Goal: Information Seeking & Learning: Learn about a topic

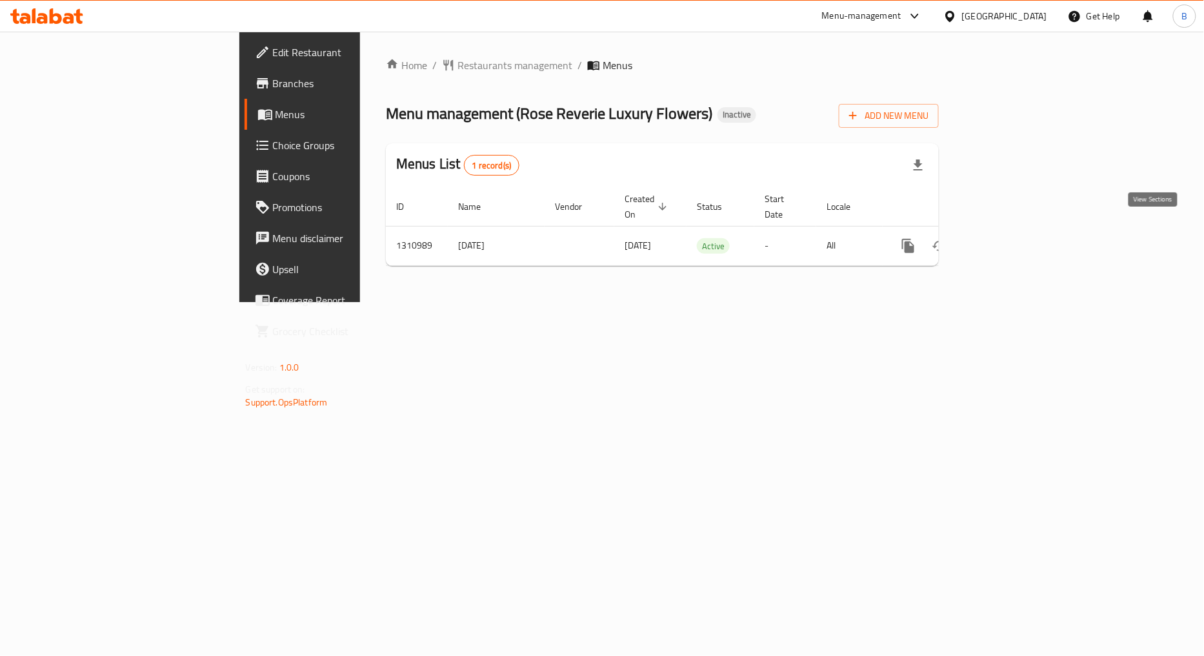
click at [1017, 230] on link "enhanced table" at bounding box center [1001, 245] width 31 height 31
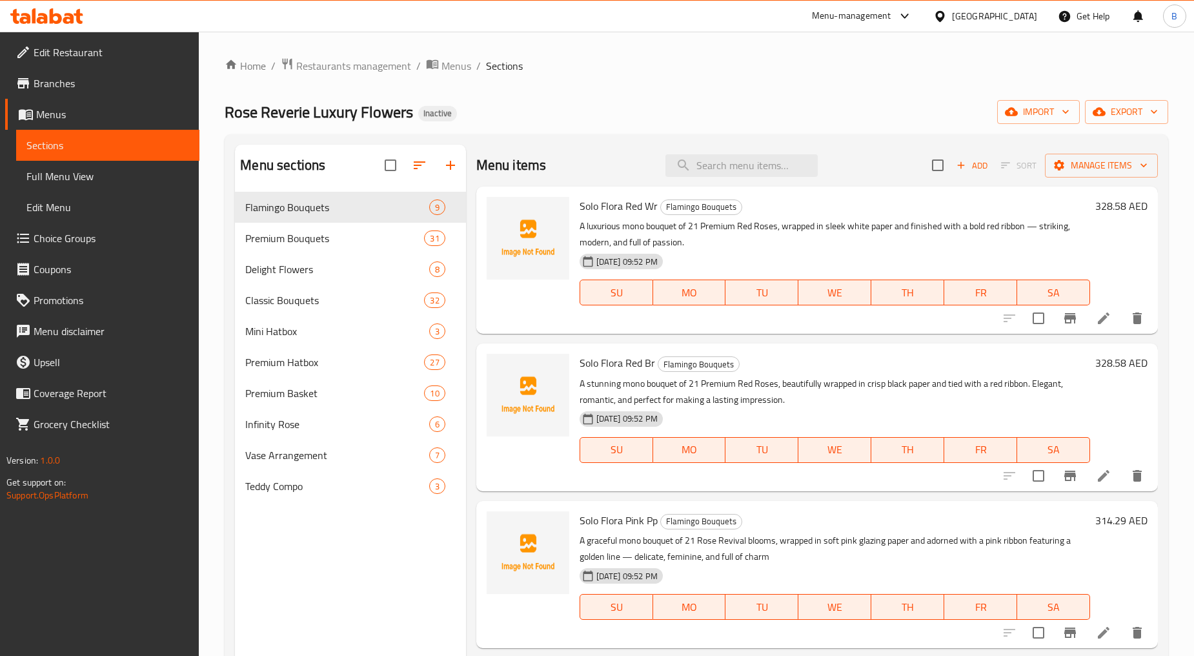
click at [603, 203] on span "Solo Flora Red Wr" at bounding box center [619, 205] width 78 height 19
drag, startPoint x: 579, startPoint y: 207, endPoint x: 644, endPoint y: 205, distance: 65.2
click at [644, 205] on span "Solo Flora Red Wr" at bounding box center [619, 205] width 78 height 19
copy span "Solo Flora Red"
click at [630, 204] on span "Solo Flora Red Wr" at bounding box center [619, 205] width 78 height 19
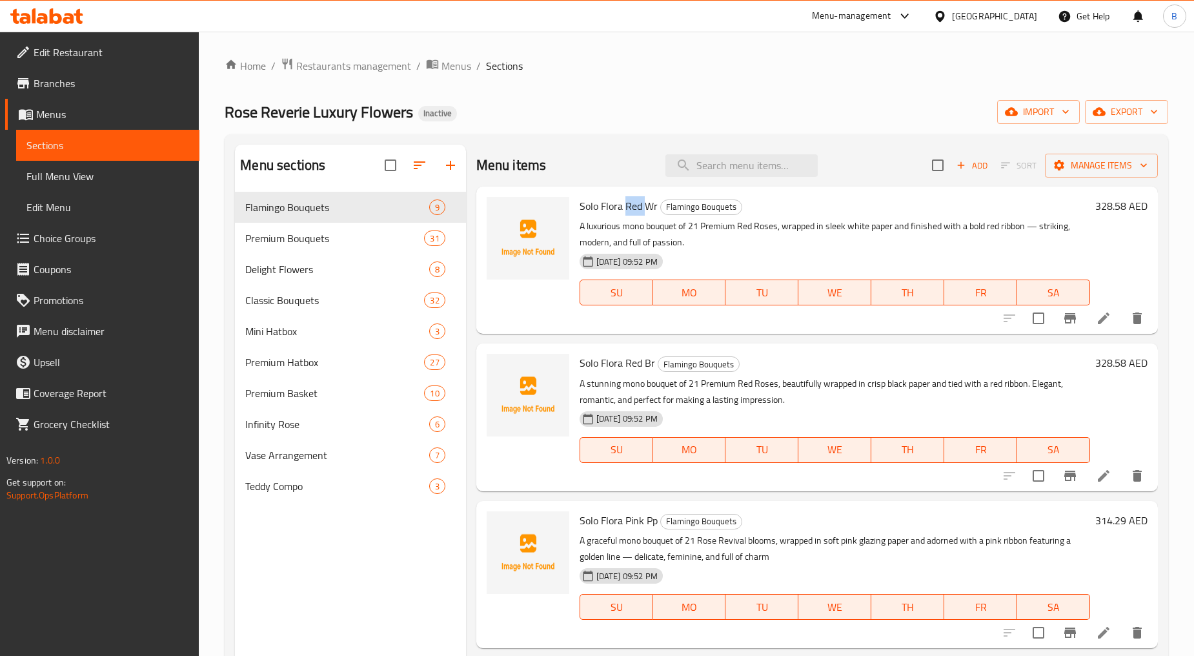
click at [630, 204] on span "Solo Flora Red Wr" at bounding box center [619, 205] width 78 height 19
click at [598, 358] on span "Solo Flora Red Br" at bounding box center [618, 362] width 76 height 19
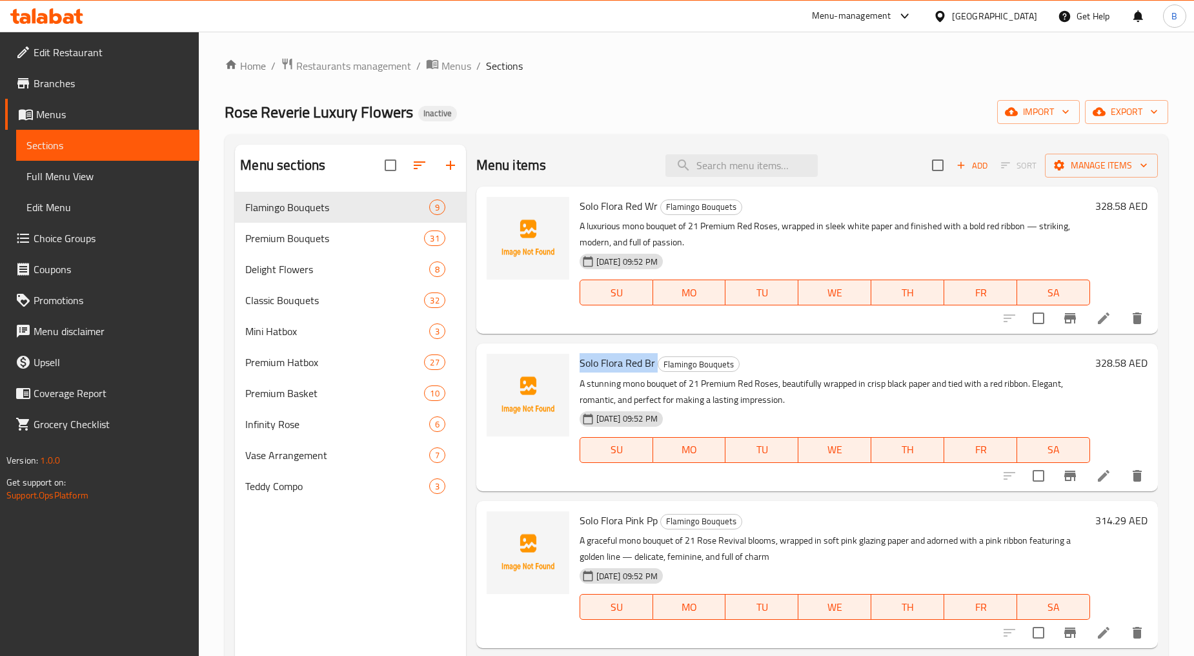
copy h6 "Solo Flora Red Br"
click at [634, 525] on span "Solo Flora Pink Pp" at bounding box center [619, 519] width 78 height 19
copy h6 "Solo Flora Pink Pp"
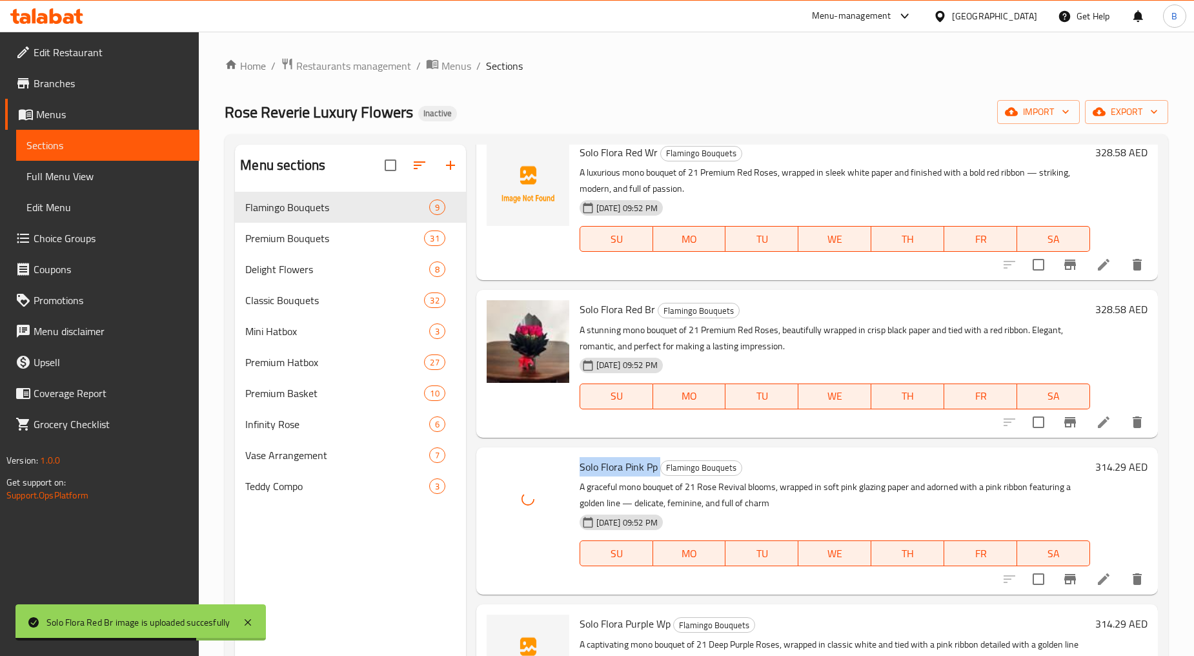
scroll to position [143, 0]
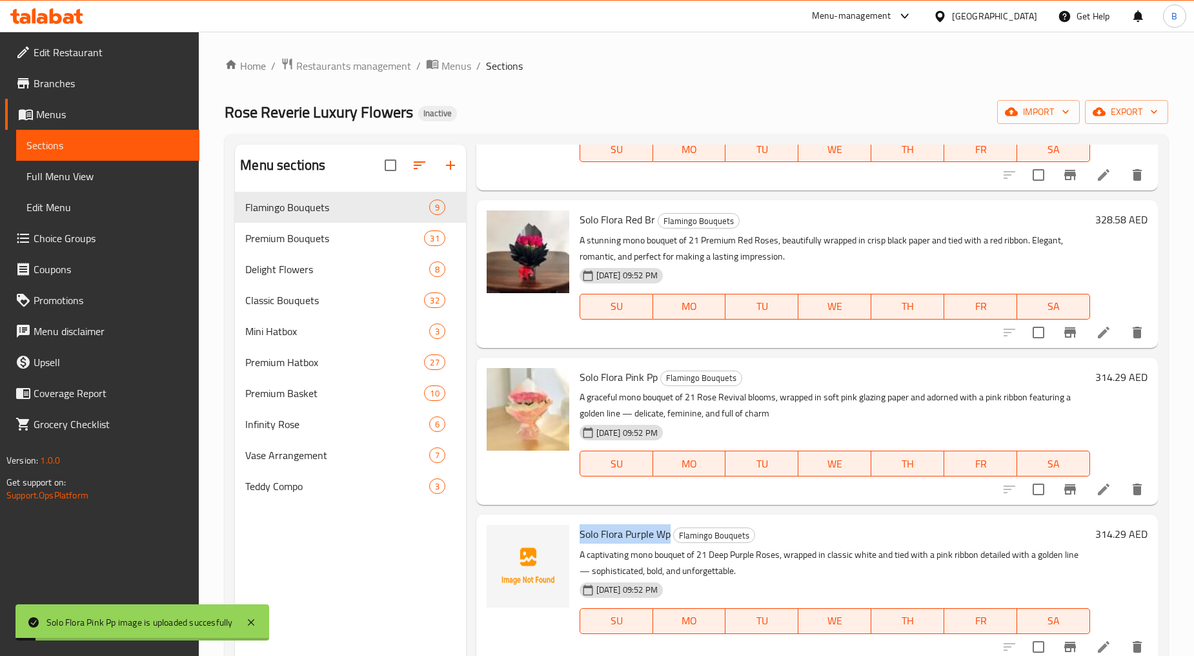
drag, startPoint x: 578, startPoint y: 532, endPoint x: 667, endPoint y: 532, distance: 89.7
click at [667, 532] on div "Solo Flora Purple Wp Flamingo Bouquets A captivating mono bouquet of 21 Deep Pu…" at bounding box center [834, 587] width 521 height 137
copy span "Solo Flora Purple Wp"
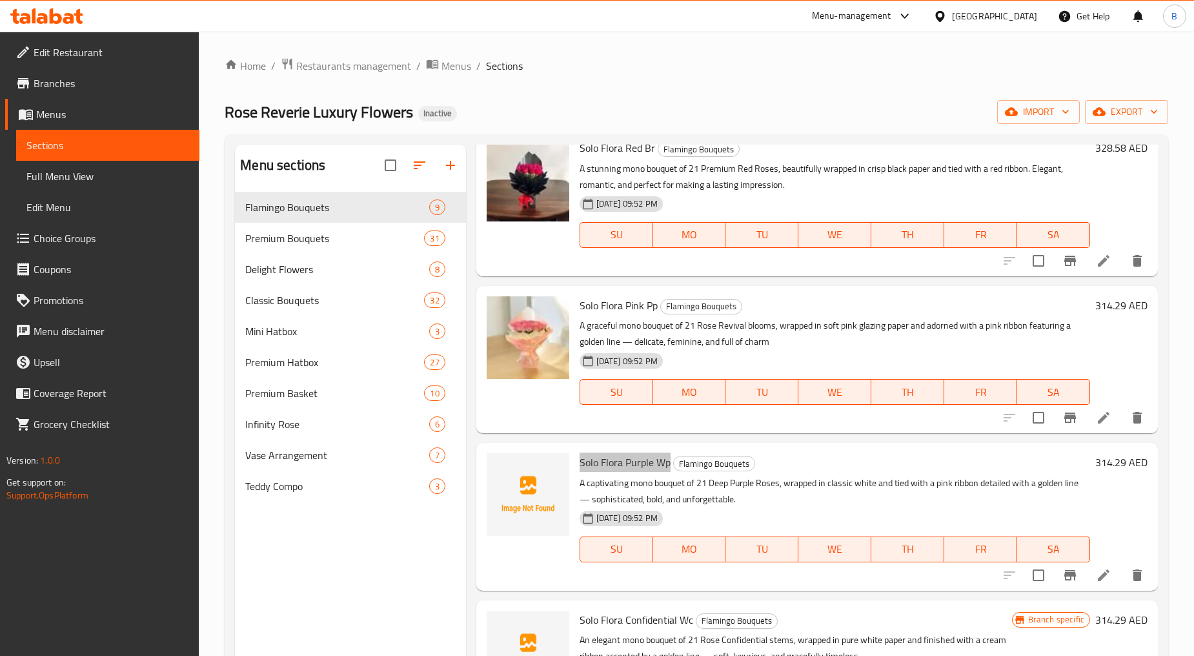
scroll to position [287, 0]
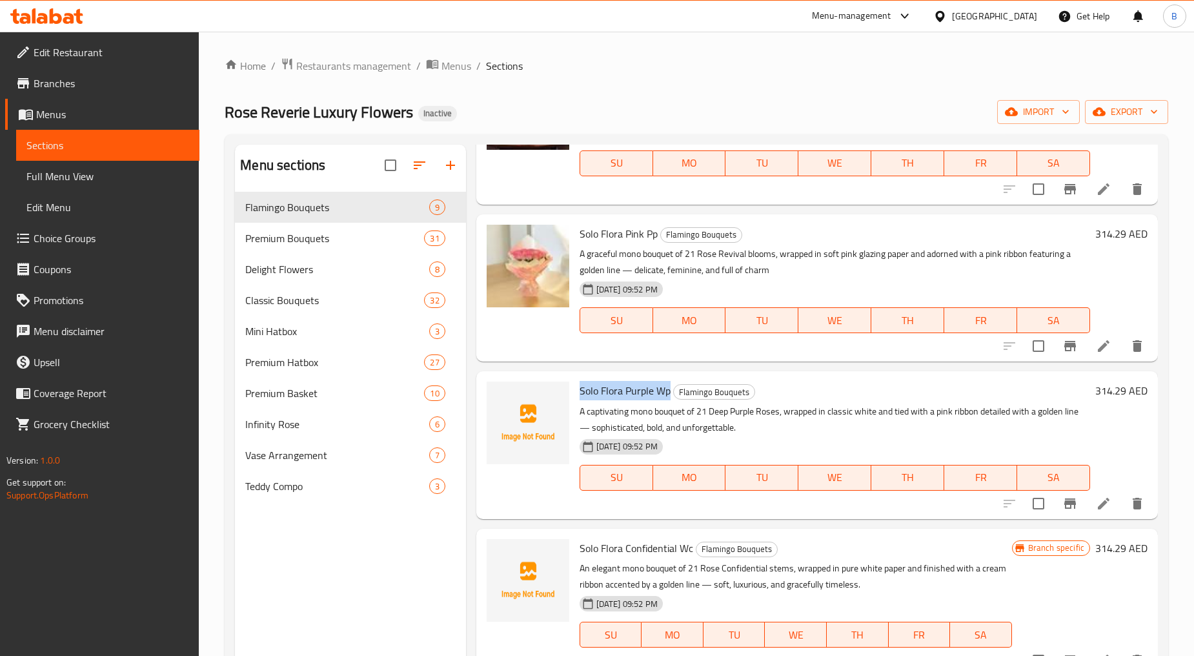
click at [583, 396] on span "Solo Flora Purple Wp" at bounding box center [625, 390] width 91 height 19
drag, startPoint x: 578, startPoint y: 395, endPoint x: 652, endPoint y: 388, distance: 73.9
click at [652, 388] on span "Solo Flora Purple Wp" at bounding box center [625, 390] width 91 height 19
copy span "Solo Flora Purple"
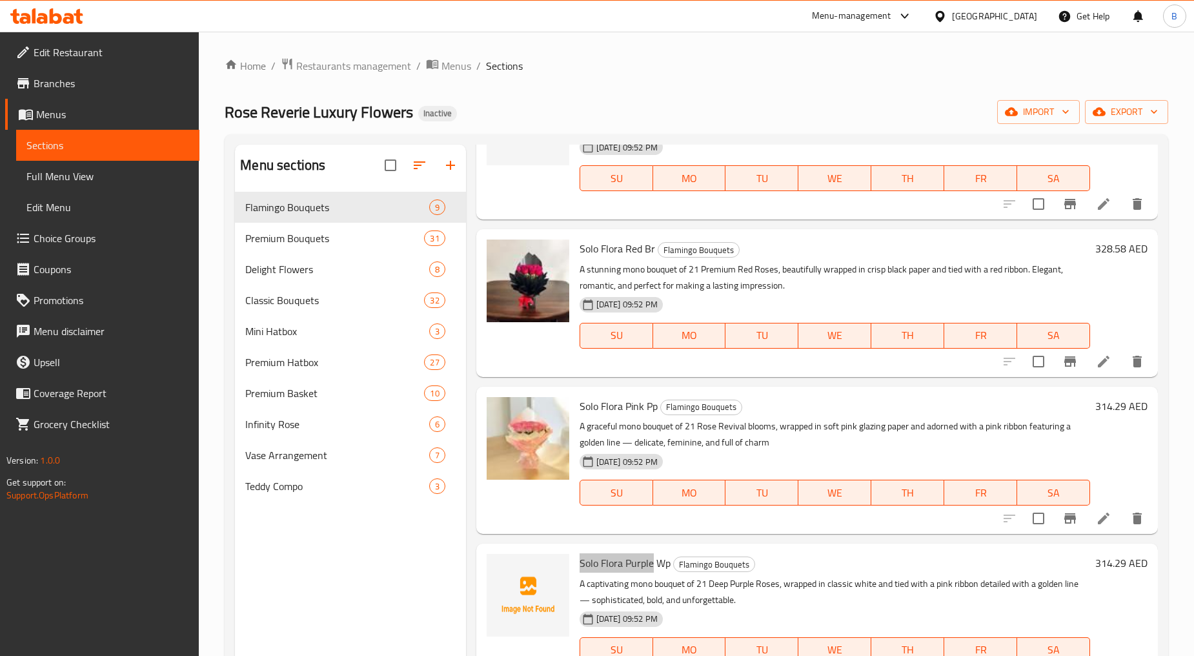
scroll to position [0, 0]
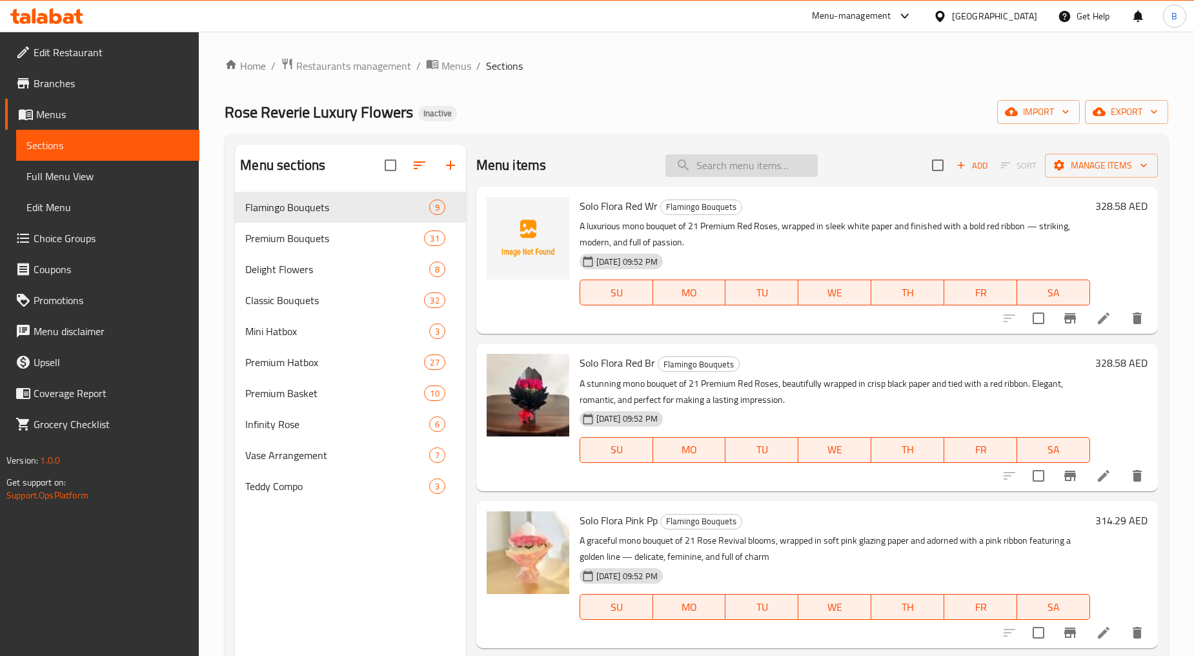
click at [700, 157] on input "search" at bounding box center [741, 165] width 152 height 23
paste input "Solo Flora Purple"
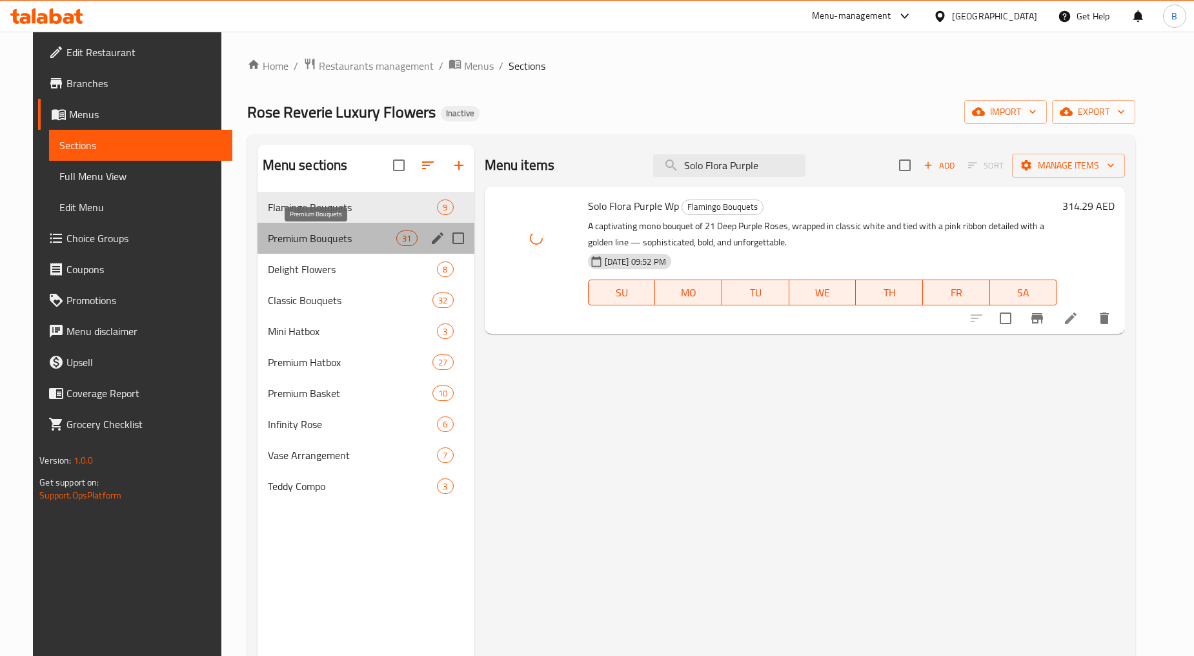
click at [326, 236] on span "Premium Bouquets" at bounding box center [332, 237] width 129 height 15
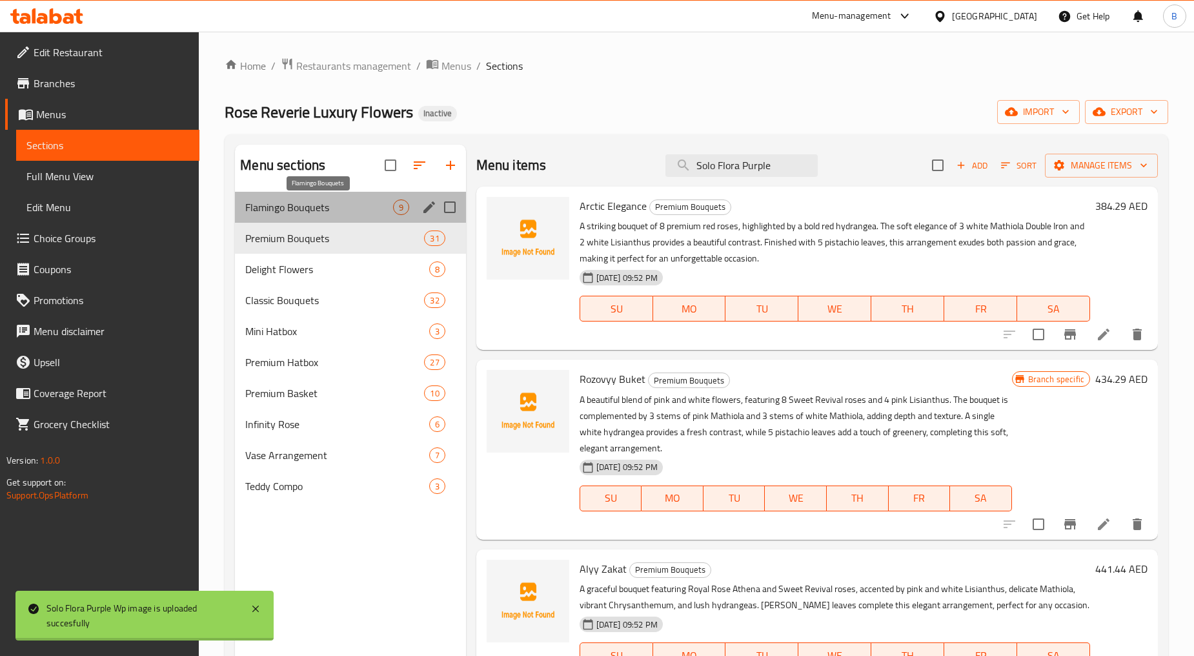
click at [321, 208] on span "Flamingo Bouquets" at bounding box center [318, 206] width 147 height 15
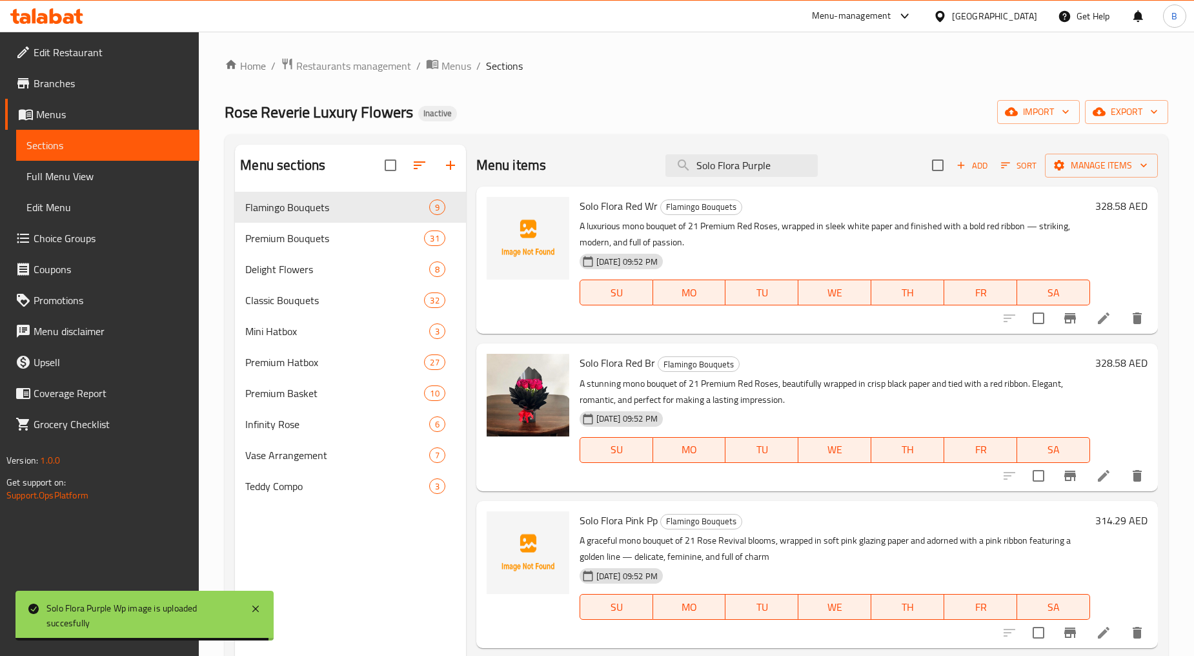
click at [605, 525] on span "Solo Flora Pink Pp" at bounding box center [619, 519] width 78 height 19
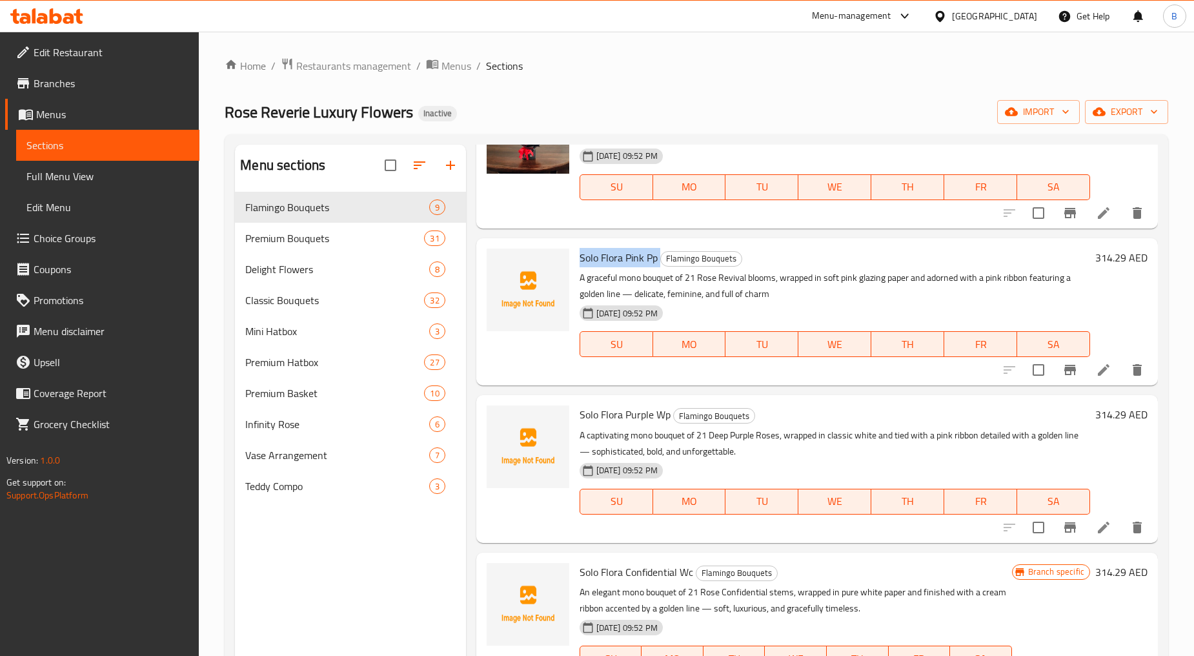
scroll to position [287, 0]
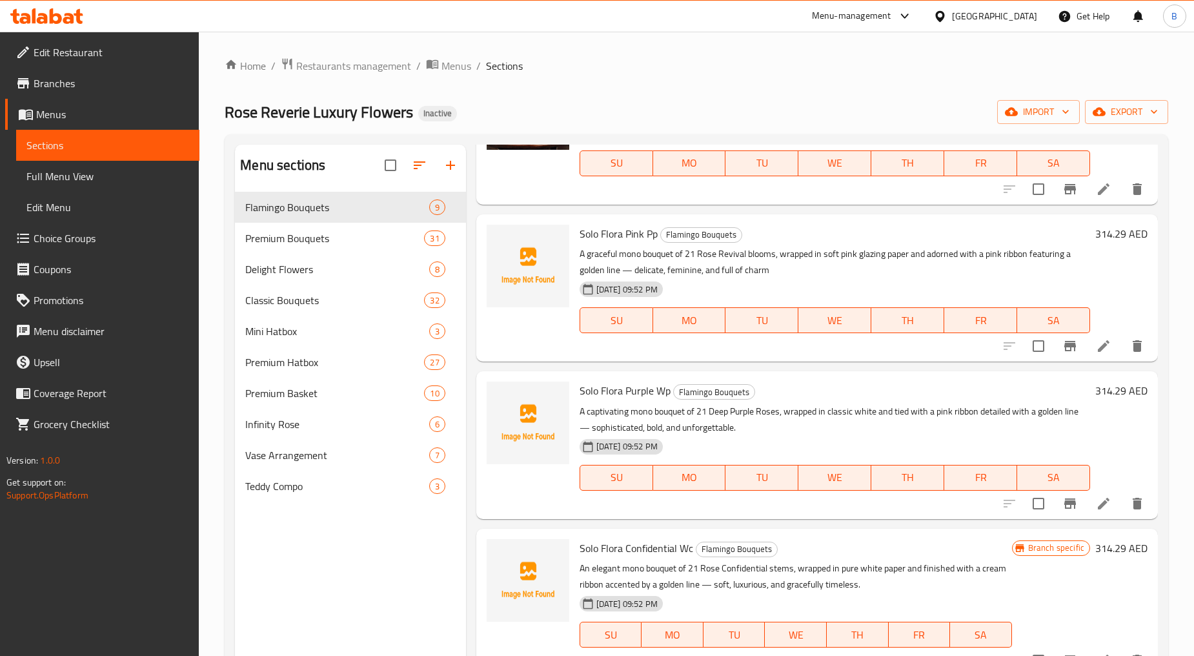
click at [605, 390] on span "Solo Flora Purple Wp" at bounding box center [625, 390] width 91 height 19
copy h6 "Solo Flora Purple Wp"
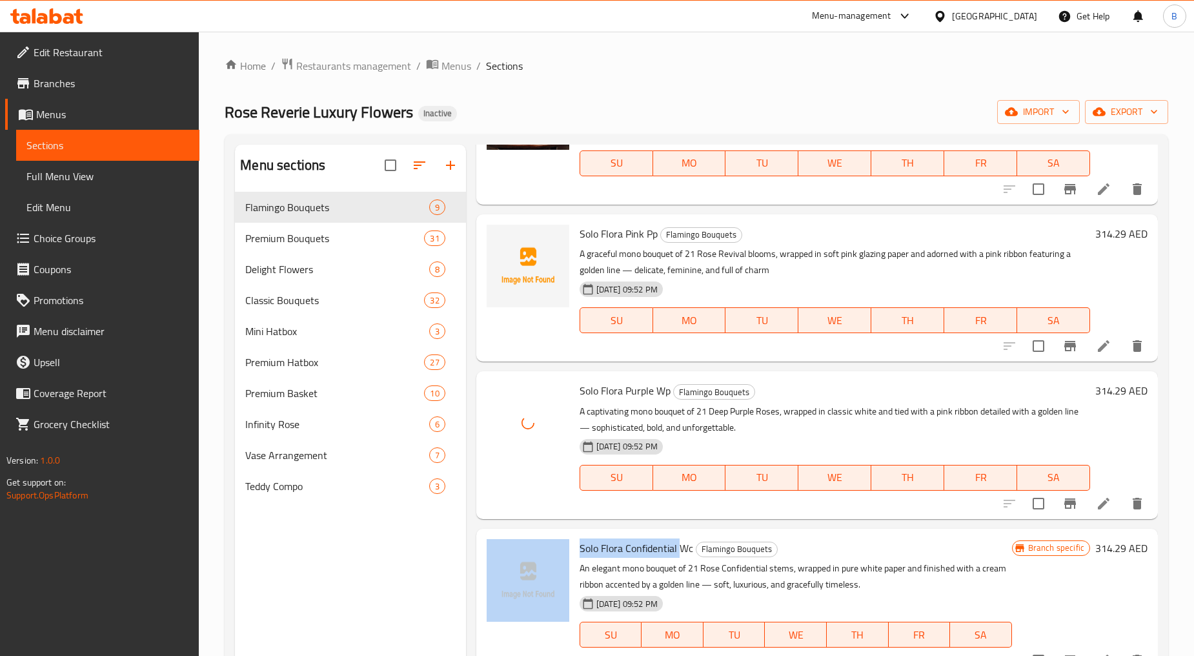
drag, startPoint x: 572, startPoint y: 547, endPoint x: 678, endPoint y: 547, distance: 105.8
click at [680, 547] on div "Solo Flora Confidential Wc Flamingo Bouquets An elegant mono bouquet of 21 Rose…" at bounding box center [816, 602] width 671 height 137
copy div "Solo Flora Confidential"
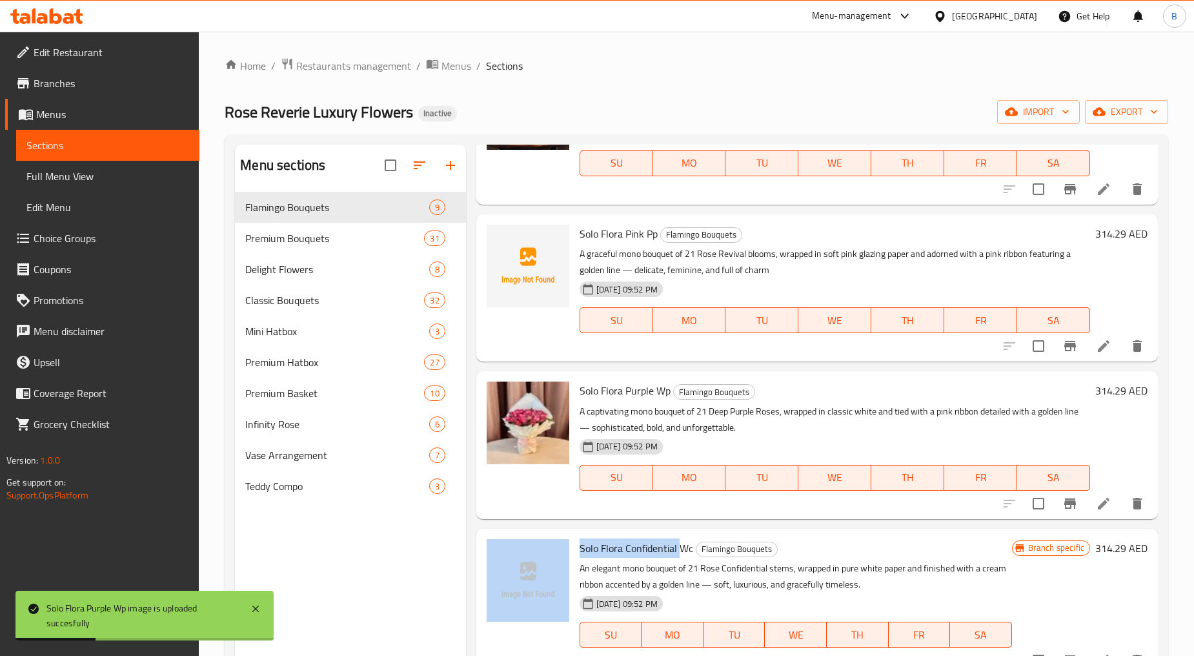
click at [599, 546] on span "Solo Flora Confidential Wc" at bounding box center [637, 547] width 114 height 19
drag, startPoint x: 579, startPoint y: 553, endPoint x: 661, endPoint y: 550, distance: 82.7
click at [661, 550] on span "Solo Flora Confidential Wc" at bounding box center [637, 547] width 114 height 19
copy span "Solo Flora Confiden"
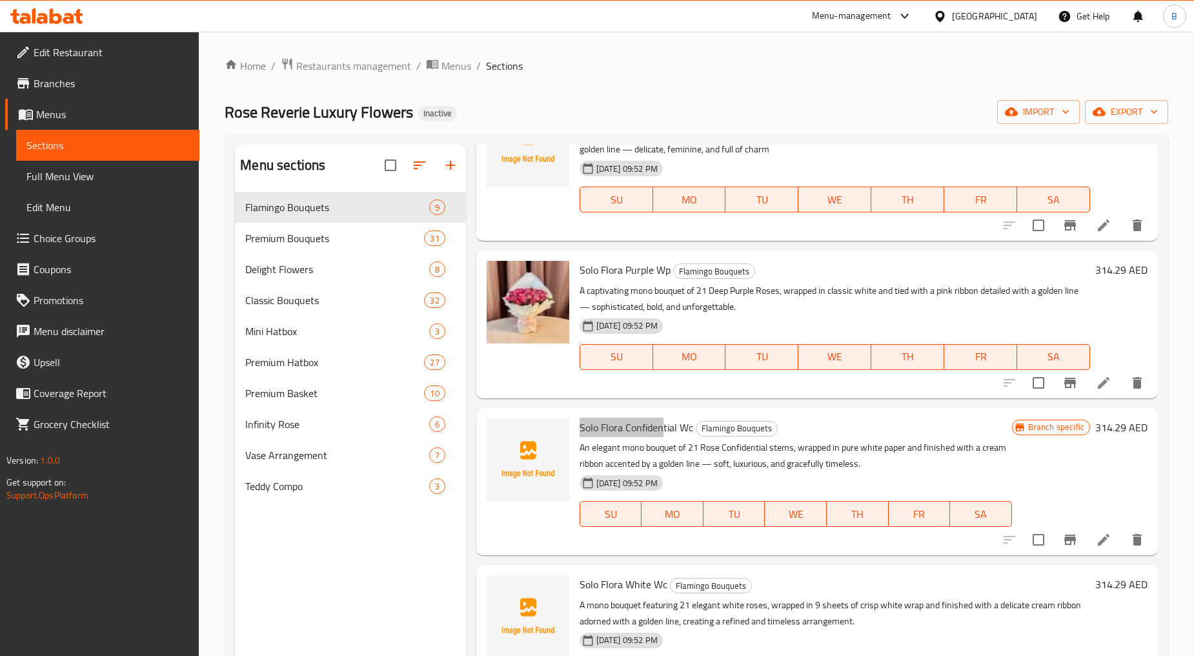
scroll to position [430, 0]
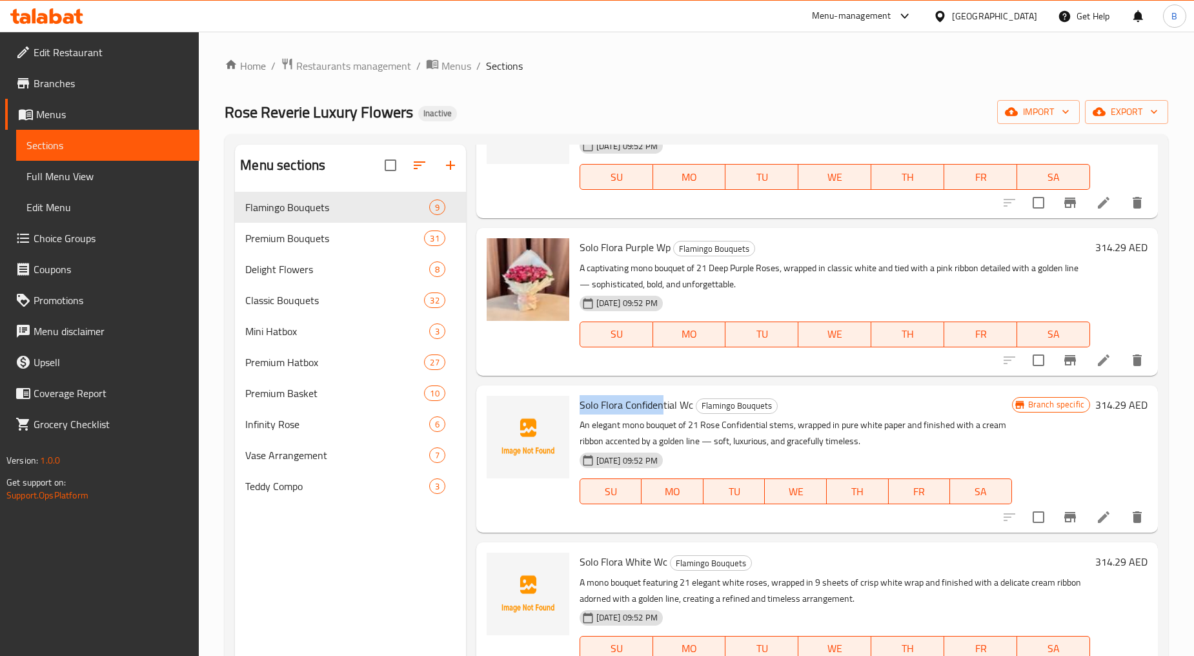
click at [610, 409] on span "Solo Flora Confidential Wc" at bounding box center [637, 404] width 114 height 19
drag, startPoint x: 581, startPoint y: 405, endPoint x: 675, endPoint y: 405, distance: 94.2
click at [675, 405] on span "Solo Flora Confidential Wc" at bounding box center [637, 404] width 114 height 19
copy span "Solo Flora Confidential"
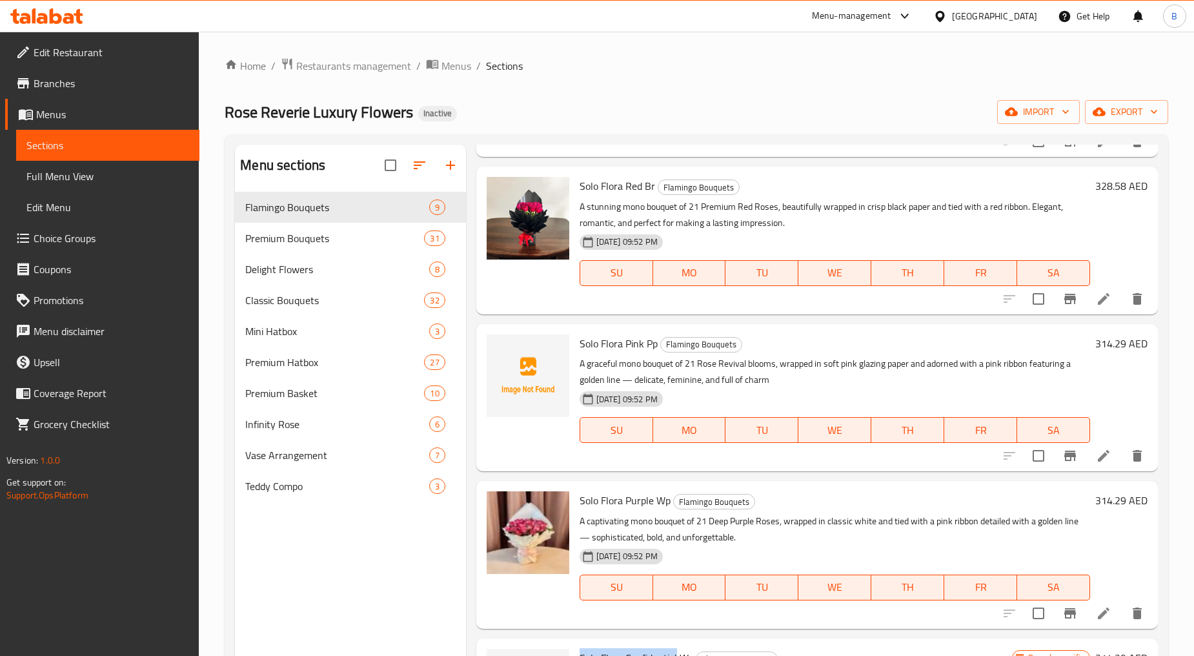
scroll to position [0, 0]
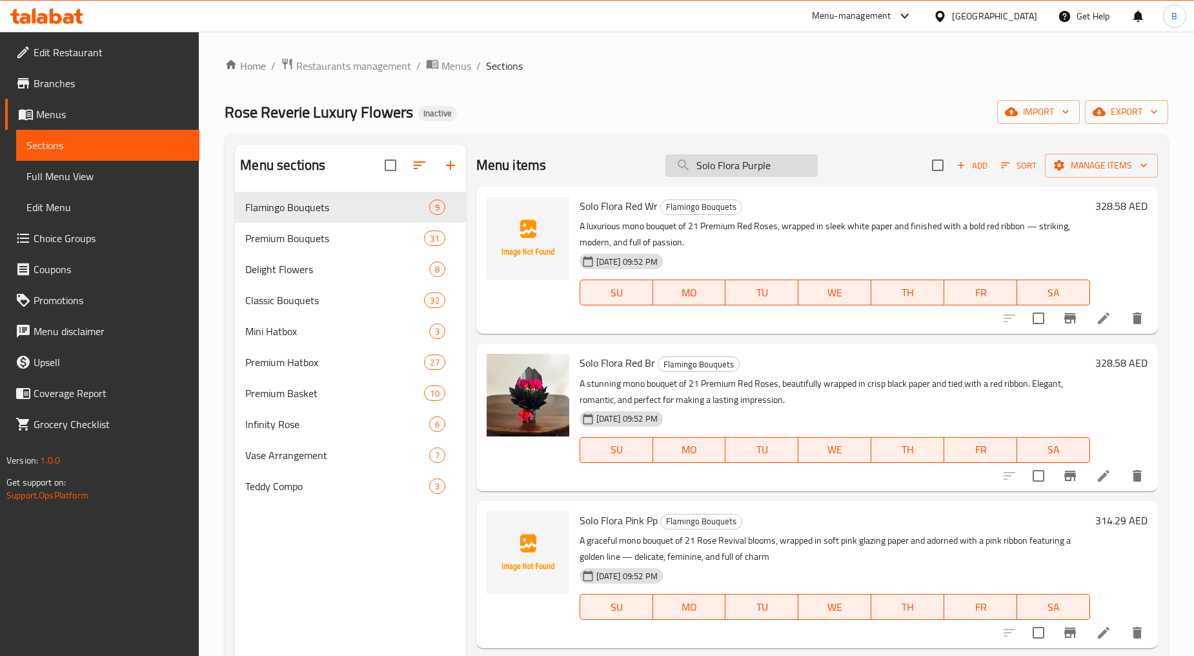
click at [731, 172] on input "Solo Flora Purple" at bounding box center [741, 165] width 152 height 23
paste input "Confidential"
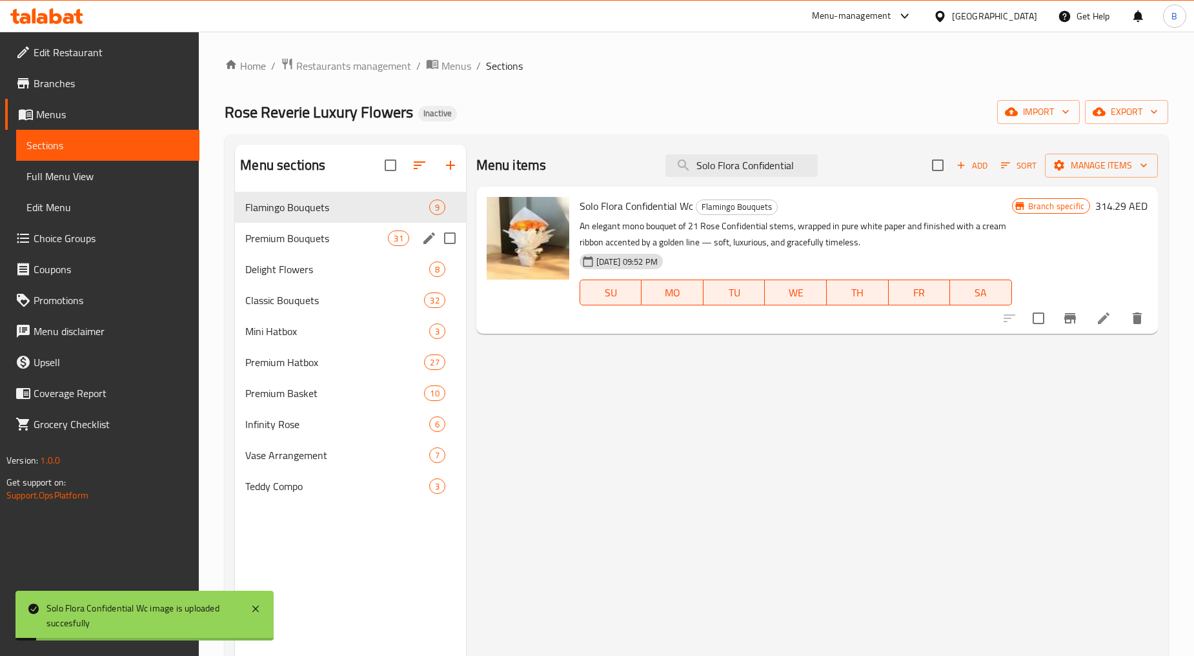
click at [321, 228] on div "Premium Bouquets 31" at bounding box center [350, 238] width 230 height 31
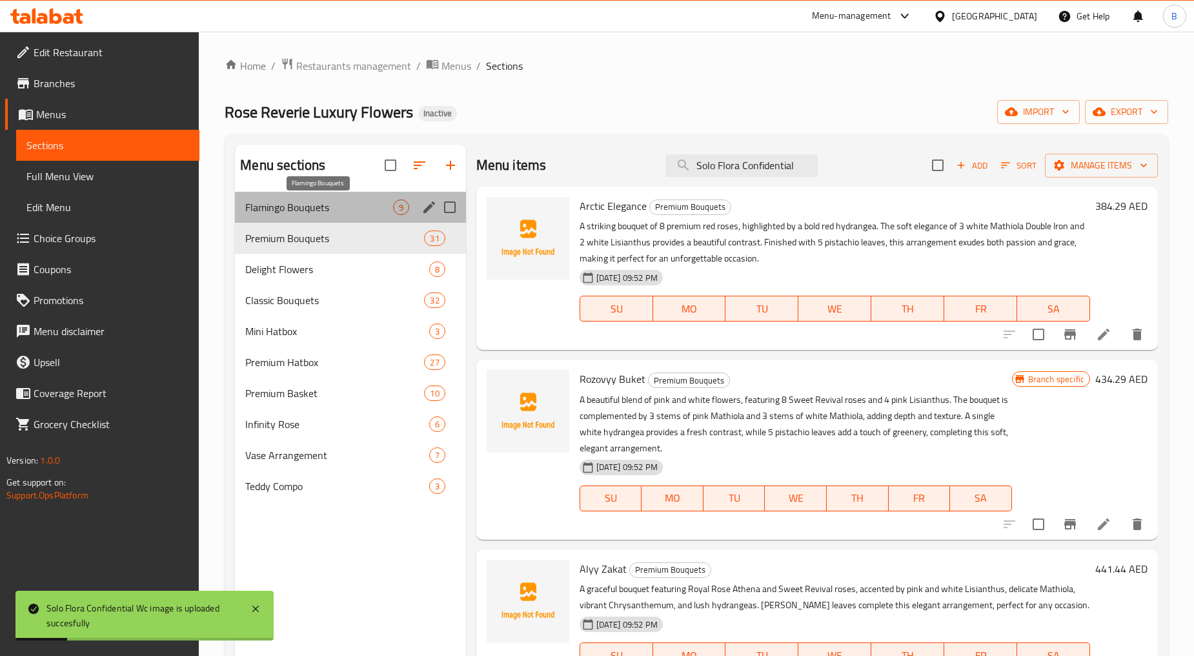
click at [324, 203] on span "Flamingo Bouquets" at bounding box center [318, 206] width 147 height 15
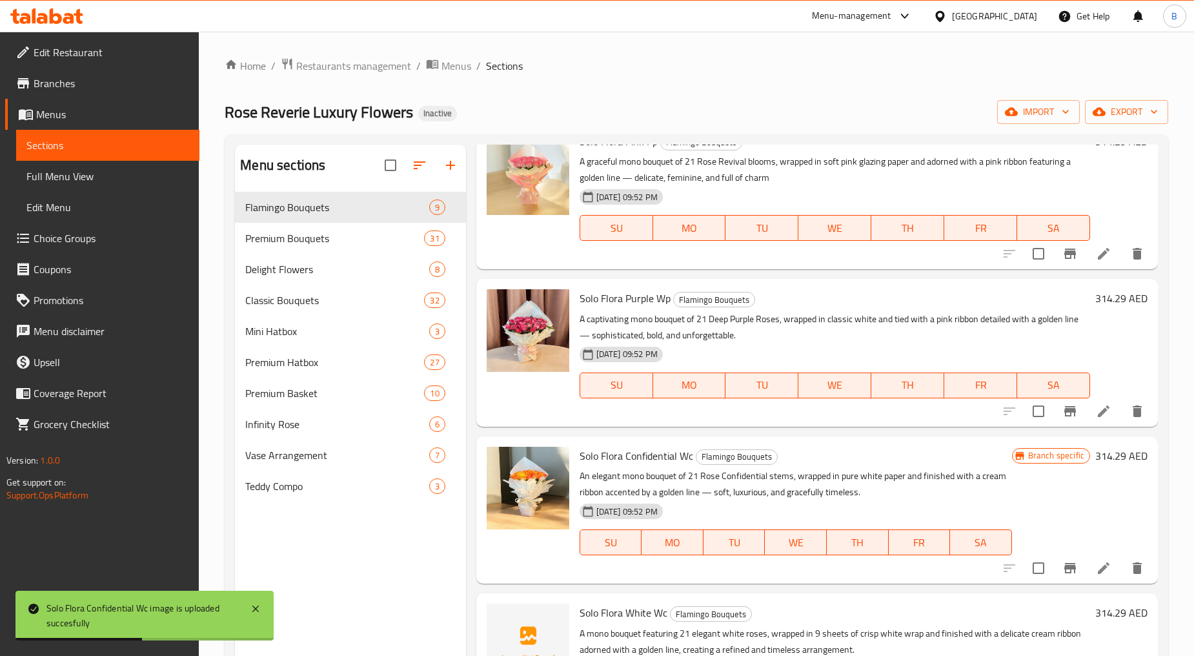
scroll to position [430, 0]
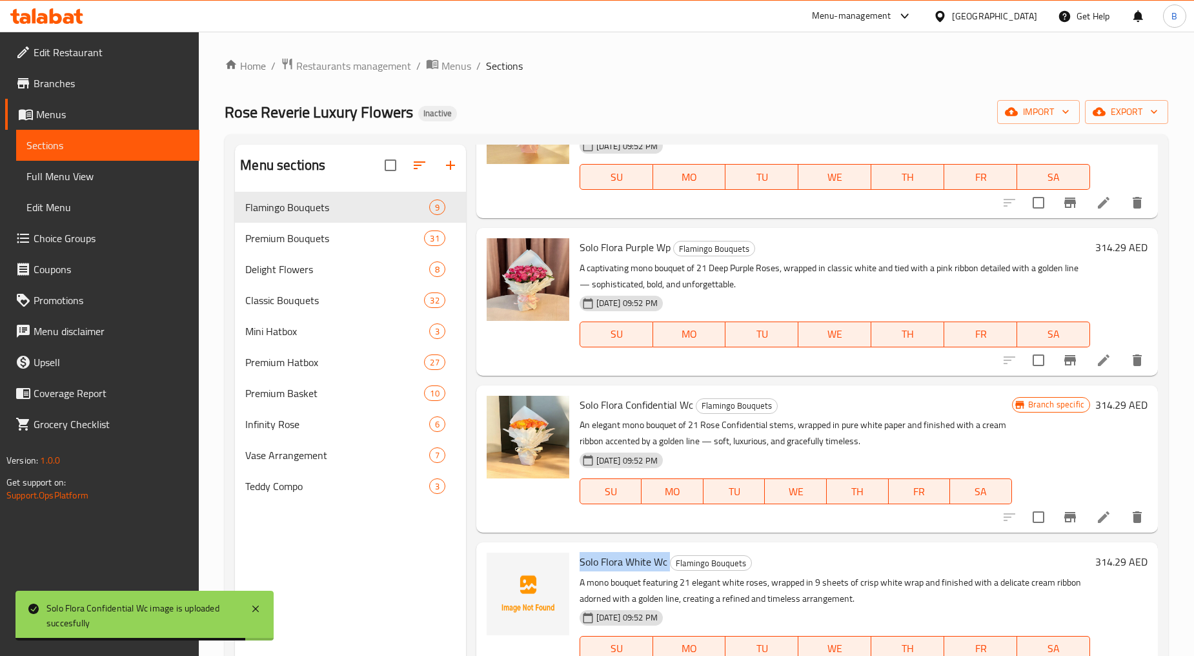
drag, startPoint x: 581, startPoint y: 563, endPoint x: 668, endPoint y: 561, distance: 87.1
click at [668, 561] on h6 "Solo Flora White Wc Flamingo Bouquets" at bounding box center [835, 561] width 510 height 18
copy h6 "Solo Flora White Wc"
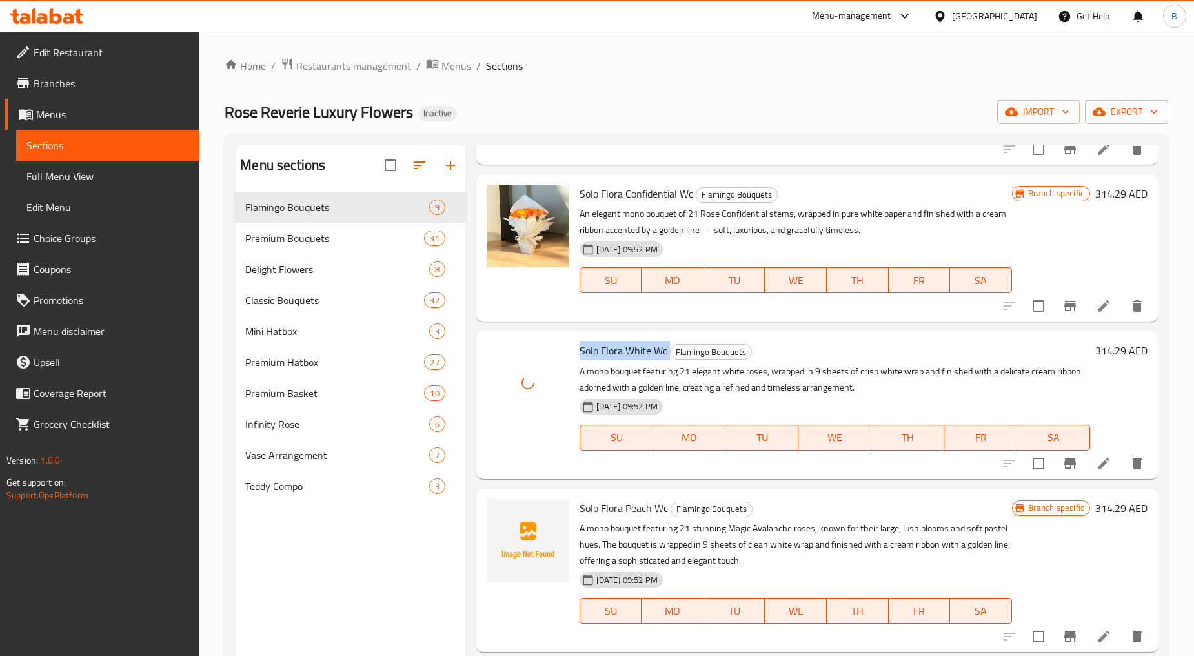
scroll to position [645, 0]
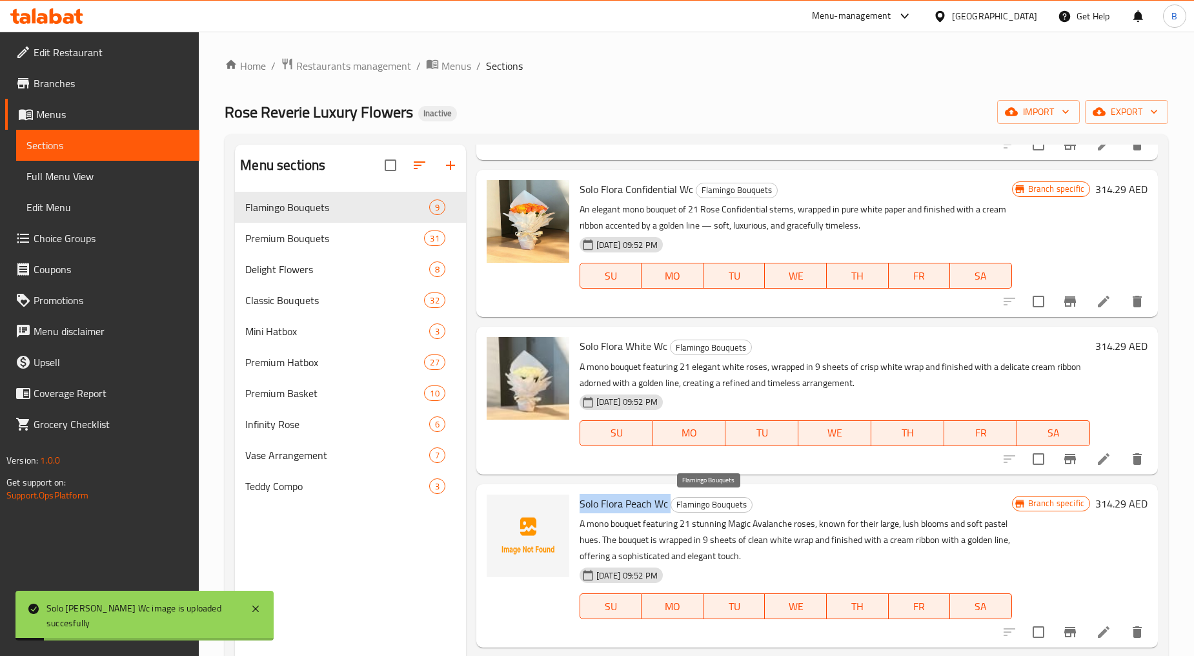
drag, startPoint x: 577, startPoint y: 503, endPoint x: 669, endPoint y: 511, distance: 92.6
click at [669, 511] on div "Solo Flora Peach Wc Flamingo Bouquets A mono bouquet featuring 21 stunning Magi…" at bounding box center [795, 565] width 443 height 153
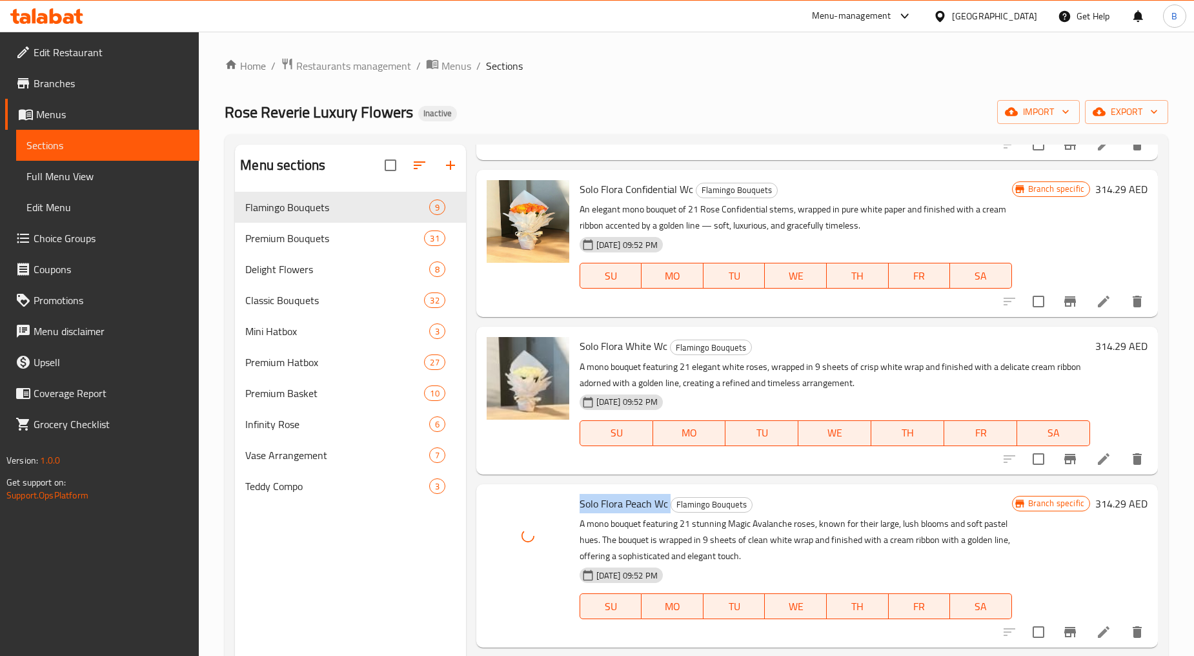
scroll to position [789, 0]
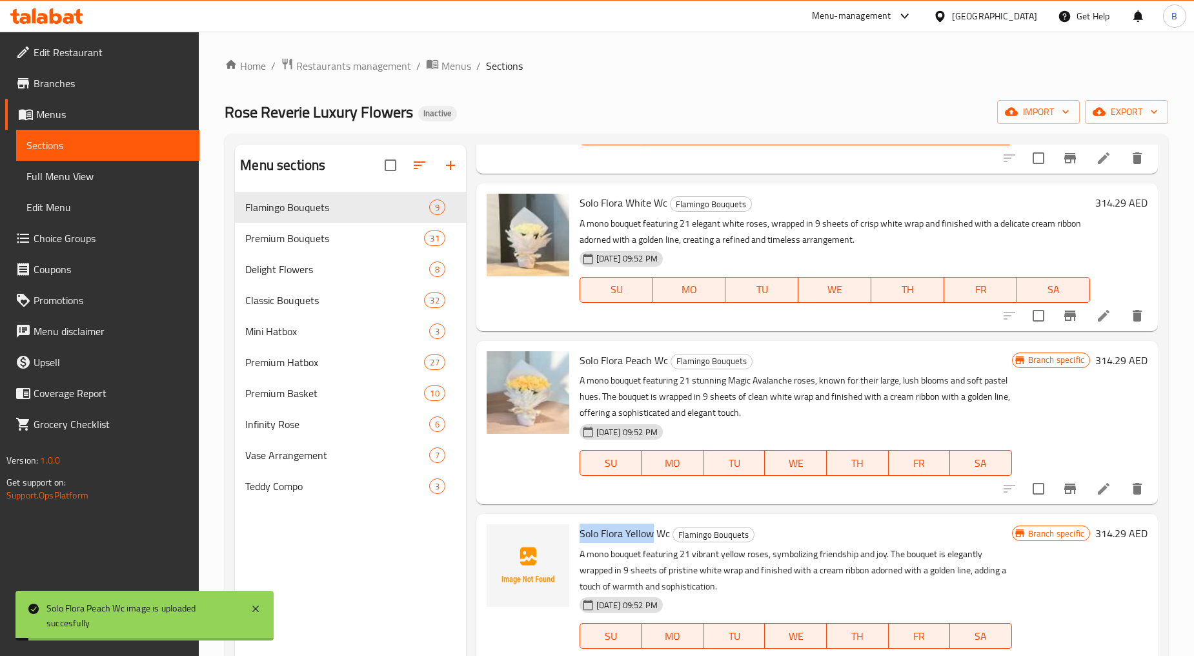
drag, startPoint x: 580, startPoint y: 536, endPoint x: 651, endPoint y: 538, distance: 71.0
click at [651, 538] on span "Solo Flora Yellow Wc" at bounding box center [625, 532] width 90 height 19
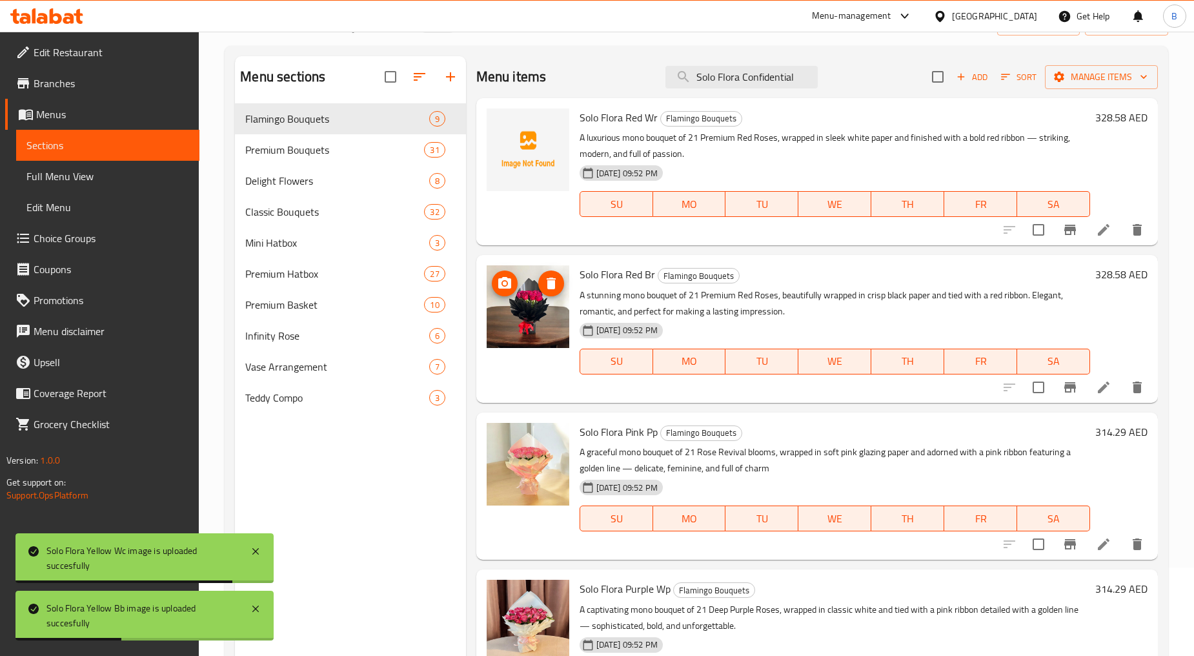
scroll to position [0, 0]
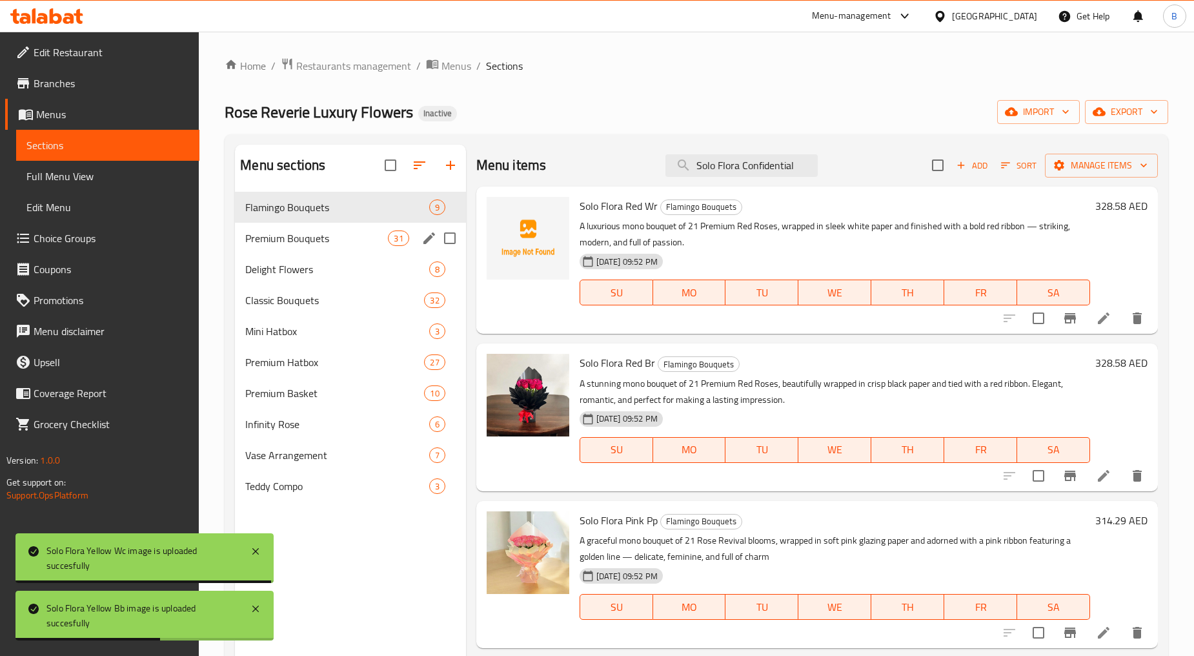
click at [336, 229] on div "Premium Bouquets 31" at bounding box center [350, 238] width 230 height 31
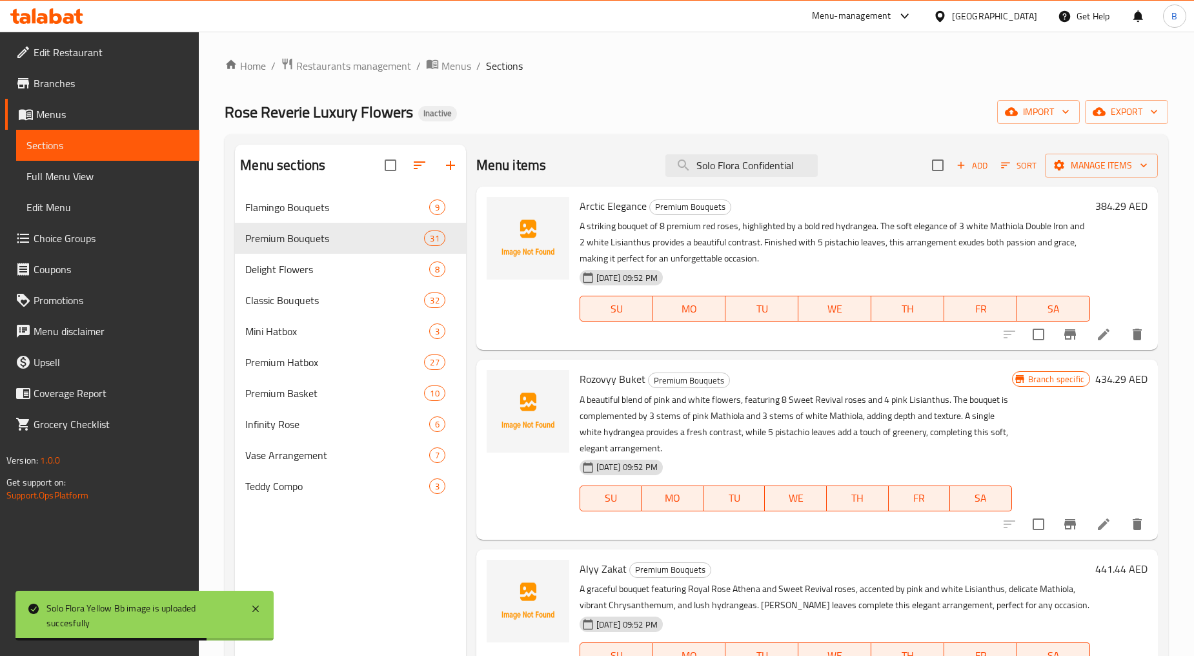
click at [600, 208] on span "Arctic Elegance" at bounding box center [613, 205] width 67 height 19
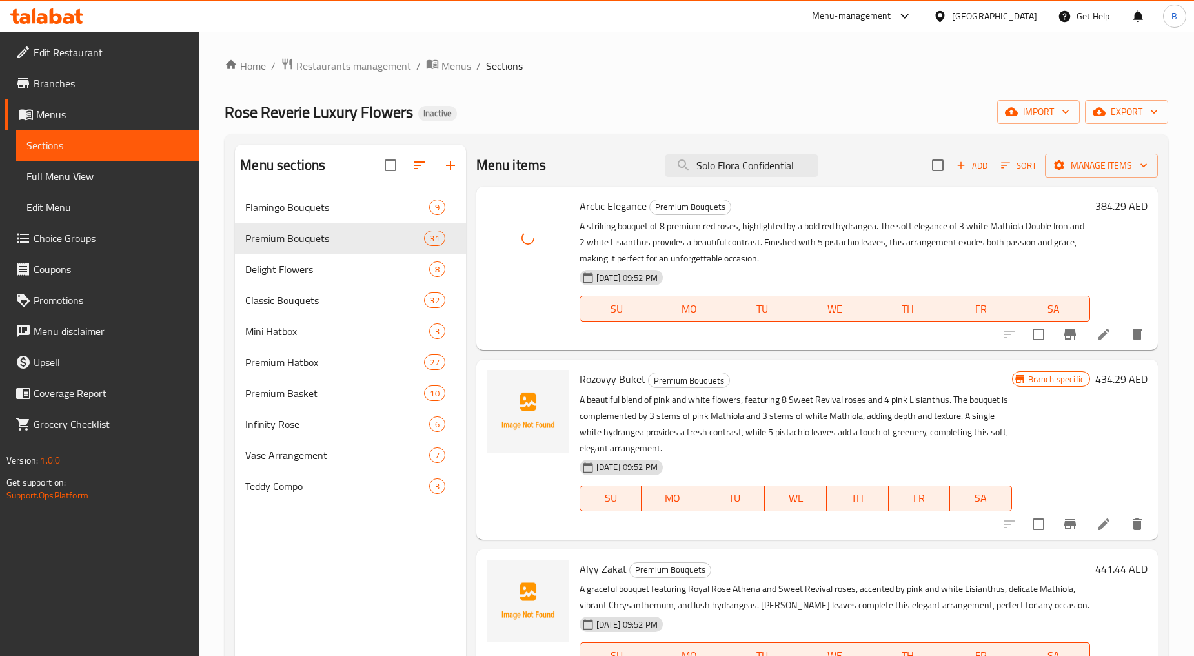
click at [607, 385] on span "Rozovyy Buket" at bounding box center [613, 378] width 66 height 19
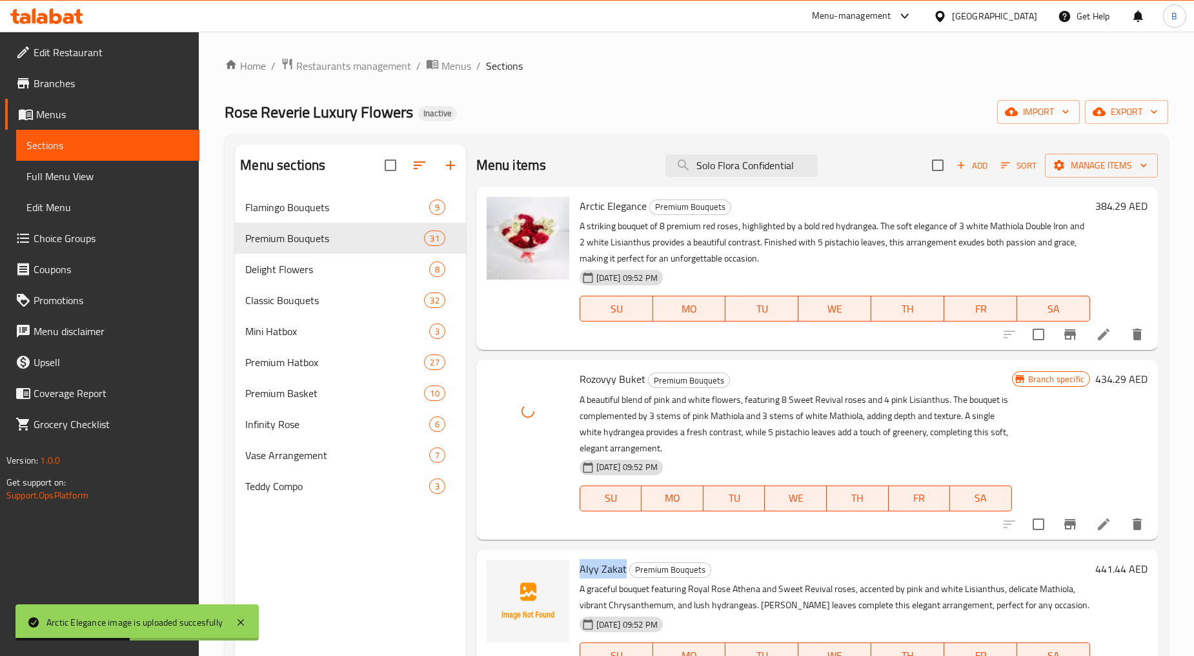
drag, startPoint x: 578, startPoint y: 568, endPoint x: 624, endPoint y: 569, distance: 46.5
click at [624, 569] on div "Alyy Zakat Premium Bouquets A graceful bouquet featuring Royal Rose Athena and …" at bounding box center [834, 622] width 521 height 137
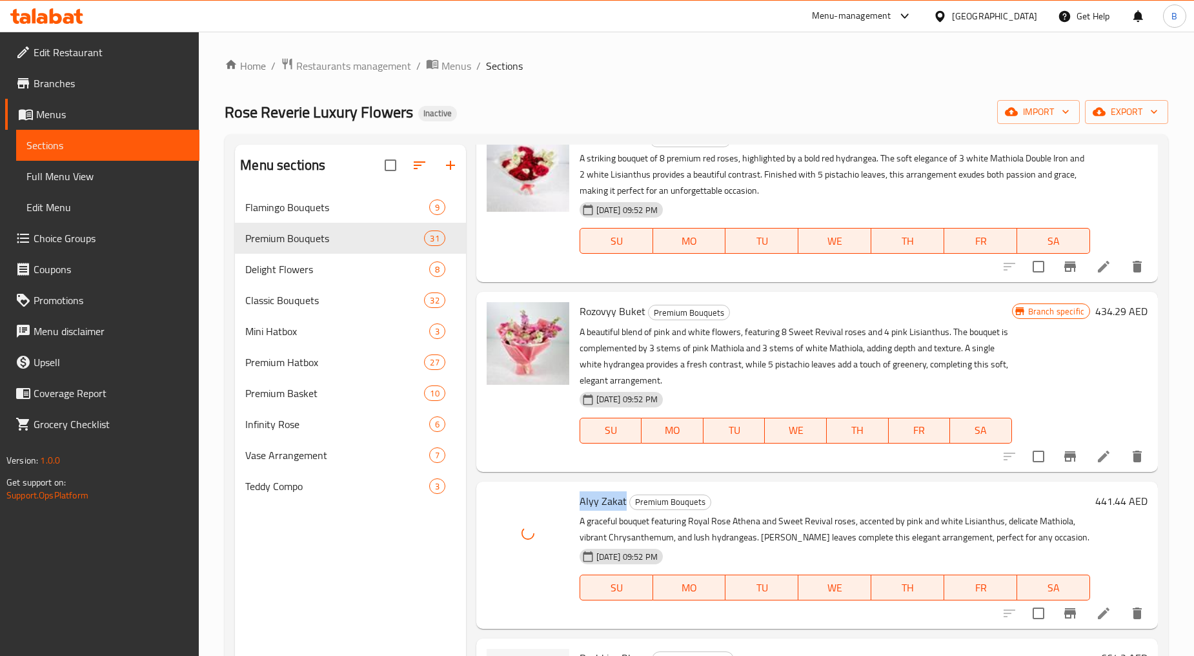
scroll to position [143, 0]
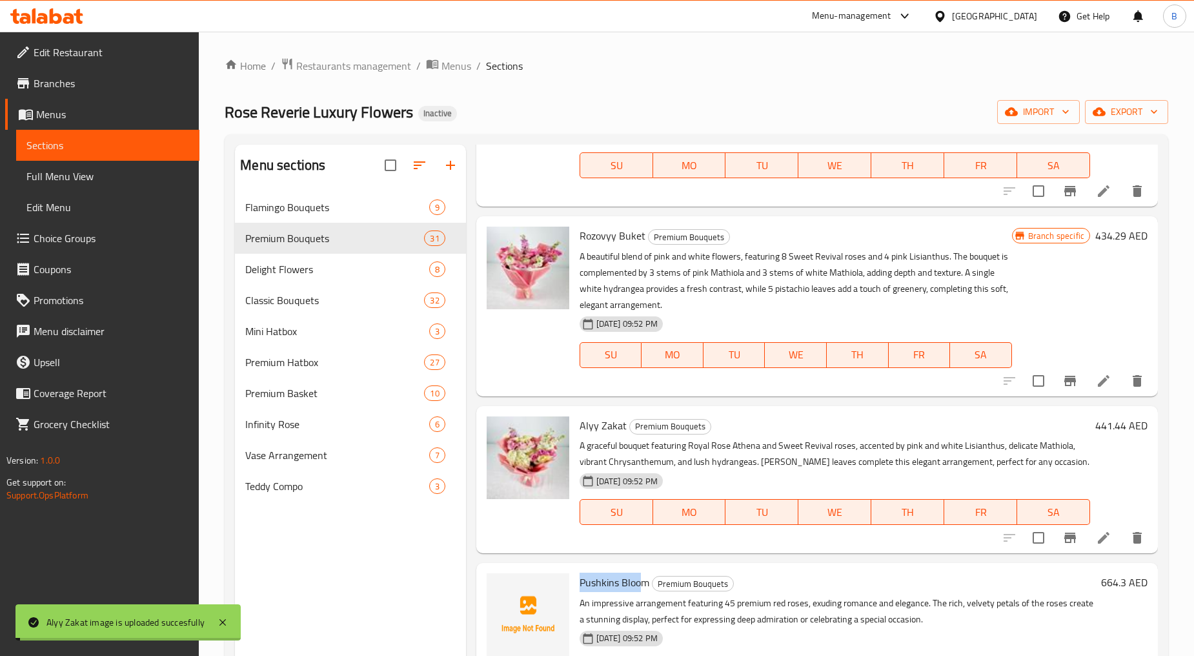
drag, startPoint x: 577, startPoint y: 580, endPoint x: 644, endPoint y: 578, distance: 67.1
click at [644, 578] on div "Pushkins Bloom Premium Bouquets An impressive arrangement featuring 45 premium …" at bounding box center [837, 636] width 527 height 137
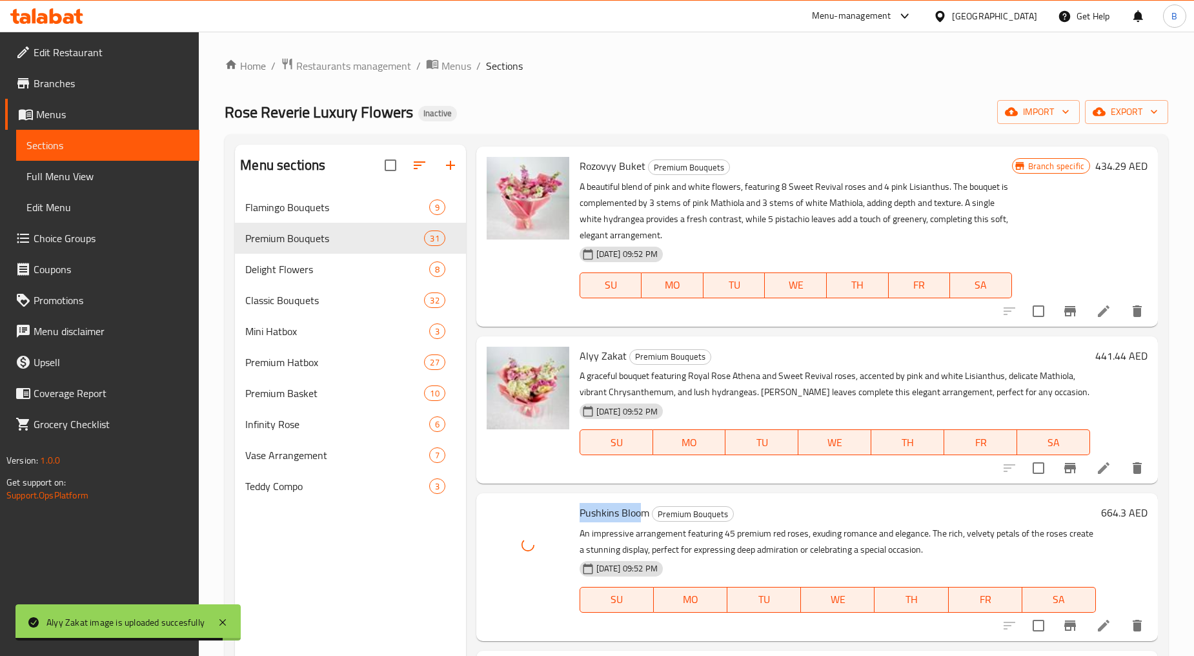
scroll to position [358, 0]
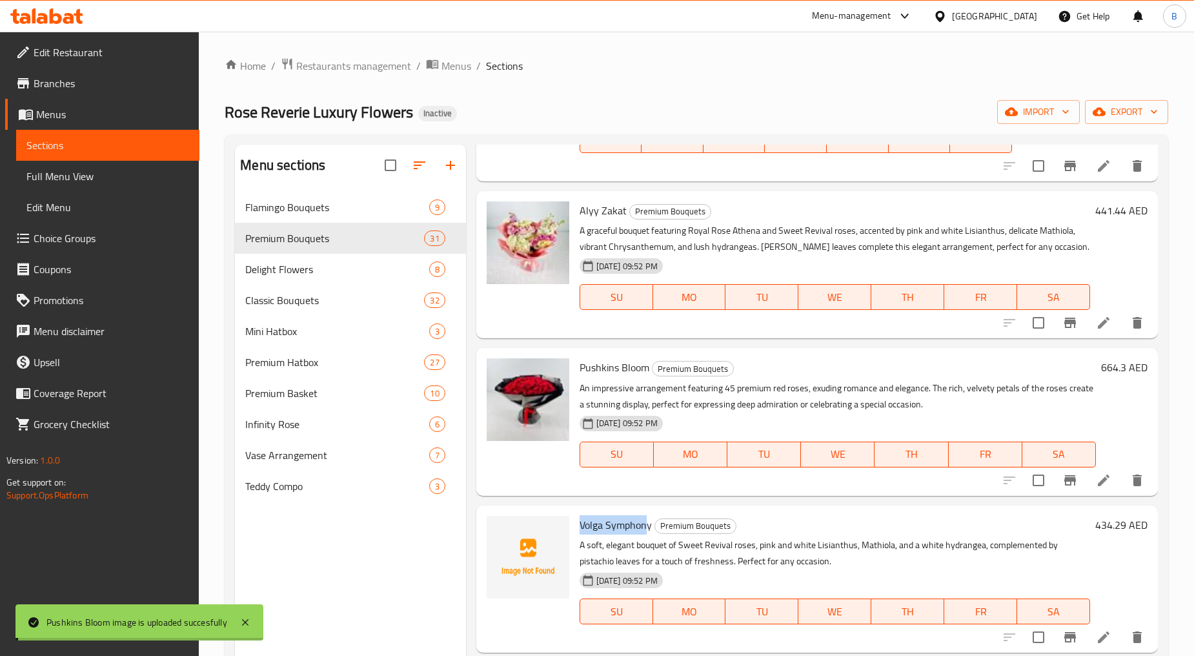
drag, startPoint x: 576, startPoint y: 521, endPoint x: 646, endPoint y: 525, distance: 69.8
click at [646, 525] on div "Volga Symphony Premium Bouquets A soft, elegant bouquet of Sweet Revival roses,…" at bounding box center [834, 578] width 521 height 137
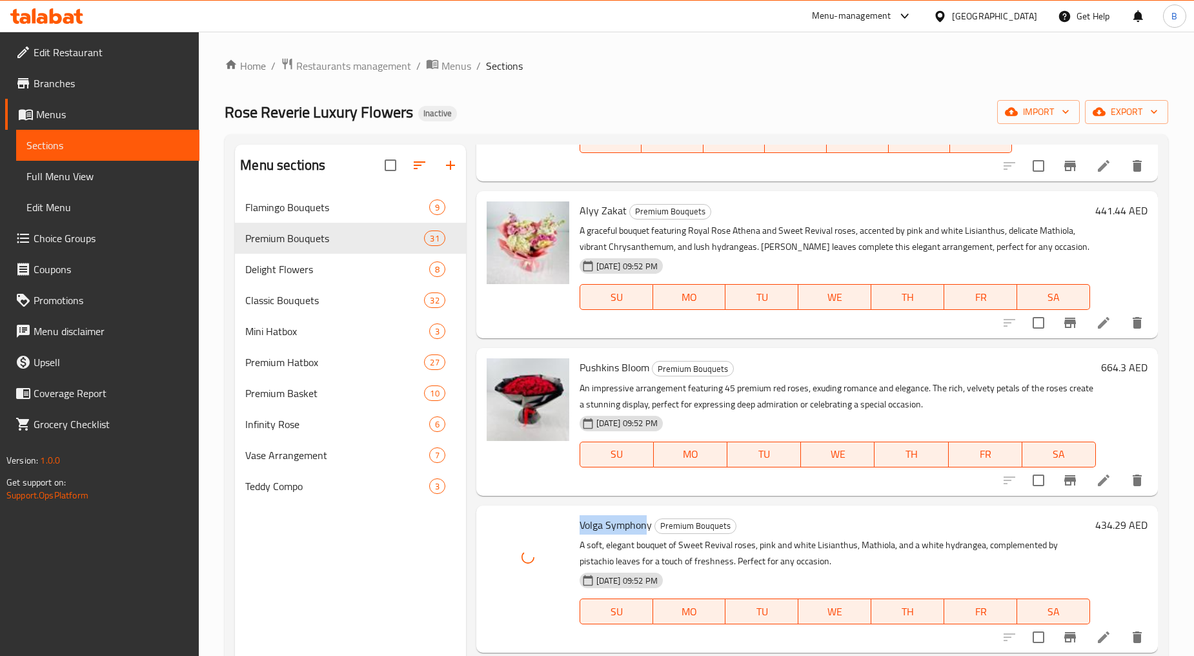
scroll to position [501, 0]
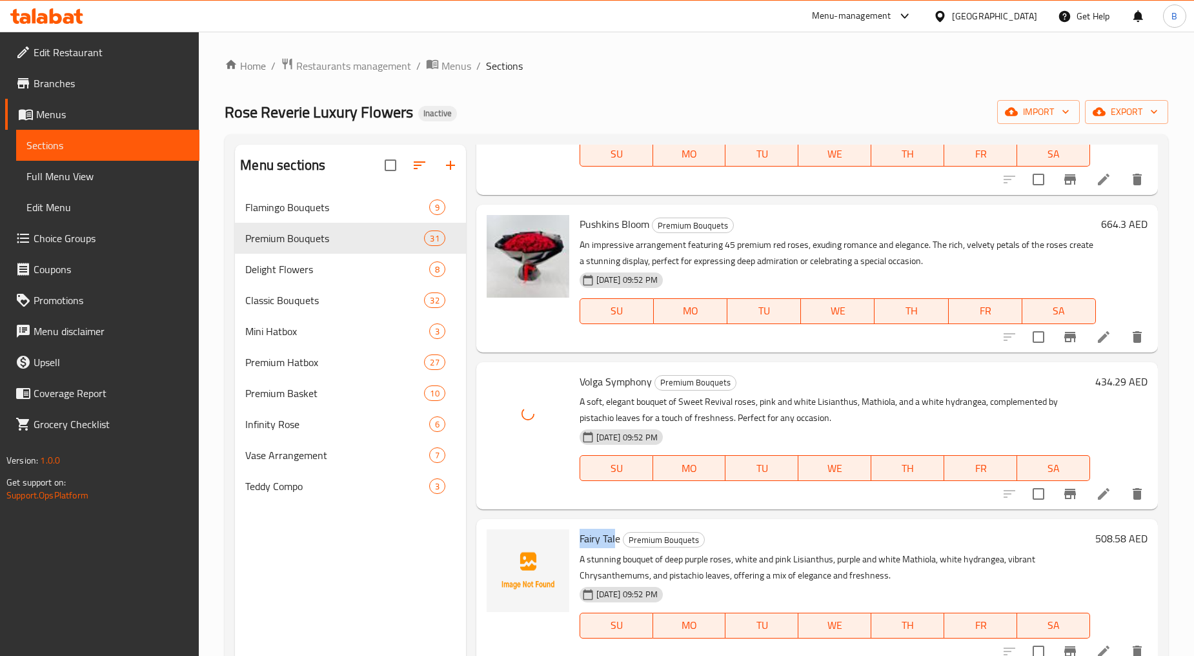
drag, startPoint x: 577, startPoint y: 541, endPoint x: 614, endPoint y: 540, distance: 37.4
click at [614, 540] on div "Fairy Tale Premium Bouquets A stunning bouquet of deep purple roses, white and …" at bounding box center [834, 592] width 521 height 137
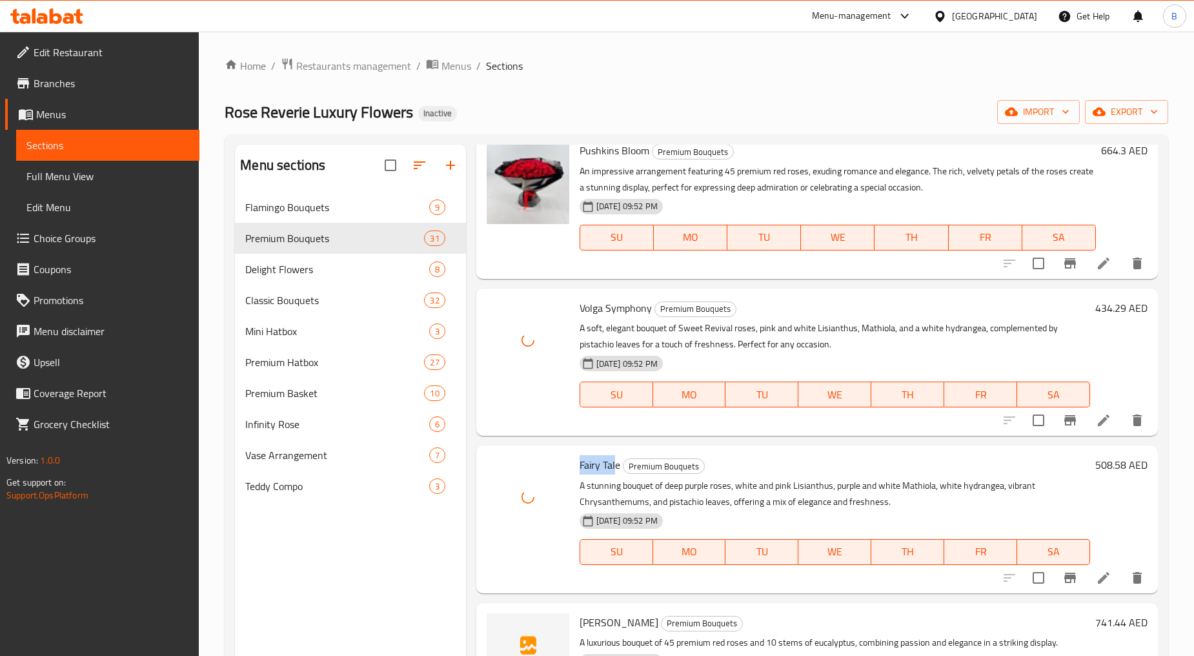
scroll to position [645, 0]
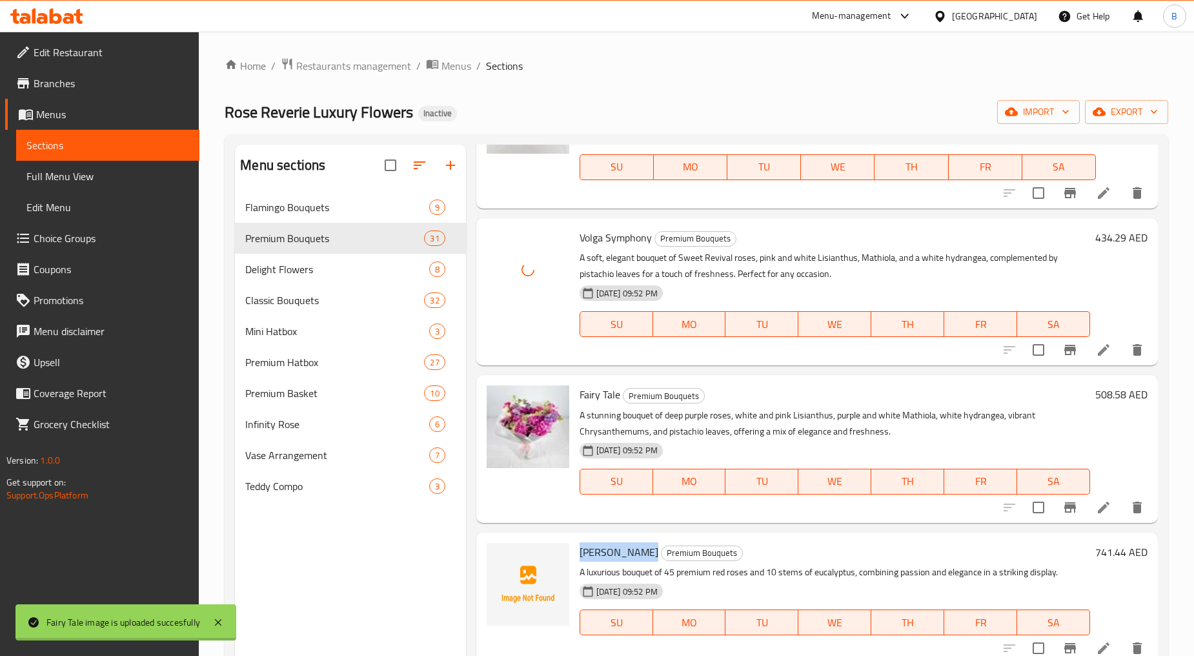
drag, startPoint x: 589, startPoint y: 552, endPoint x: 641, endPoint y: 552, distance: 52.3
click at [641, 552] on span "[PERSON_NAME]" at bounding box center [619, 551] width 79 height 19
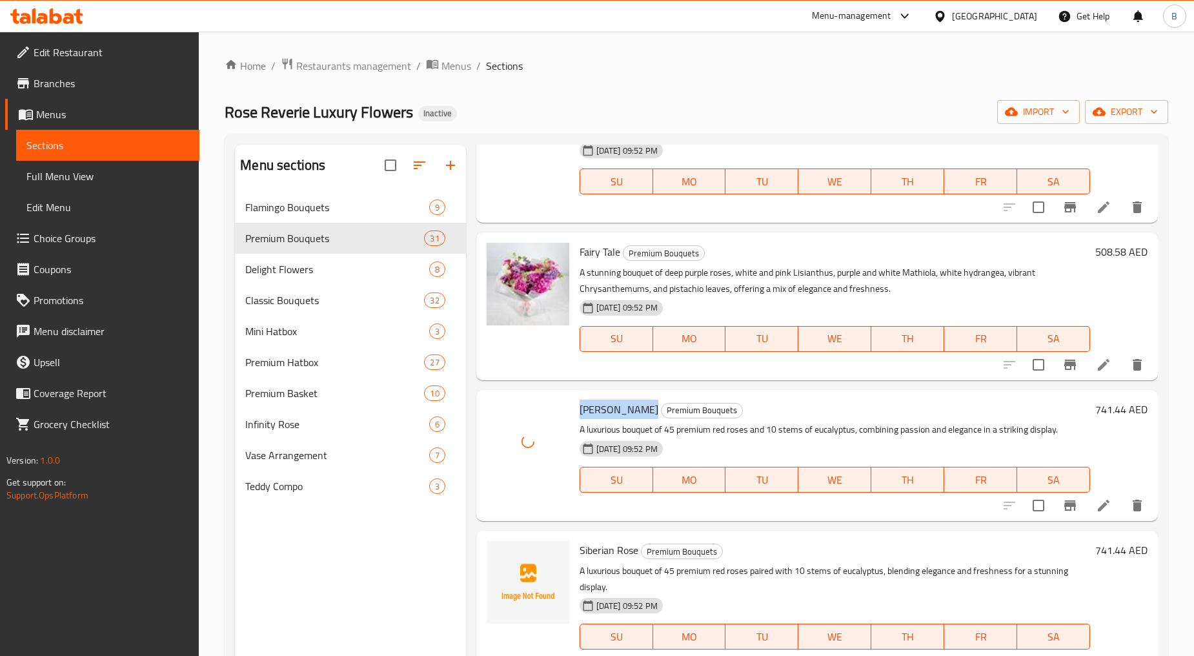
scroll to position [789, 0]
drag, startPoint x: 577, startPoint y: 552, endPoint x: 631, endPoint y: 550, distance: 54.2
click at [631, 550] on div "Siberian Rose Premium Bouquets A luxurious bouquet of 45 premium red roses pair…" at bounding box center [834, 603] width 521 height 137
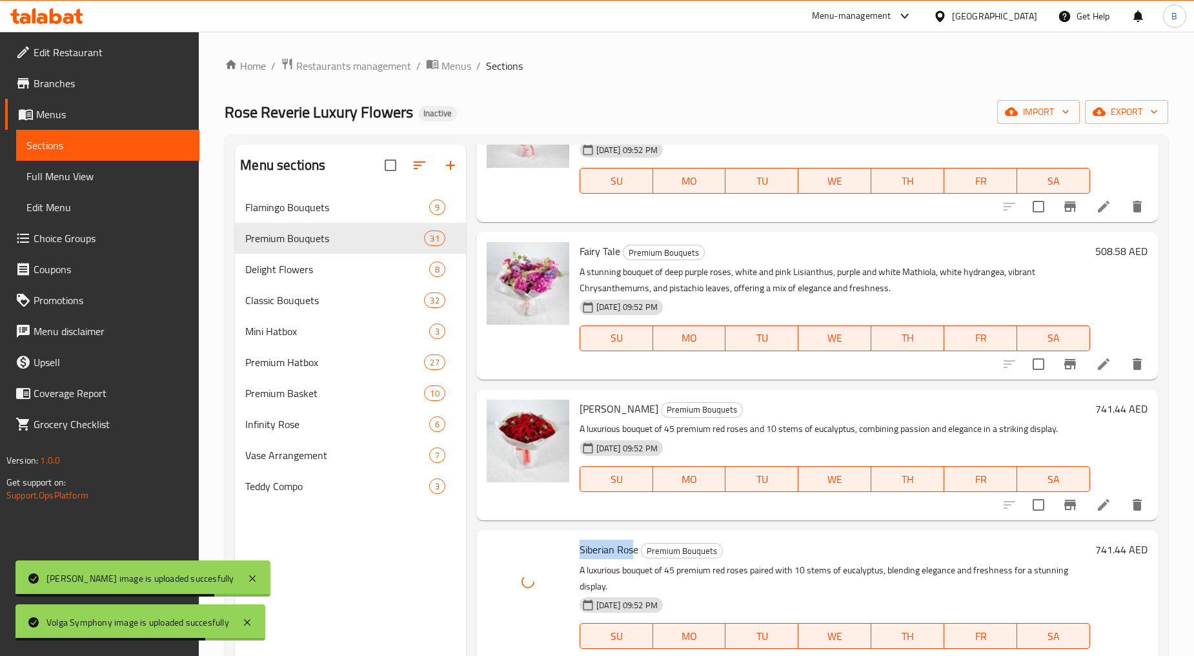
scroll to position [1004, 0]
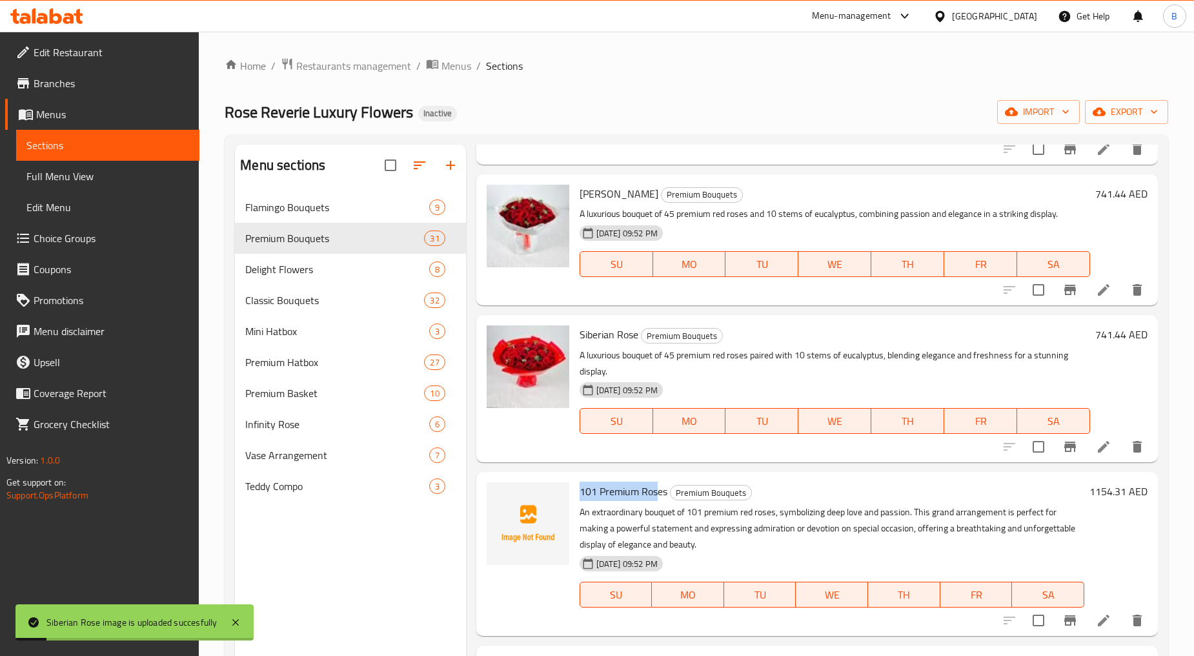
drag, startPoint x: 579, startPoint y: 491, endPoint x: 655, endPoint y: 482, distance: 76.7
click at [655, 482] on span "101 Premium Roses" at bounding box center [624, 490] width 88 height 19
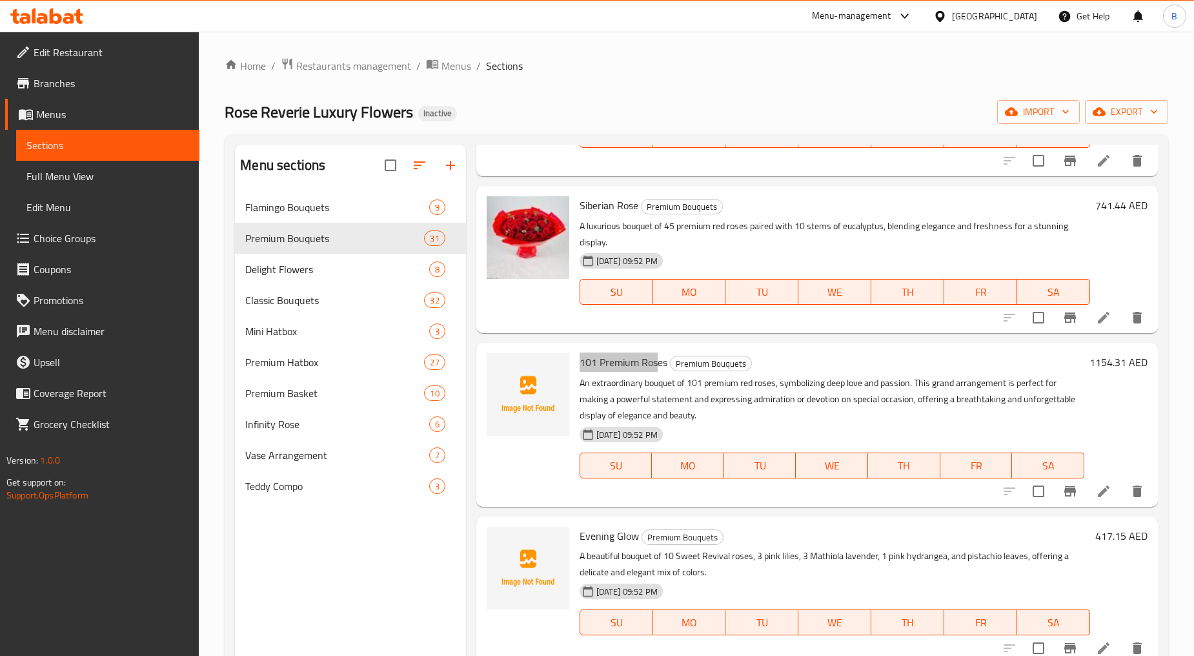
scroll to position [1147, 0]
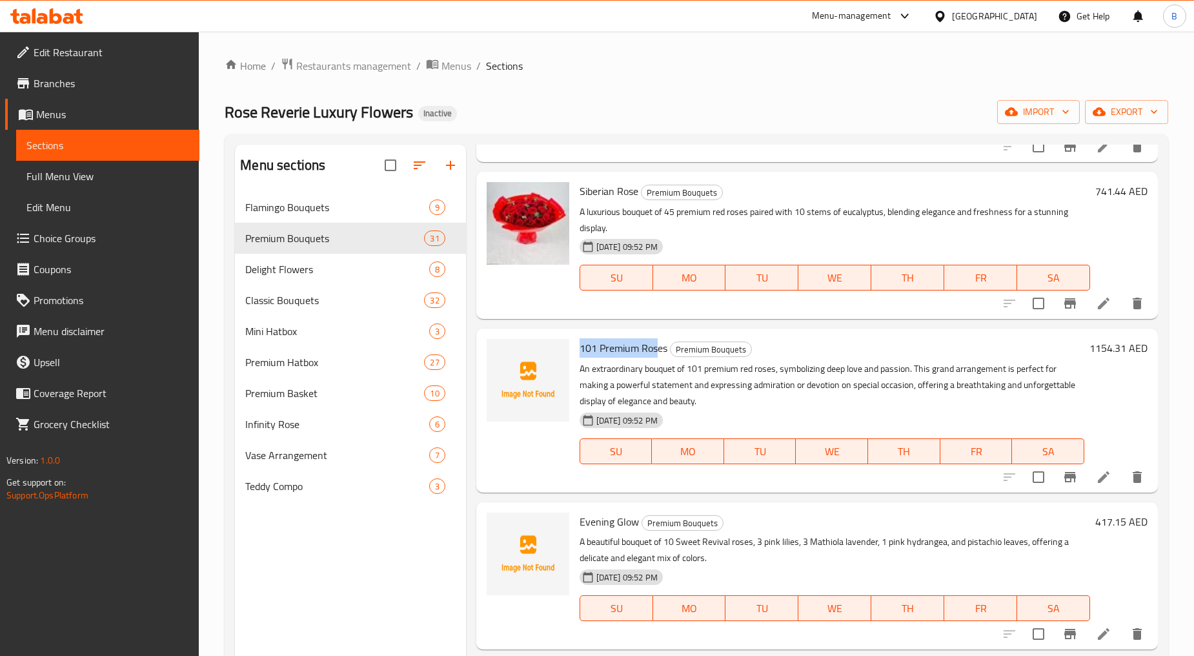
drag, startPoint x: 621, startPoint y: 354, endPoint x: 596, endPoint y: 351, distance: 25.3
click at [621, 354] on span "101 Premium Roses" at bounding box center [624, 347] width 88 height 19
drag, startPoint x: 583, startPoint y: 346, endPoint x: 652, endPoint y: 341, distance: 68.6
click at [652, 341] on span "101 Premium Roses" at bounding box center [624, 347] width 88 height 19
click at [590, 354] on span "101 Premium Roses" at bounding box center [624, 347] width 88 height 19
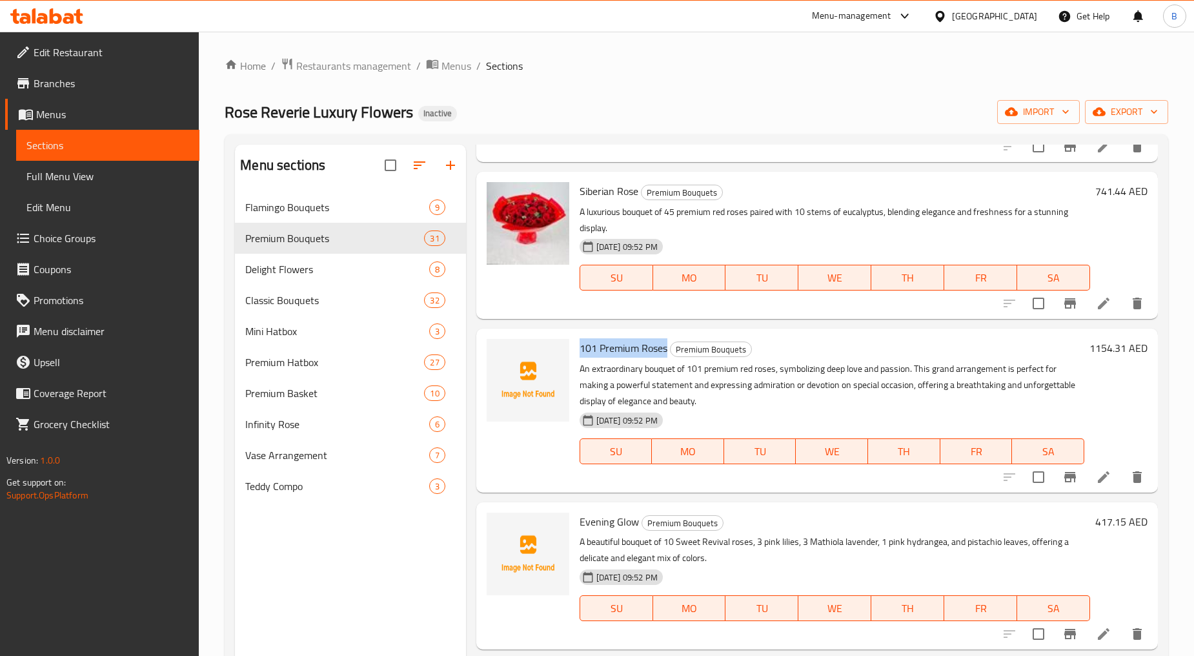
drag, startPoint x: 580, startPoint y: 350, endPoint x: 666, endPoint y: 350, distance: 86.5
click at [666, 350] on span "101 Premium Roses" at bounding box center [624, 347] width 88 height 19
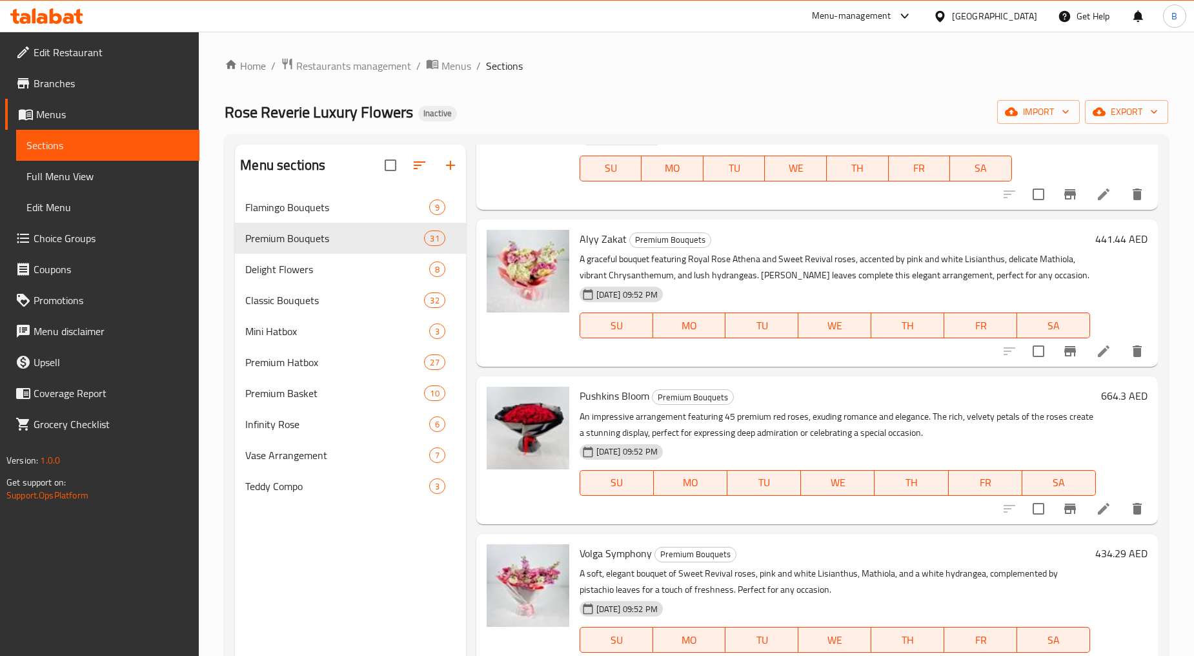
scroll to position [0, 0]
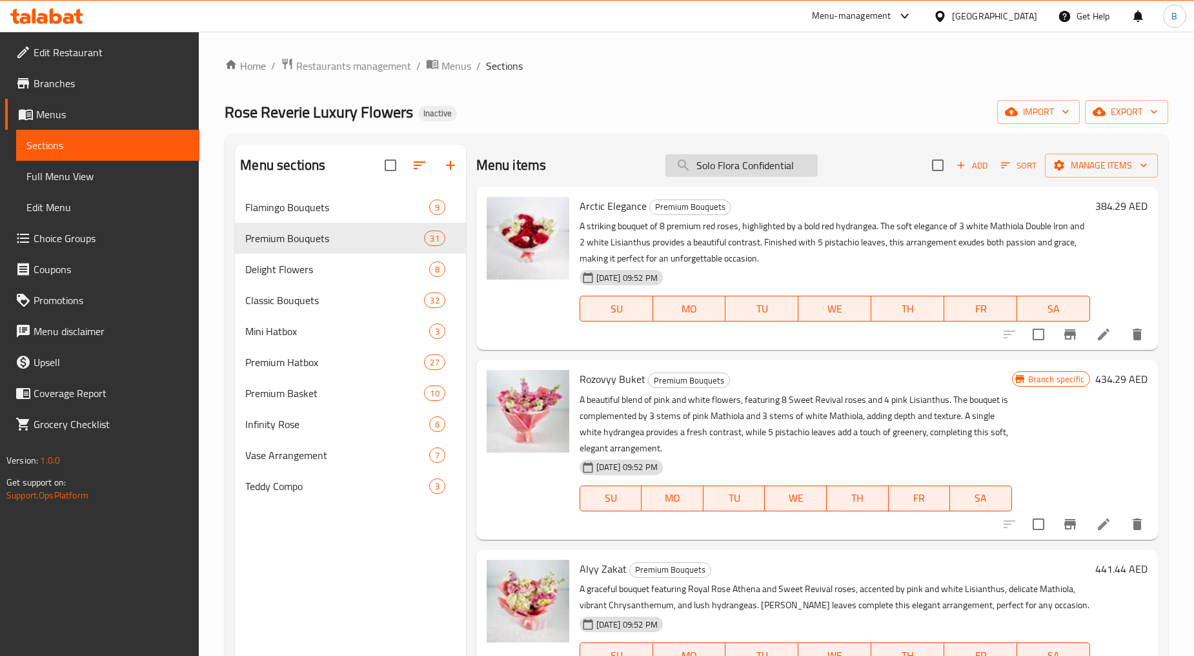
click at [705, 165] on input "Solo Flora Confidential" at bounding box center [741, 165] width 152 height 23
paste input "101 Premium Roses"
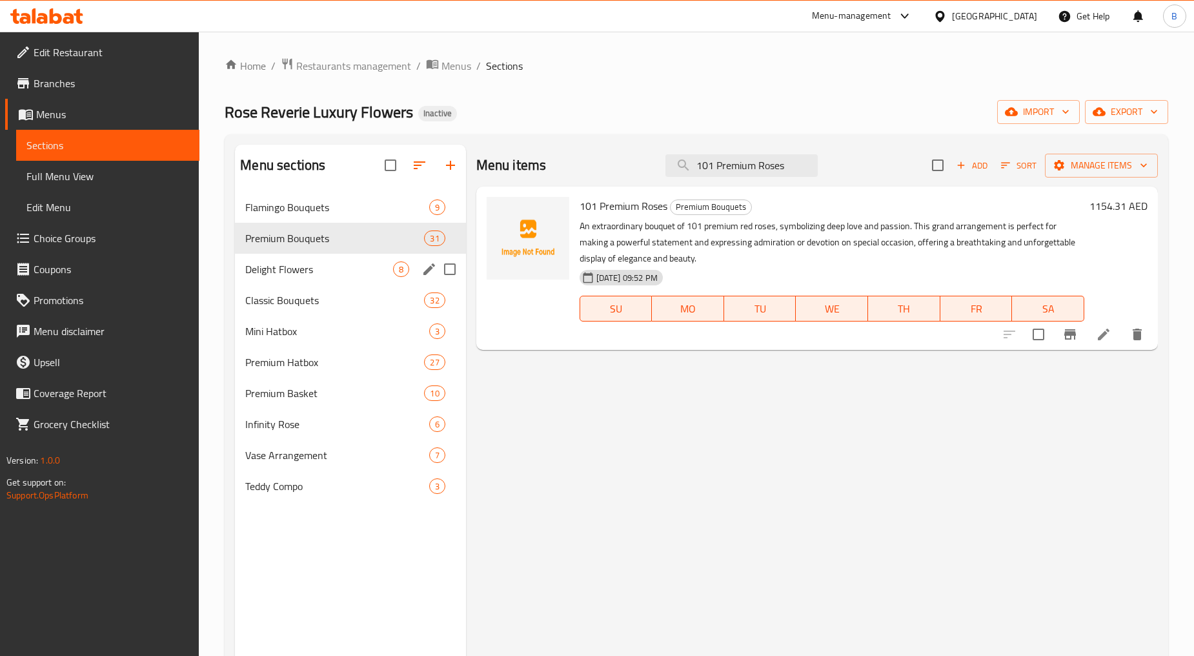
click at [283, 255] on div "Delight Flowers 8" at bounding box center [350, 269] width 230 height 31
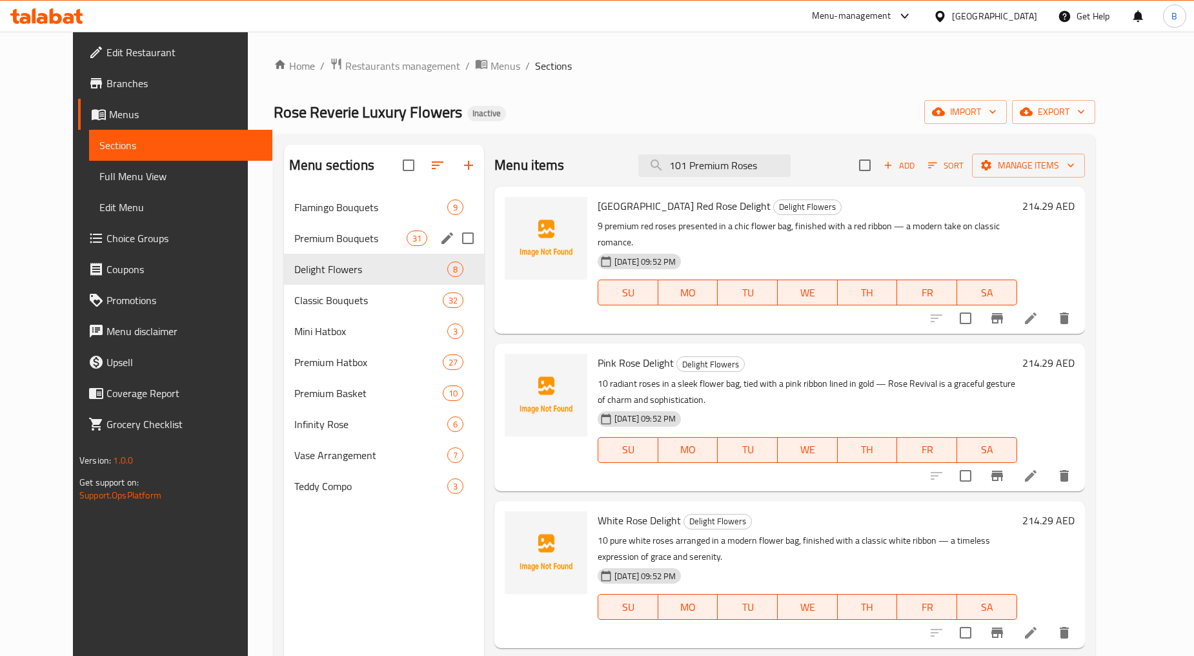
click at [318, 239] on span "Premium Bouquets" at bounding box center [350, 237] width 112 height 15
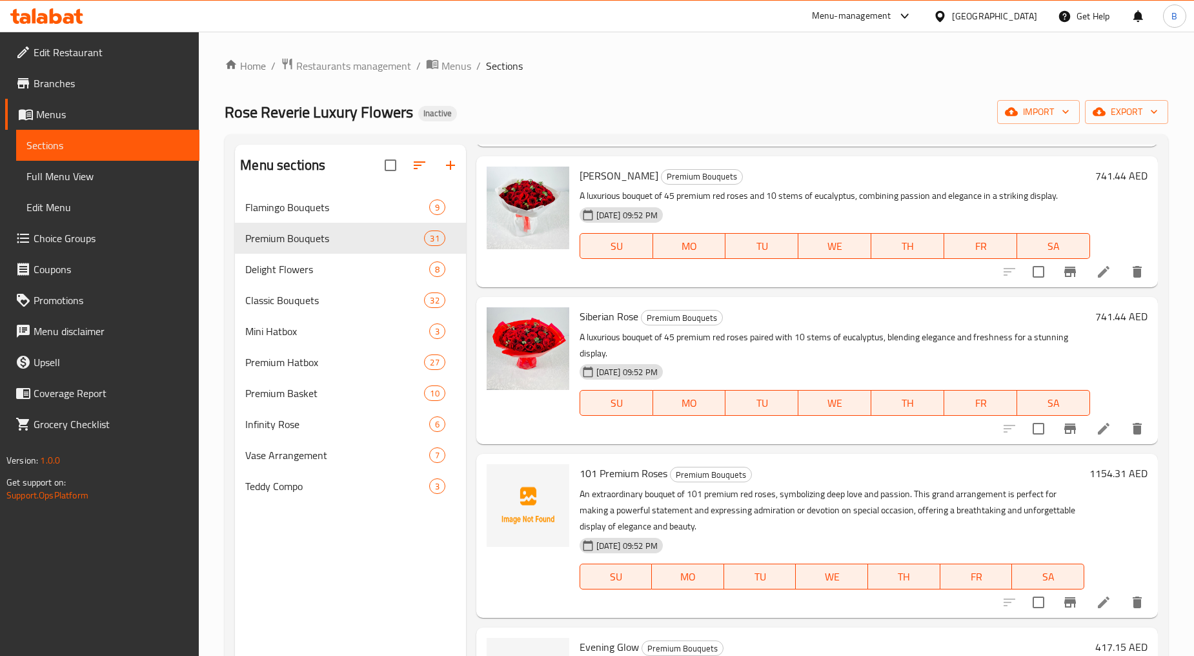
scroll to position [1093, 0]
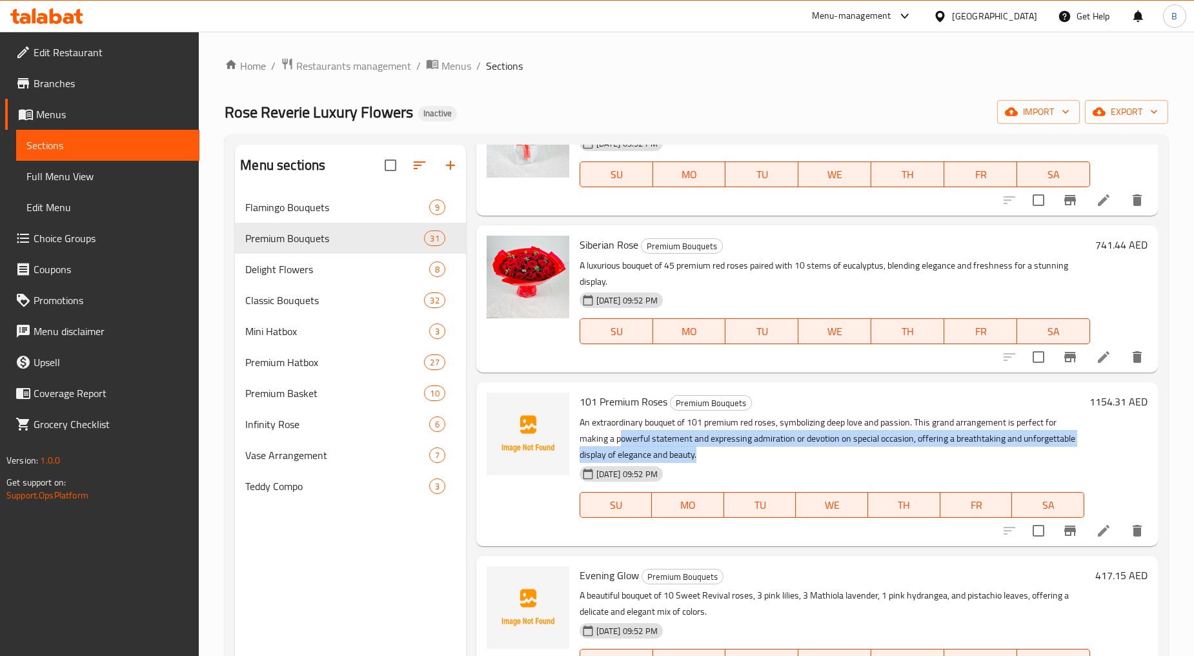
drag, startPoint x: 700, startPoint y: 444, endPoint x: 870, endPoint y: 448, distance: 169.8
click at [870, 448] on p "An extraordinary bouquet of 101 premium red roses, symbolizing deep love and pa…" at bounding box center [832, 438] width 505 height 48
click at [642, 437] on p "An extraordinary bouquet of 101 premium red roses, symbolizing deep love and pa…" at bounding box center [832, 438] width 505 height 48
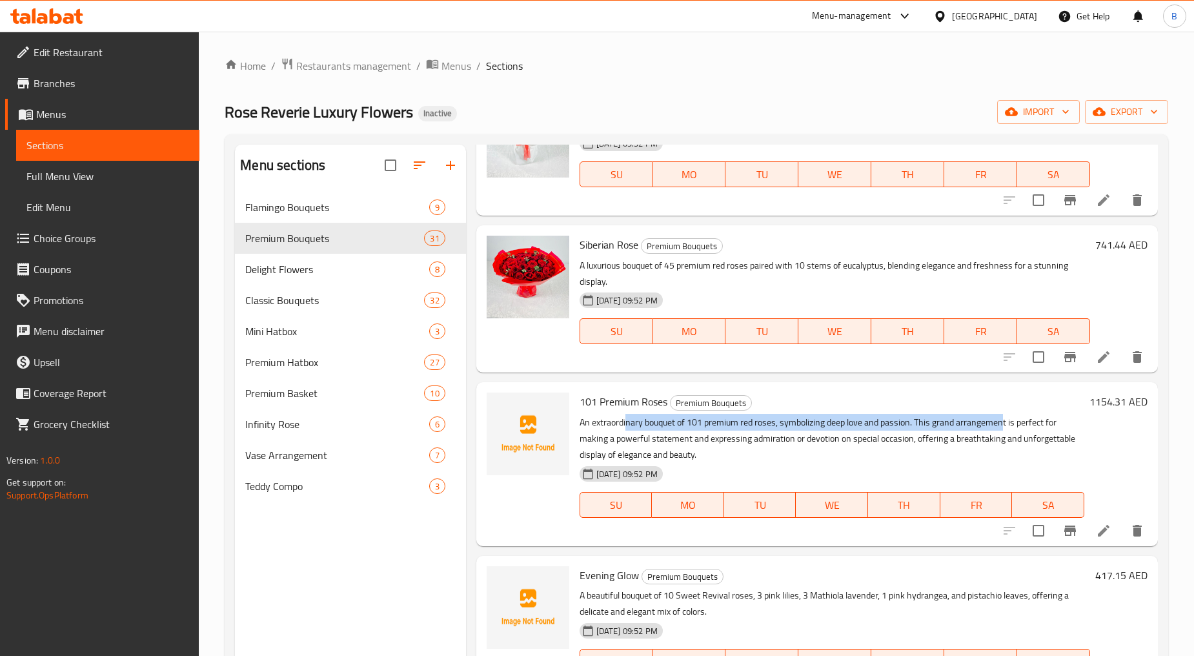
drag, startPoint x: 627, startPoint y: 423, endPoint x: 1003, endPoint y: 427, distance: 376.3
click at [1003, 427] on p "An extraordinary bouquet of 101 premium red roses, symbolizing deep love and pa…" at bounding box center [832, 438] width 505 height 48
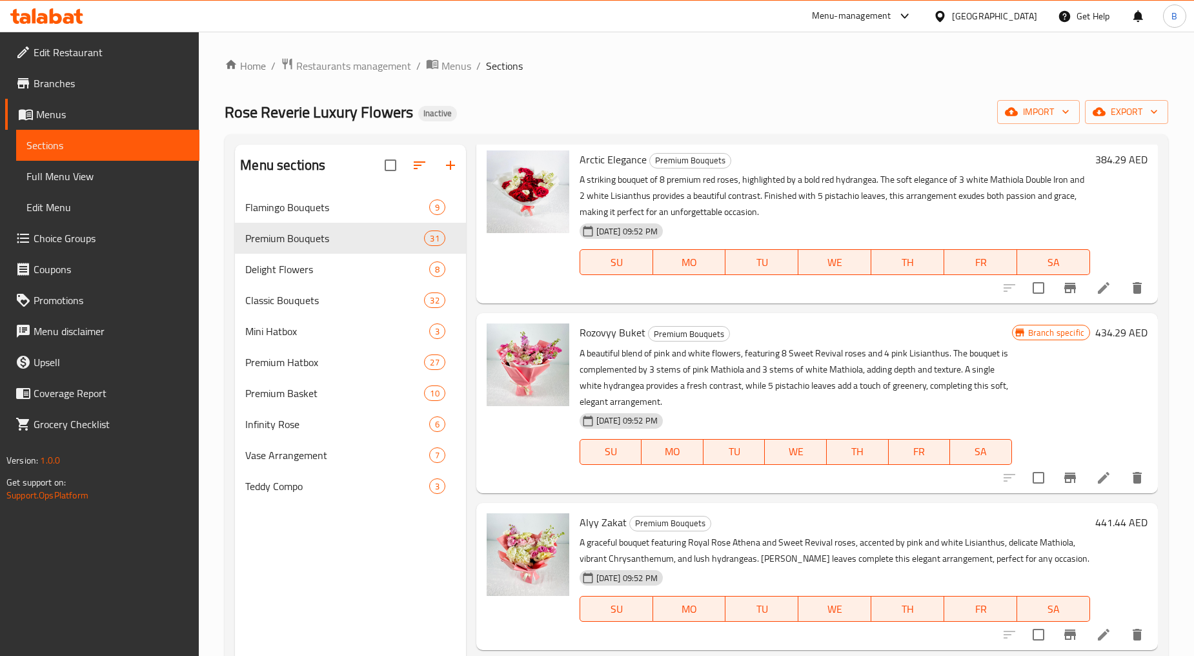
scroll to position [0, 0]
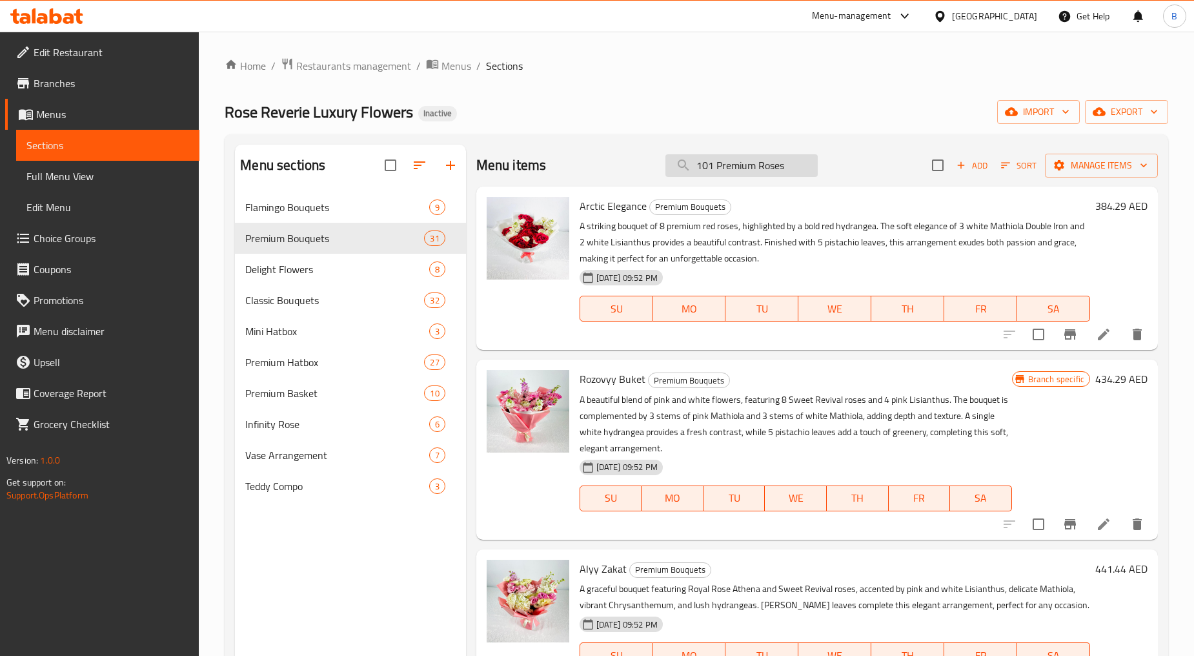
click at [751, 166] on input "101 Premium Roses" at bounding box center [741, 165] width 152 height 23
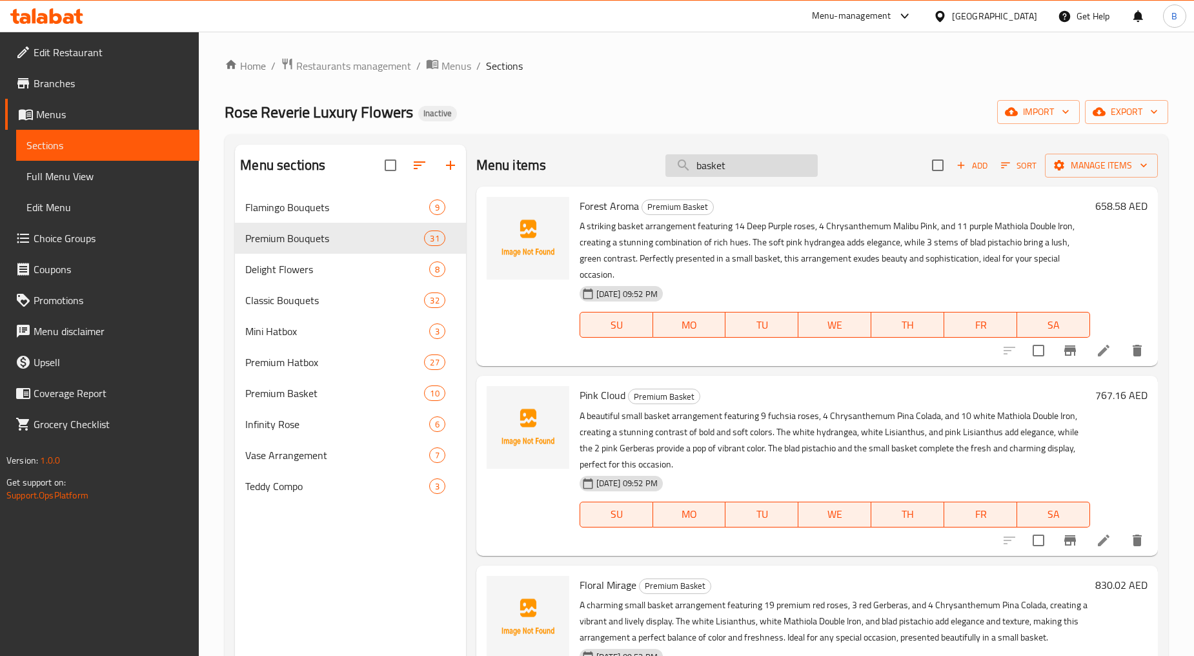
type input "basket"
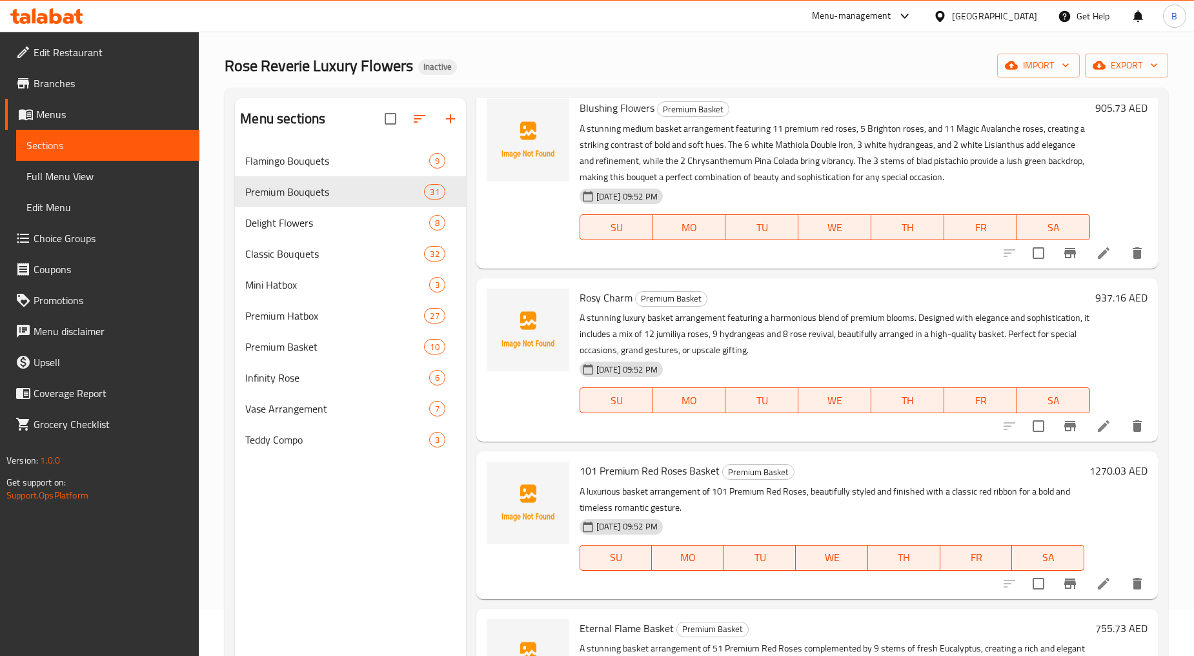
scroll to position [72, 0]
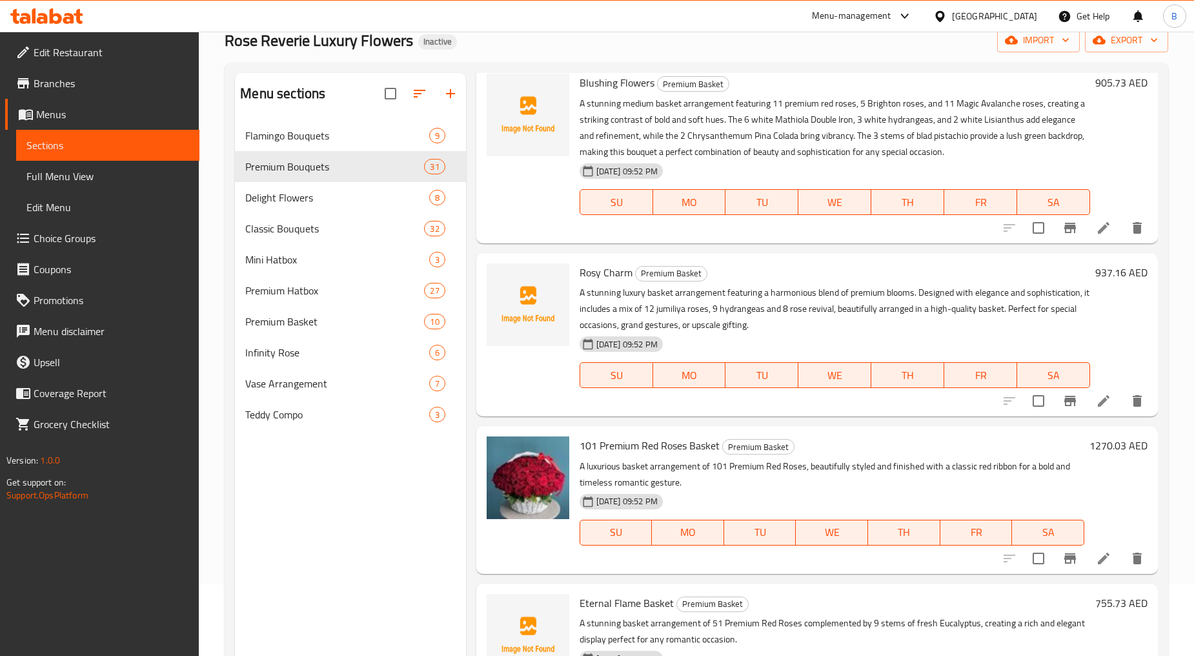
click at [572, 392] on div at bounding box center [527, 334] width 93 height 153
click at [295, 163] on span "Premium Bouquets" at bounding box center [316, 166] width 143 height 15
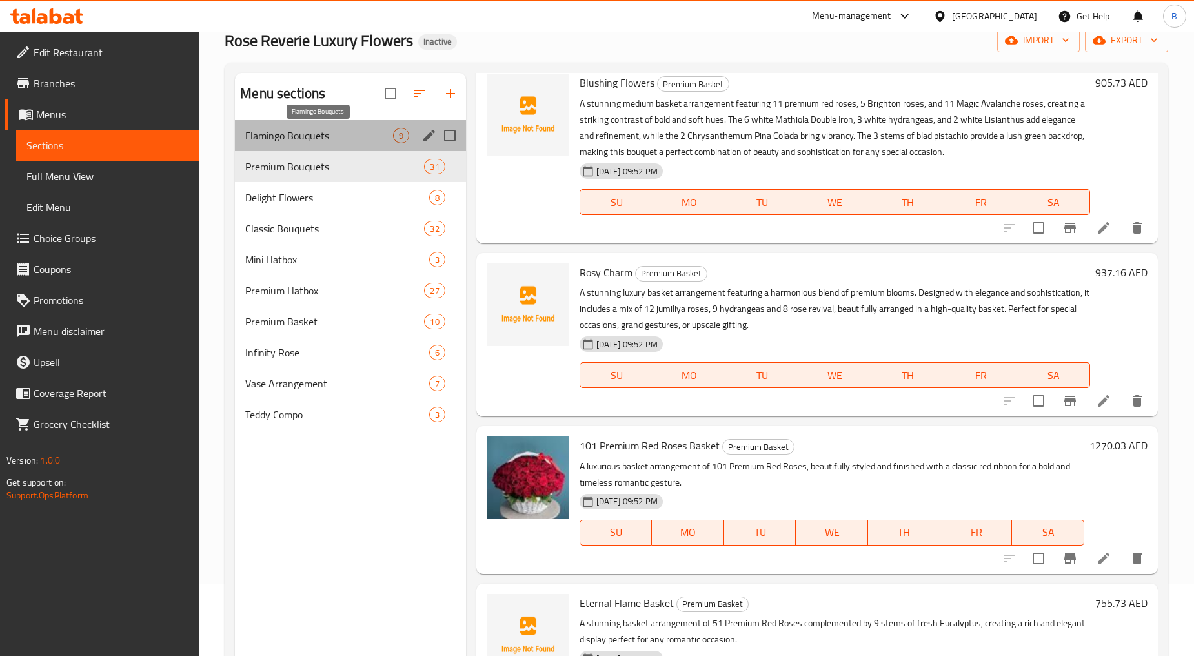
click at [299, 142] on span "Flamingo Bouquets" at bounding box center [318, 135] width 147 height 15
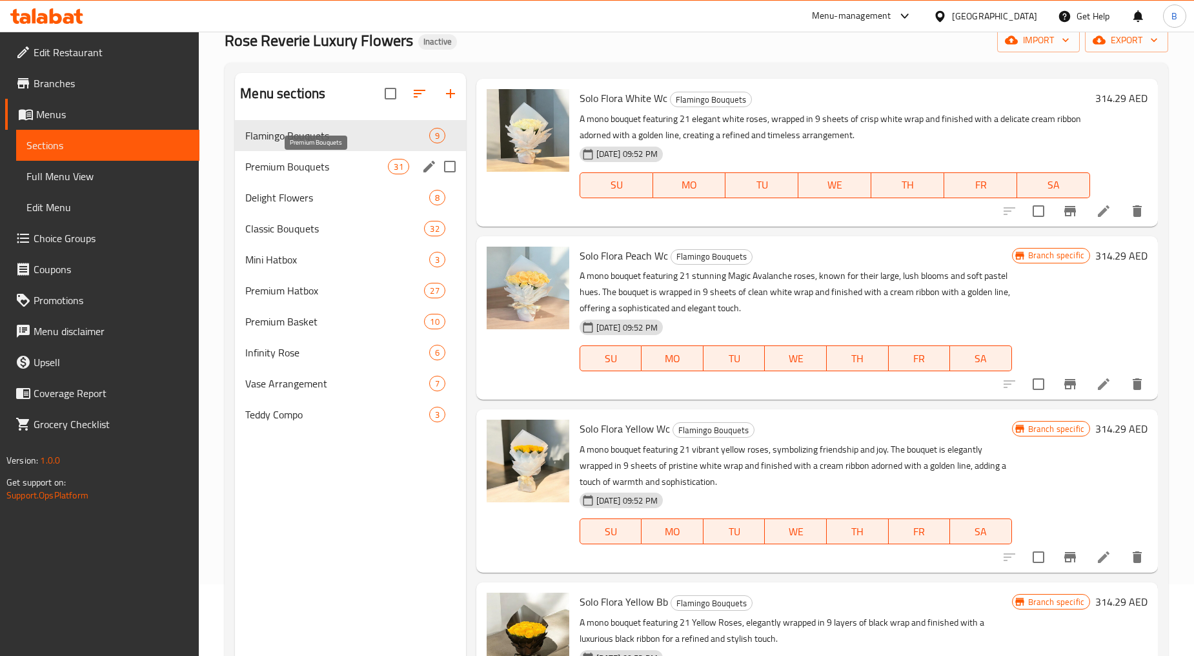
click at [298, 163] on span "Premium Bouquets" at bounding box center [316, 166] width 143 height 15
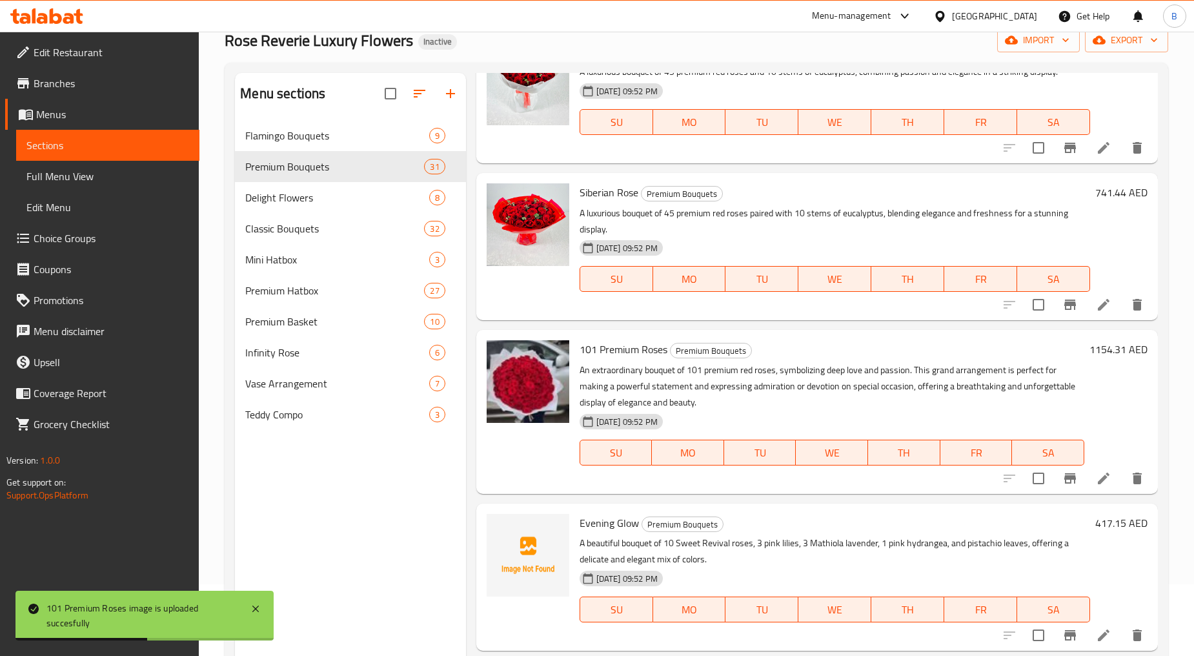
scroll to position [1108, 0]
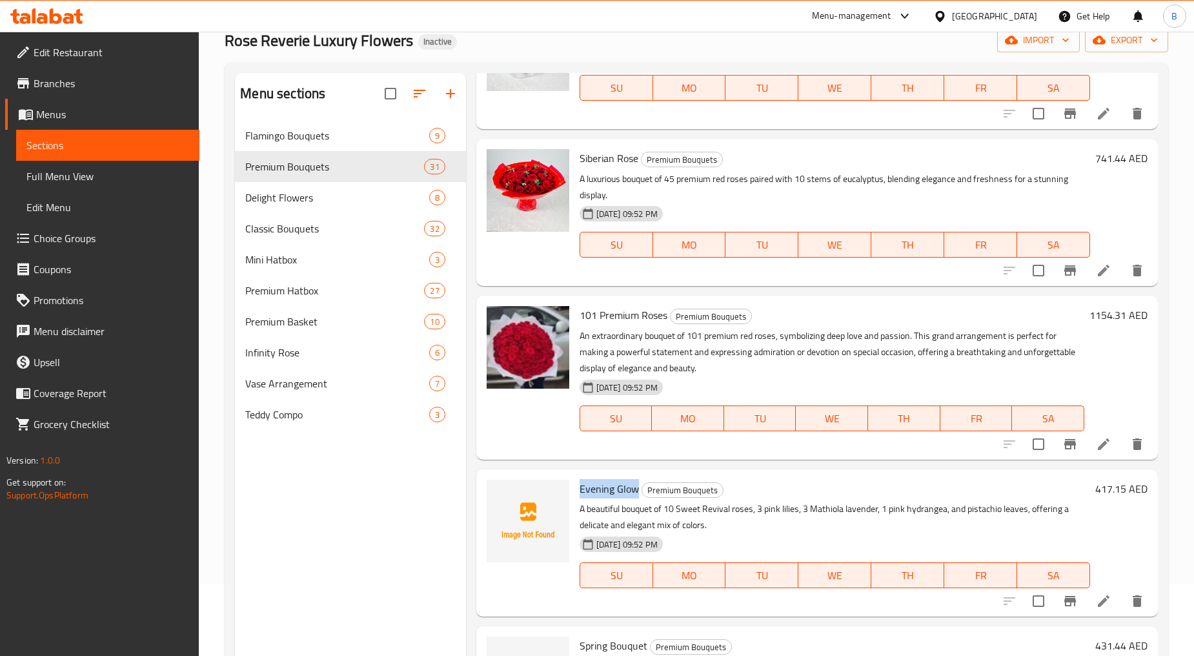
drag, startPoint x: 578, startPoint y: 485, endPoint x: 636, endPoint y: 489, distance: 58.2
click at [636, 489] on div "Evening Glow Premium Bouquets A beautiful bouquet of 10 Sweet Revival roses, 3 …" at bounding box center [834, 542] width 521 height 137
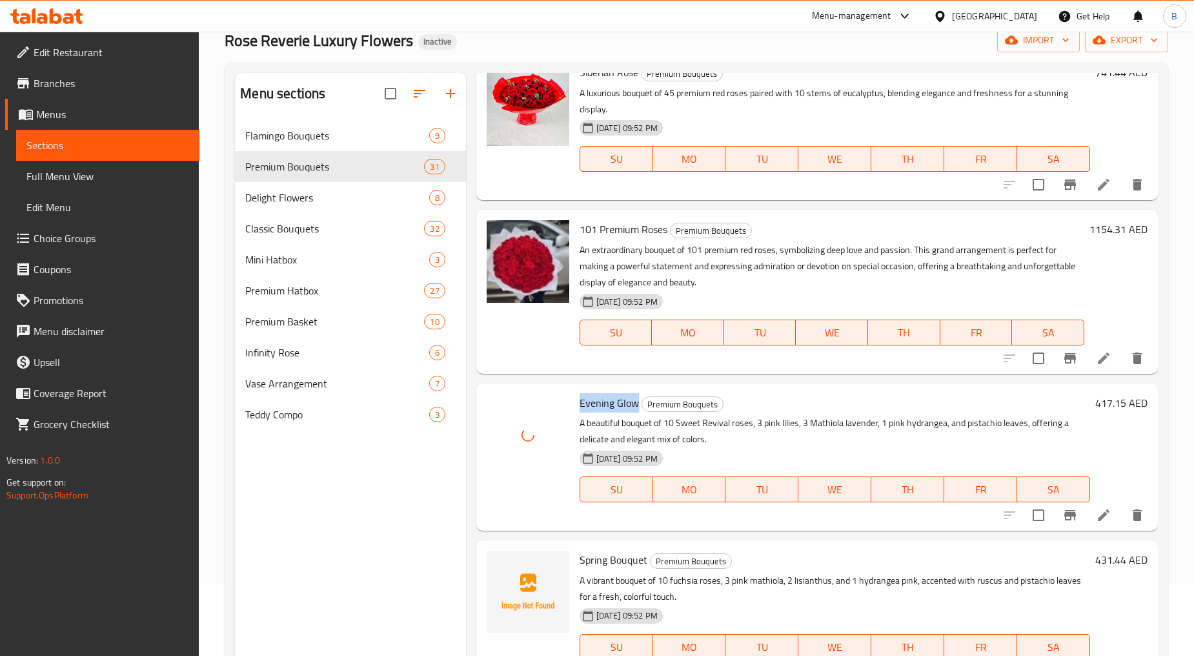
scroll to position [1252, 0]
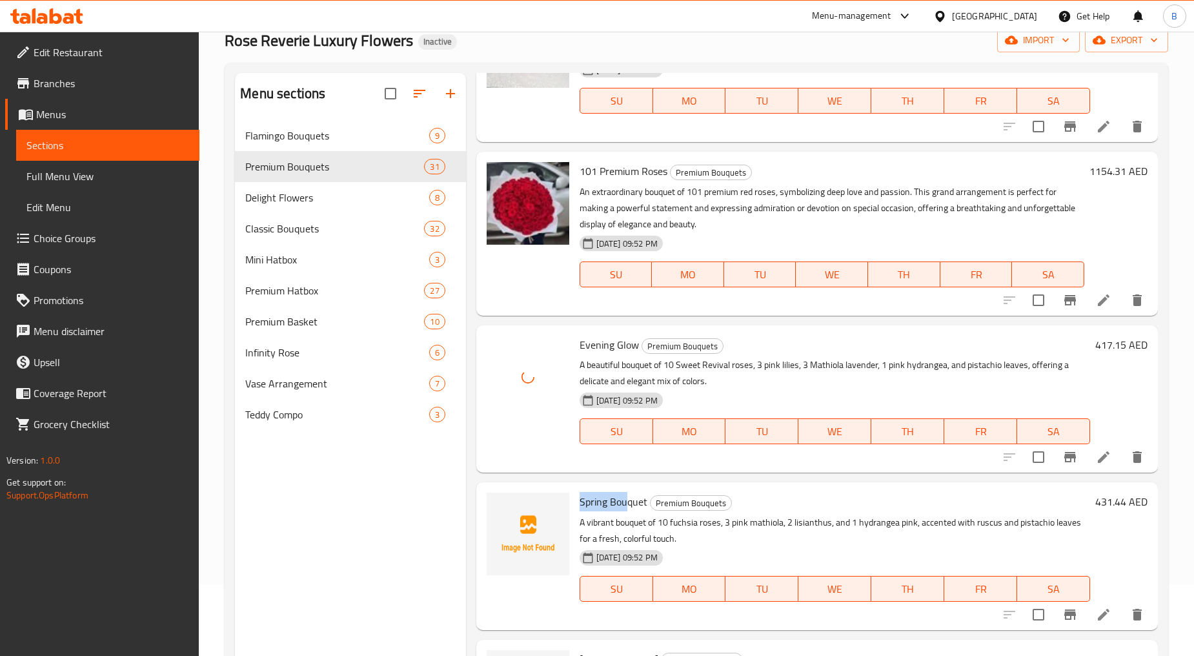
drag, startPoint x: 575, startPoint y: 505, endPoint x: 627, endPoint y: 501, distance: 52.5
click at [627, 501] on div "Spring Bouquet Premium Bouquets A vibrant bouquet of 10 fuchsia roses, 3 pink m…" at bounding box center [834, 555] width 521 height 137
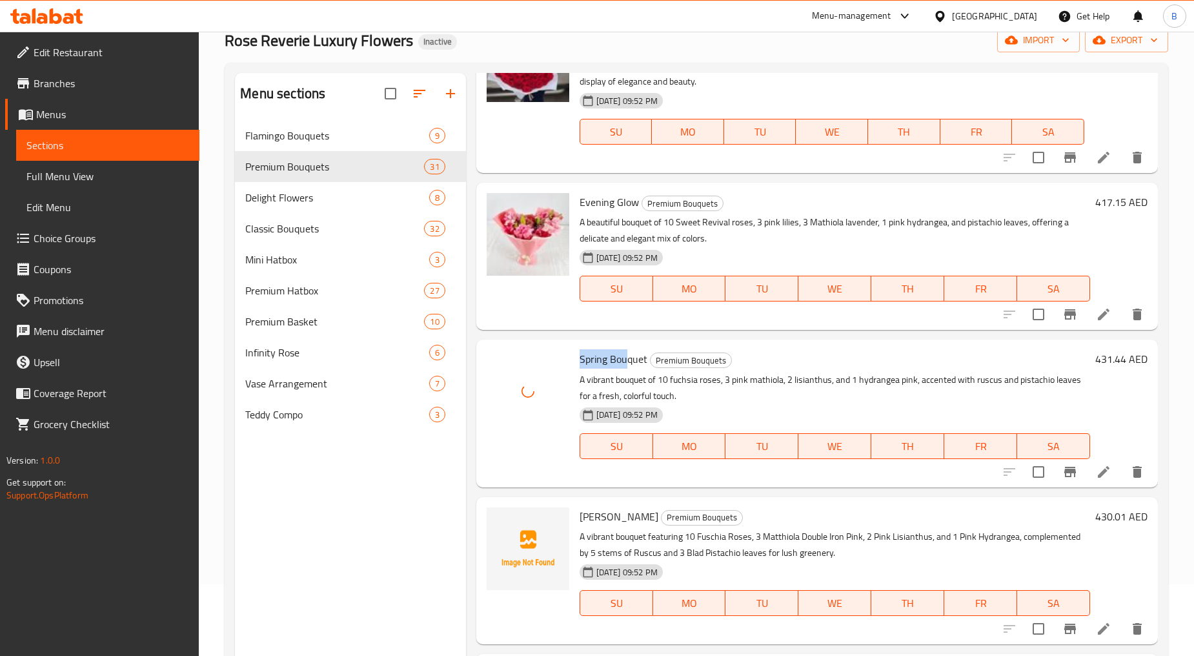
scroll to position [1395, 0]
drag, startPoint x: 576, startPoint y: 515, endPoint x: 627, endPoint y: 518, distance: 50.4
click at [627, 518] on div "Pearl Bloom Premium Bouquets A vibrant bouquet featuring 10 Fuschia Roses, 3 Ma…" at bounding box center [834, 569] width 521 height 137
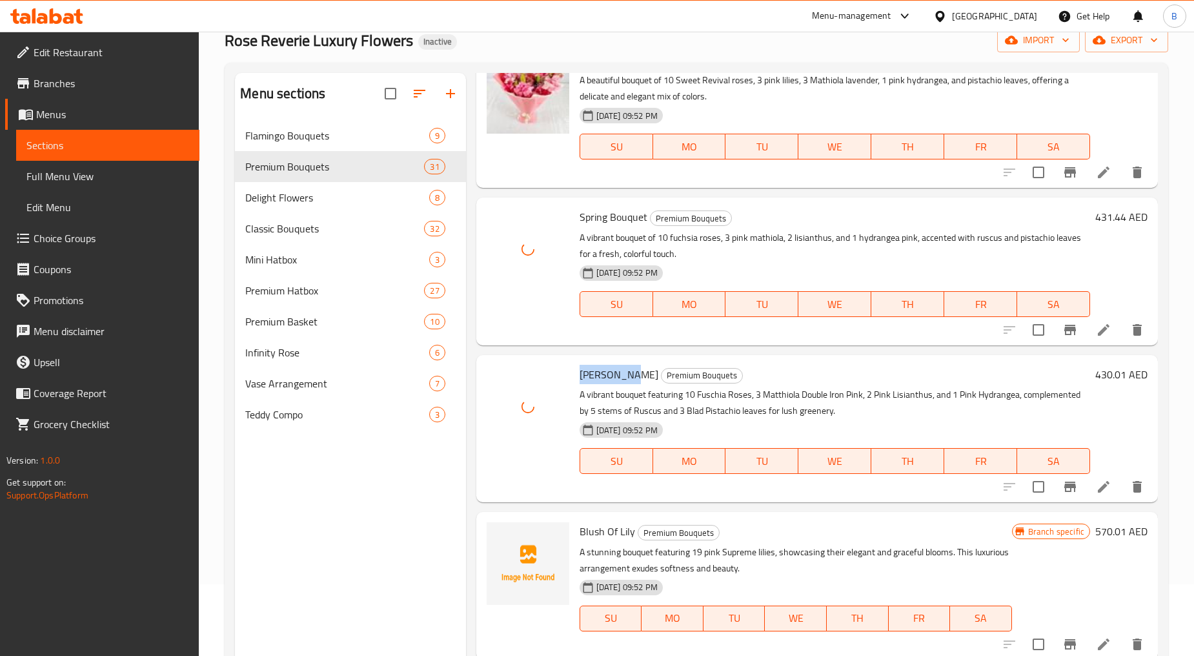
scroll to position [1538, 0]
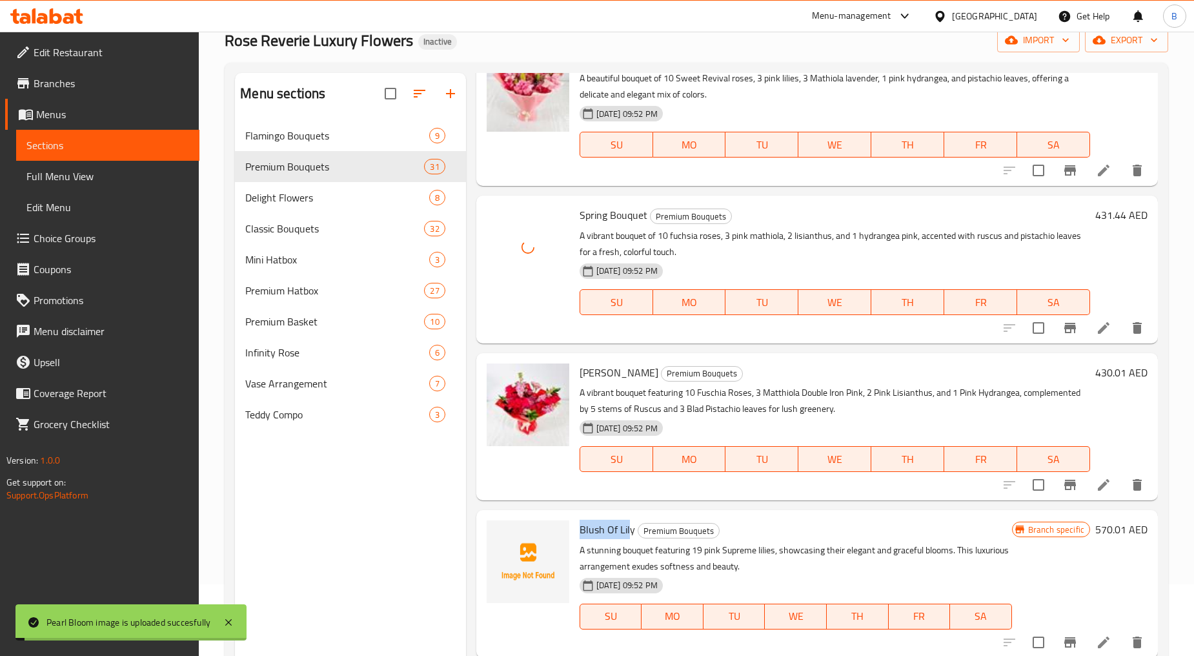
drag, startPoint x: 577, startPoint y: 534, endPoint x: 629, endPoint y: 528, distance: 52.6
click at [629, 528] on div "Blush Of Lily Premium Bouquets A stunning bouquet featuring 19 pink Supreme lil…" at bounding box center [795, 583] width 443 height 137
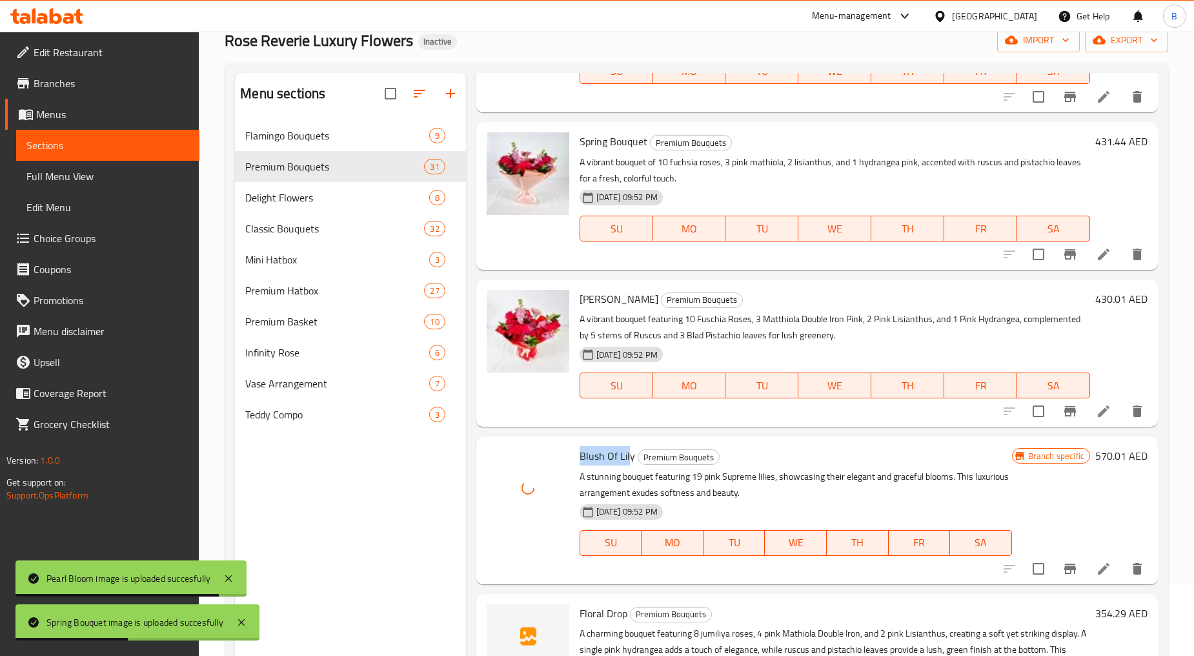
scroll to position [1682, 0]
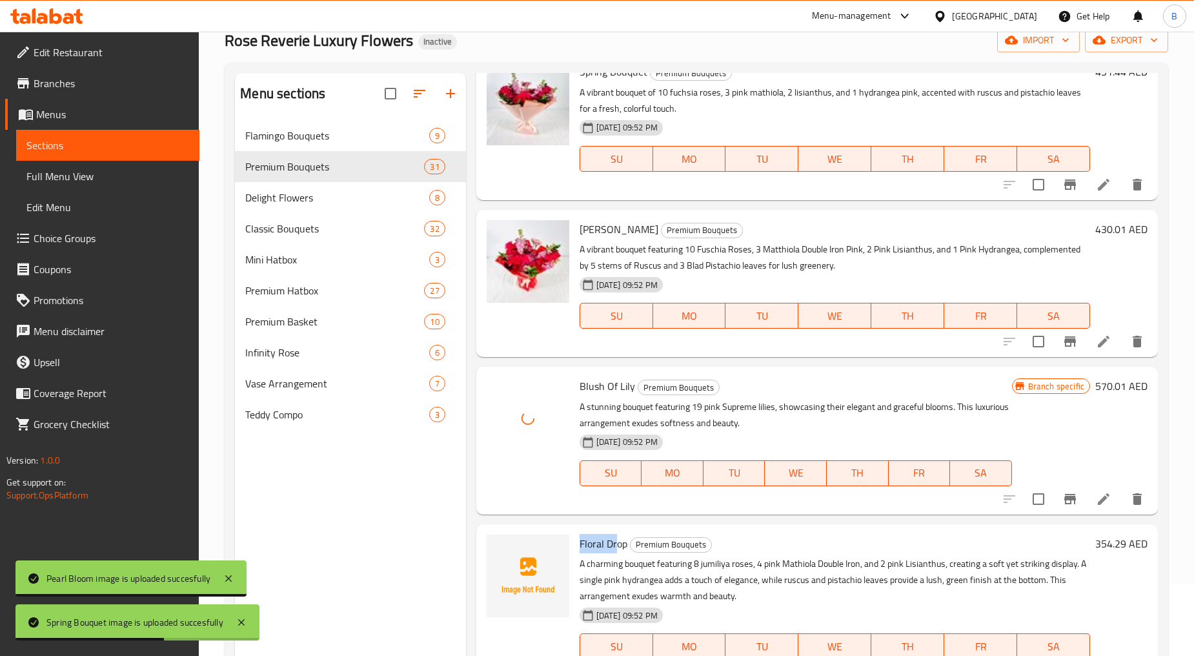
drag, startPoint x: 576, startPoint y: 542, endPoint x: 618, endPoint y: 545, distance: 41.4
click at [618, 545] on div "Floral Drop Premium Bouquets A charming bouquet featuring 8 jumiliya roses, 4 p…" at bounding box center [834, 605] width 521 height 153
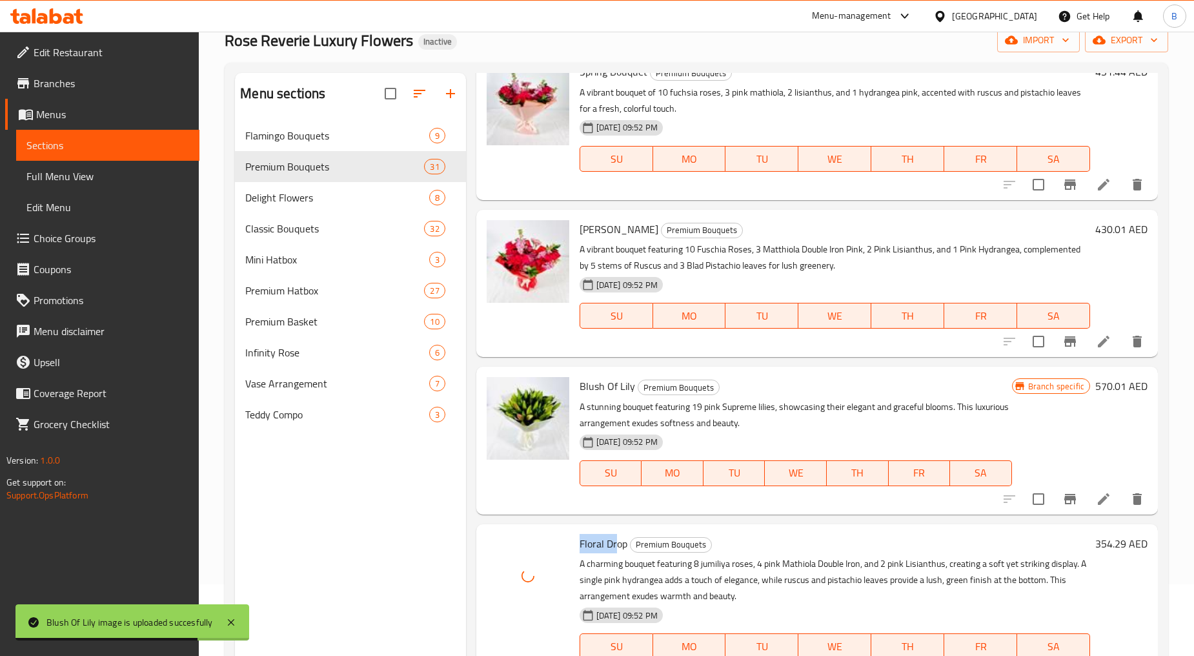
scroll to position [1897, 0]
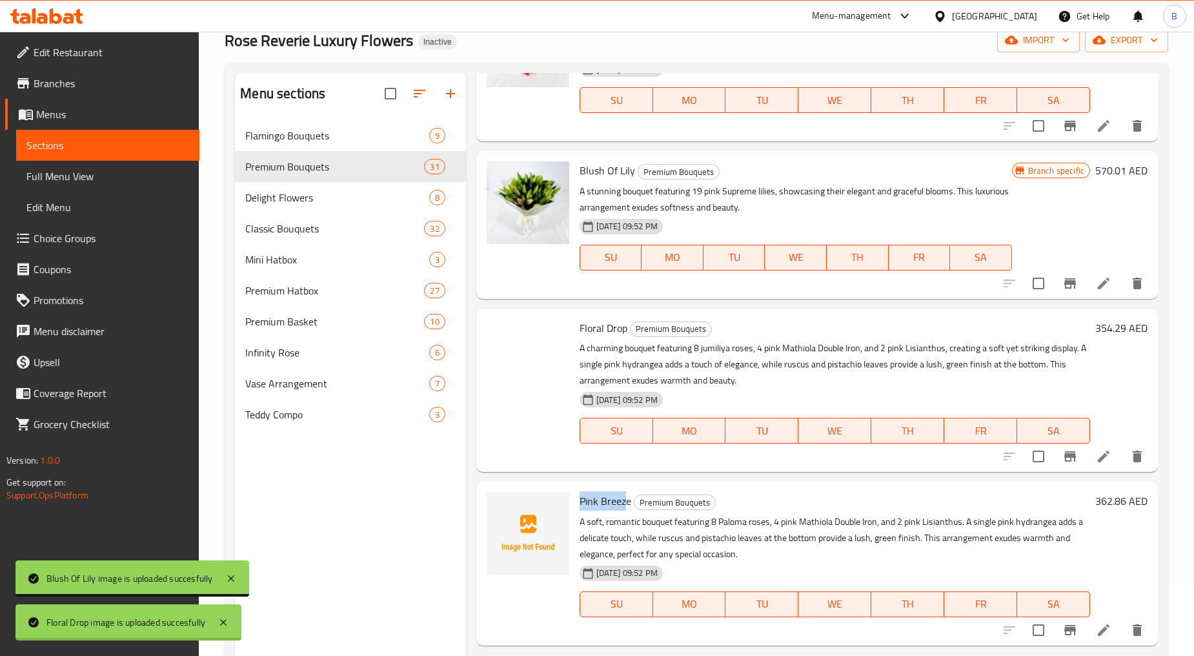
drag, startPoint x: 576, startPoint y: 503, endPoint x: 623, endPoint y: 508, distance: 48.0
click at [623, 508] on div "Pink Breeze Premium Bouquets A soft, romantic bouquet featuring 8 Paloma roses,…" at bounding box center [834, 563] width 521 height 153
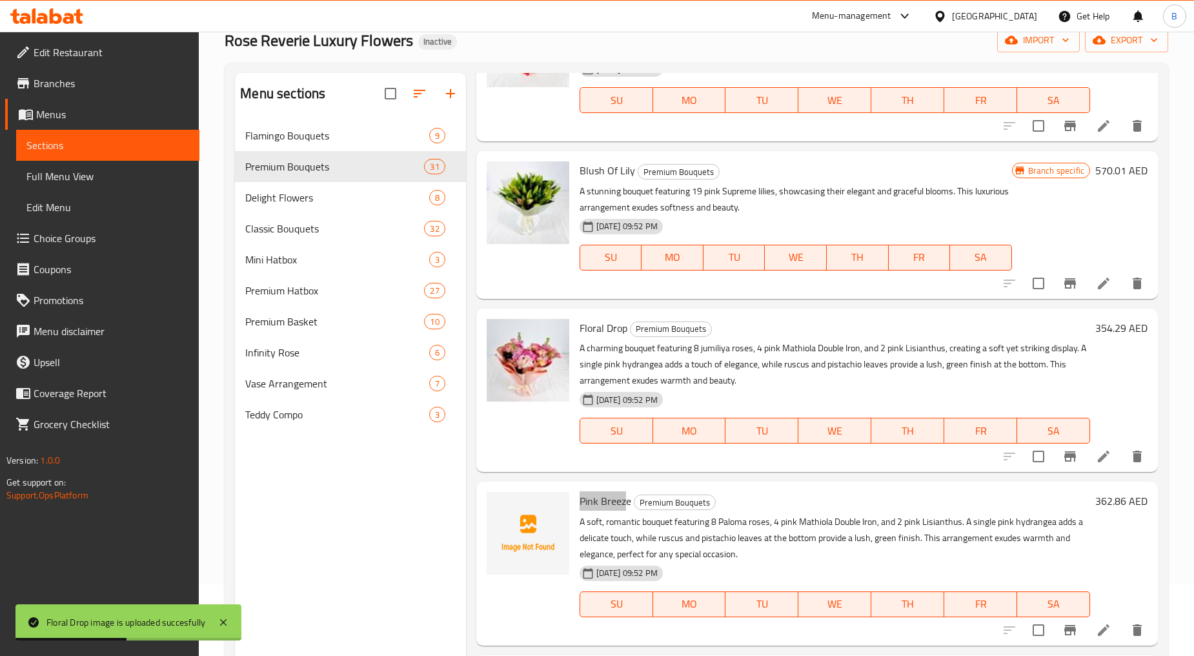
scroll to position [1969, 0]
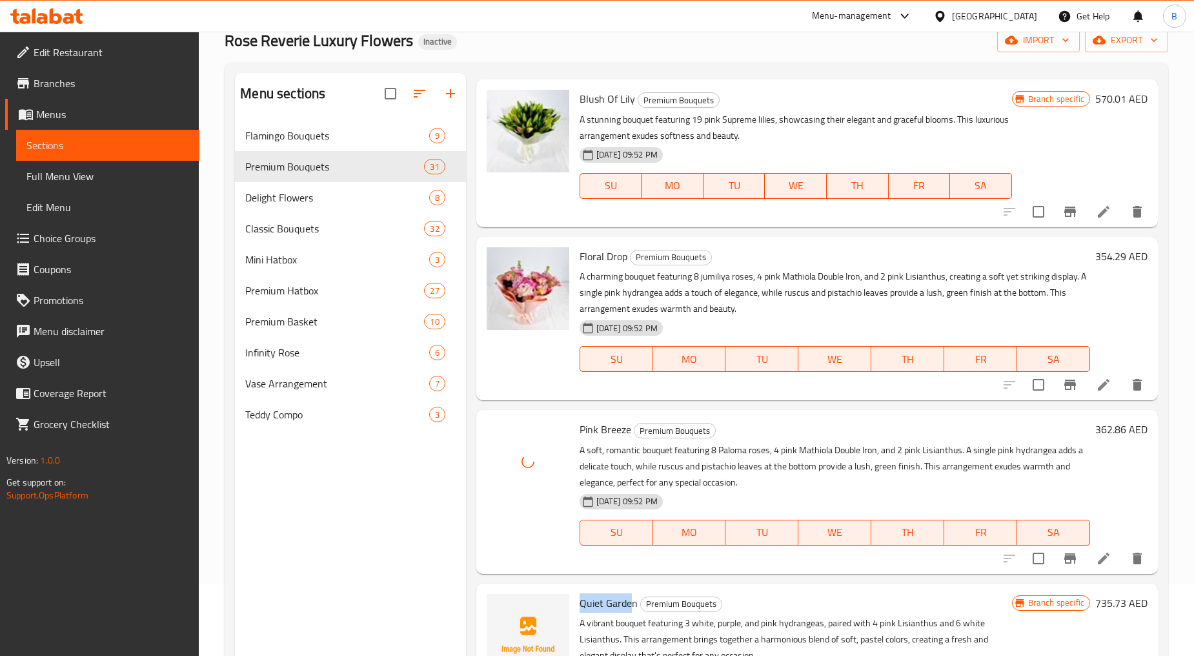
drag, startPoint x: 577, startPoint y: 600, endPoint x: 643, endPoint y: 616, distance: 67.8
click at [634, 608] on div "Quiet Garden Premium Bouquets A vibrant bouquet featuring 3 white, purple, and …" at bounding box center [795, 665] width 443 height 153
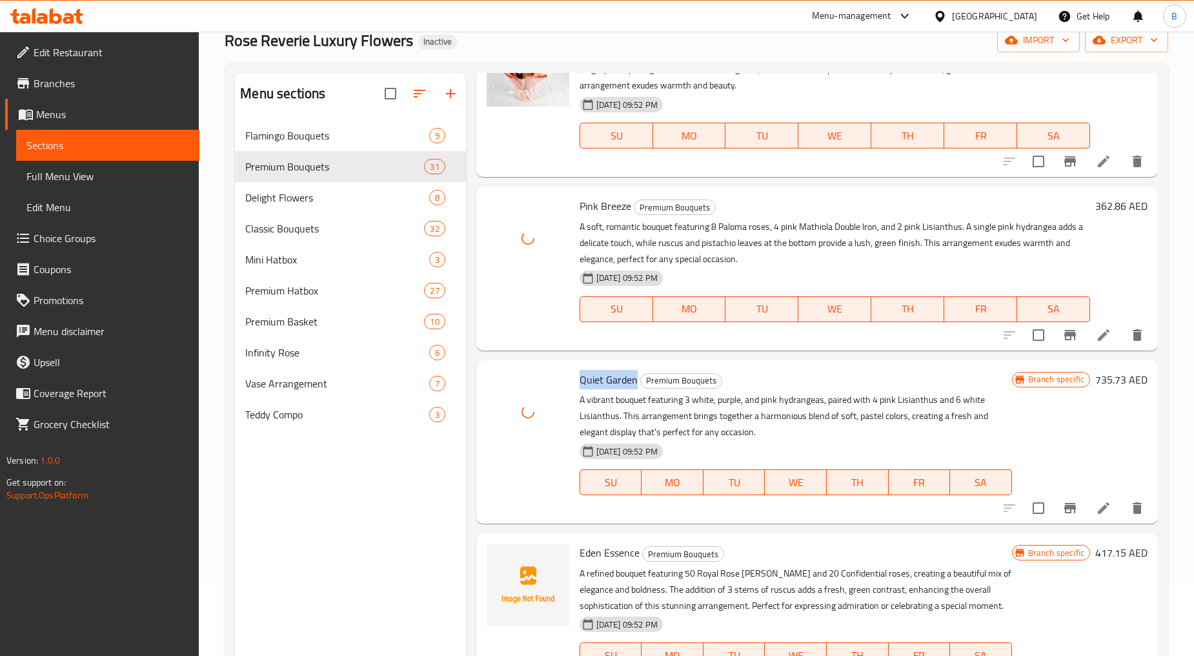
scroll to position [2255, 0]
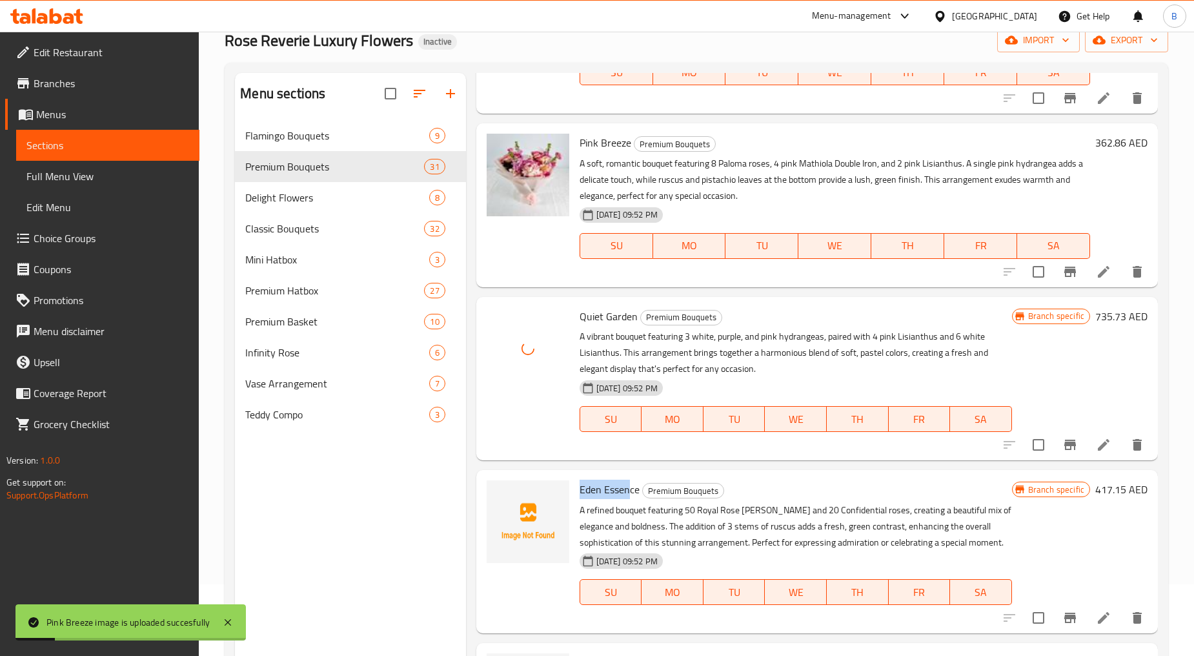
drag, startPoint x: 578, startPoint y: 483, endPoint x: 674, endPoint y: 600, distance: 151.8
click at [629, 483] on span "Eden Essence" at bounding box center [610, 488] width 60 height 19
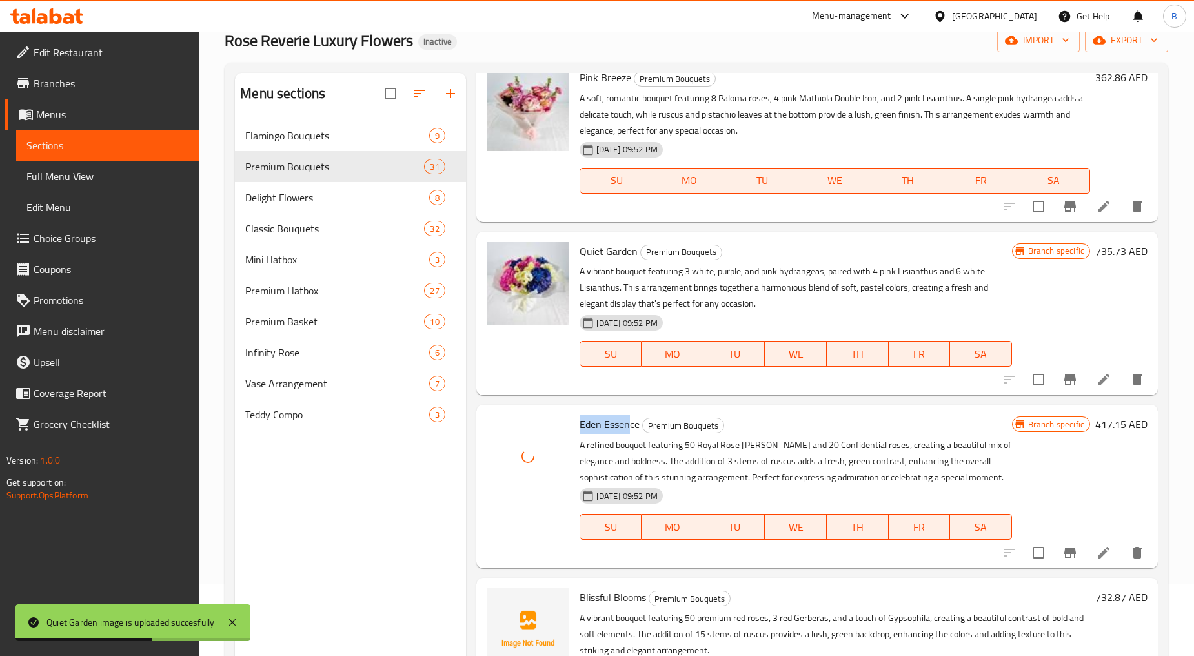
scroll to position [2399, 0]
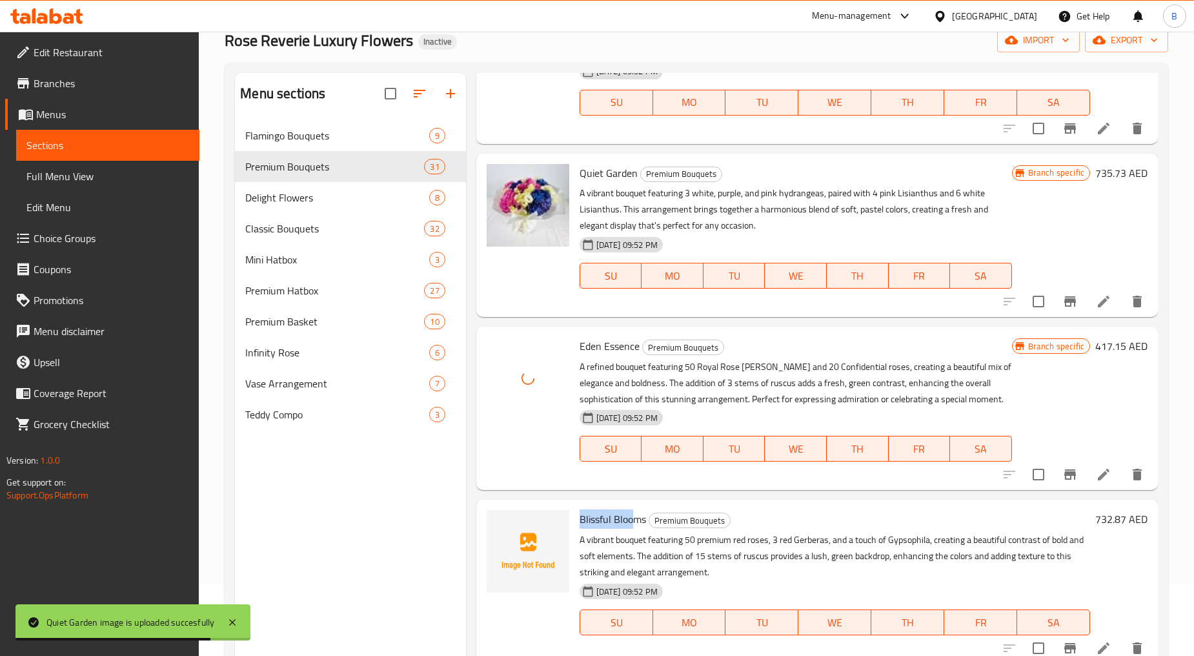
drag, startPoint x: 581, startPoint y: 514, endPoint x: 632, endPoint y: 521, distance: 52.0
click at [632, 521] on span "Blissful Blooms" at bounding box center [613, 518] width 66 height 19
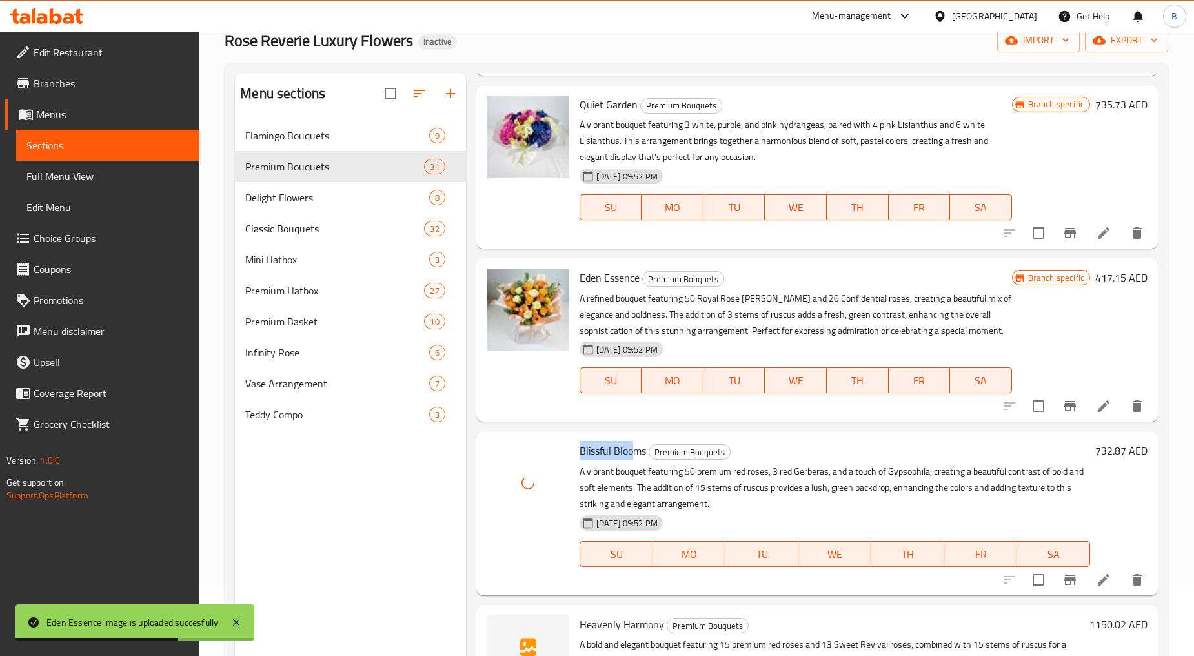
scroll to position [2543, 0]
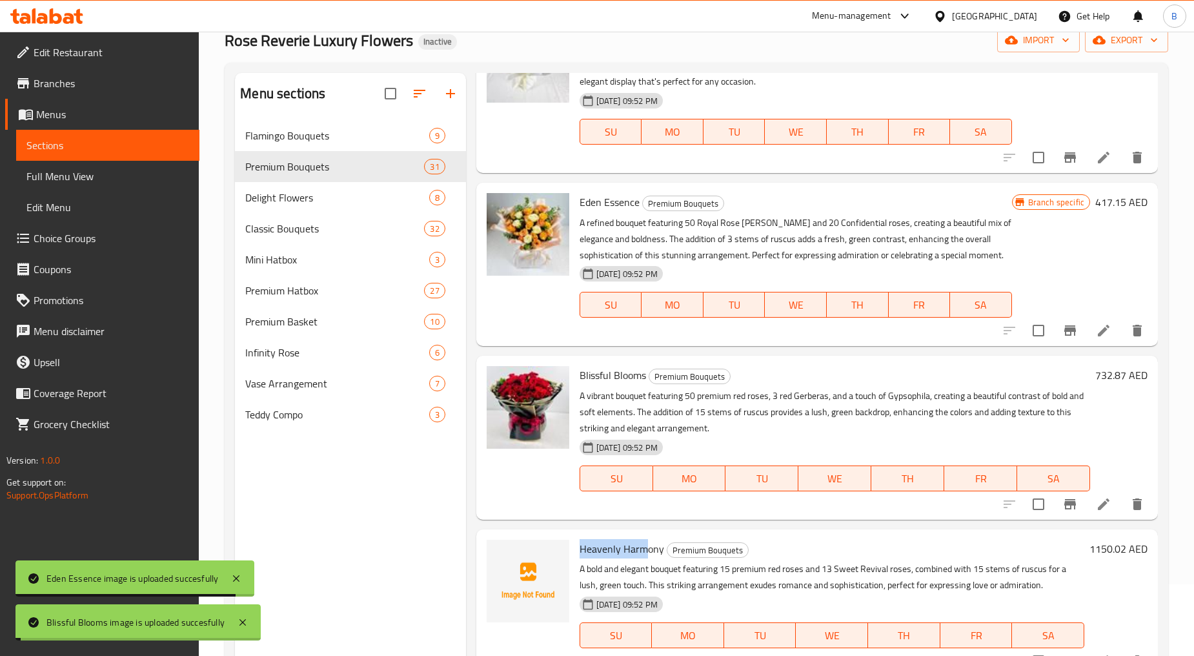
drag, startPoint x: 580, startPoint y: 545, endPoint x: 645, endPoint y: 545, distance: 65.8
click at [645, 545] on span "Heavenly Harmony" at bounding box center [622, 548] width 85 height 19
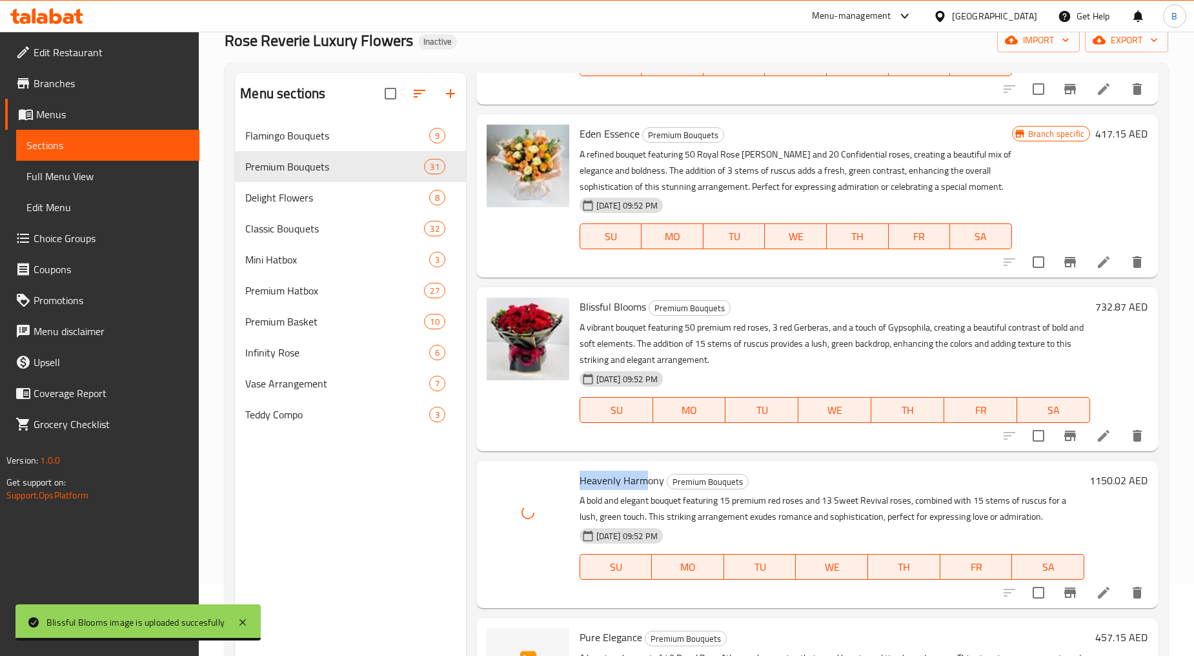
scroll to position [2686, 0]
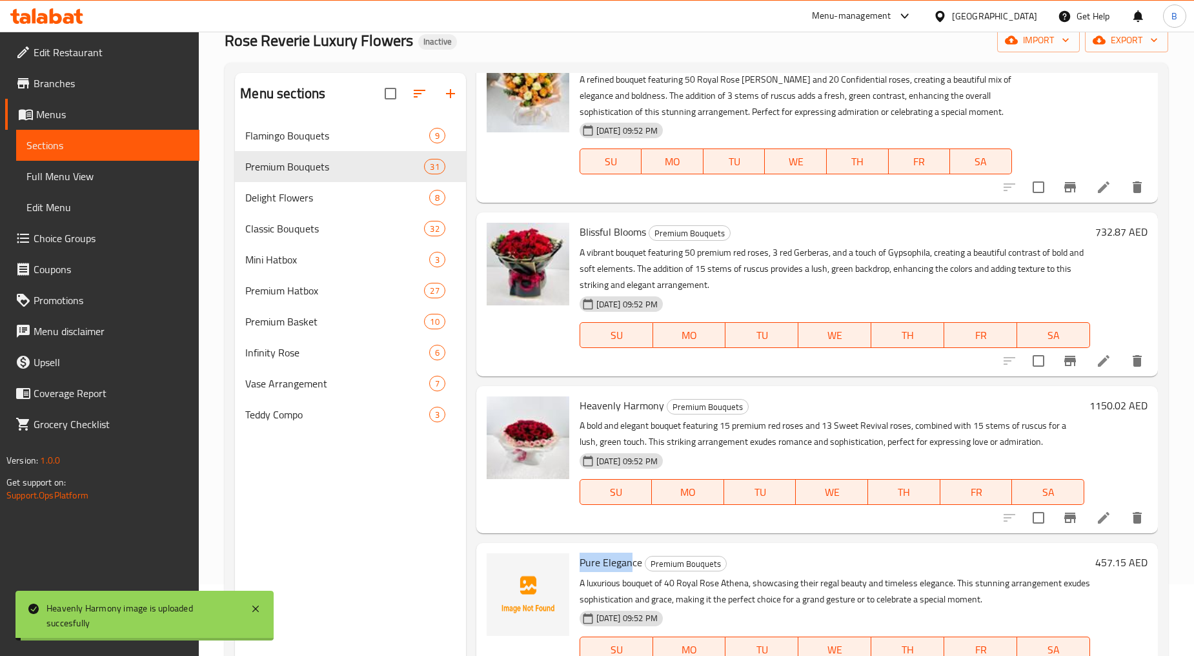
drag, startPoint x: 578, startPoint y: 558, endPoint x: 629, endPoint y: 564, distance: 52.0
click at [629, 564] on div "Pure Elegance Premium Bouquets A luxurious bouquet of 40 Royal Rose Athena, sho…" at bounding box center [834, 616] width 521 height 137
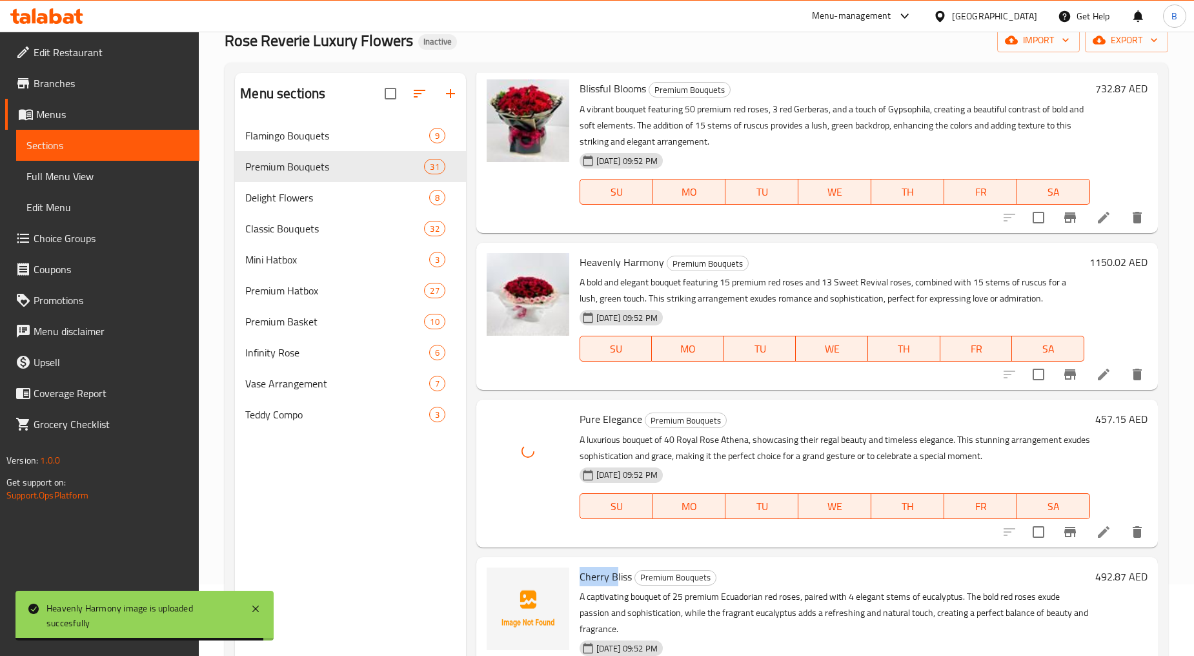
drag, startPoint x: 577, startPoint y: 577, endPoint x: 617, endPoint y: 576, distance: 40.0
click at [617, 576] on div "Cherry Bliss Premium Bouquets A captivating bouquet of 25 premium Ecuadorian re…" at bounding box center [834, 638] width 521 height 153
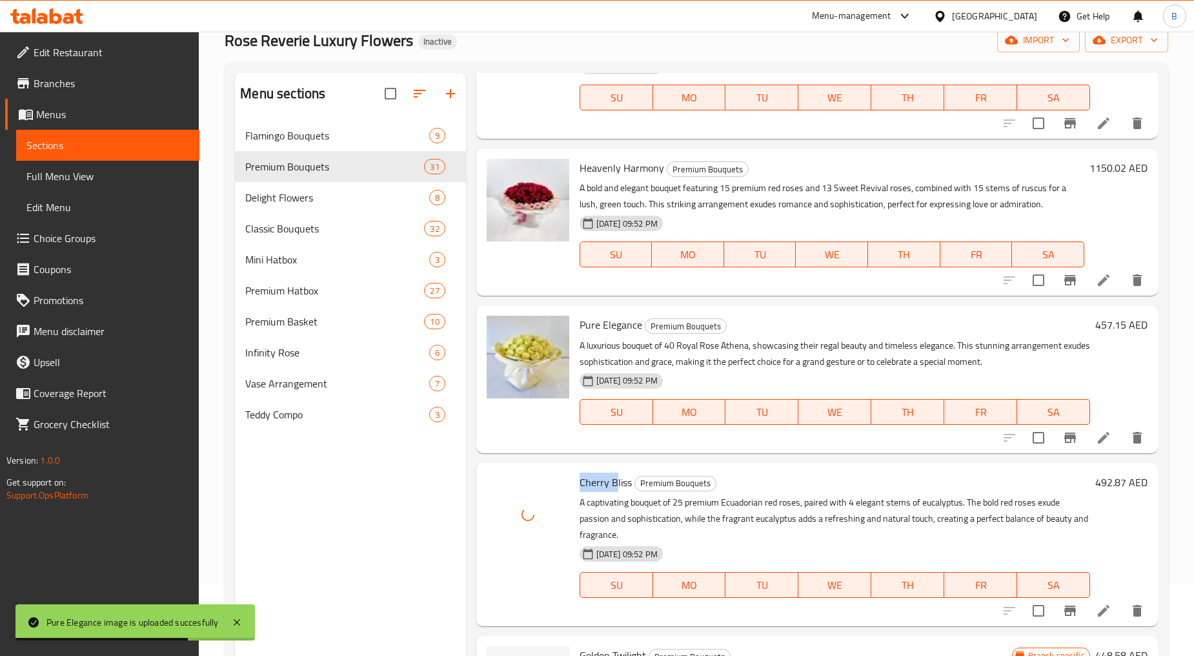
scroll to position [3116, 0]
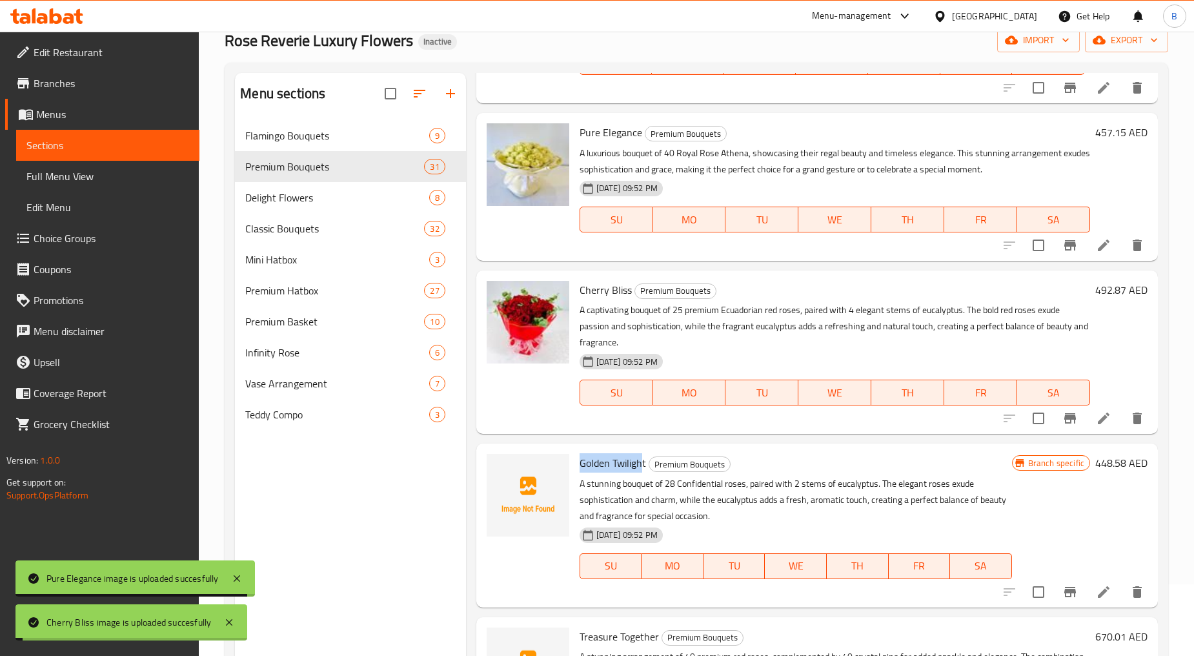
drag, startPoint x: 577, startPoint y: 462, endPoint x: 640, endPoint y: 467, distance: 62.8
click at [640, 467] on div "Golden Twilight Premium Bouquets A stunning bouquet of 28 Confidential roses, p…" at bounding box center [795, 525] width 443 height 153
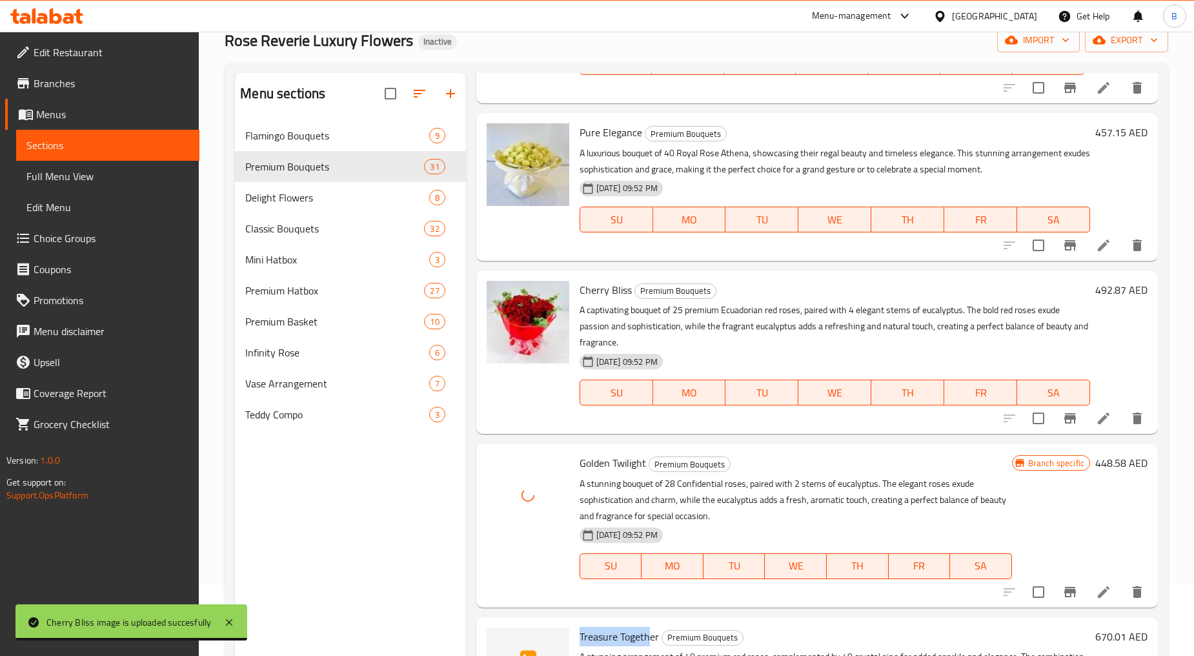
drag, startPoint x: 578, startPoint y: 632, endPoint x: 650, endPoint y: 634, distance: 72.3
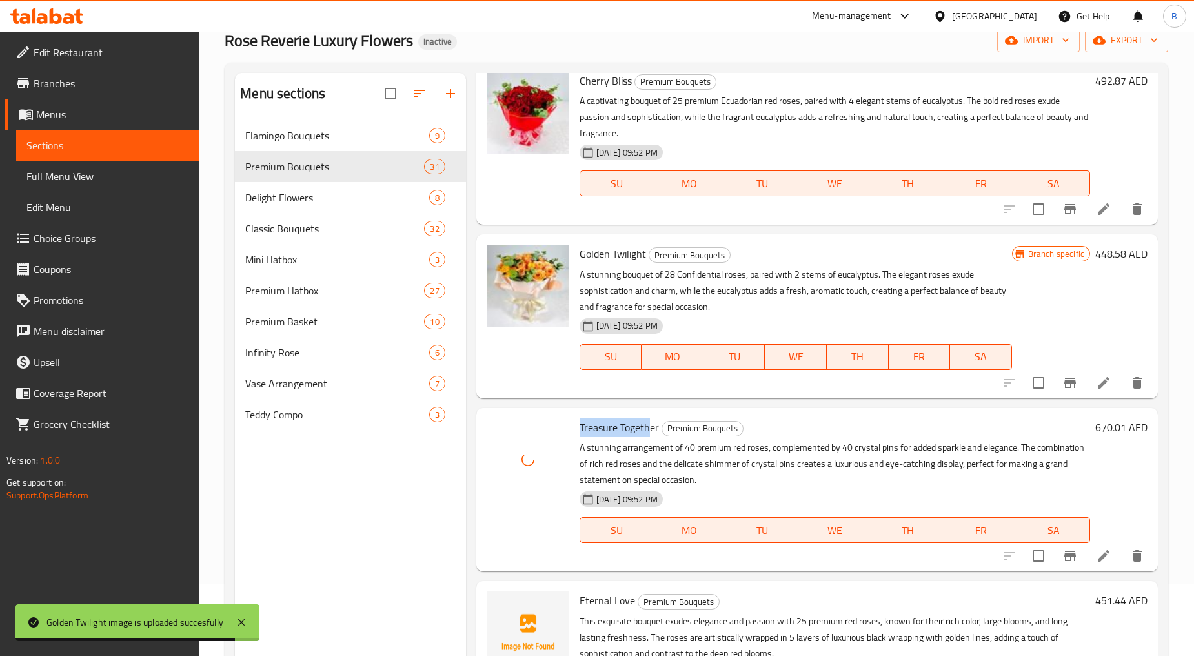
scroll to position [3403, 0]
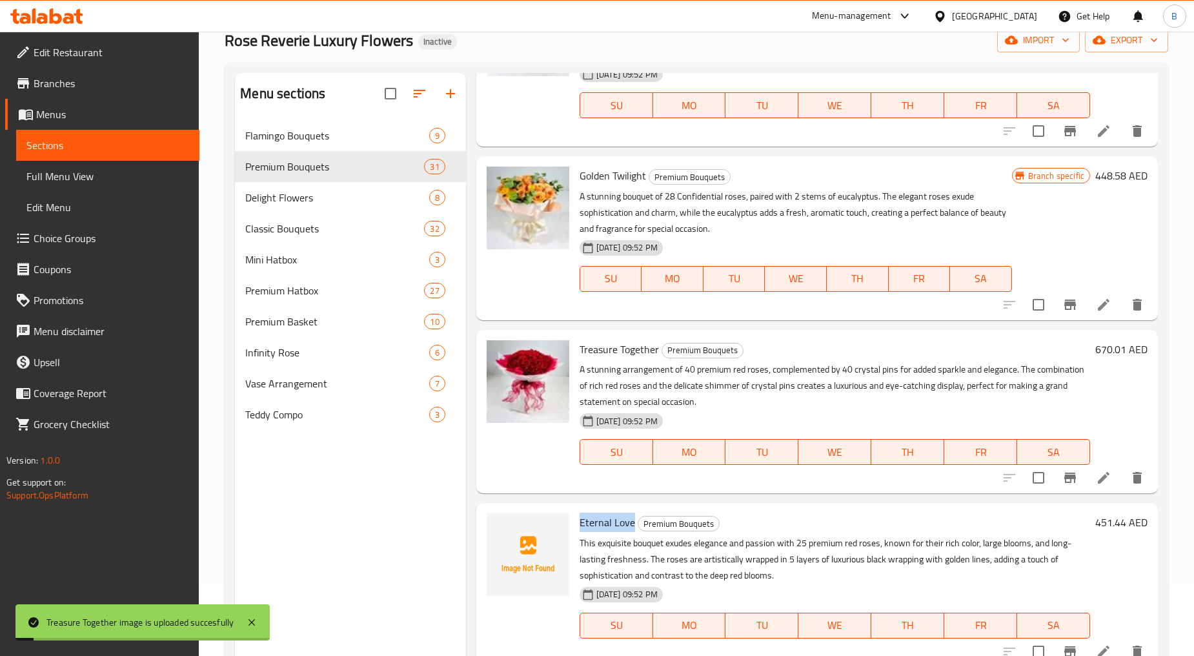
drag, startPoint x: 573, startPoint y: 515, endPoint x: 634, endPoint y: 523, distance: 61.2
click at [634, 523] on div "Eternal Love Premium Bouquets This exquisite bouquet exudes elegance and passio…" at bounding box center [834, 584] width 521 height 153
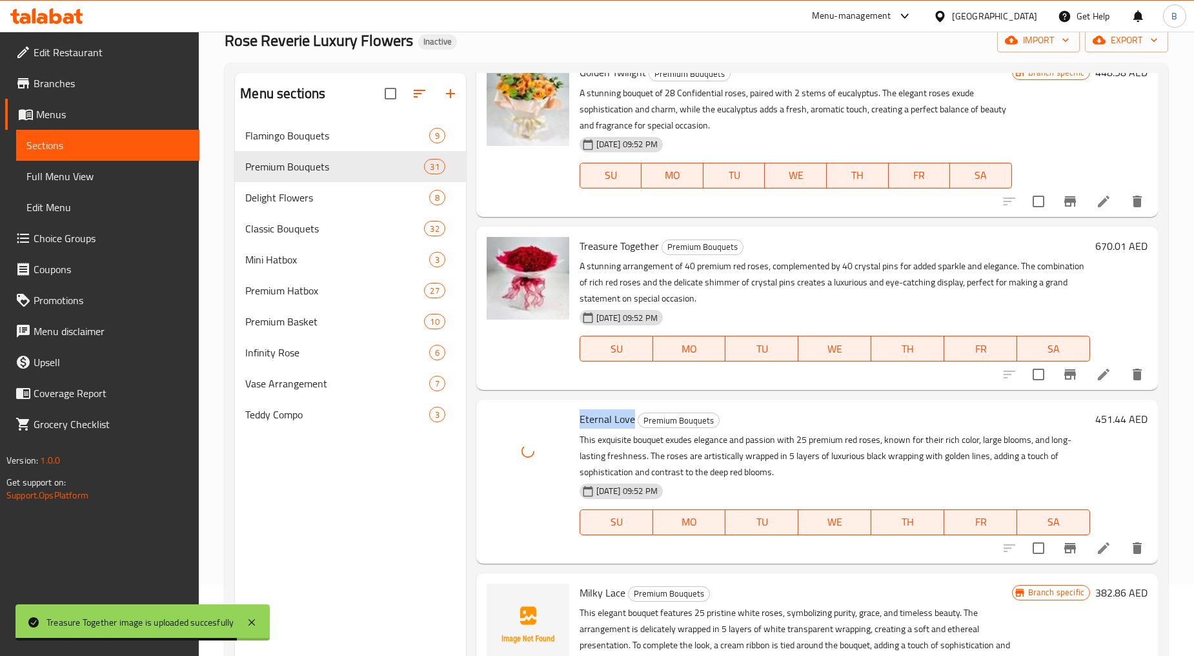
scroll to position [3618, 0]
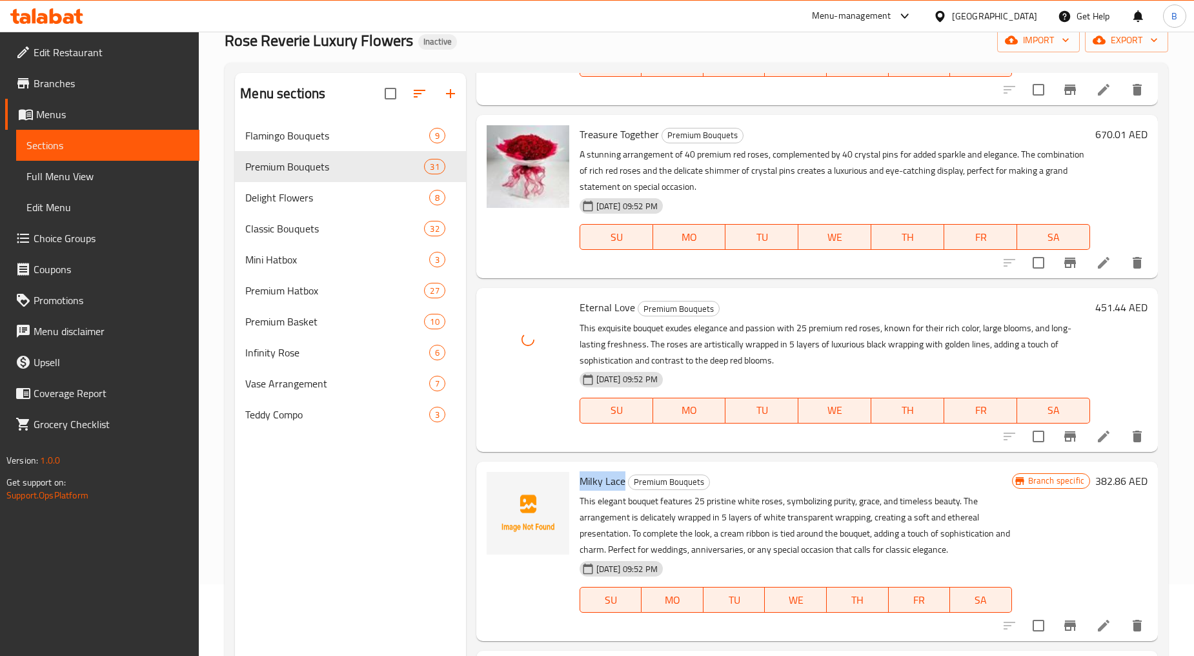
drag, startPoint x: 579, startPoint y: 482, endPoint x: 624, endPoint y: 474, distance: 45.9
click at [624, 474] on h6 "Milky Lace Premium Bouquets" at bounding box center [796, 481] width 432 height 18
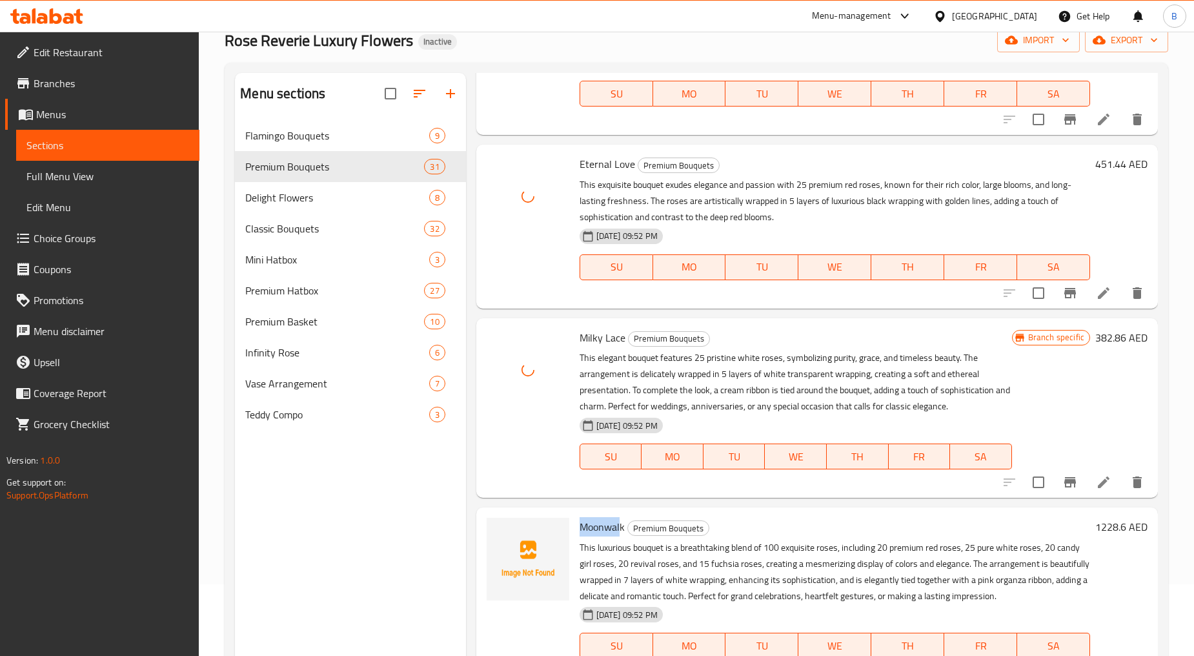
drag, startPoint x: 575, startPoint y: 524, endPoint x: 620, endPoint y: 523, distance: 45.2
click at [620, 523] on div "Moonwalk Premium Bouquets This luxurious bouquet is a breathtaking blend of 100…" at bounding box center [834, 596] width 521 height 169
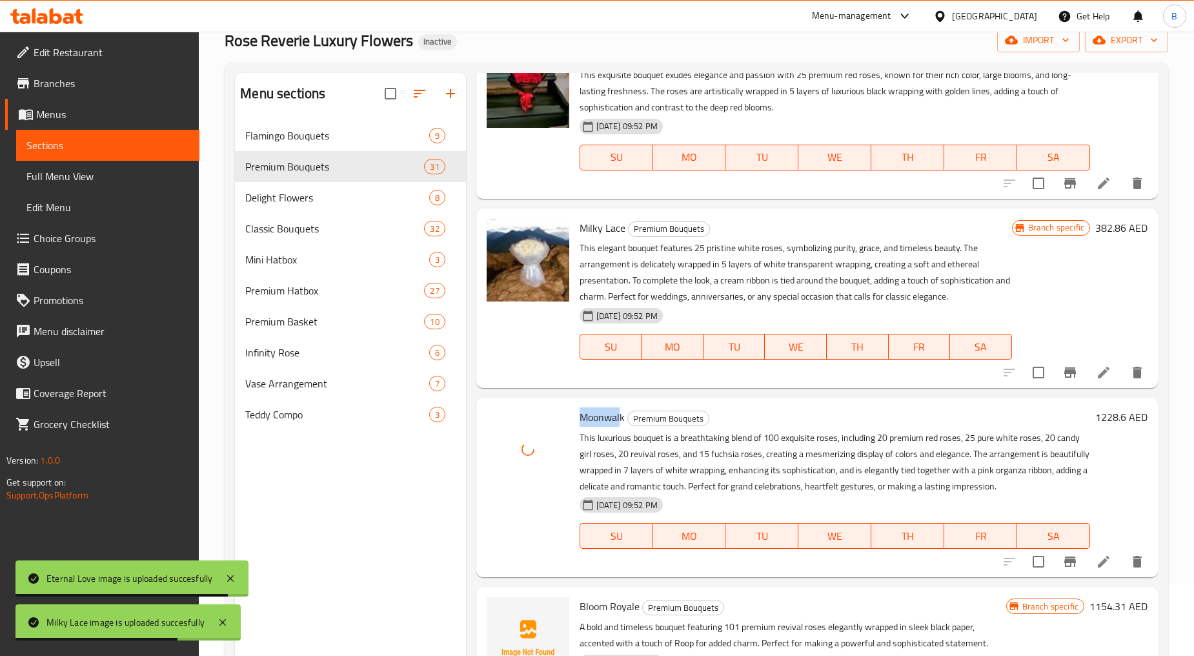
scroll to position [3977, 0]
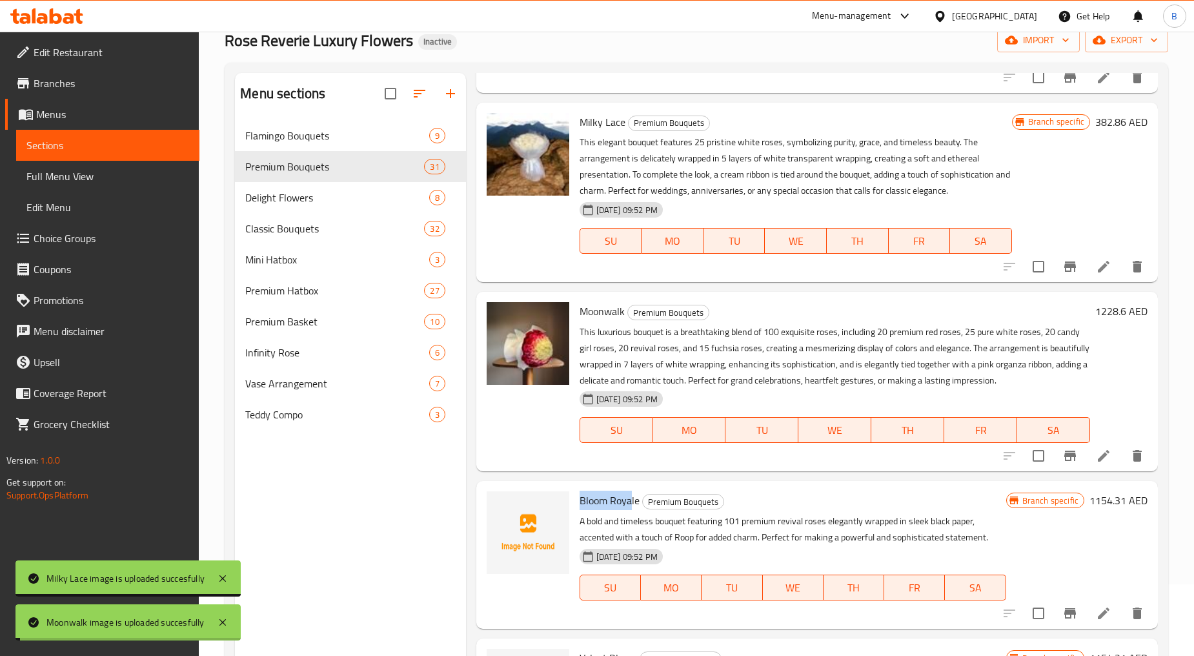
drag, startPoint x: 578, startPoint y: 495, endPoint x: 629, endPoint y: 494, distance: 51.6
click at [629, 494] on div "Bloom Royale Premium Bouquets A bold and timeless bouquet featuring 101 premium…" at bounding box center [792, 554] width 437 height 137
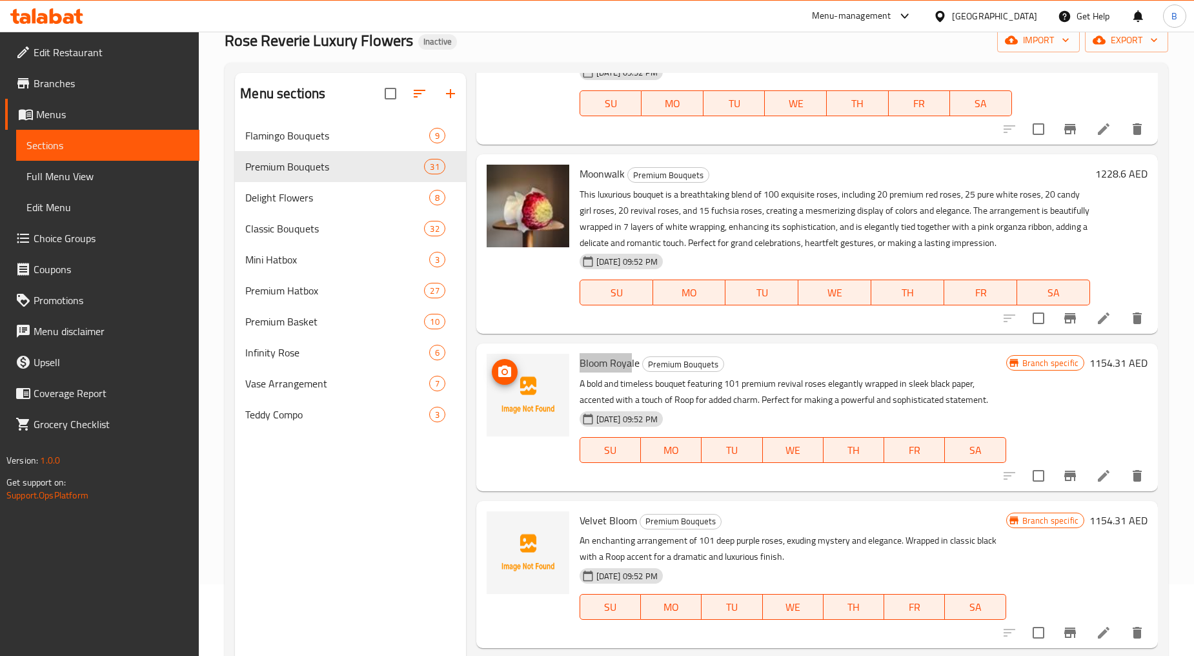
scroll to position [4120, 0]
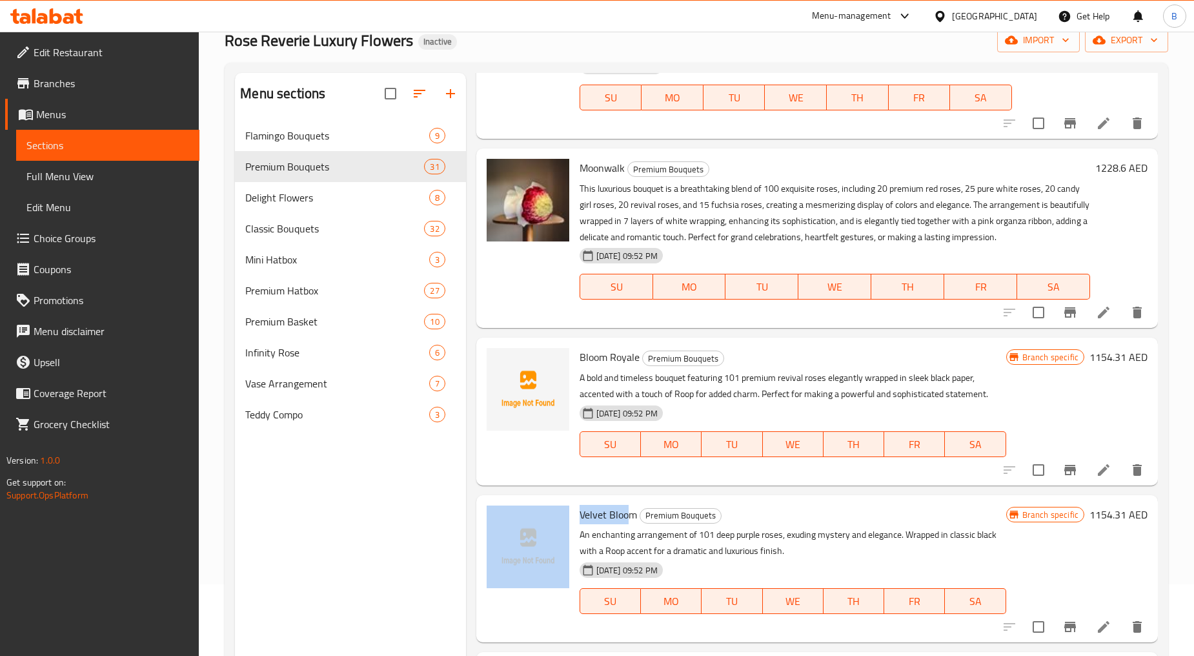
drag, startPoint x: 572, startPoint y: 507, endPoint x: 626, endPoint y: 515, distance: 54.9
click at [626, 515] on div "Velvet Bloom Premium Bouquets An enchanting arrangement of 101 deep purple rose…" at bounding box center [816, 568] width 671 height 137
click at [613, 507] on span "Velvet Bloom" at bounding box center [608, 514] width 57 height 19
drag, startPoint x: 580, startPoint y: 512, endPoint x: 624, endPoint y: 512, distance: 44.5
click at [624, 512] on span "Velvet Bloom" at bounding box center [608, 514] width 57 height 19
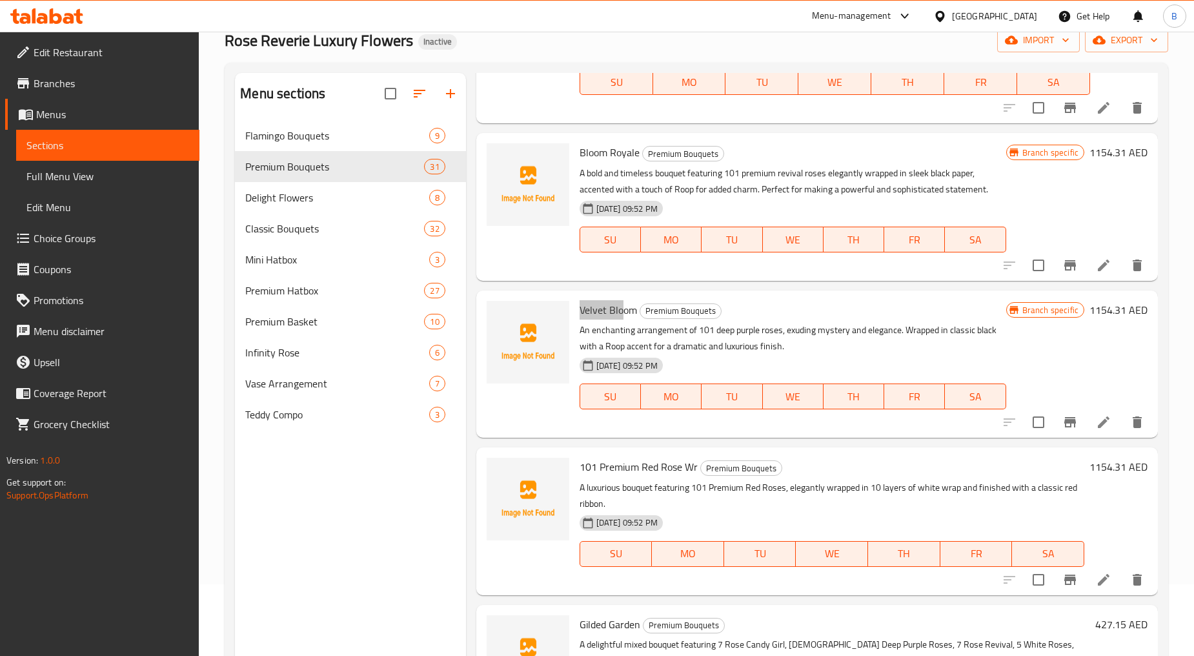
scroll to position [4335, 0]
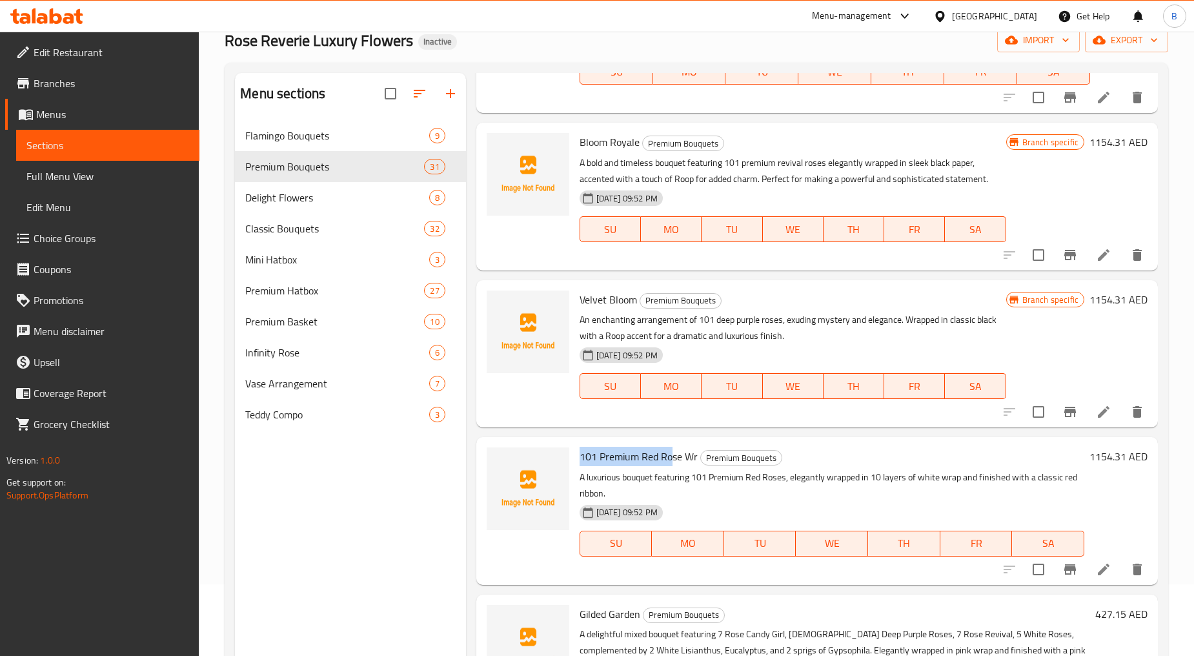
drag, startPoint x: 578, startPoint y: 453, endPoint x: 672, endPoint y: 453, distance: 94.2
click at [672, 453] on span "101 Premium Red Rose Wr" at bounding box center [639, 456] width 118 height 19
click at [609, 442] on div "101 Premium Red Rose Wr Premium Bouquets A luxurious bouquet featuring 101 Prem…" at bounding box center [831, 510] width 515 height 137
drag, startPoint x: 595, startPoint y: 452, endPoint x: 581, endPoint y: 454, distance: 14.3
click at [581, 454] on span "101 Premium Red Rose Wr" at bounding box center [639, 456] width 118 height 19
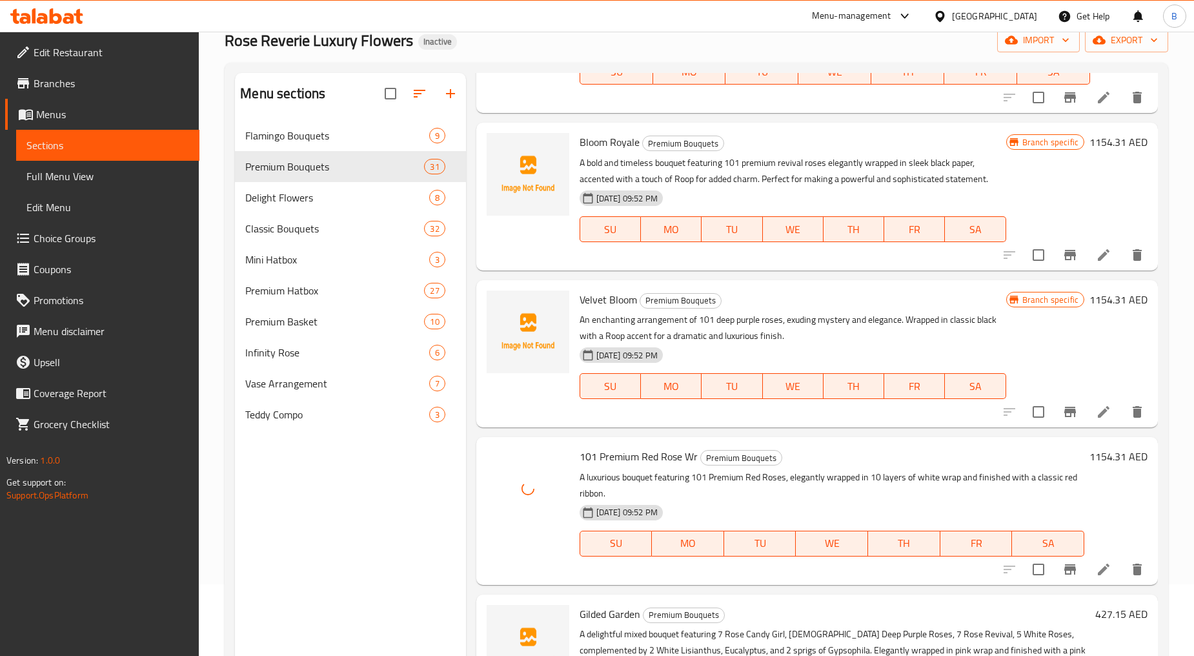
click at [607, 469] on p "A luxurious bouquet featuring 101 Premium Red Roses, elegantly wrapped in 10 la…" at bounding box center [832, 485] width 505 height 32
drag, startPoint x: 578, startPoint y: 453, endPoint x: 637, endPoint y: 449, distance: 59.5
click at [637, 449] on div "101 Premium Red Rose Wr Premium Bouquets A luxurious bouquet featuring 101 Prem…" at bounding box center [831, 510] width 515 height 137
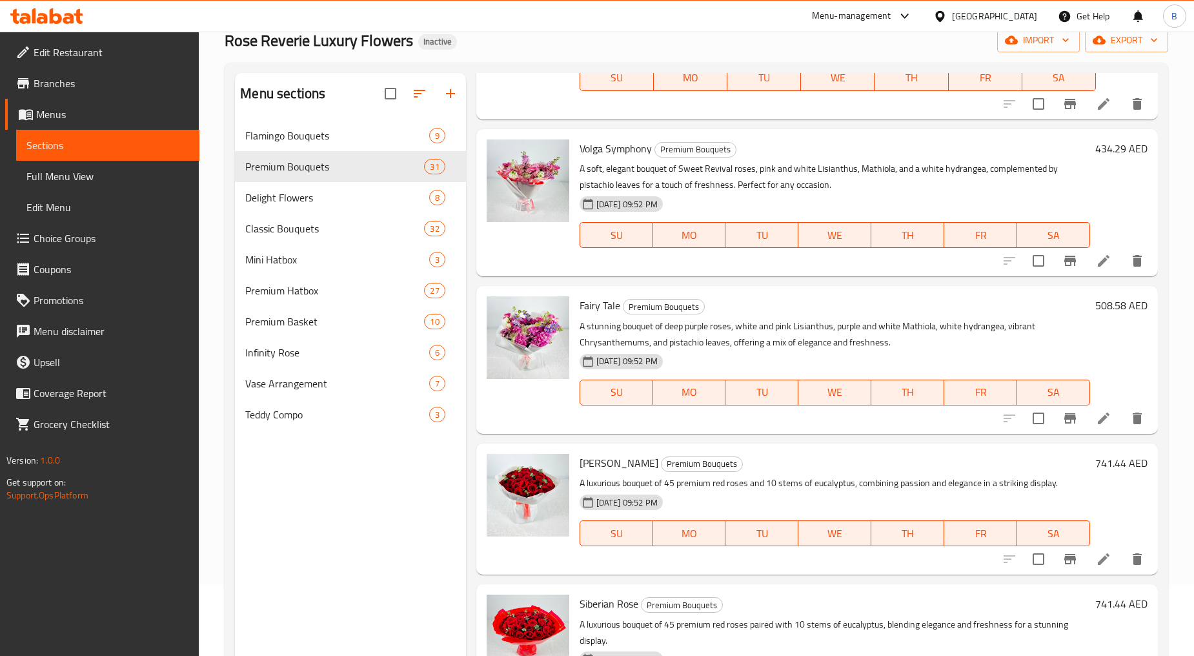
scroll to position [878, 0]
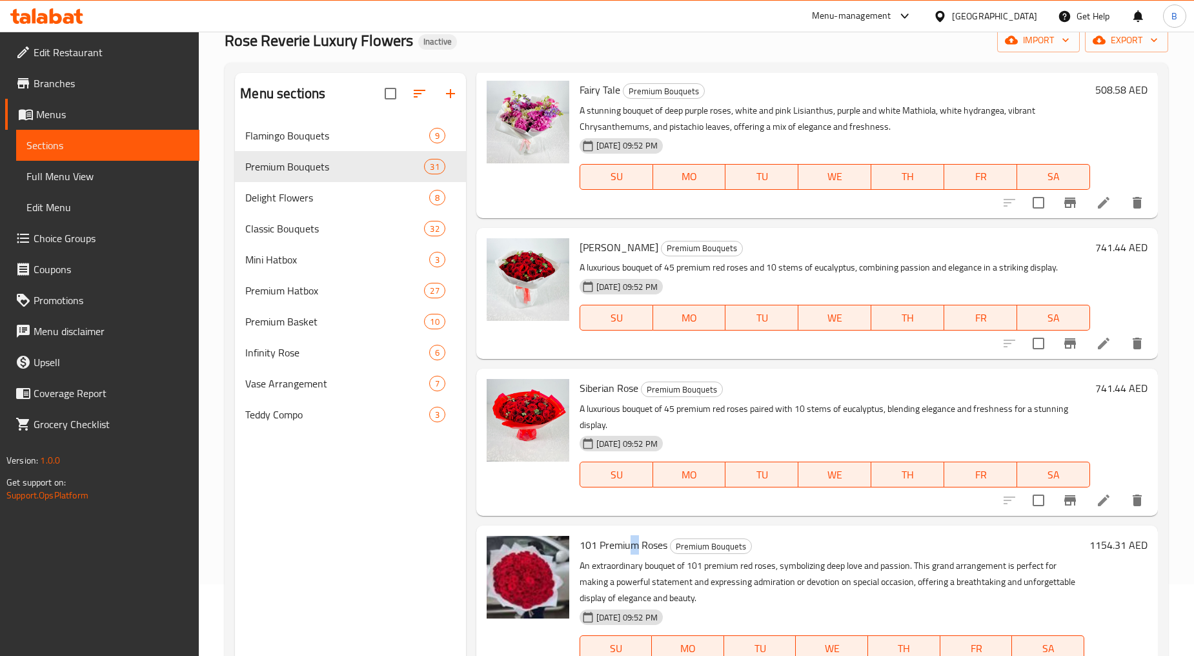
click at [634, 543] on span "101 Premium Roses" at bounding box center [624, 544] width 88 height 19
click at [757, 396] on h6 "Siberian Rose Premium Bouquets" at bounding box center [835, 388] width 510 height 18
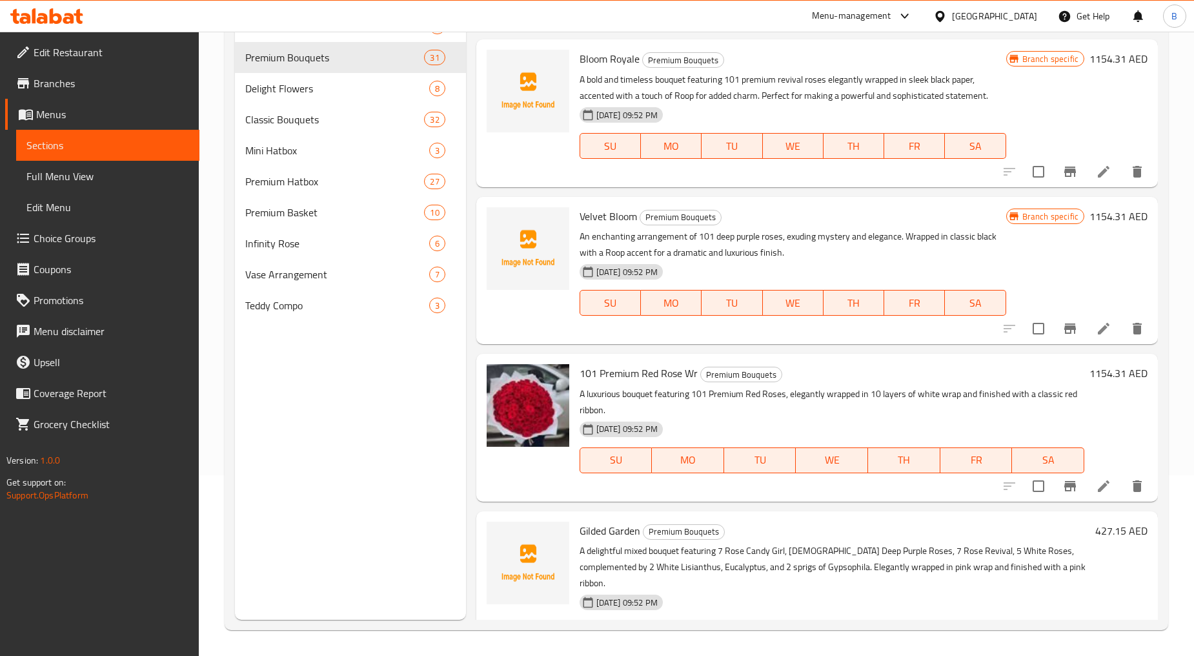
scroll to position [4381, 0]
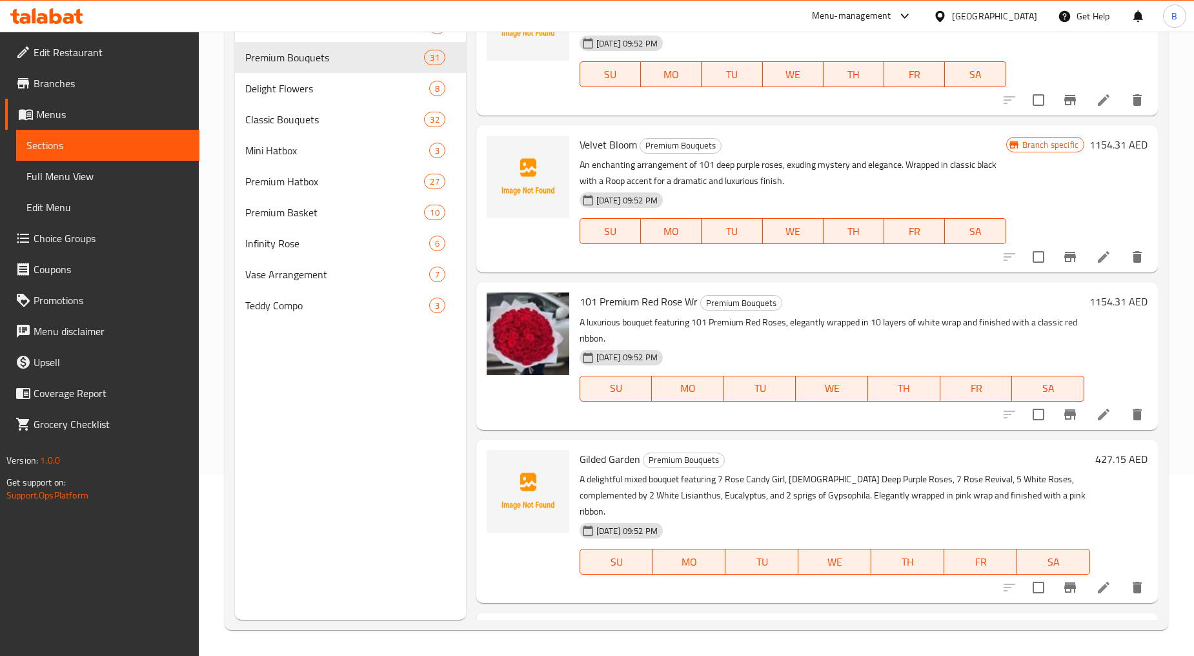
click at [596, 460] on span "Gilded Garden" at bounding box center [610, 458] width 61 height 19
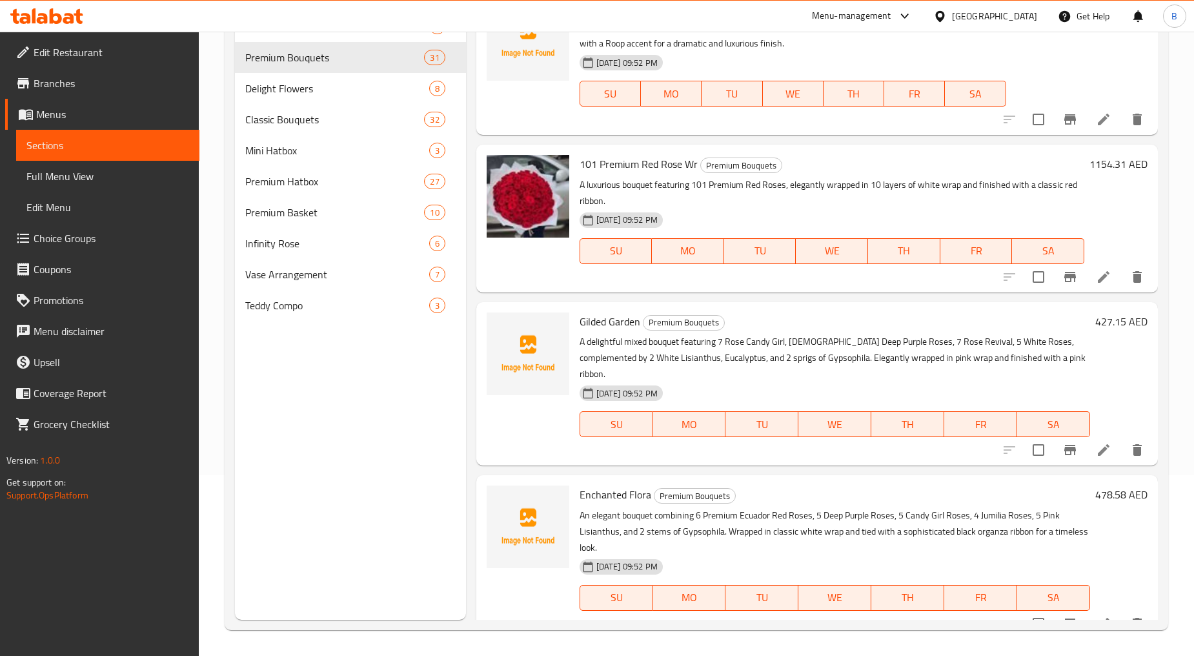
click at [596, 485] on span "Enchanted Flora" at bounding box center [616, 494] width 72 height 19
click at [592, 320] on span "Gilded Garden" at bounding box center [610, 321] width 61 height 19
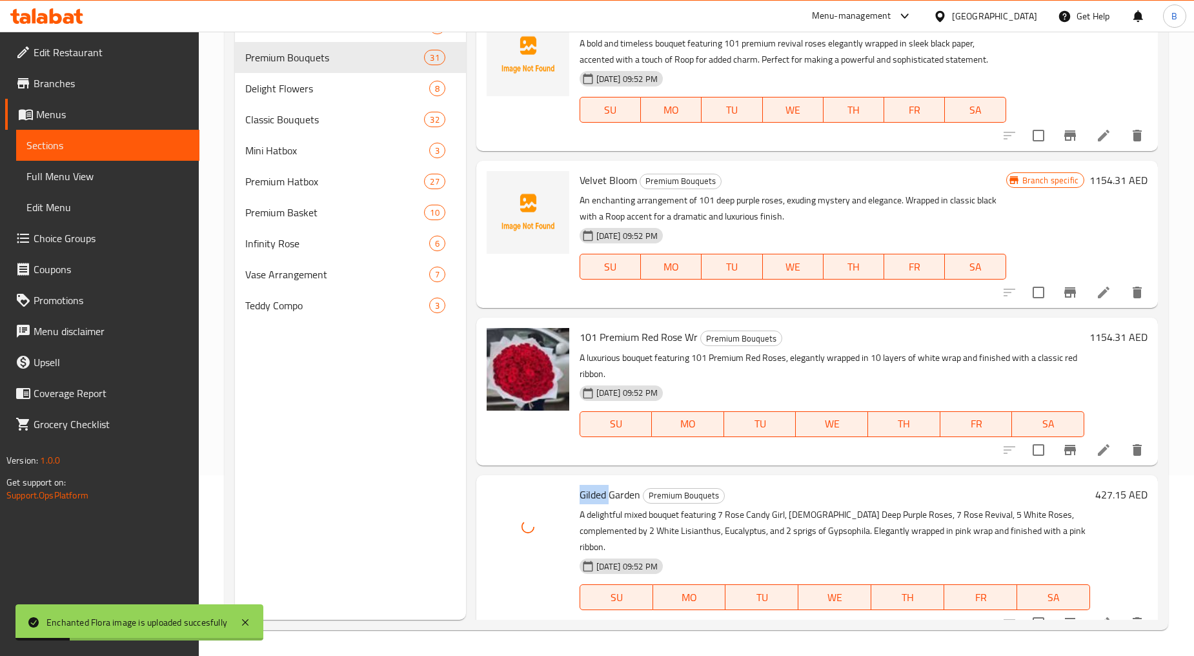
scroll to position [4302, 0]
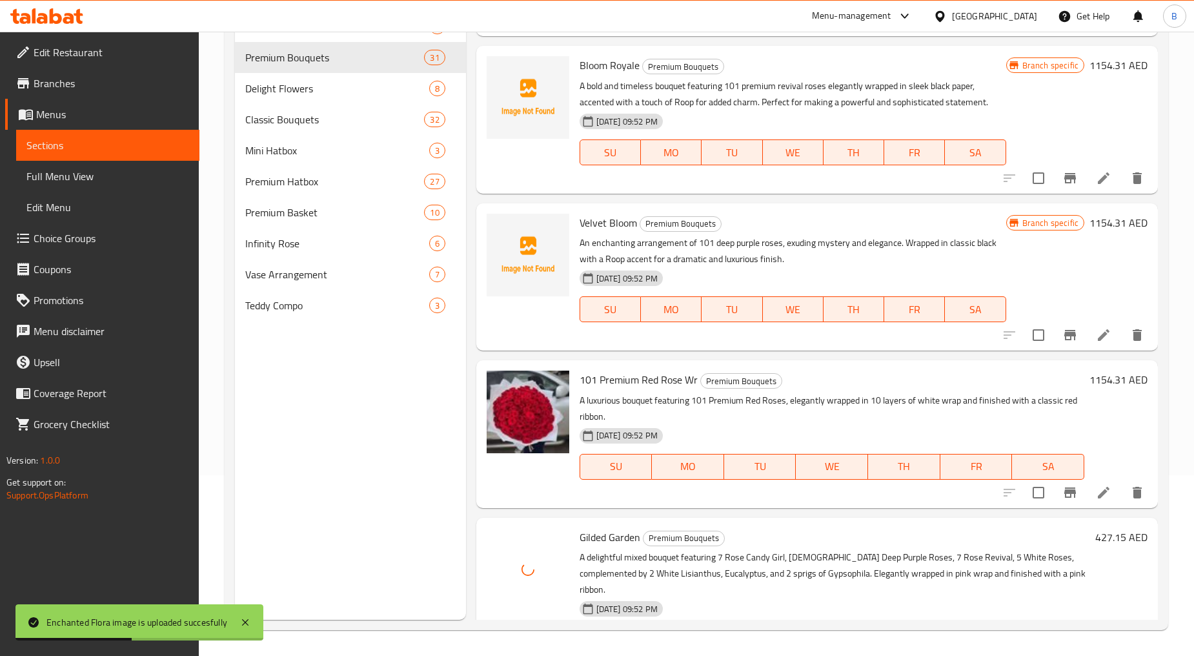
click at [615, 217] on span "Velvet Bloom" at bounding box center [608, 222] width 57 height 19
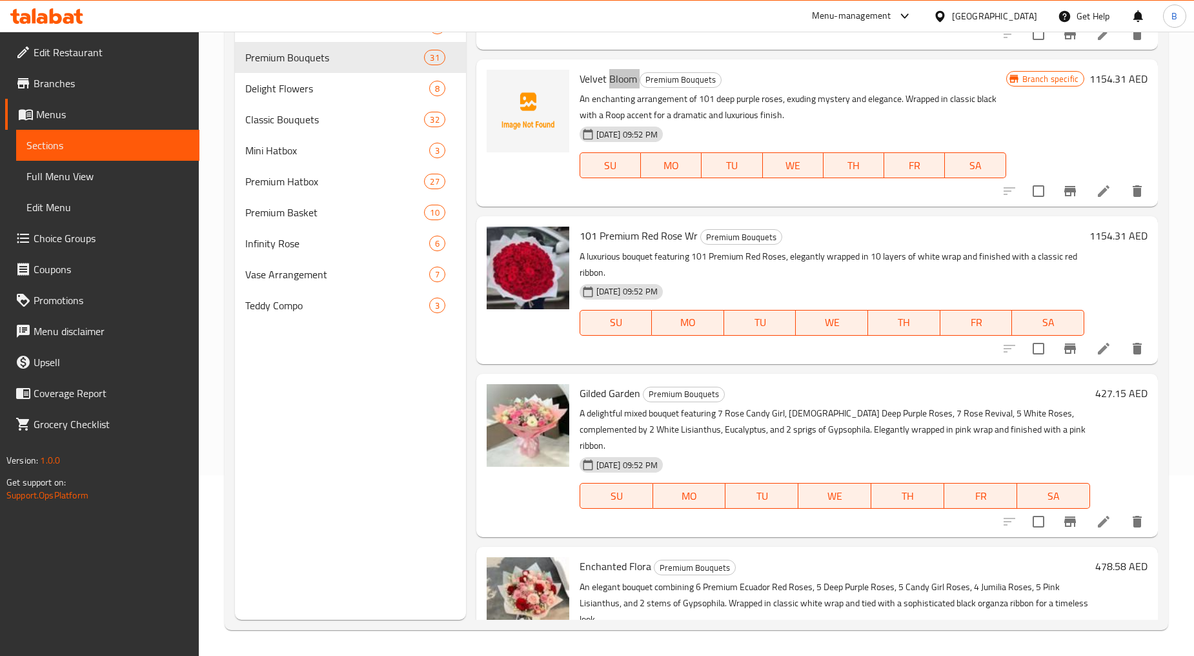
scroll to position [4518, 0]
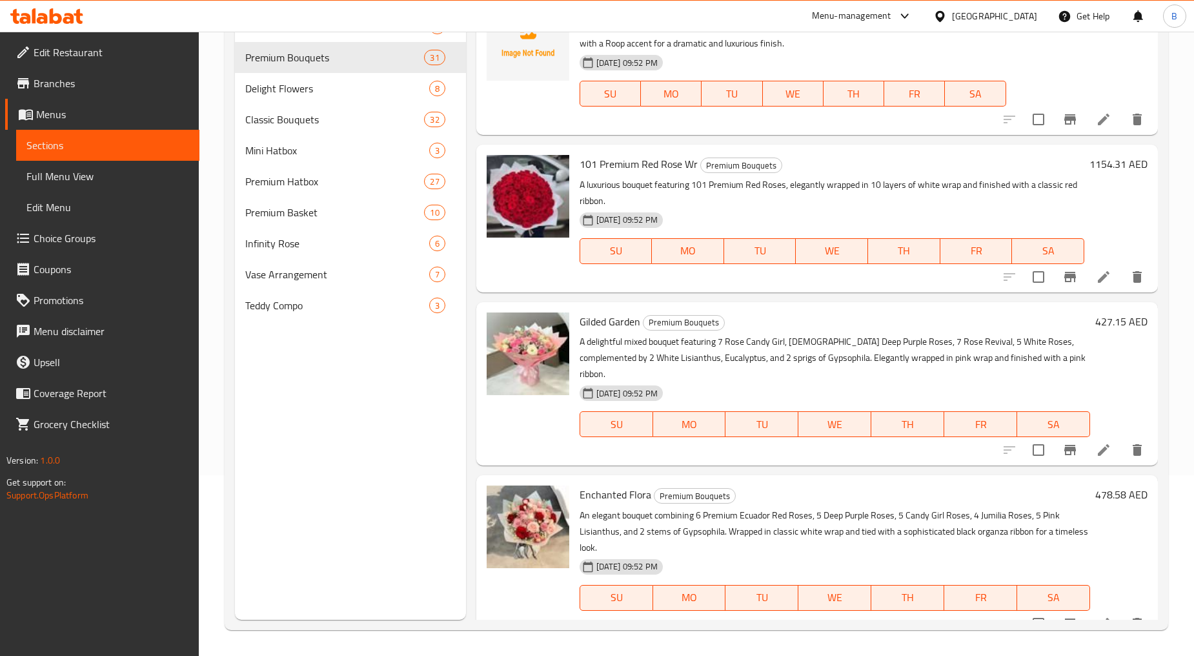
click at [726, 312] on h6 "Gilded Garden Premium Bouquets" at bounding box center [835, 321] width 510 height 18
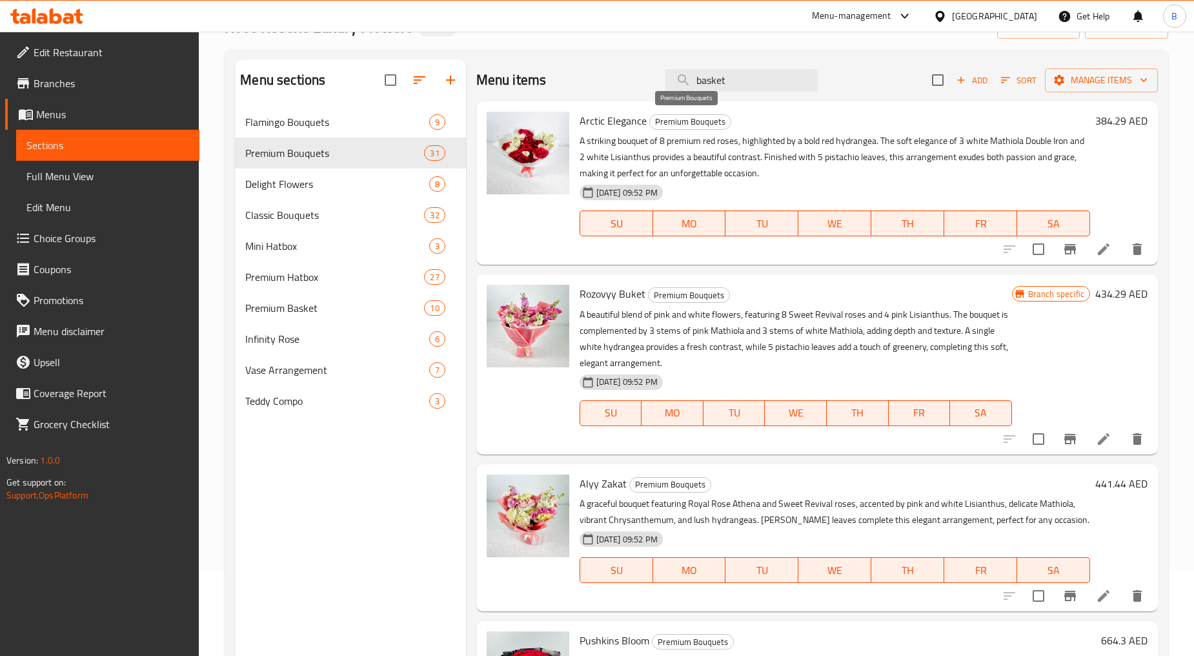
scroll to position [0, 0]
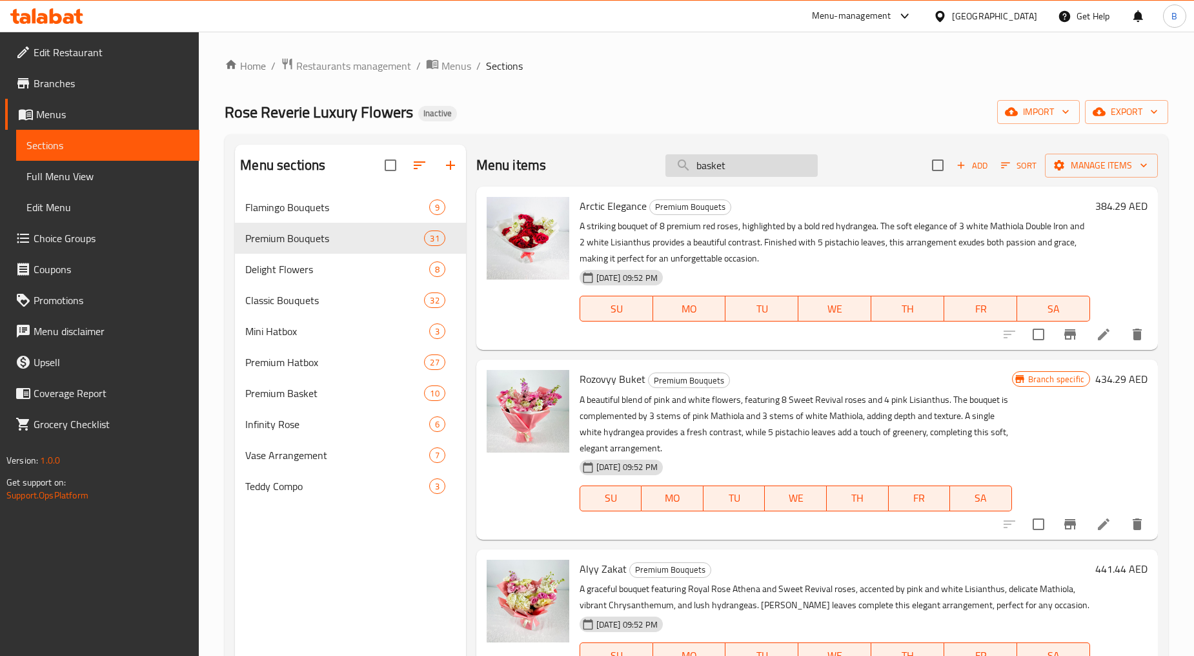
click at [724, 159] on input "basket" at bounding box center [741, 165] width 152 height 23
click at [694, 163] on input "basket" at bounding box center [741, 165] width 152 height 23
click at [376, 239] on span "Premium Bouquets" at bounding box center [316, 237] width 143 height 15
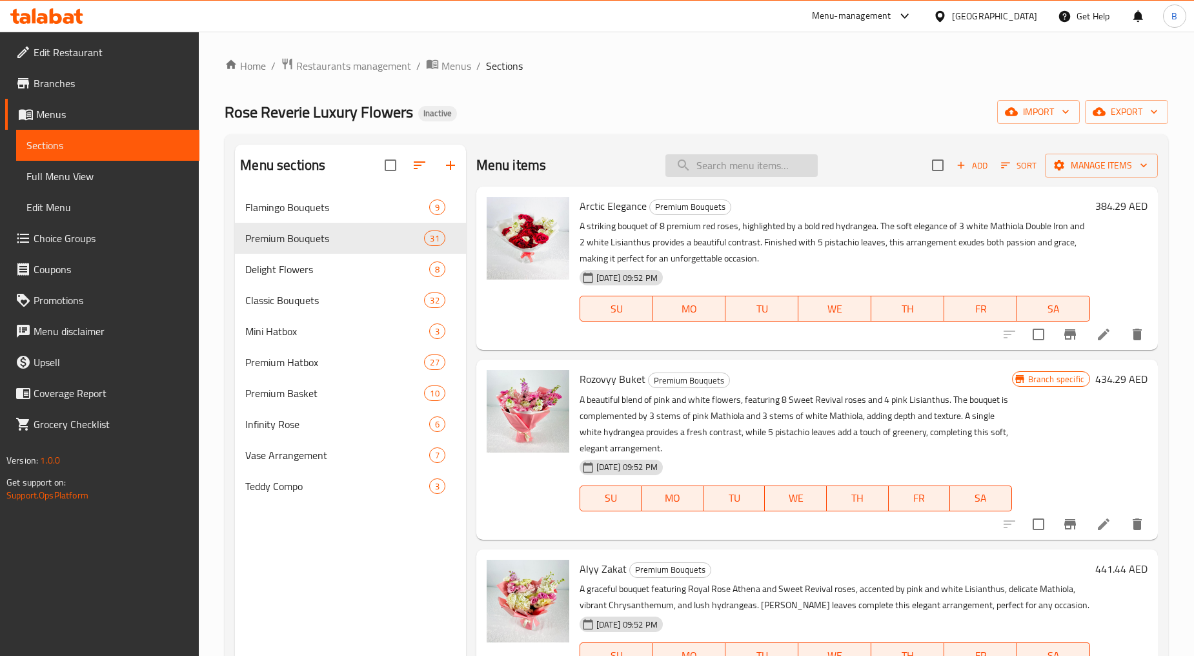
click at [761, 168] on input "search" at bounding box center [741, 165] width 152 height 23
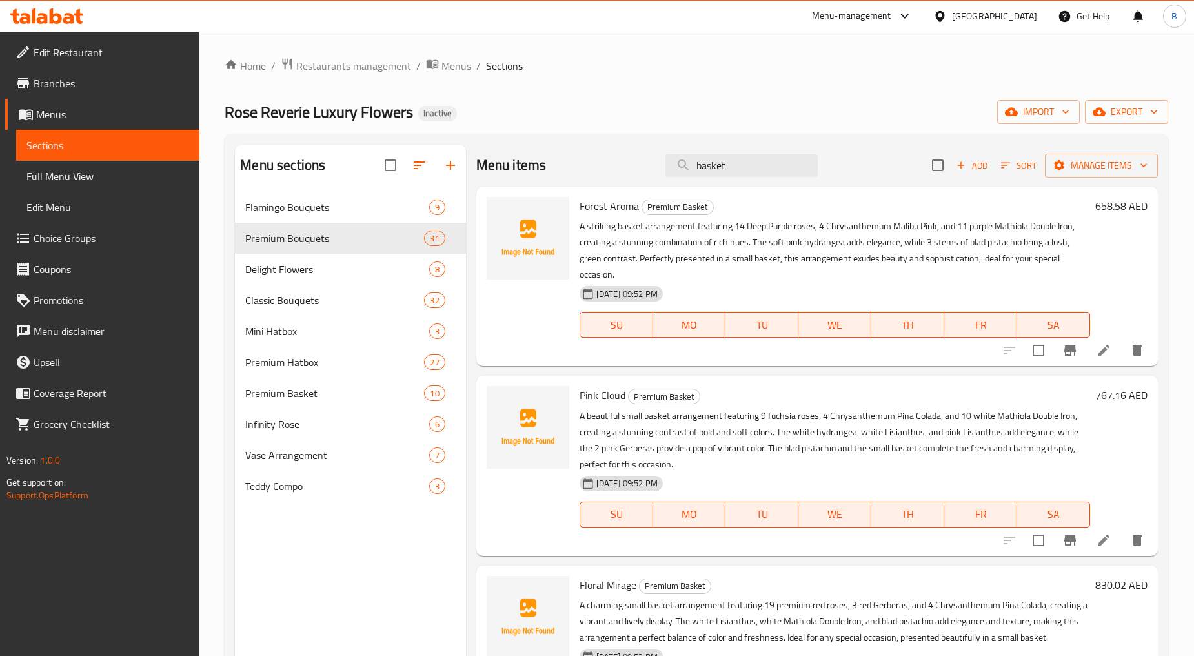
type input "basket"
drag, startPoint x: 733, startPoint y: 152, endPoint x: 676, endPoint y: 158, distance: 57.2
click at [676, 158] on div "Menu items basket Add Sort Manage items" at bounding box center [816, 166] width 681 height 42
drag, startPoint x: 725, startPoint y: 165, endPoint x: 689, endPoint y: 112, distance: 65.0
click at [647, 162] on div "Menu items basket Add Sort Manage items" at bounding box center [816, 166] width 681 height 42
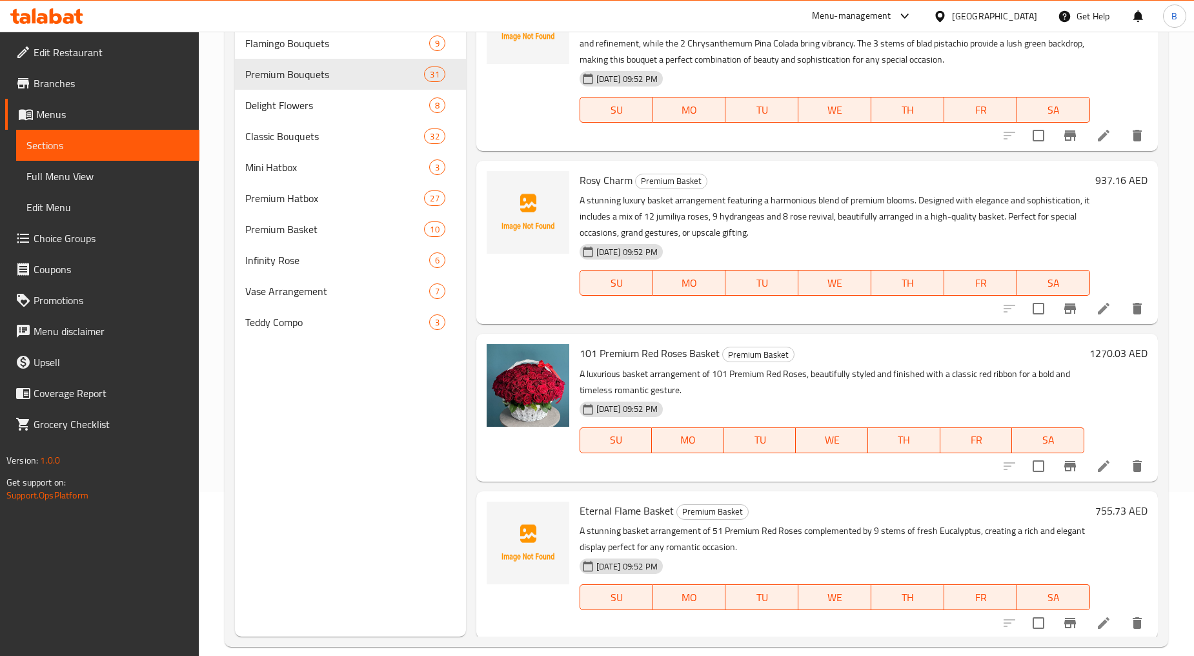
scroll to position [181, 0]
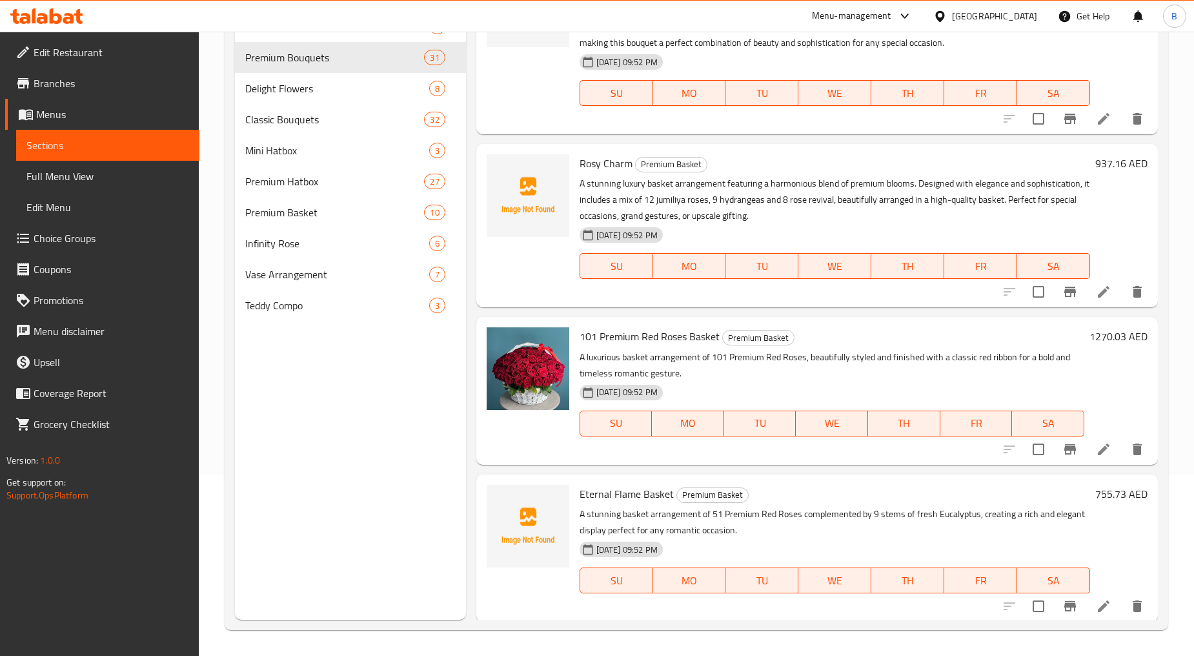
click at [628, 345] on div "101 Premium Red Roses Basket Premium Basket A luxurious basket arrangement of 1…" at bounding box center [831, 390] width 515 height 137
click at [299, 59] on span "Premium Bouquets" at bounding box center [316, 57] width 143 height 15
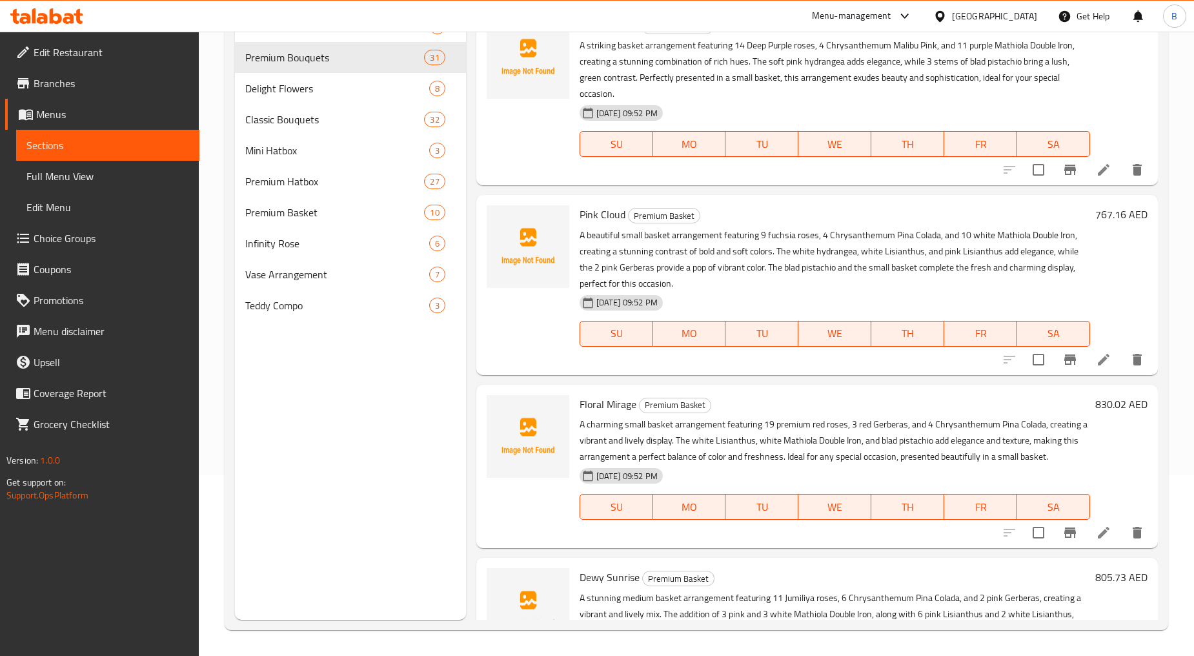
scroll to position [0, 0]
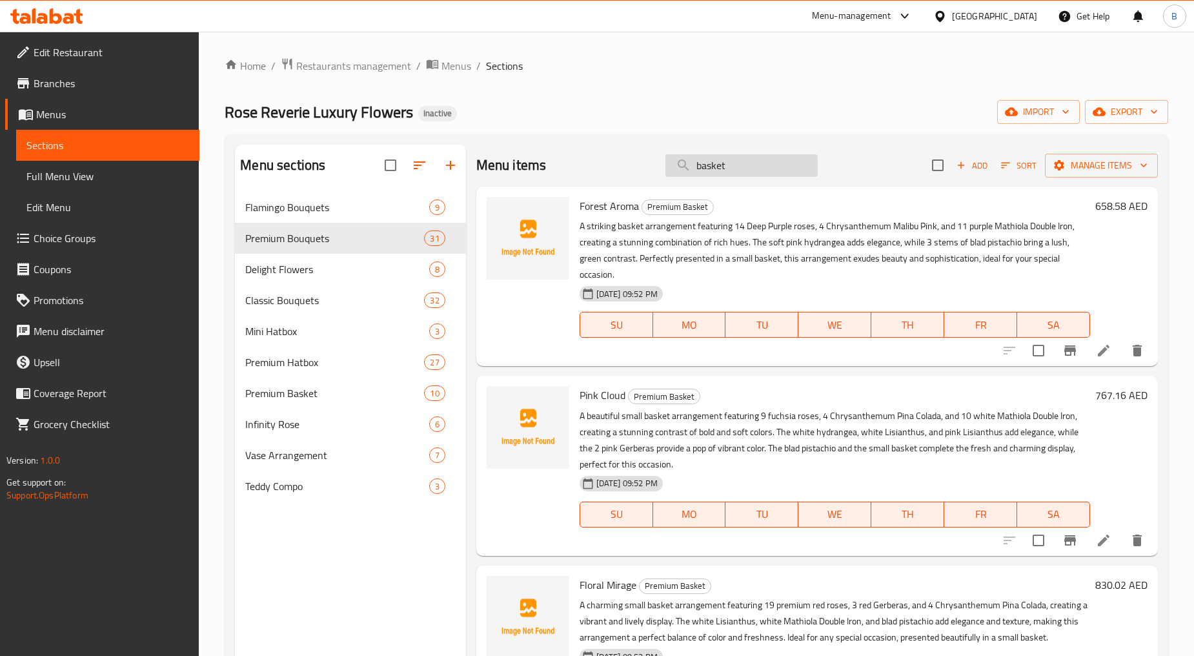
click at [699, 163] on input "basket" at bounding box center [741, 165] width 152 height 23
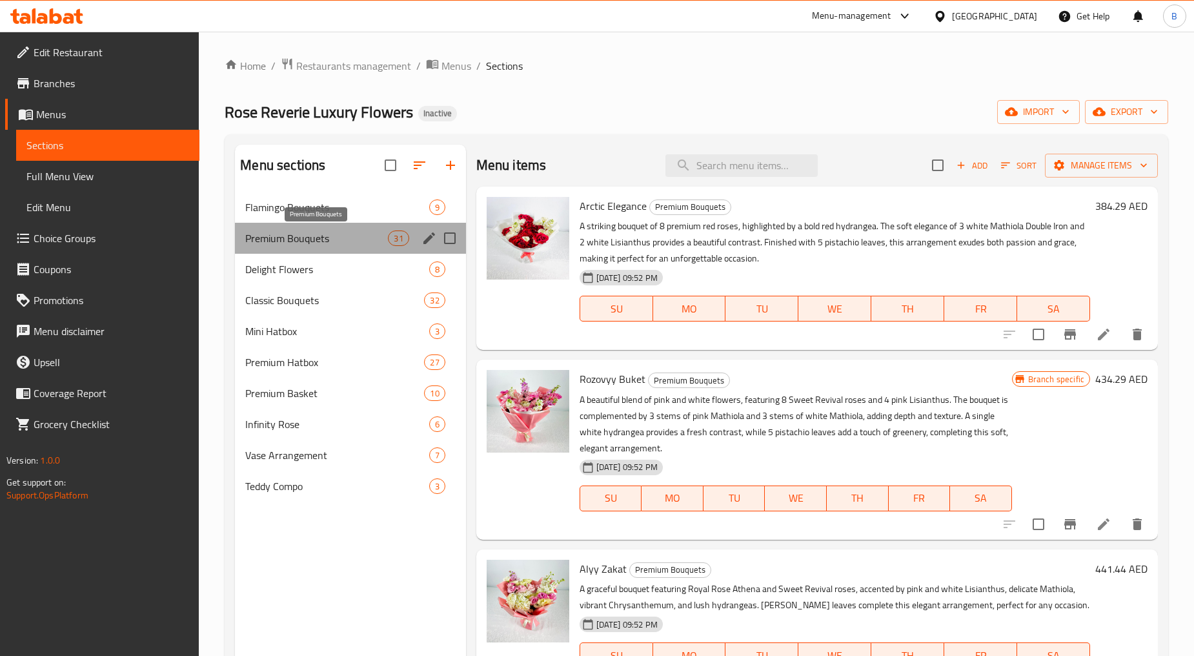
click at [290, 237] on span "Premium Bouquets" at bounding box center [316, 237] width 143 height 15
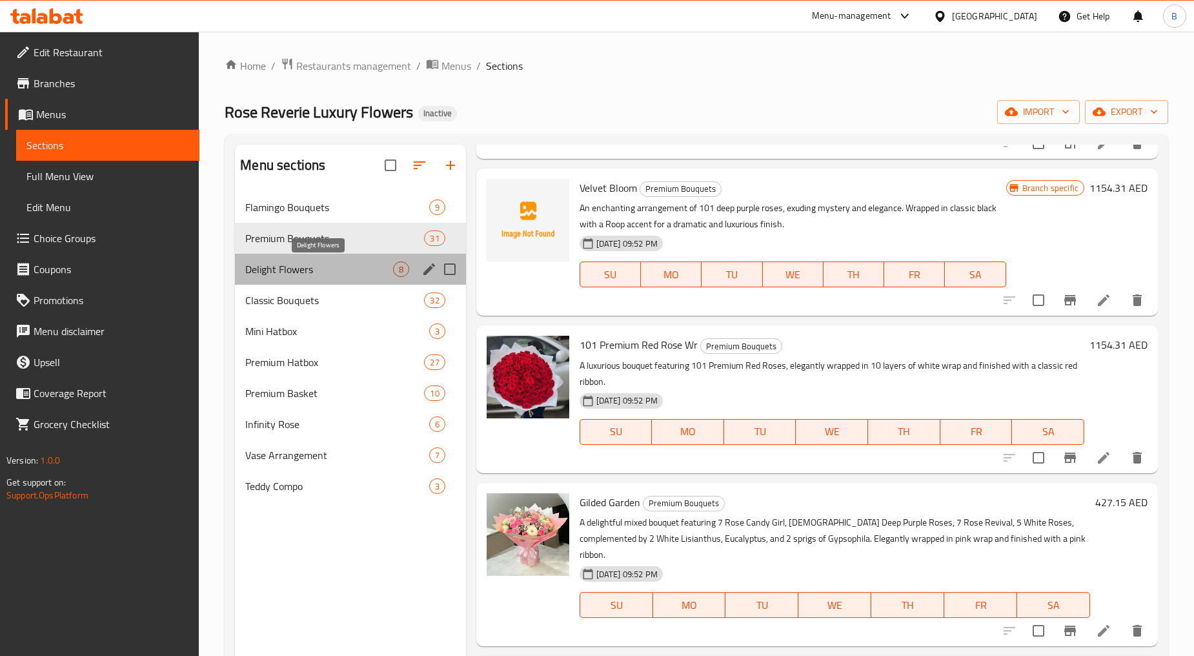
click at [298, 265] on span "Delight Flowers" at bounding box center [318, 268] width 147 height 15
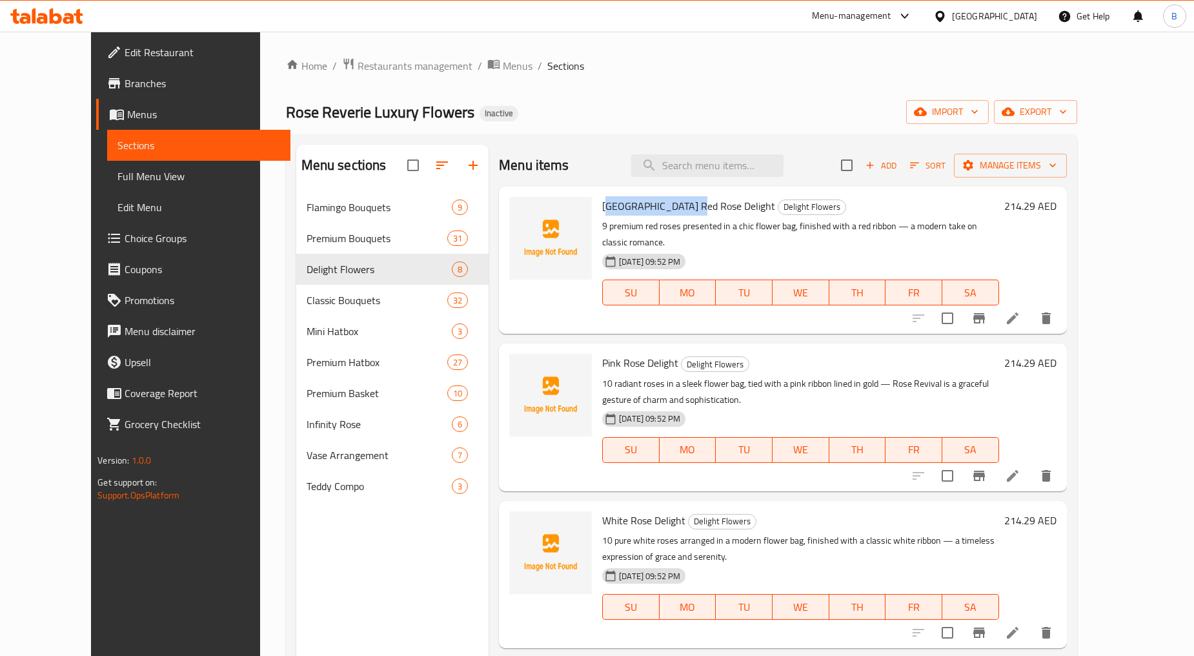
drag, startPoint x: 583, startPoint y: 208, endPoint x: 671, endPoint y: 207, distance: 88.4
click at [671, 207] on span "[GEOGRAPHIC_DATA] Red Rose Delight" at bounding box center [688, 205] width 173 height 19
click at [602, 203] on span "[GEOGRAPHIC_DATA] Red Rose Delight" at bounding box center [688, 205] width 173 height 19
drag, startPoint x: 577, startPoint y: 207, endPoint x: 681, endPoint y: 207, distance: 103.9
click at [681, 207] on div "Ecuador Red Rose Delight Delight Flowers 9 premium red roses presented in a chi…" at bounding box center [800, 260] width 407 height 137
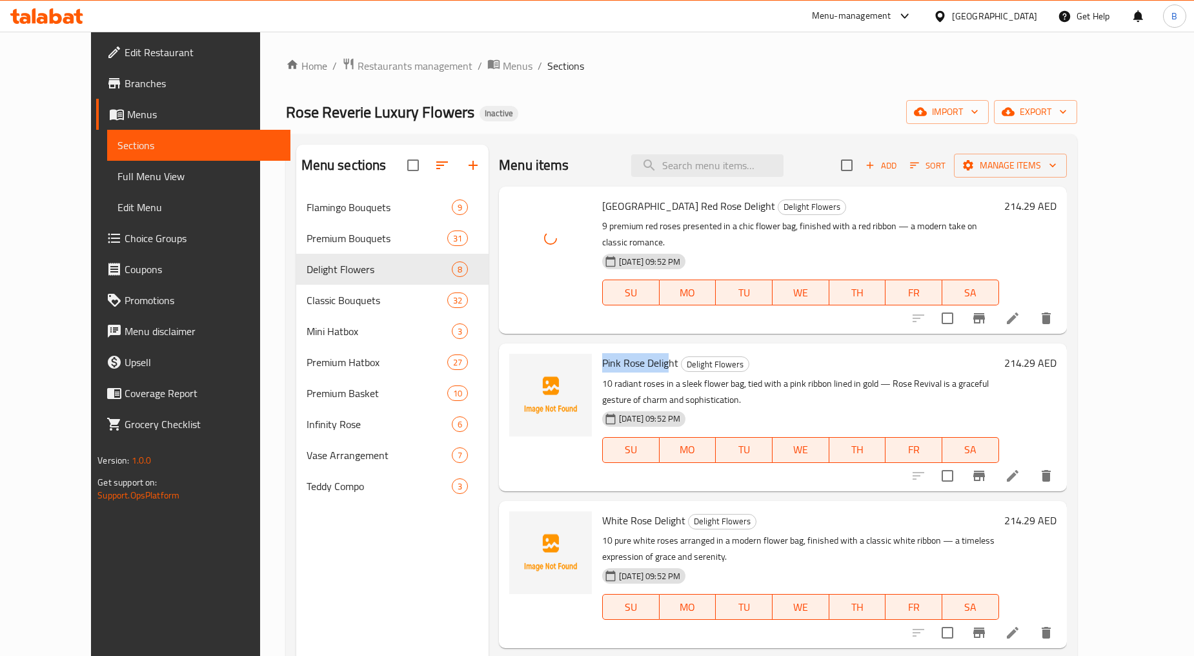
drag, startPoint x: 601, startPoint y: 350, endPoint x: 649, endPoint y: 350, distance: 47.8
click at [649, 350] on div "Pink Rose Delight Delight Flowers 10 radiant roses in a sleek flower bag, tied …" at bounding box center [800, 416] width 407 height 137
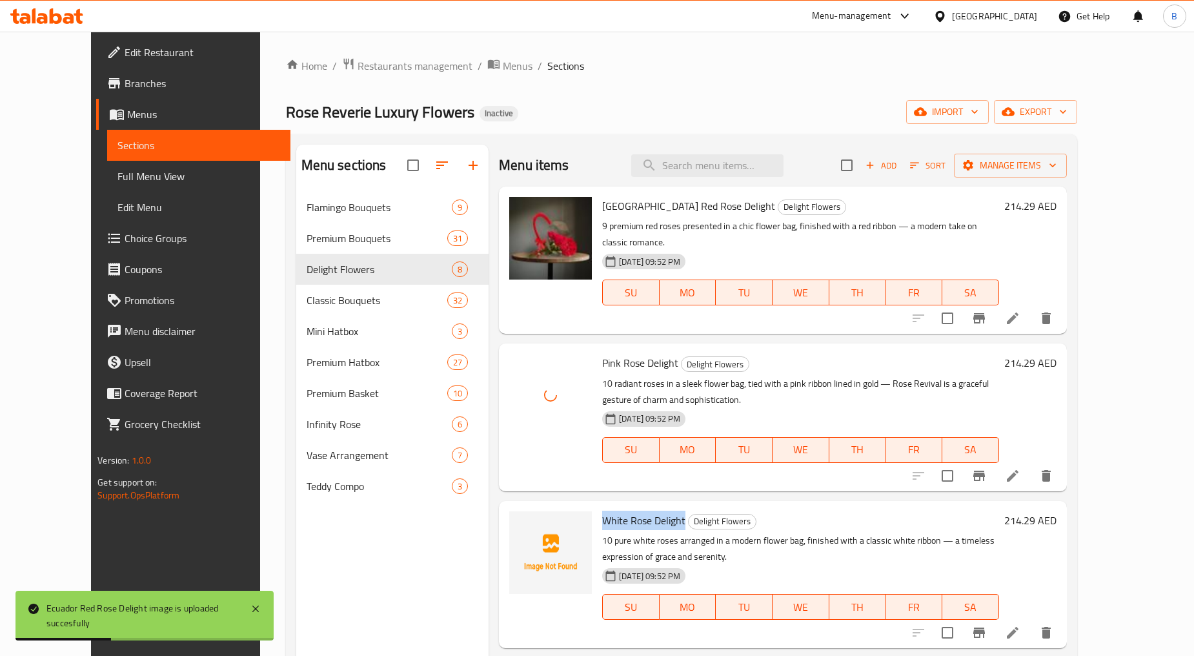
drag, startPoint x: 578, startPoint y: 505, endPoint x: 661, endPoint y: 507, distance: 83.3
click at [661, 511] on h6 "White Rose Delight Delight Flowers" at bounding box center [800, 520] width 397 height 18
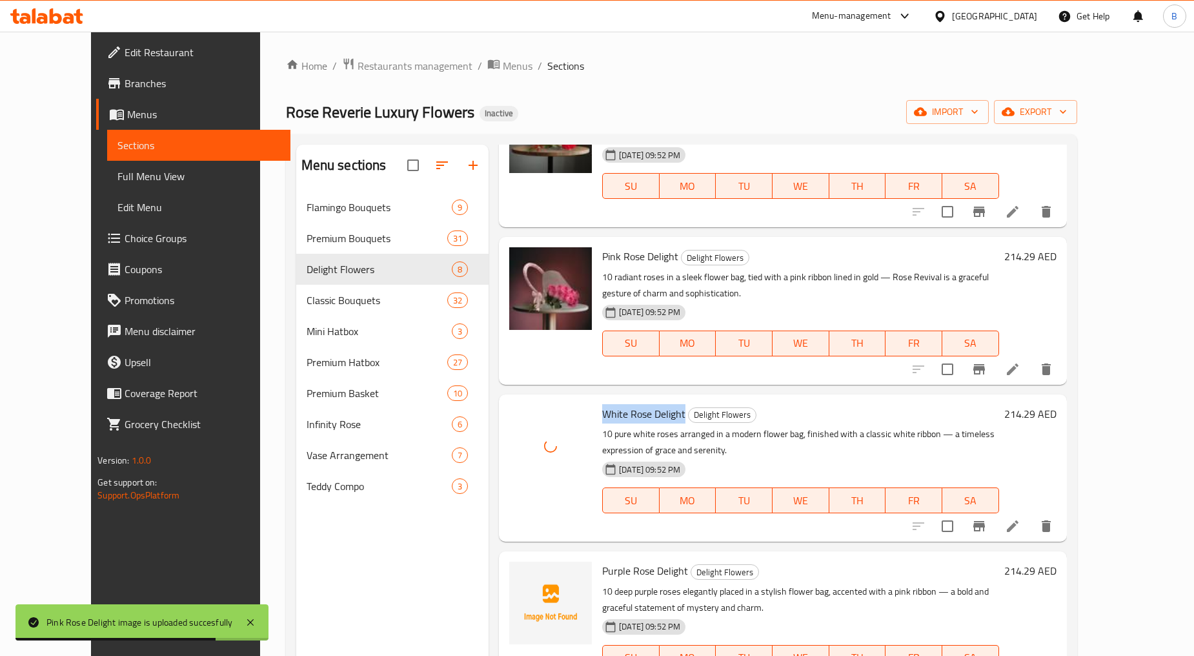
scroll to position [215, 0]
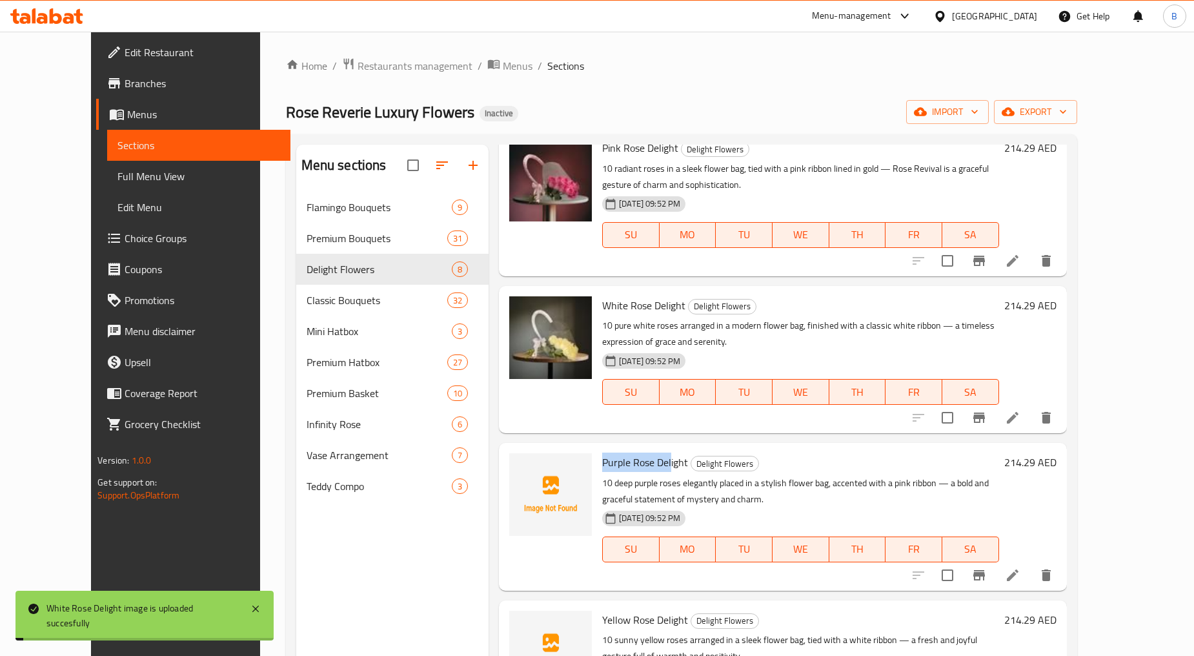
drag, startPoint x: 578, startPoint y: 443, endPoint x: 649, endPoint y: 448, distance: 70.5
click at [649, 452] on span "Purple Rose Delight" at bounding box center [645, 461] width 86 height 19
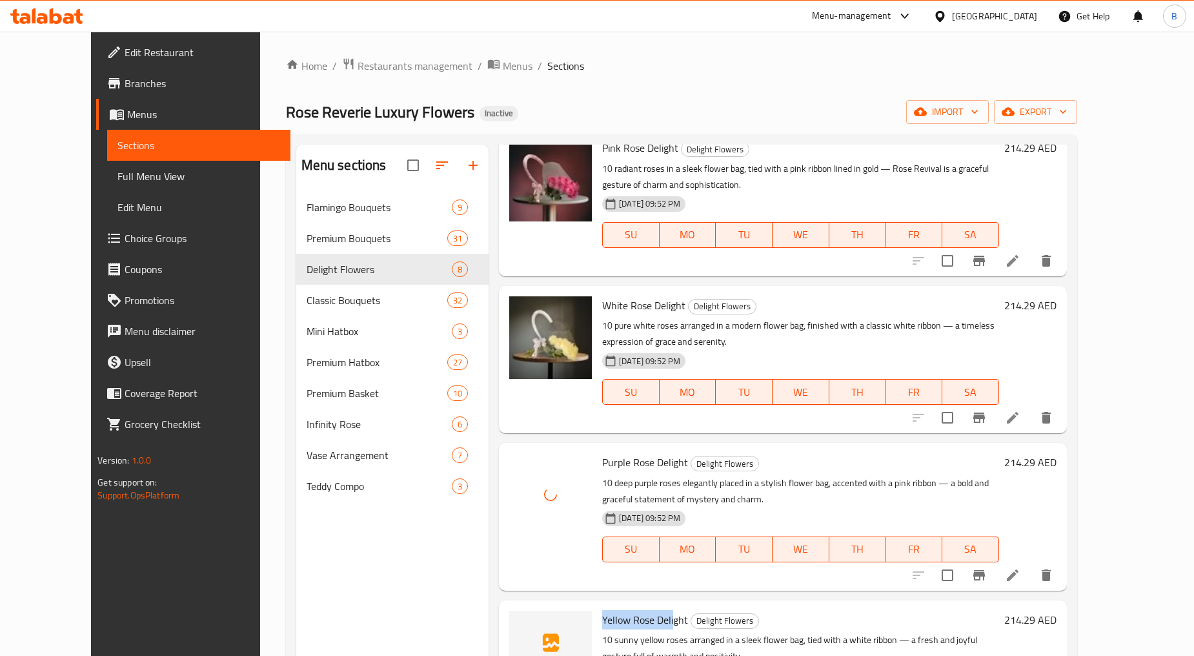
drag, startPoint x: 580, startPoint y: 601, endPoint x: 650, endPoint y: 608, distance: 70.6
click at [650, 610] on span "Yellow Rose Delight" at bounding box center [645, 619] width 86 height 19
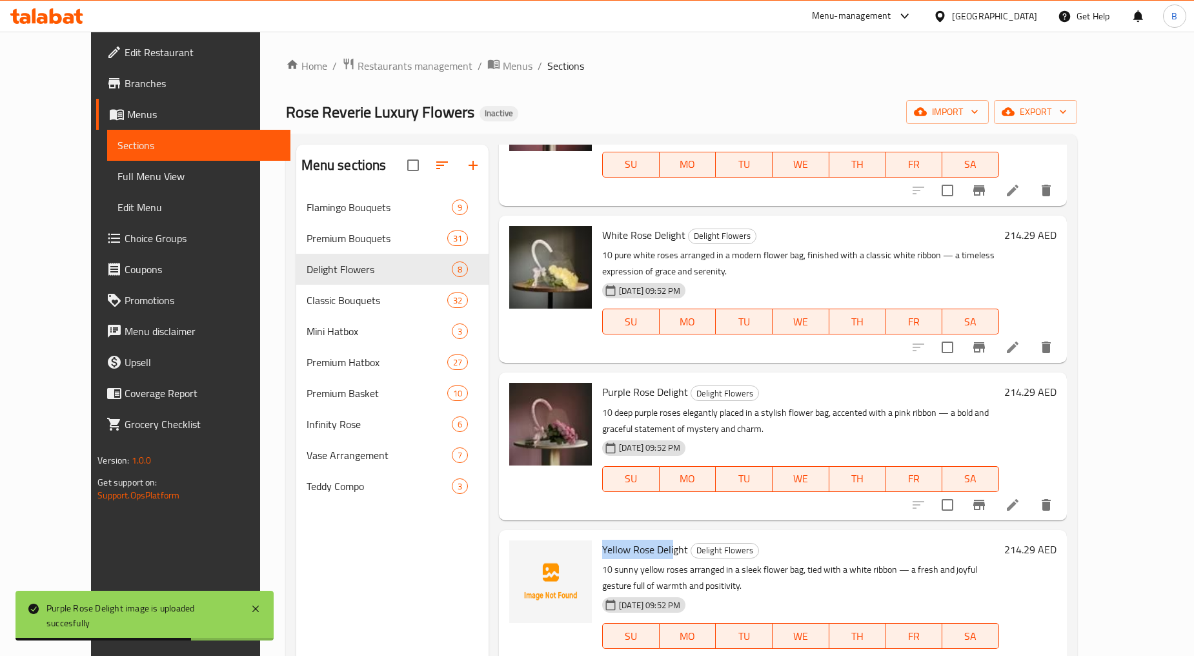
scroll to position [430, 0]
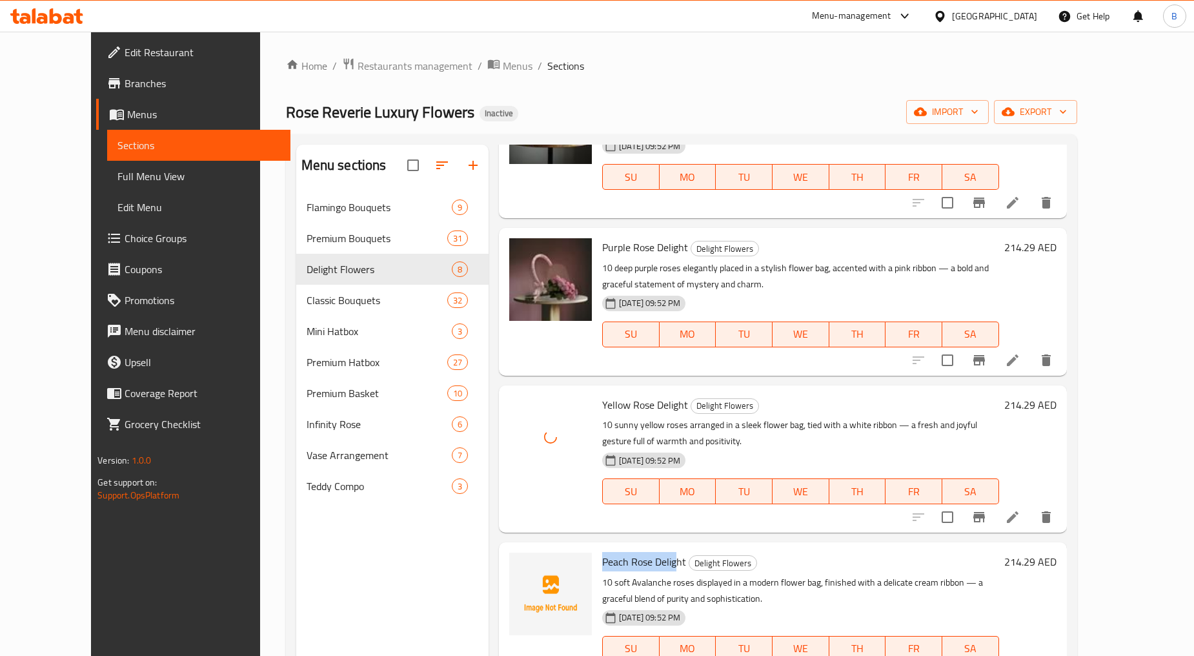
drag, startPoint x: 575, startPoint y: 544, endPoint x: 654, endPoint y: 549, distance: 79.5
click at [654, 549] on div "Peach Rose Delight Delight Flowers 10 soft Avalanche roses displayed in a moder…" at bounding box center [800, 615] width 407 height 137
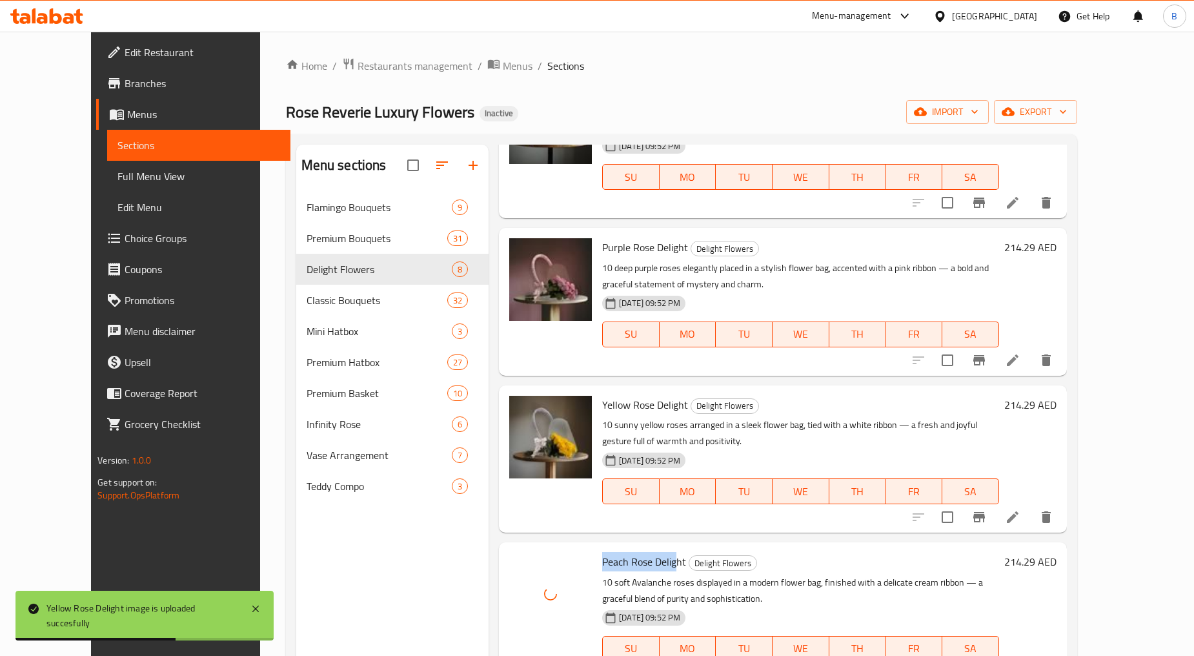
scroll to position [573, 0]
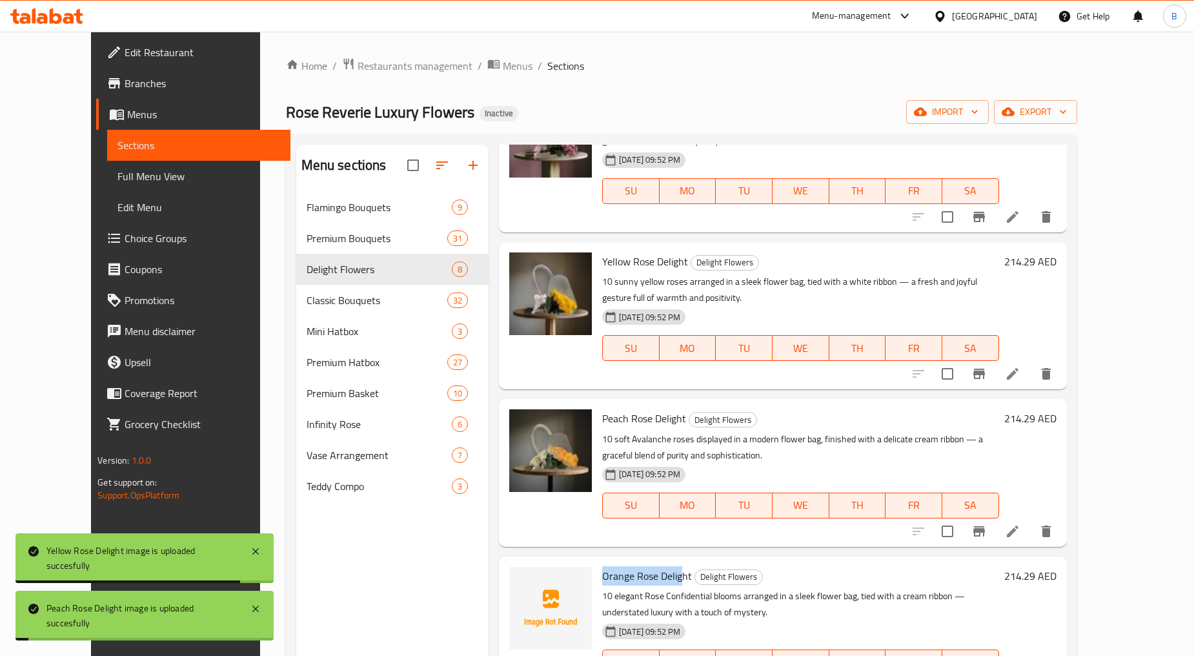
drag, startPoint x: 646, startPoint y: 563, endPoint x: 659, endPoint y: 562, distance: 12.9
click at [659, 562] on div "Orange Rose Delight Delight Flowers 10 elegant Rose Confidential blooms arrange…" at bounding box center [800, 629] width 407 height 137
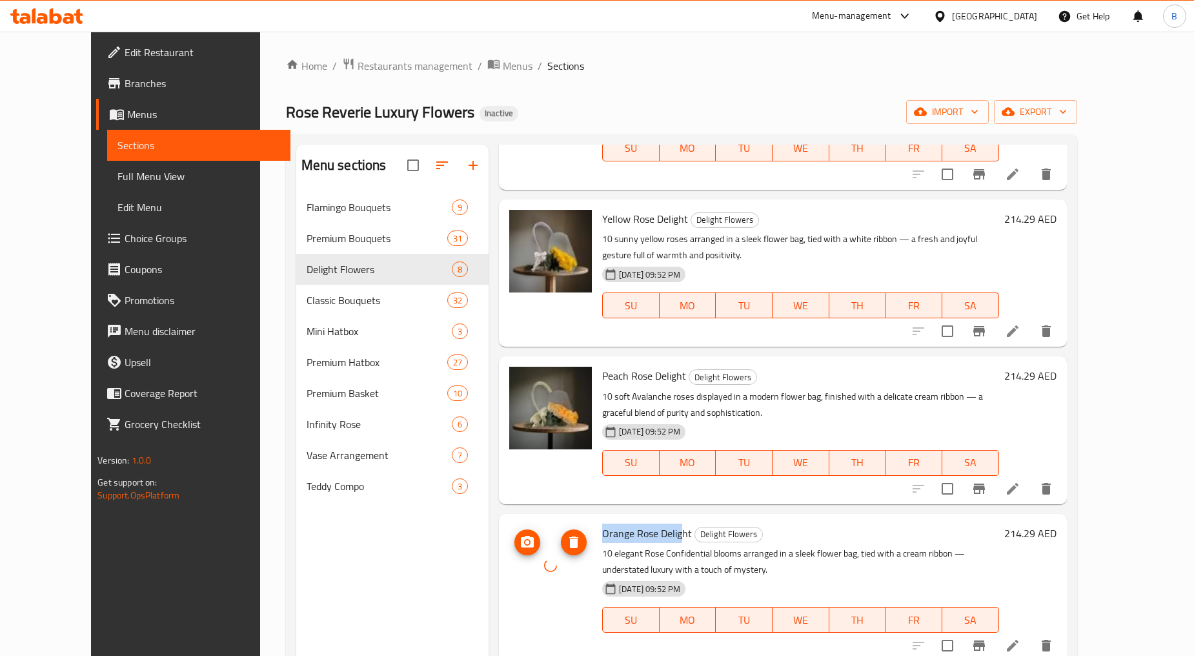
scroll to position [181, 0]
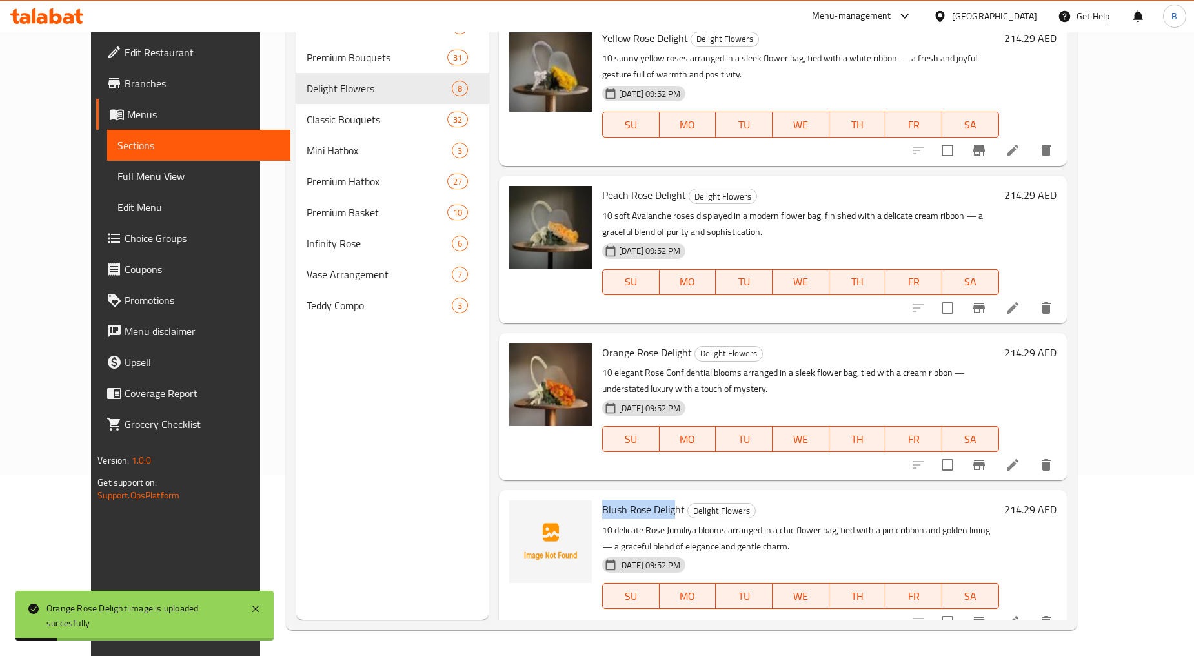
drag, startPoint x: 573, startPoint y: 491, endPoint x: 652, endPoint y: 487, distance: 79.5
click at [652, 495] on div "Blush Rose Delight Delight Flowers 10 delicate Rose Jumiliya blooms arranged in…" at bounding box center [800, 563] width 407 height 137
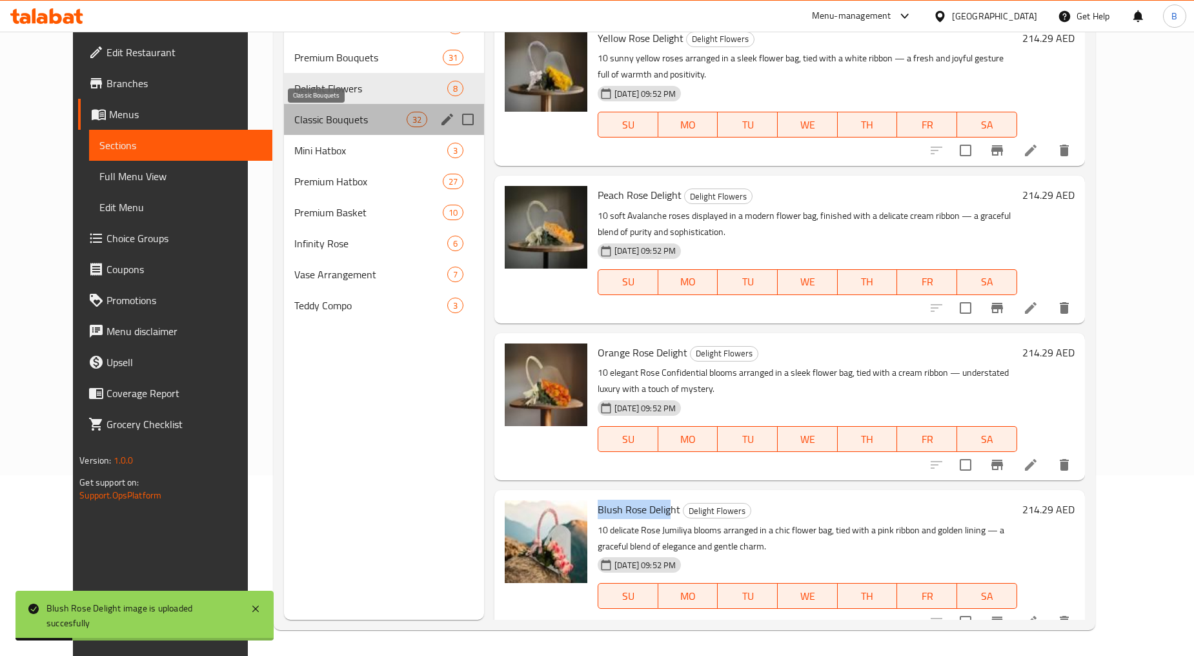
click at [298, 113] on span "Classic Bouquets" at bounding box center [350, 119] width 112 height 15
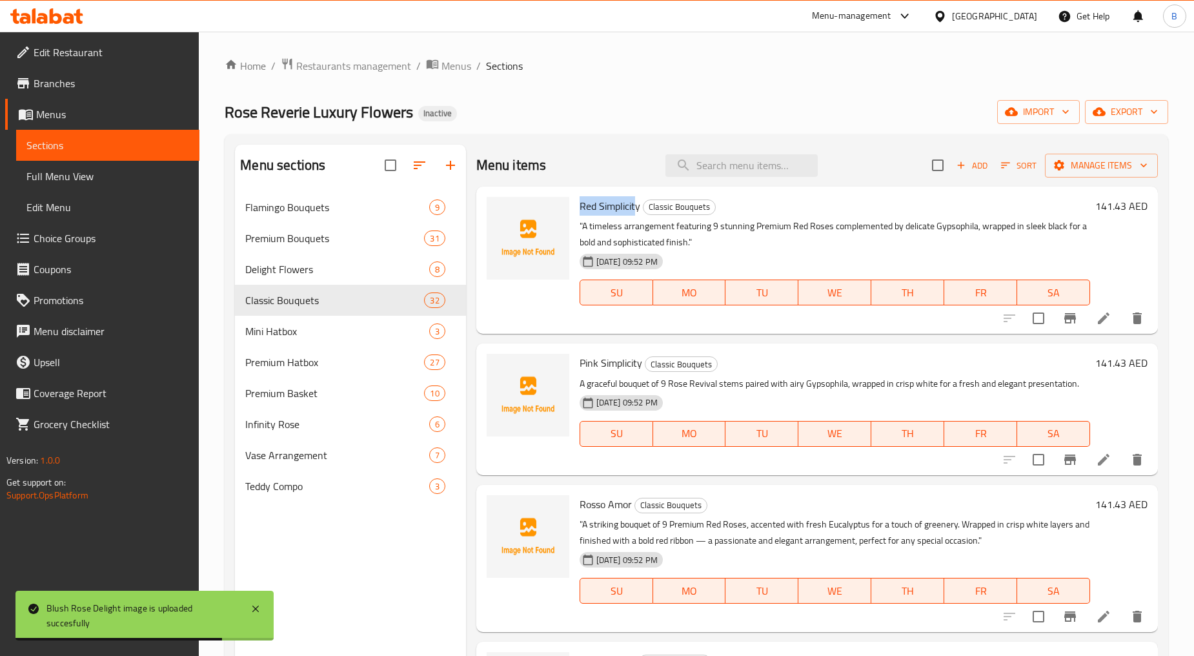
drag, startPoint x: 576, startPoint y: 202, endPoint x: 635, endPoint y: 212, distance: 60.2
click at [635, 212] on div "Red Simplicity Classic Bouquets "A timeless arrangement featuring 9 stunning Pr…" at bounding box center [834, 260] width 521 height 137
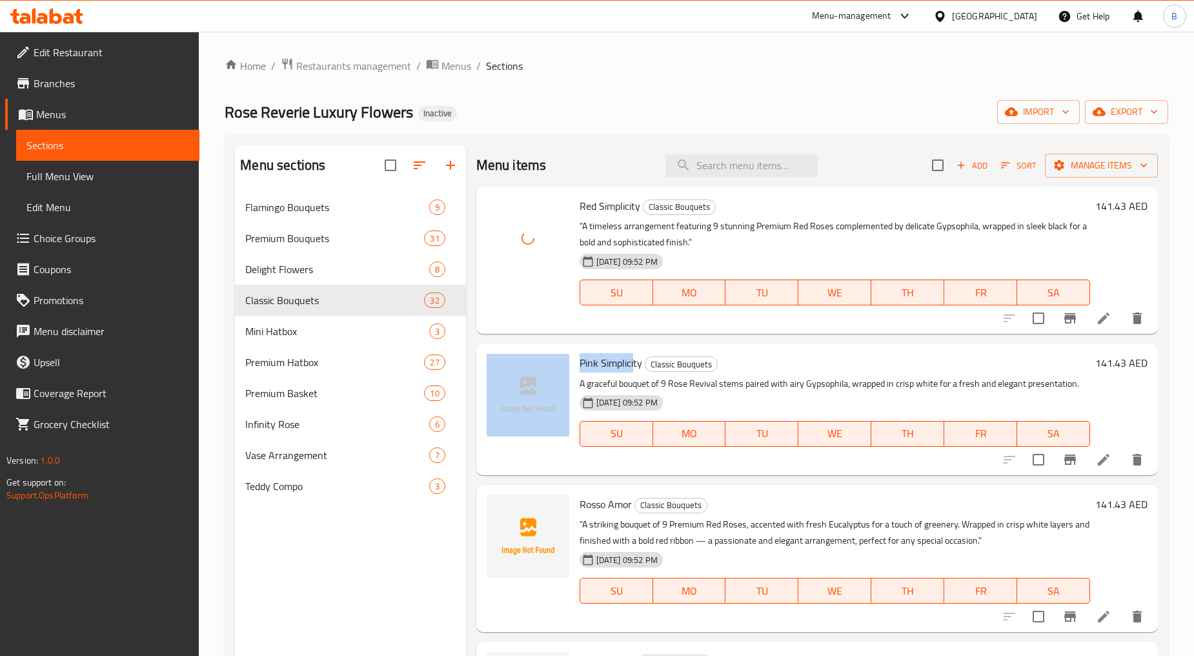
drag, startPoint x: 571, startPoint y: 360, endPoint x: 634, endPoint y: 361, distance: 63.3
click at [634, 361] on div "Pink Simplicity Classic Bouquets A graceful bouquet of 9 Rose Revival stems pai…" at bounding box center [816, 408] width 671 height 121
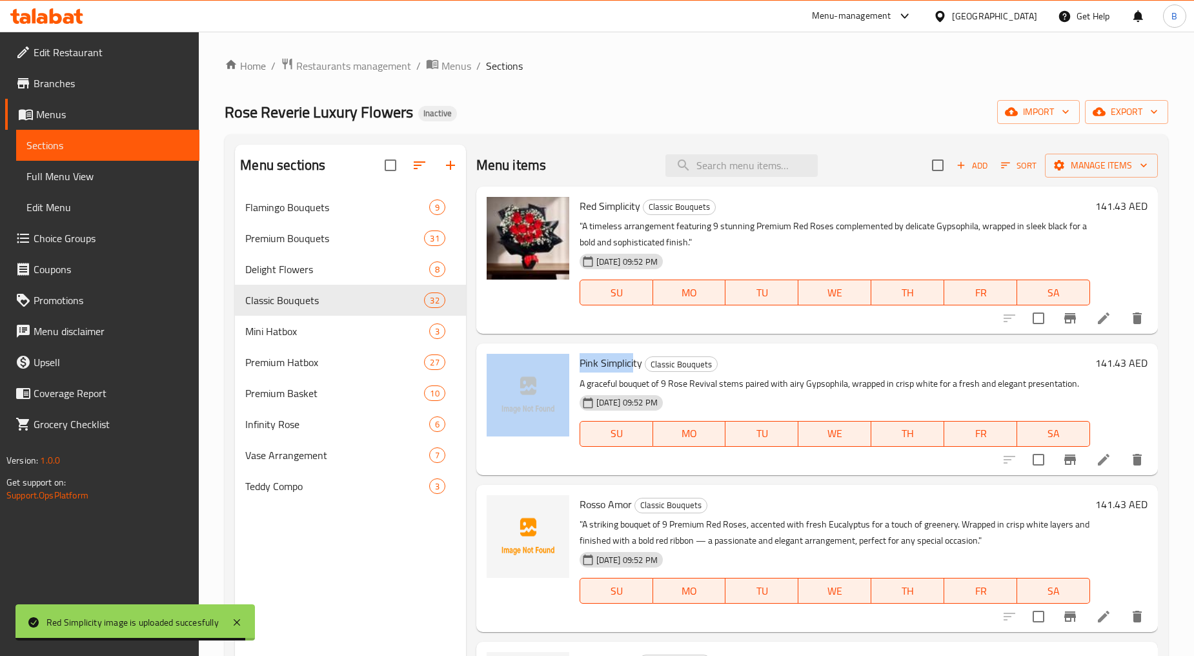
click at [583, 353] on span "Pink Simplicity" at bounding box center [611, 362] width 63 height 19
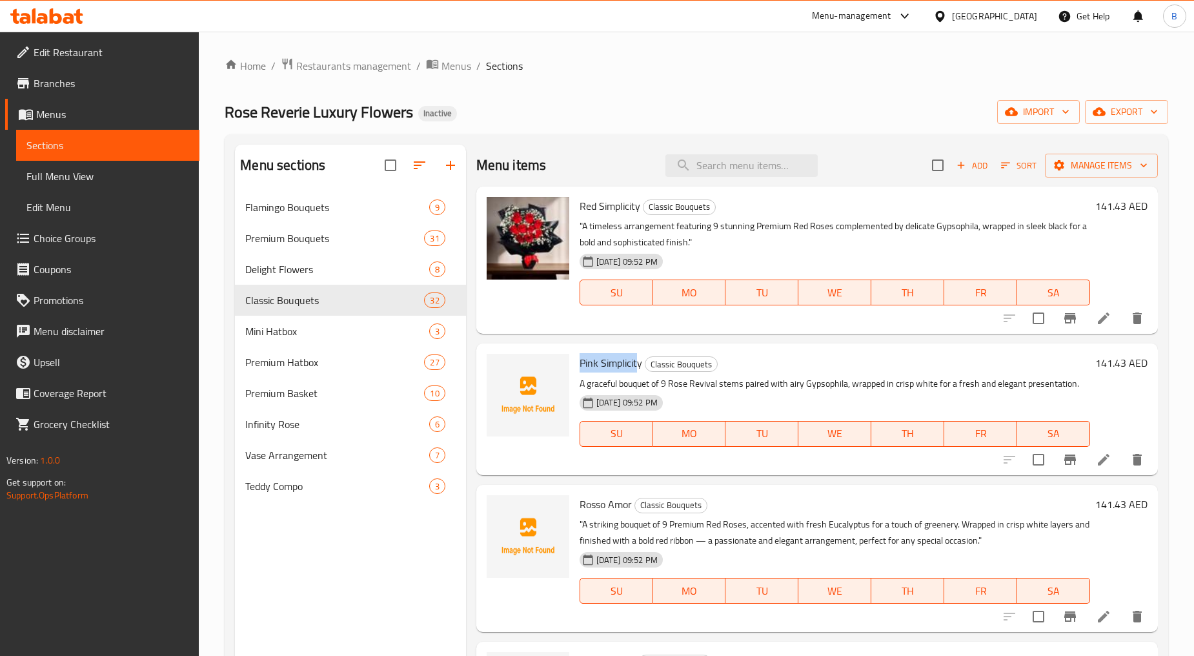
drag, startPoint x: 582, startPoint y: 360, endPoint x: 638, endPoint y: 364, distance: 55.6
click at [638, 364] on span "Pink Simplicity" at bounding box center [611, 362] width 63 height 19
drag, startPoint x: 585, startPoint y: 501, endPoint x: 629, endPoint y: 490, distance: 44.6
click at [628, 505] on div "Rosso Amor Classic Bouquets "A striking bouquet of 9 Premium Red Roses, accente…" at bounding box center [834, 558] width 521 height 137
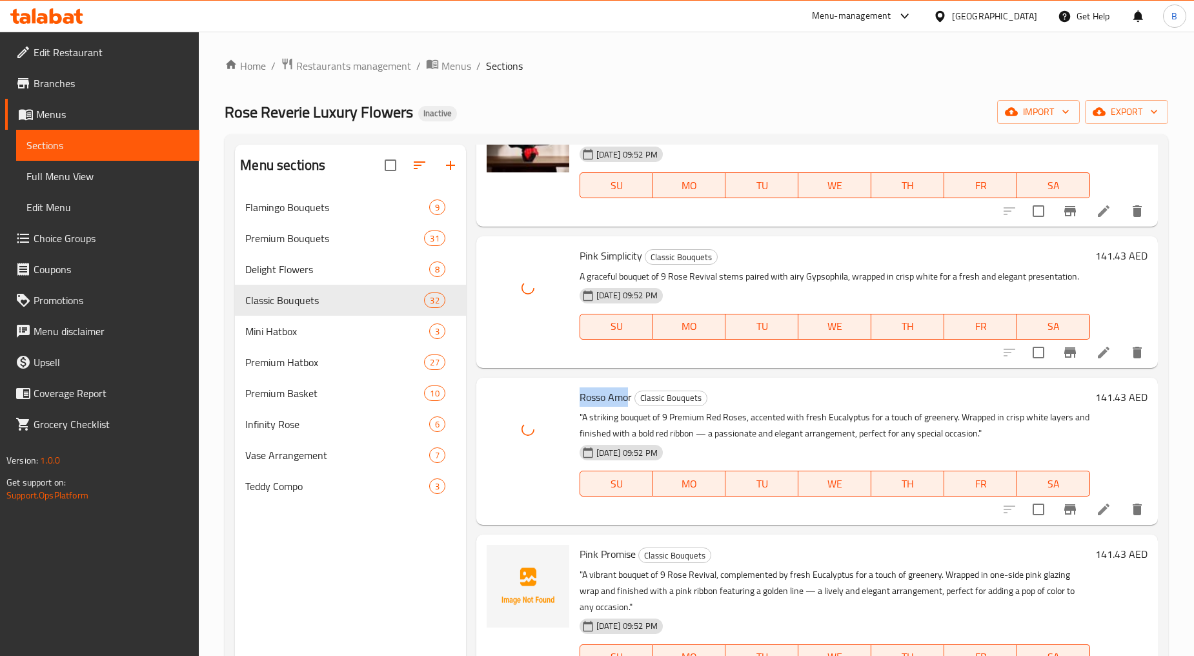
scroll to position [215, 0]
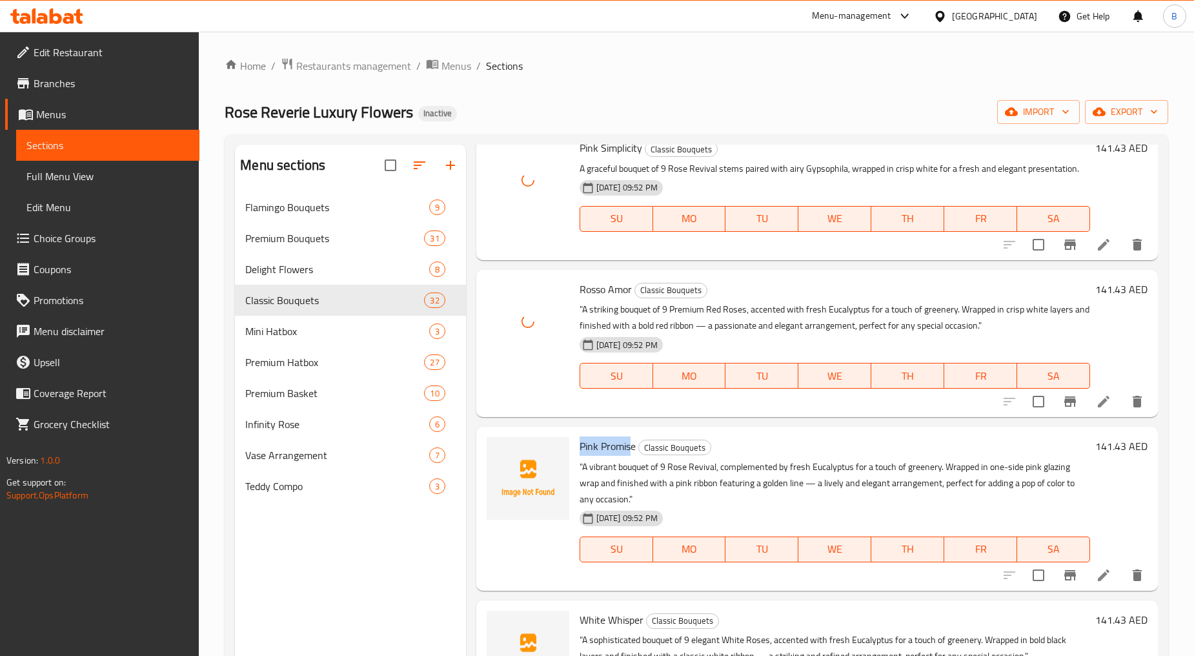
drag, startPoint x: 576, startPoint y: 444, endPoint x: 630, endPoint y: 449, distance: 54.5
click at [630, 449] on div "Pink Promise Classic Bouquets "A vibrant bouquet of 9 Rose Revival, complemente…" at bounding box center [834, 508] width 521 height 153
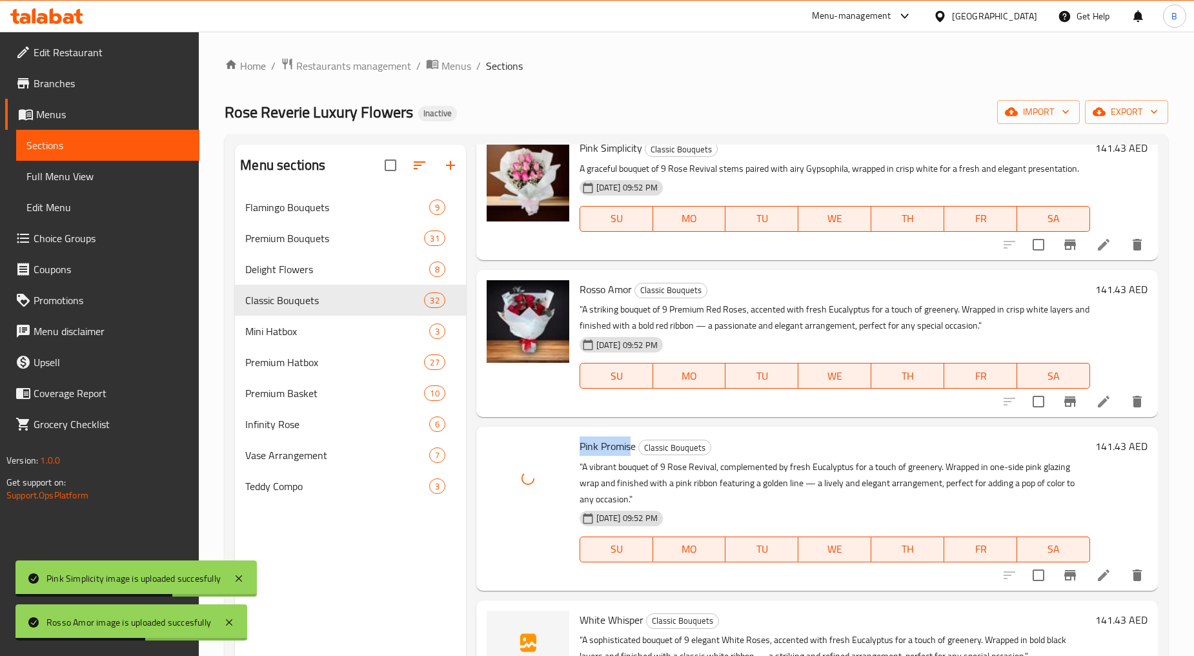
scroll to position [287, 0]
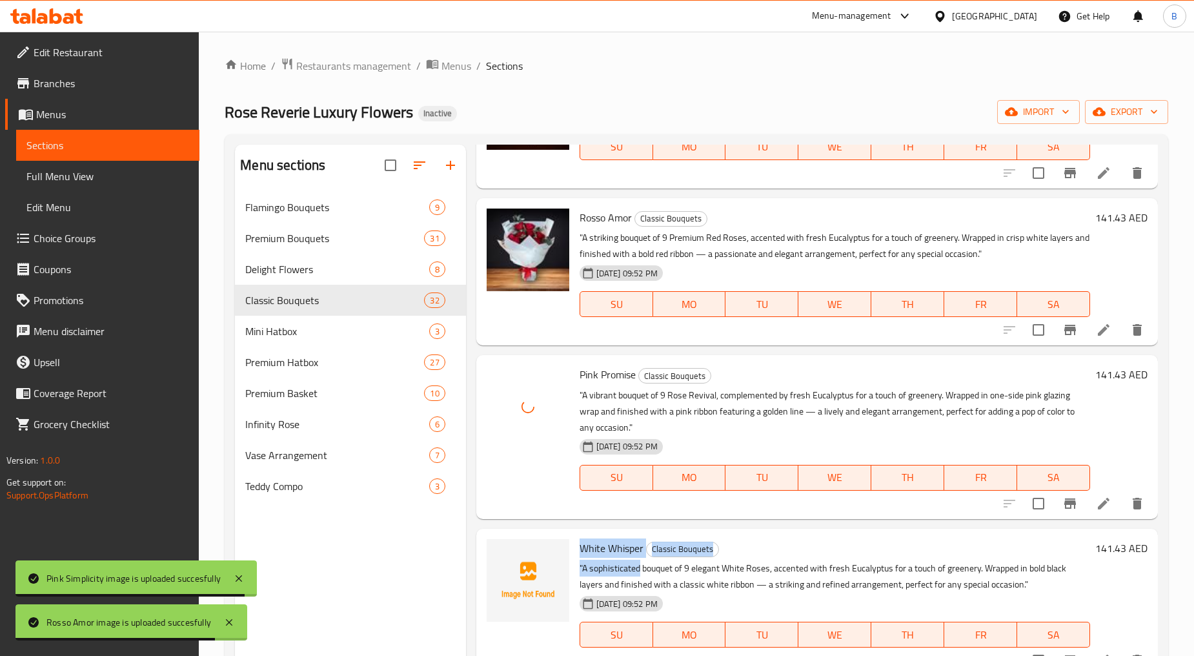
drag, startPoint x: 581, startPoint y: 550, endPoint x: 640, endPoint y: 559, distance: 59.4
click at [640, 559] on div "White Whisper Classic Bouquets "A sophisticated bouquet of 9 elegant White Rose…" at bounding box center [834, 602] width 521 height 137
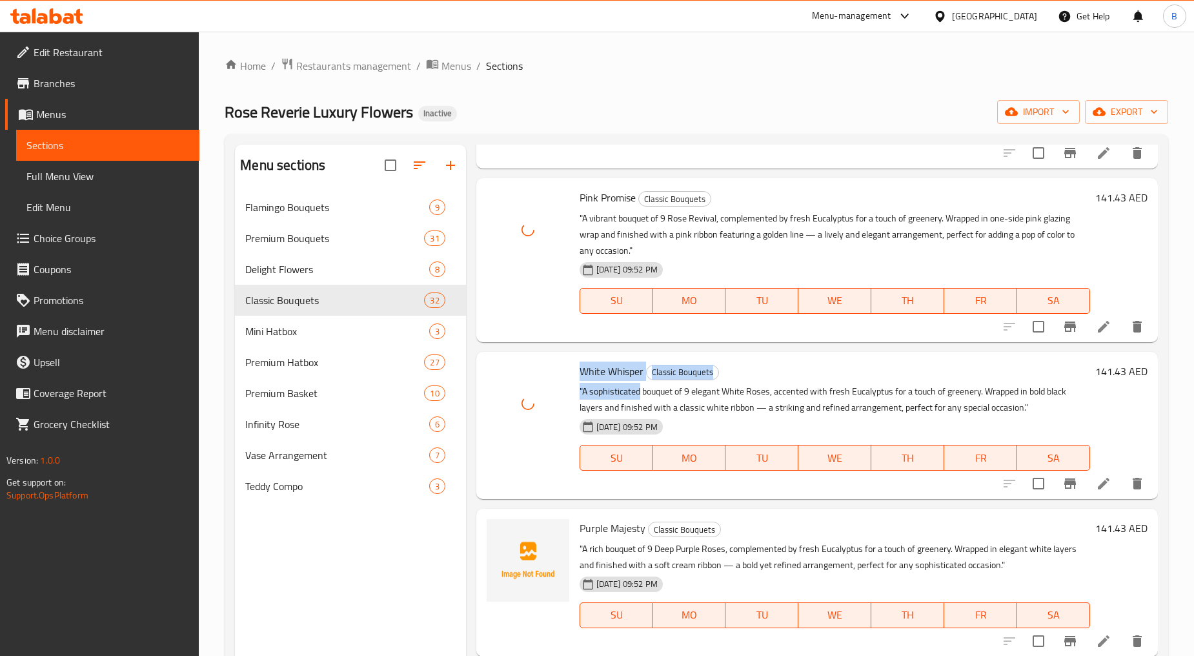
scroll to position [501, 0]
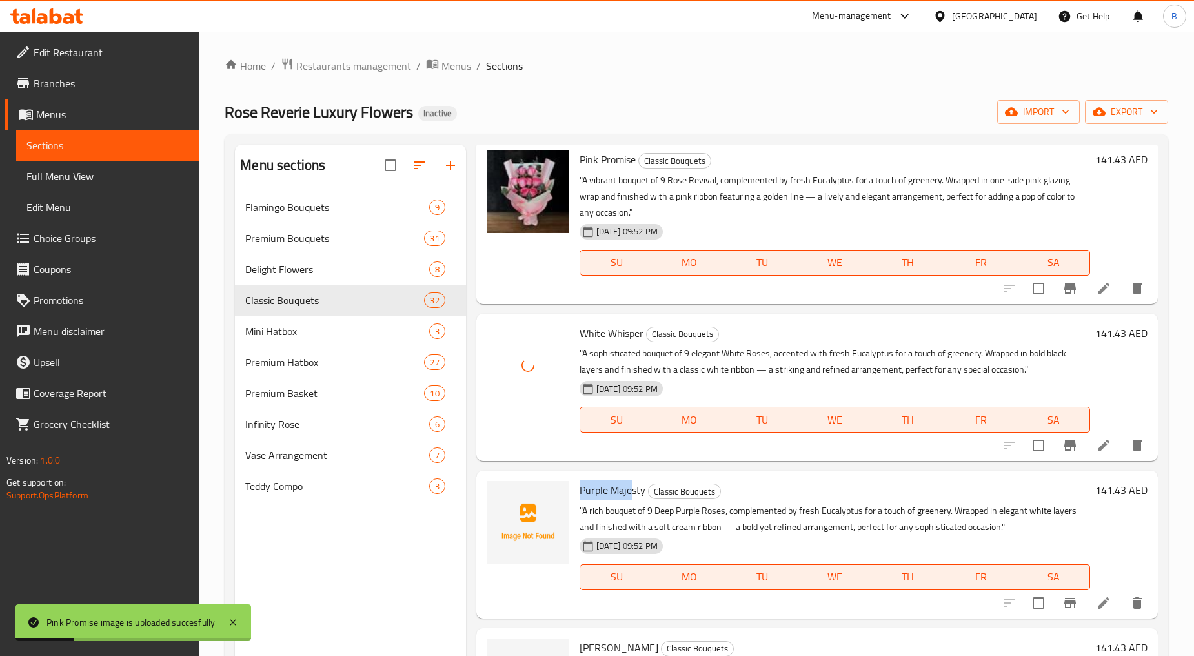
drag, startPoint x: 583, startPoint y: 490, endPoint x: 630, endPoint y: 491, distance: 47.1
click at [630, 491] on div "Purple Majesty Classic Bouquets "A rich bouquet of 9 Deep Purple Roses, complem…" at bounding box center [834, 544] width 521 height 137
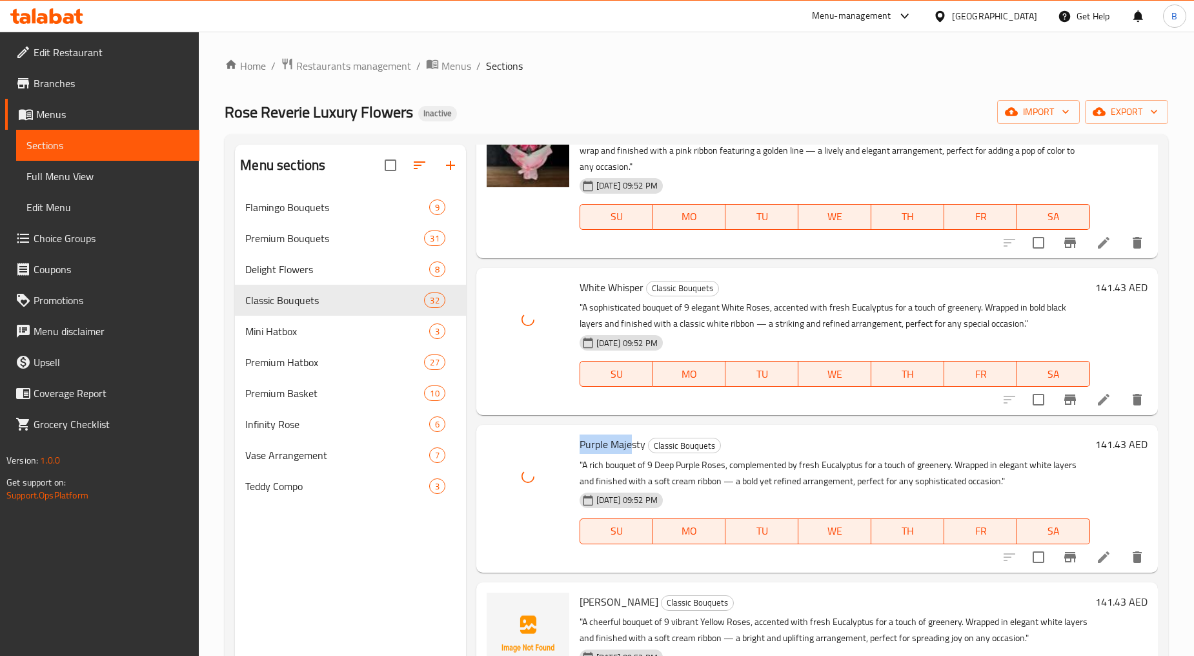
scroll to position [573, 0]
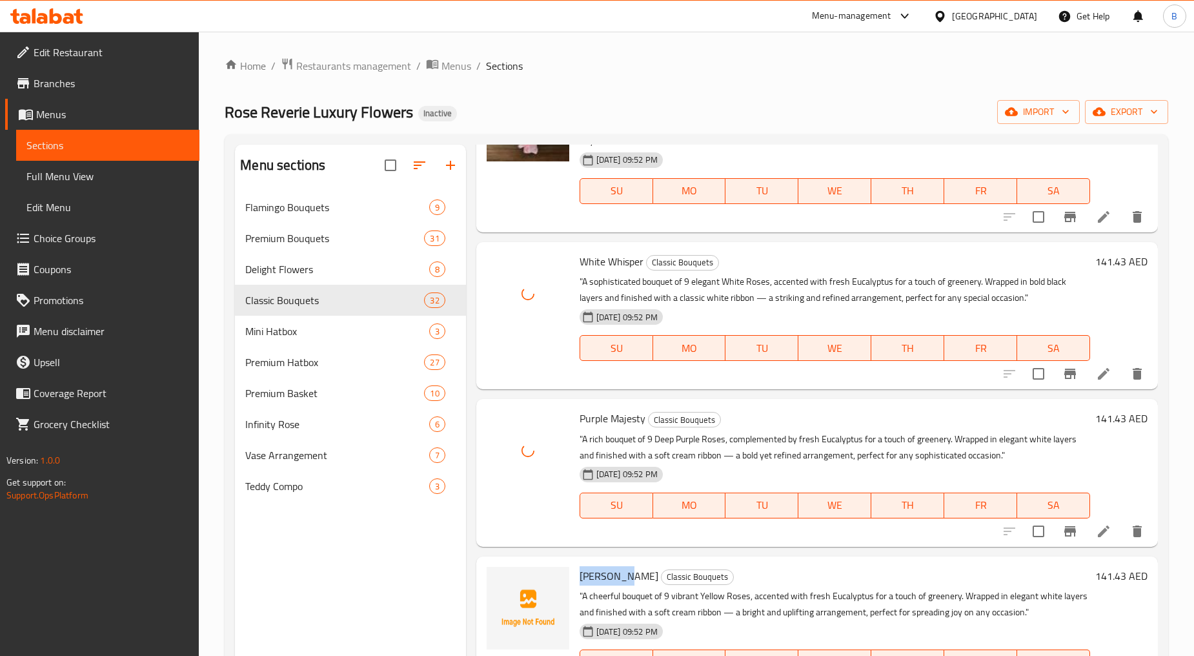
drag, startPoint x: 577, startPoint y: 574, endPoint x: 624, endPoint y: 578, distance: 47.3
click at [624, 578] on div "Lemon Bliss Classic Bouquets "A cheerful bouquet of 9 vibrant Yellow Roses, acc…" at bounding box center [834, 629] width 521 height 137
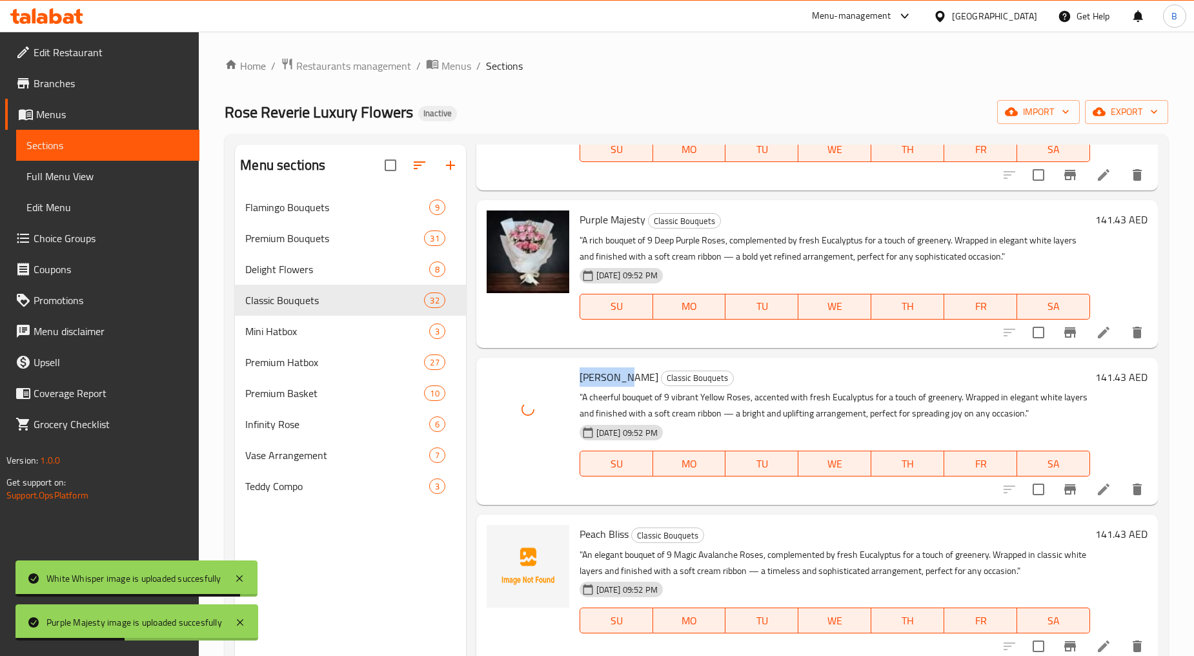
scroll to position [789, 0]
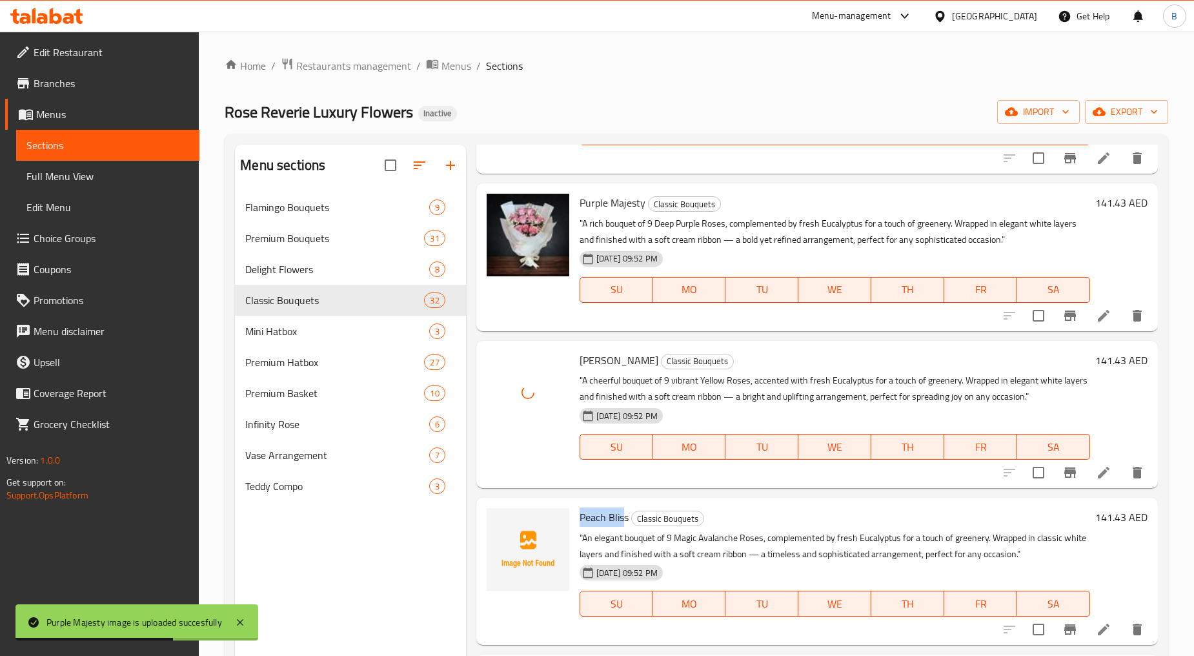
drag, startPoint x: 578, startPoint y: 519, endPoint x: 623, endPoint y: 519, distance: 45.2
click at [623, 519] on span "Peach Bliss" at bounding box center [604, 516] width 49 height 19
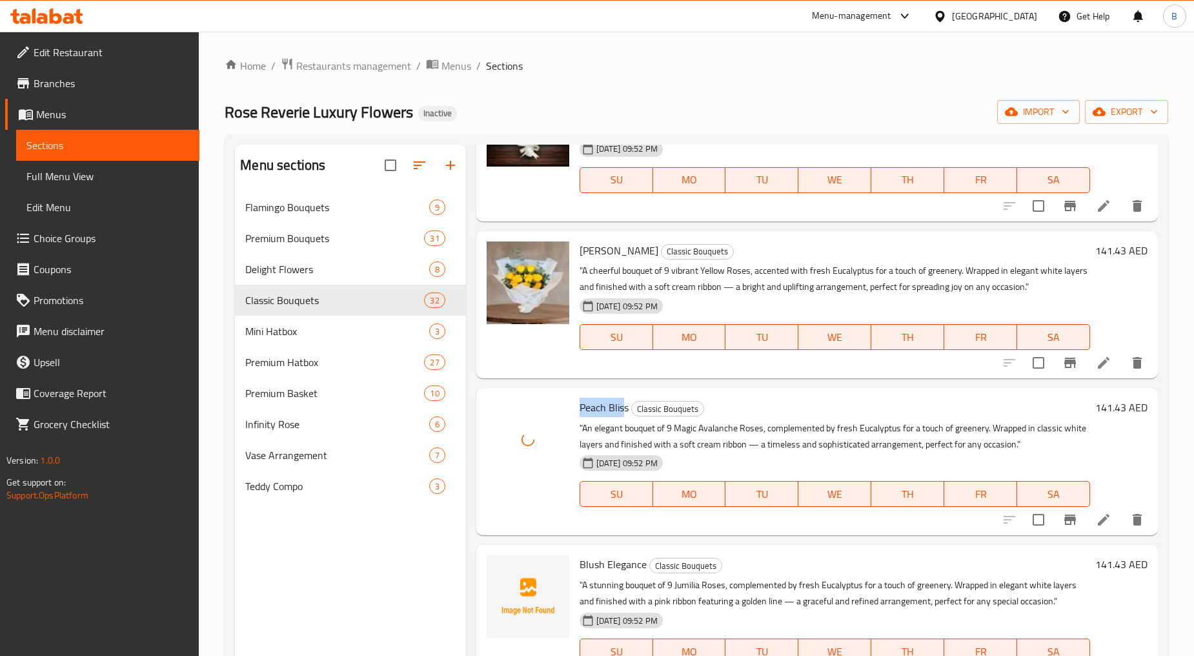
scroll to position [1004, 0]
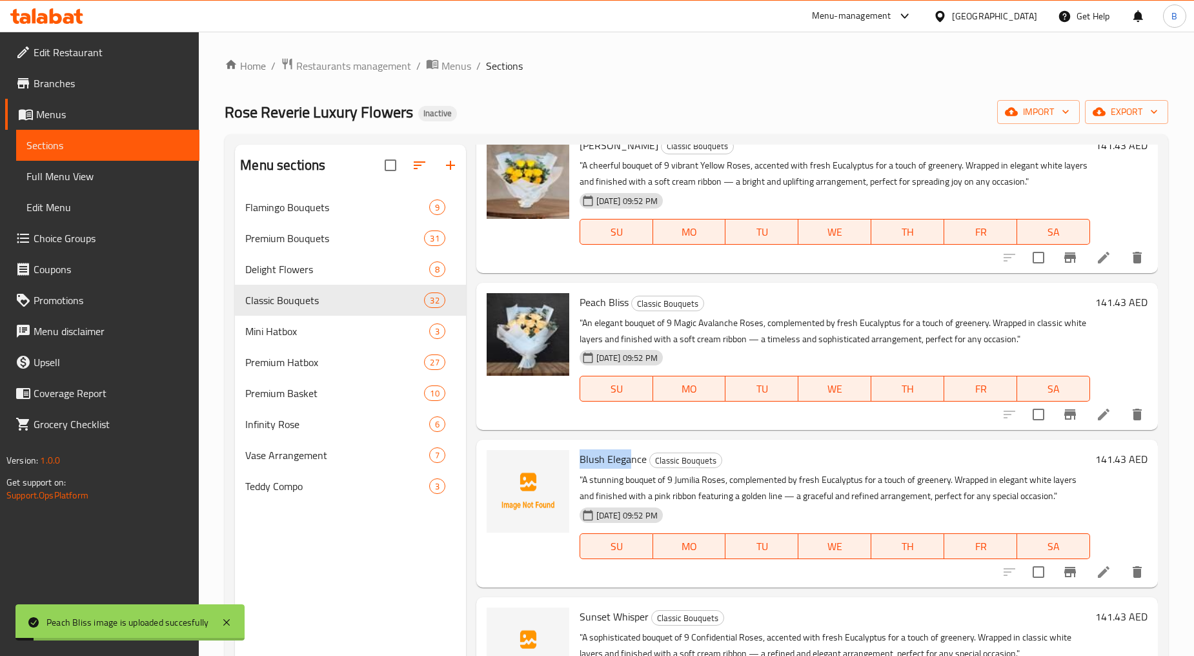
drag, startPoint x: 581, startPoint y: 460, endPoint x: 629, endPoint y: 457, distance: 47.9
click at [629, 457] on span "Blush Elegance" at bounding box center [613, 458] width 67 height 19
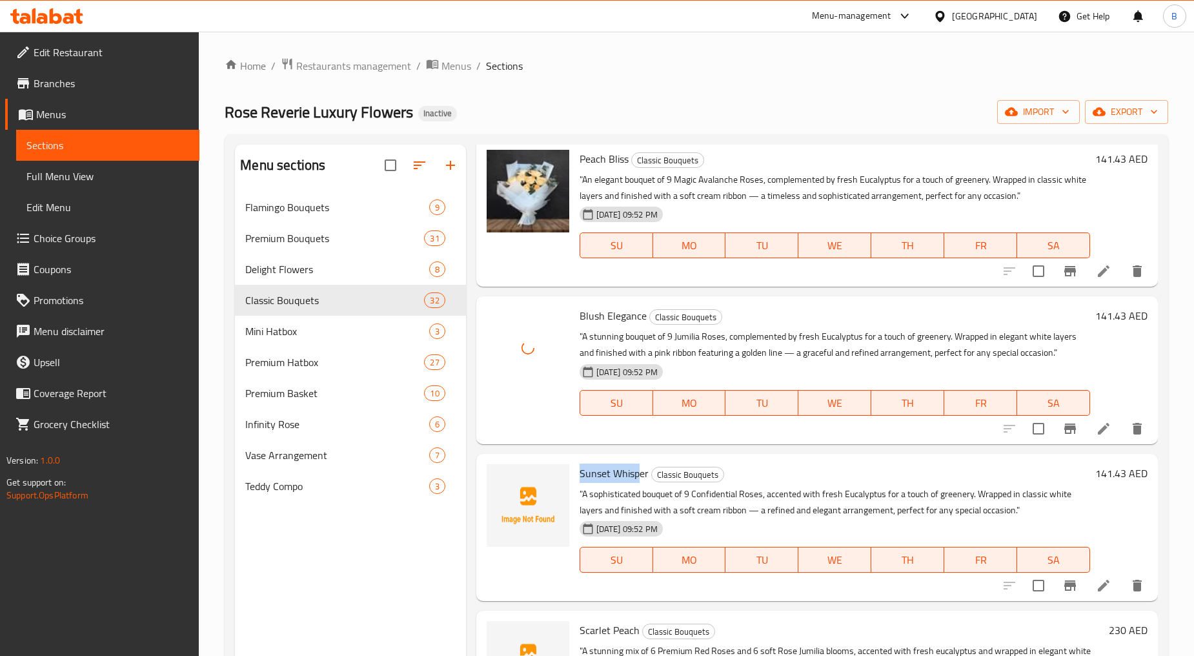
drag, startPoint x: 578, startPoint y: 478, endPoint x: 640, endPoint y: 474, distance: 61.4
click at [640, 474] on span "Sunset Whisper" at bounding box center [614, 472] width 69 height 19
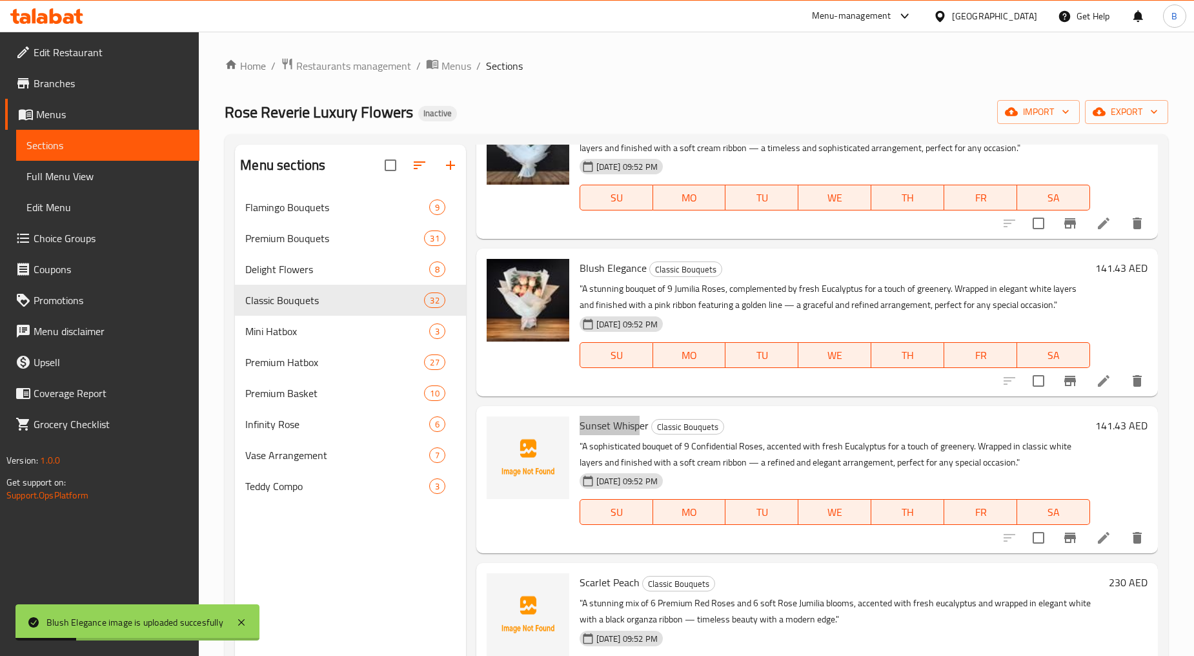
scroll to position [1218, 0]
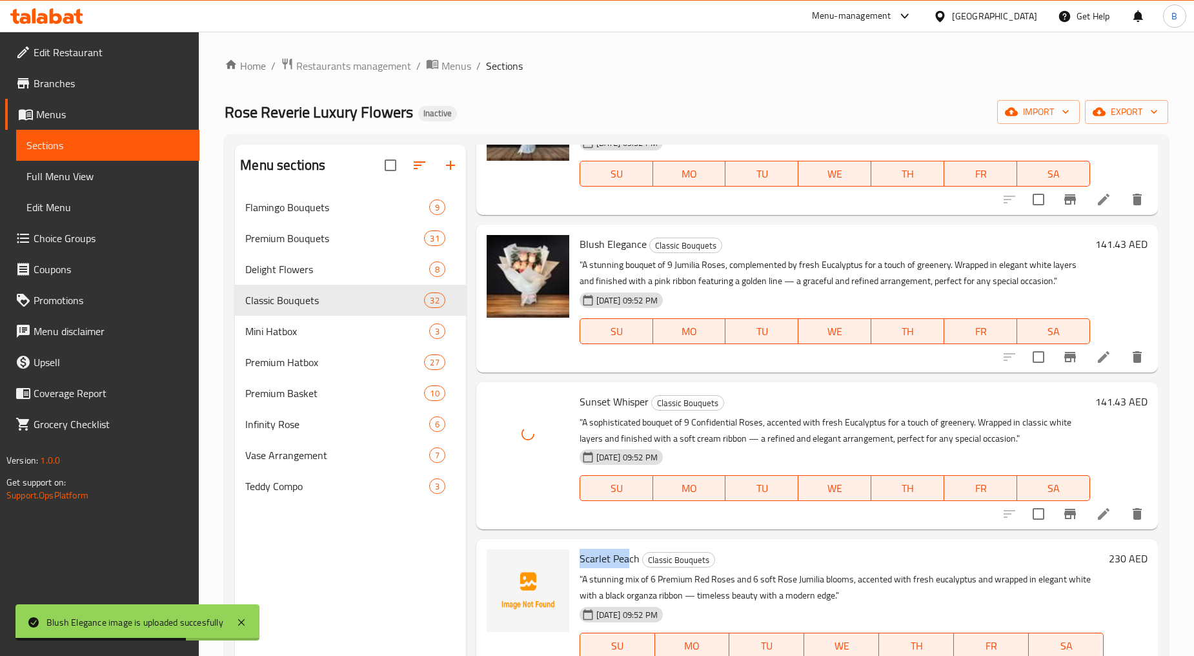
drag, startPoint x: 577, startPoint y: 560, endPoint x: 629, endPoint y: 561, distance: 52.3
click at [629, 561] on div "Scarlet Peach Classic Bouquets "A stunning mix of 6 Premium Red Roses and 6 sof…" at bounding box center [841, 612] width 534 height 137
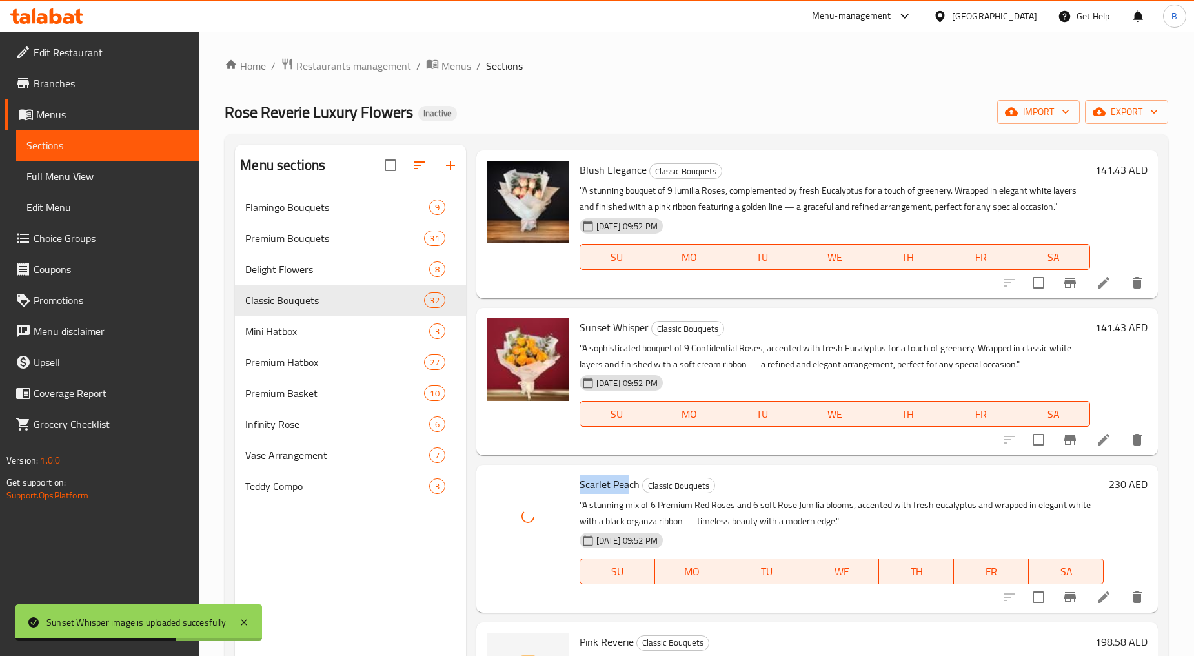
scroll to position [1362, 0]
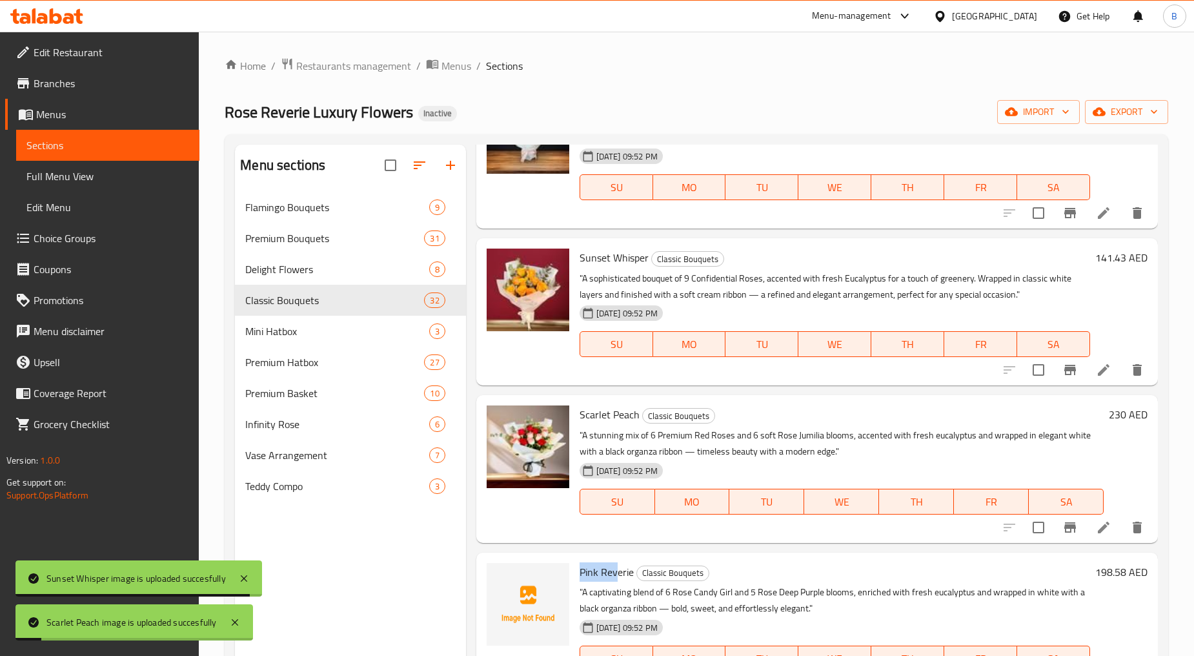
drag, startPoint x: 577, startPoint y: 571, endPoint x: 616, endPoint y: 571, distance: 39.4
click at [616, 571] on div "Pink Reverie Classic Bouquets "A captivating blend of 6 Rose Candy Girl and 5 R…" at bounding box center [834, 626] width 521 height 137
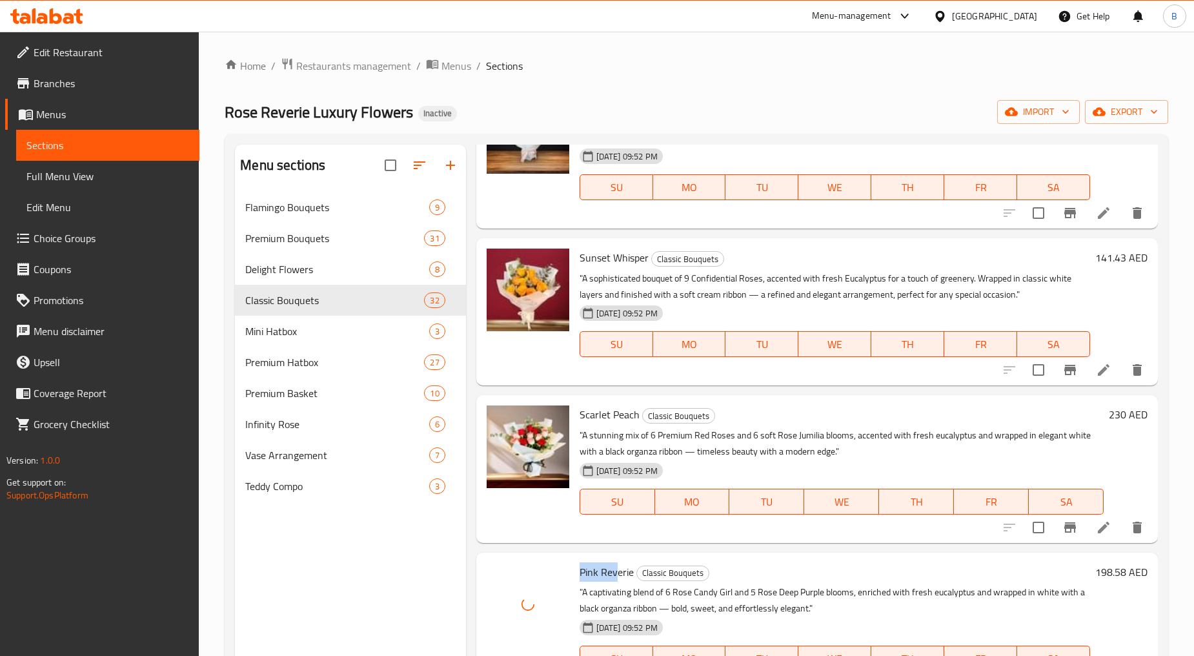
scroll to position [1506, 0]
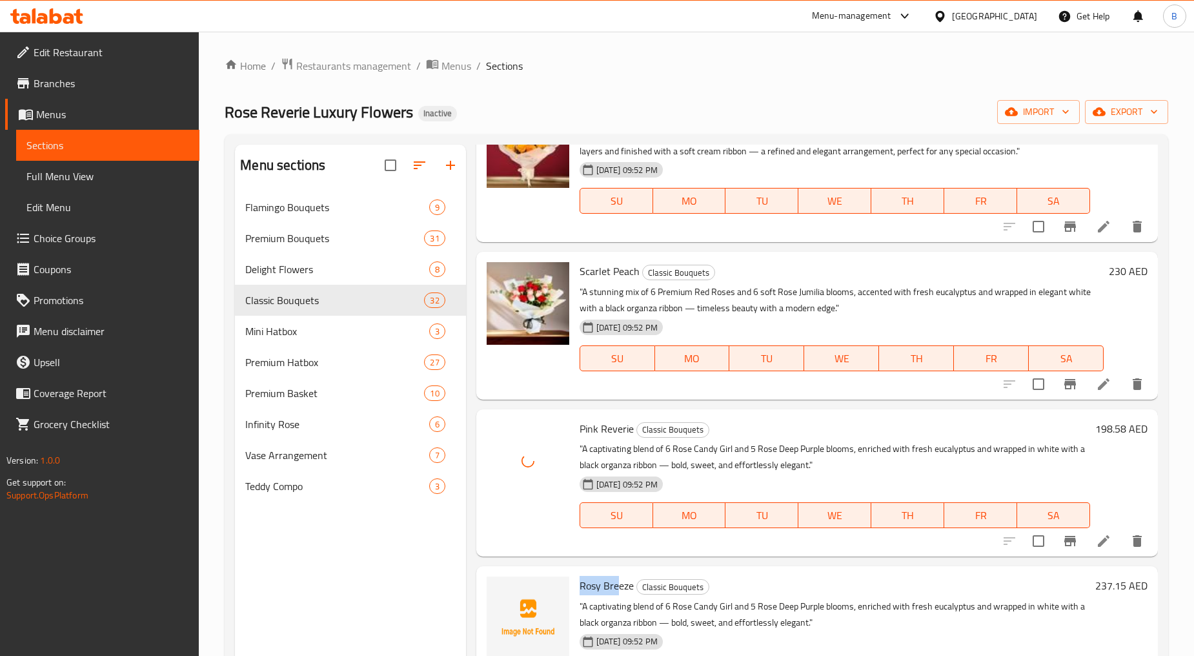
drag, startPoint x: 576, startPoint y: 582, endPoint x: 620, endPoint y: 584, distance: 43.9
click at [620, 584] on div "Rosy Breeze Classic Bouquets "A captivating blend of 6 Rose Candy Girl and 5 Ro…" at bounding box center [834, 639] width 521 height 137
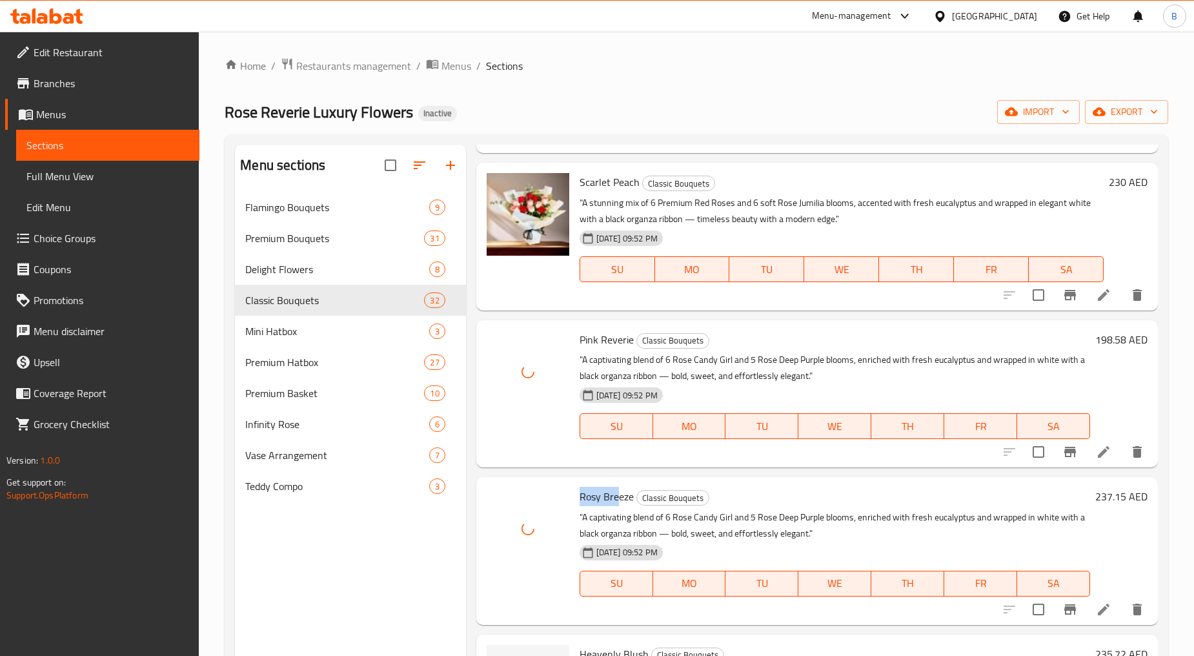
scroll to position [1720, 0]
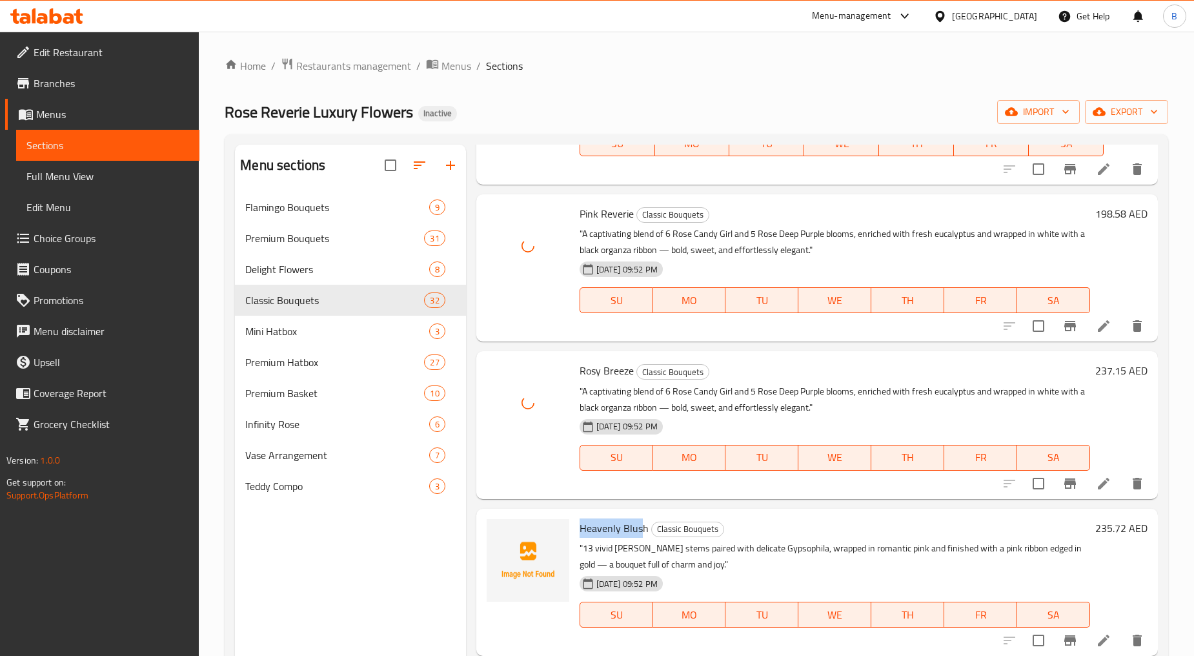
drag, startPoint x: 578, startPoint y: 525, endPoint x: 641, endPoint y: 532, distance: 63.6
click at [641, 532] on div "Heavenly Blush Classic Bouquets "13 vivid Rose Fuschia stems paired with delica…" at bounding box center [834, 582] width 521 height 137
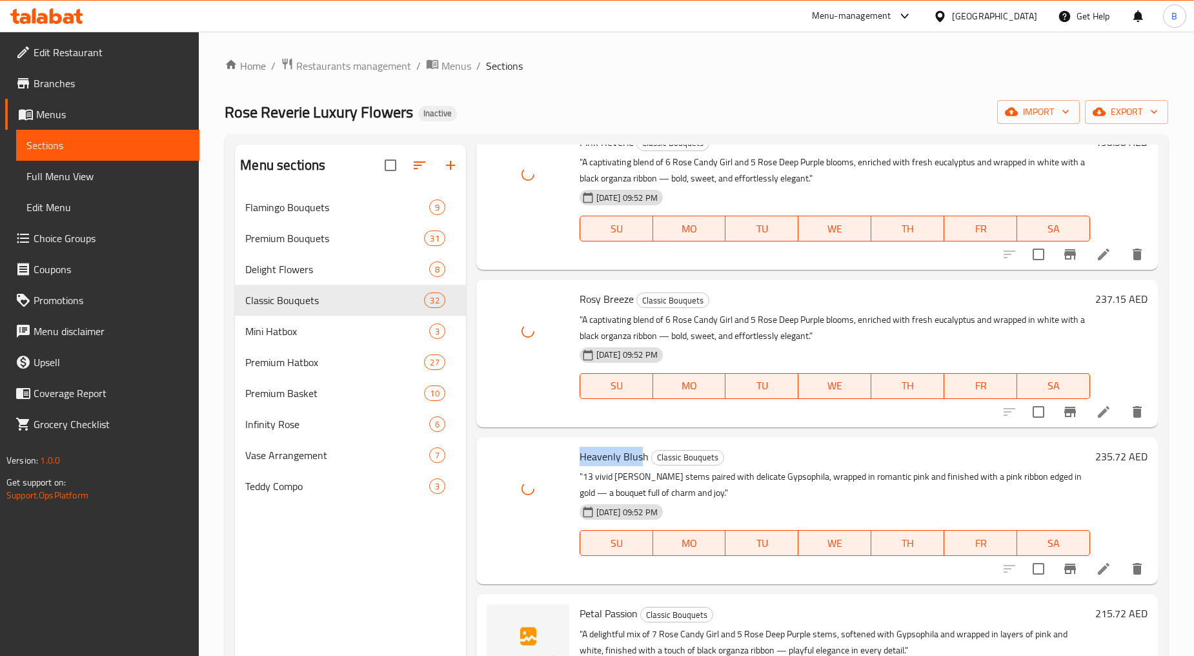
scroll to position [1936, 0]
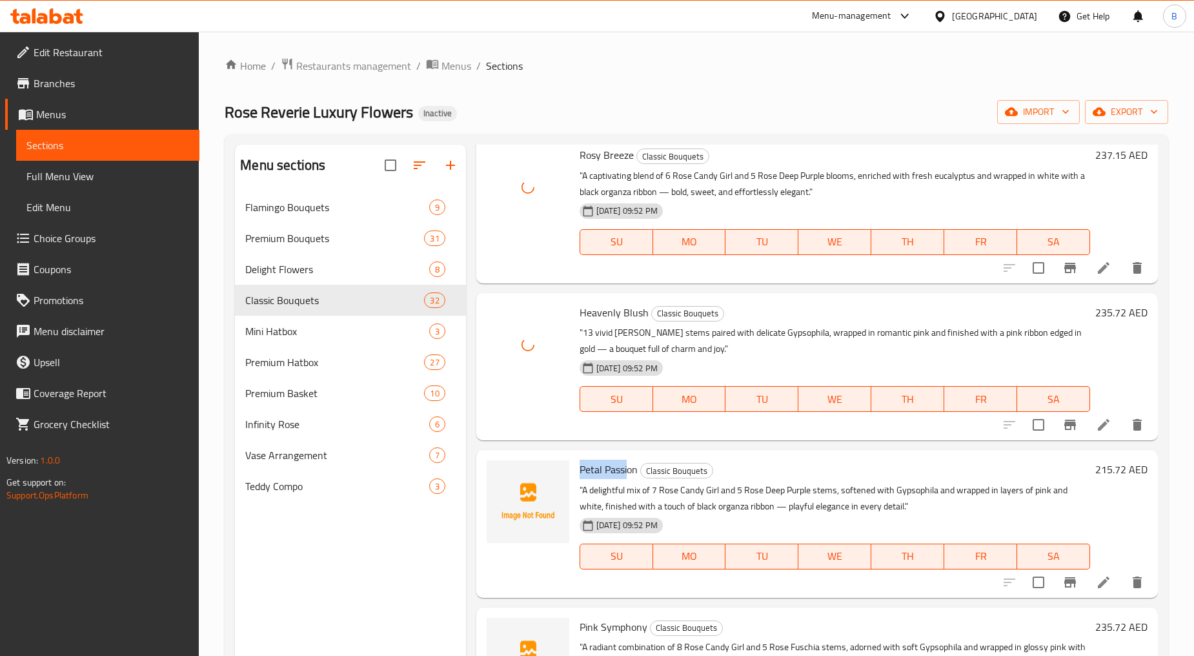
drag, startPoint x: 576, startPoint y: 472, endPoint x: 626, endPoint y: 468, distance: 50.5
click at [626, 468] on div "Petal Passion Classic Bouquets "A delightful mix of 7 Rose Candy Girl and 5 Ros…" at bounding box center [834, 523] width 521 height 137
drag, startPoint x: 579, startPoint y: 622, endPoint x: 636, endPoint y: 629, distance: 57.2
click at [636, 629] on span "Pink Symphony" at bounding box center [614, 626] width 68 height 19
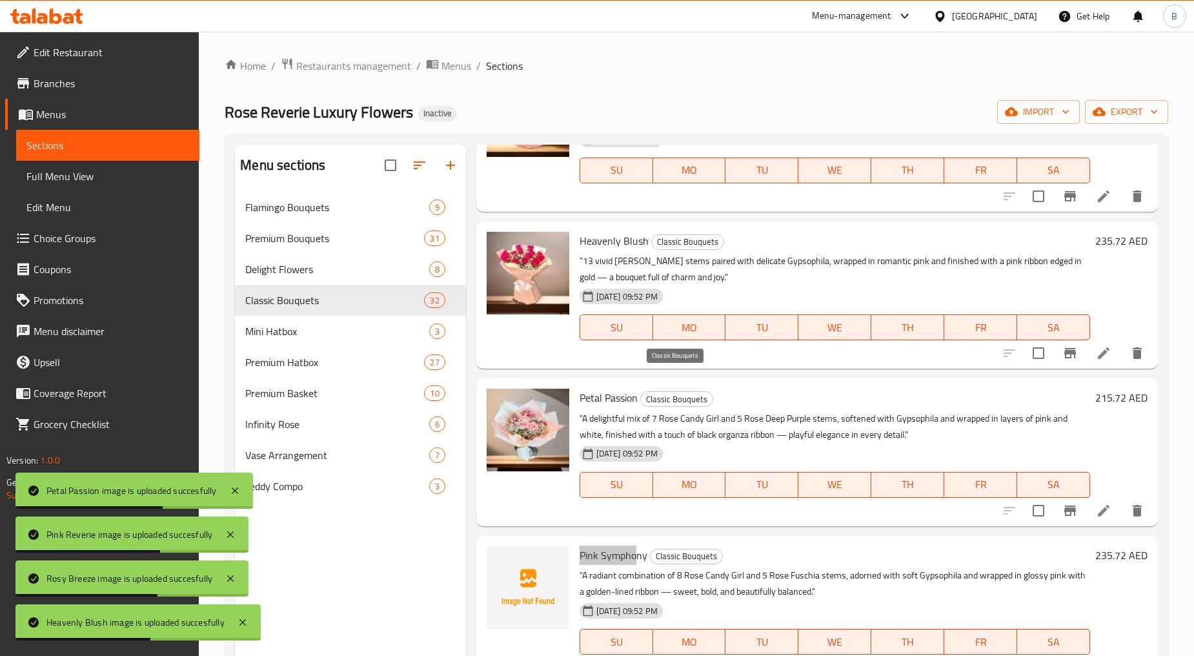
scroll to position [2151, 0]
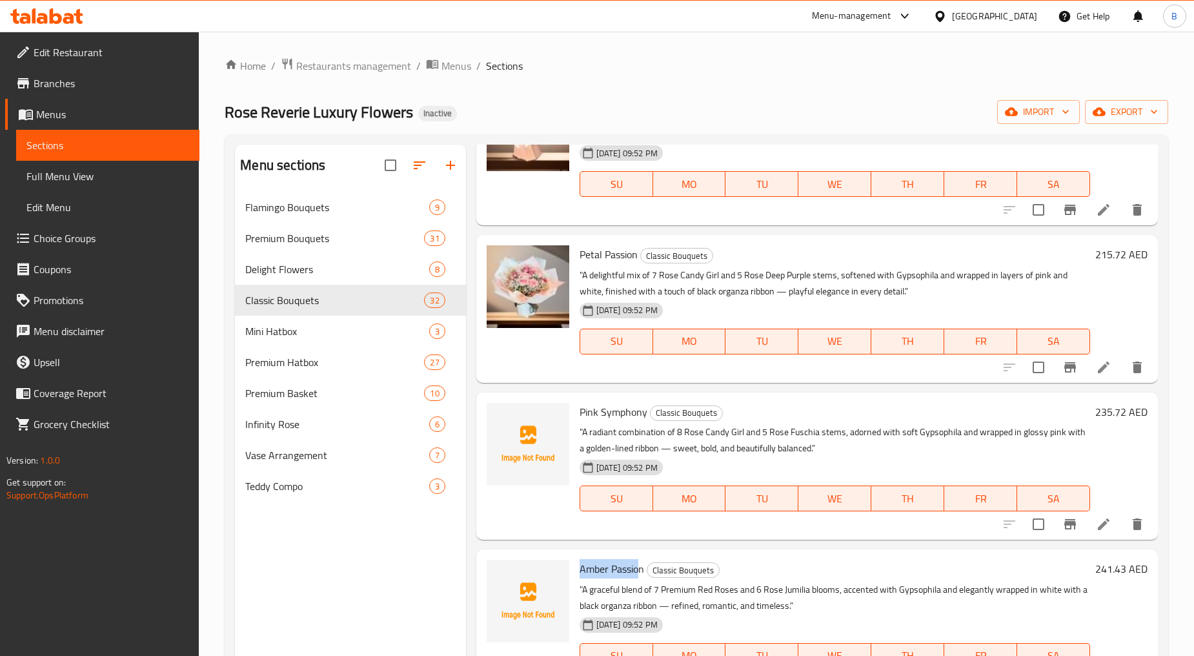
drag, startPoint x: 580, startPoint y: 566, endPoint x: 655, endPoint y: 610, distance: 87.3
click at [636, 566] on span "Amber Passion" at bounding box center [612, 568] width 65 height 19
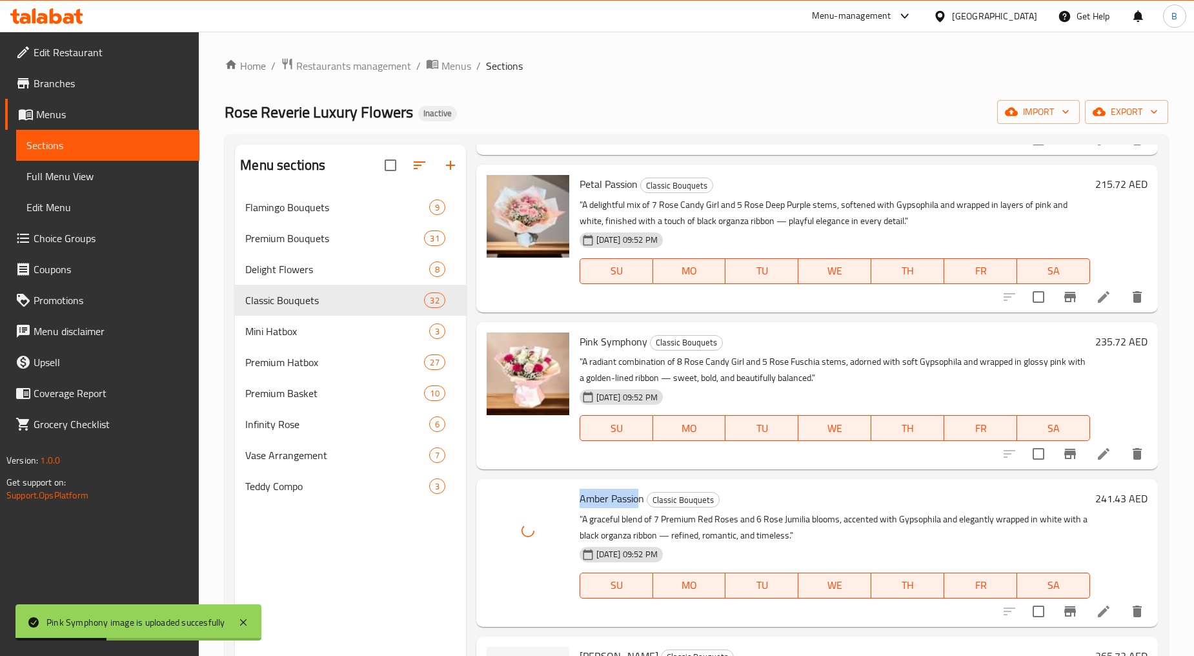
scroll to position [2294, 0]
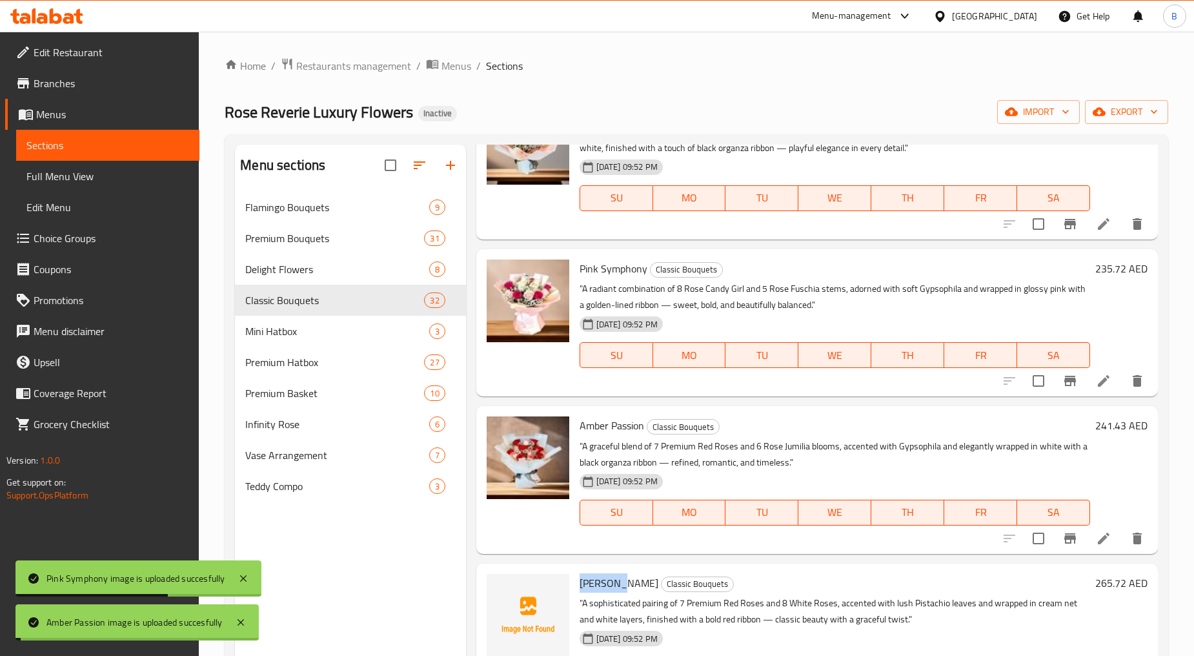
drag, startPoint x: 581, startPoint y: 578, endPoint x: 622, endPoint y: 578, distance: 41.3
click at [622, 578] on span "[PERSON_NAME]" at bounding box center [619, 582] width 79 height 19
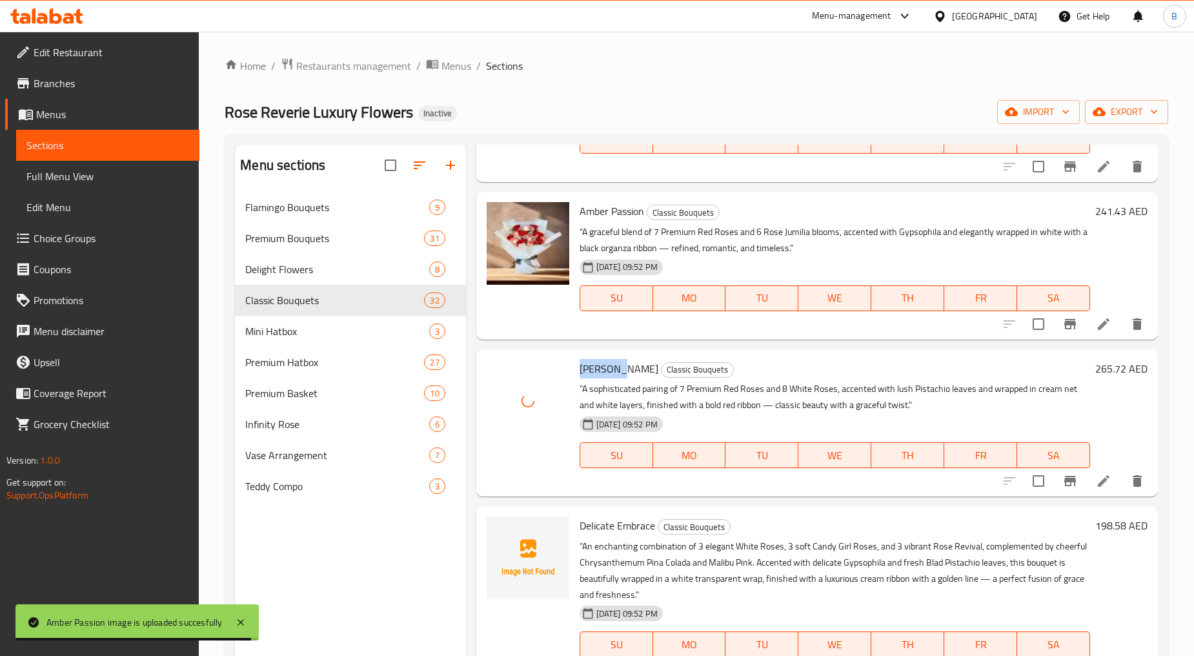
scroll to position [2509, 0]
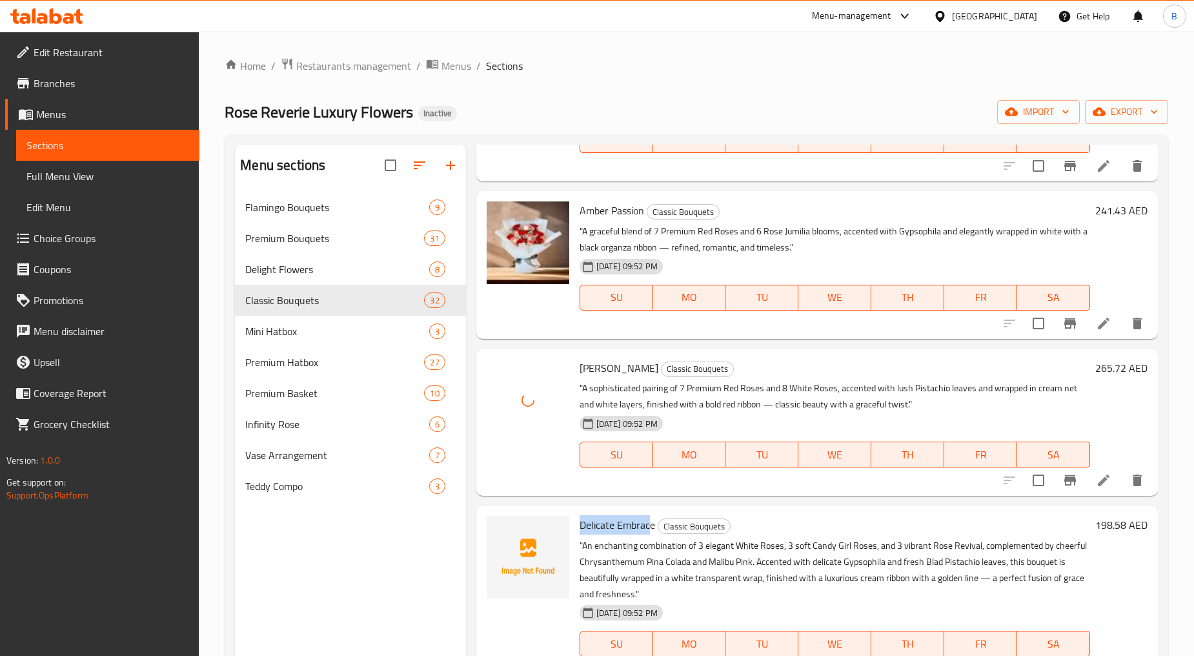
drag, startPoint x: 580, startPoint y: 519, endPoint x: 643, endPoint y: 521, distance: 63.9
click at [649, 523] on span "Delicate Embrace" at bounding box center [618, 524] width 76 height 19
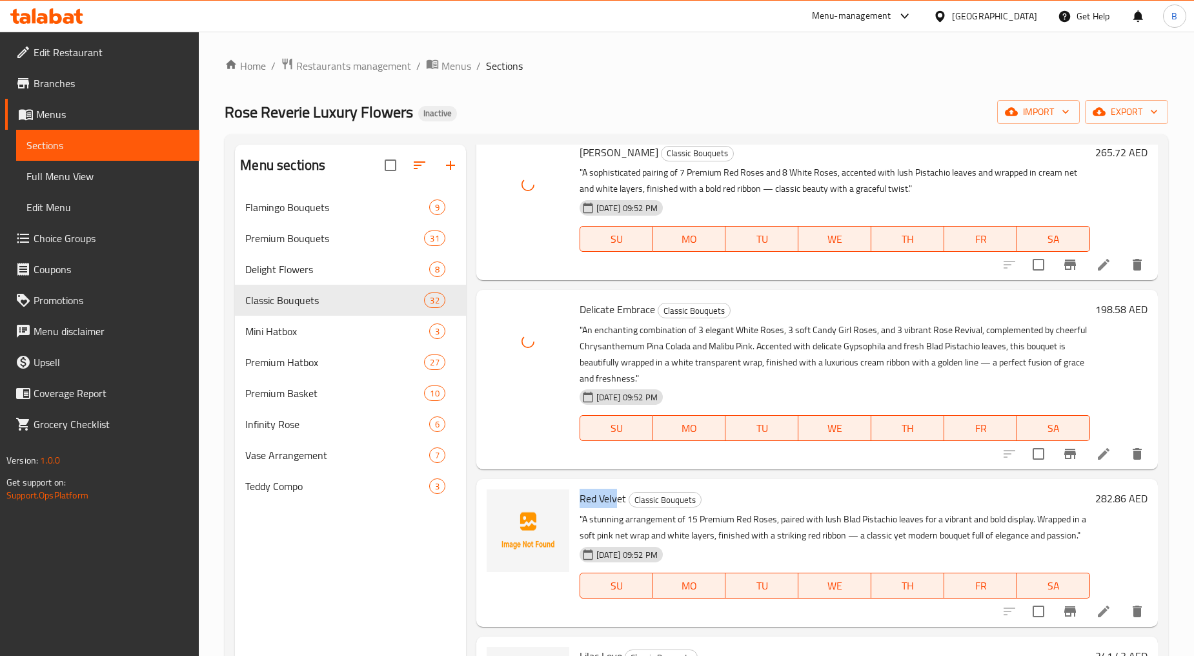
drag, startPoint x: 581, startPoint y: 497, endPoint x: 617, endPoint y: 502, distance: 36.5
click at [616, 499] on span "Red Velvet" at bounding box center [603, 498] width 46 height 19
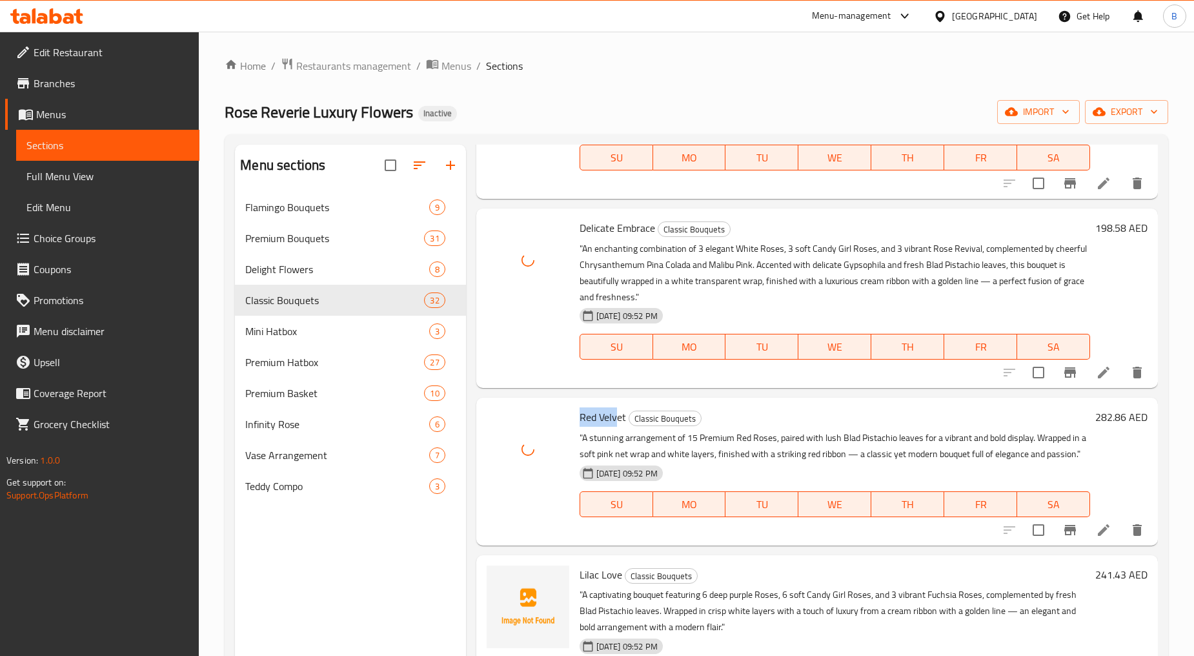
scroll to position [2868, 0]
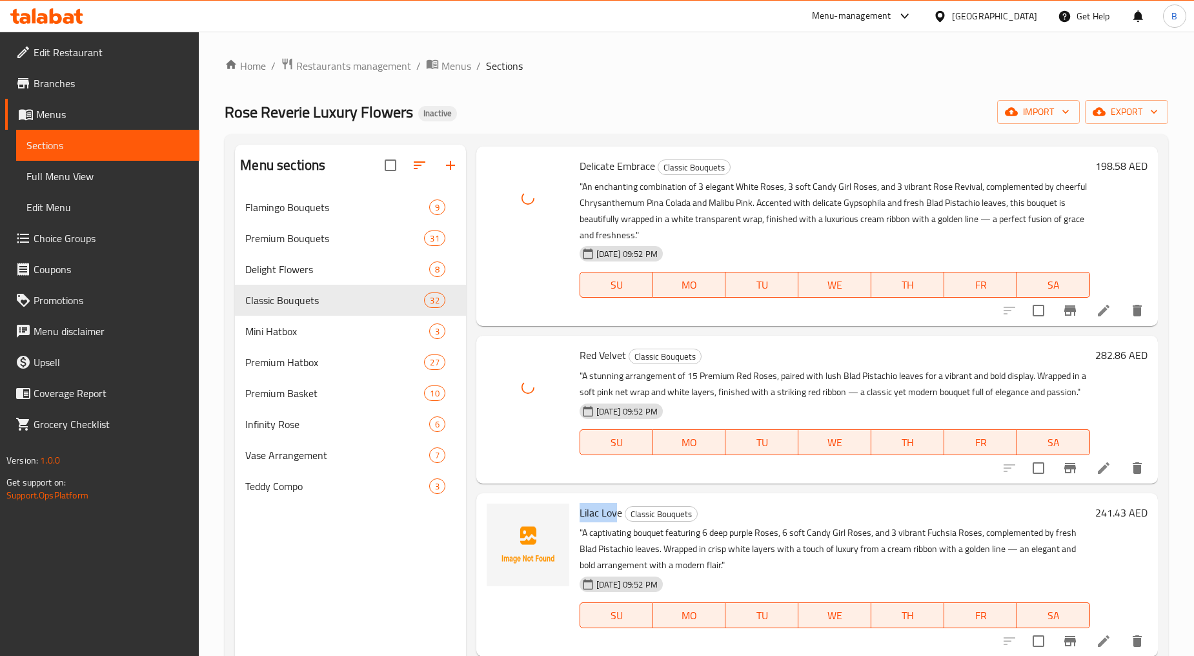
drag, startPoint x: 578, startPoint y: 527, endPoint x: 616, endPoint y: 533, distance: 39.3
click at [616, 533] on div "Lilac Love Classic Bouquets "A captivating bouquet featuring 6 deep purple Rose…" at bounding box center [834, 574] width 521 height 153
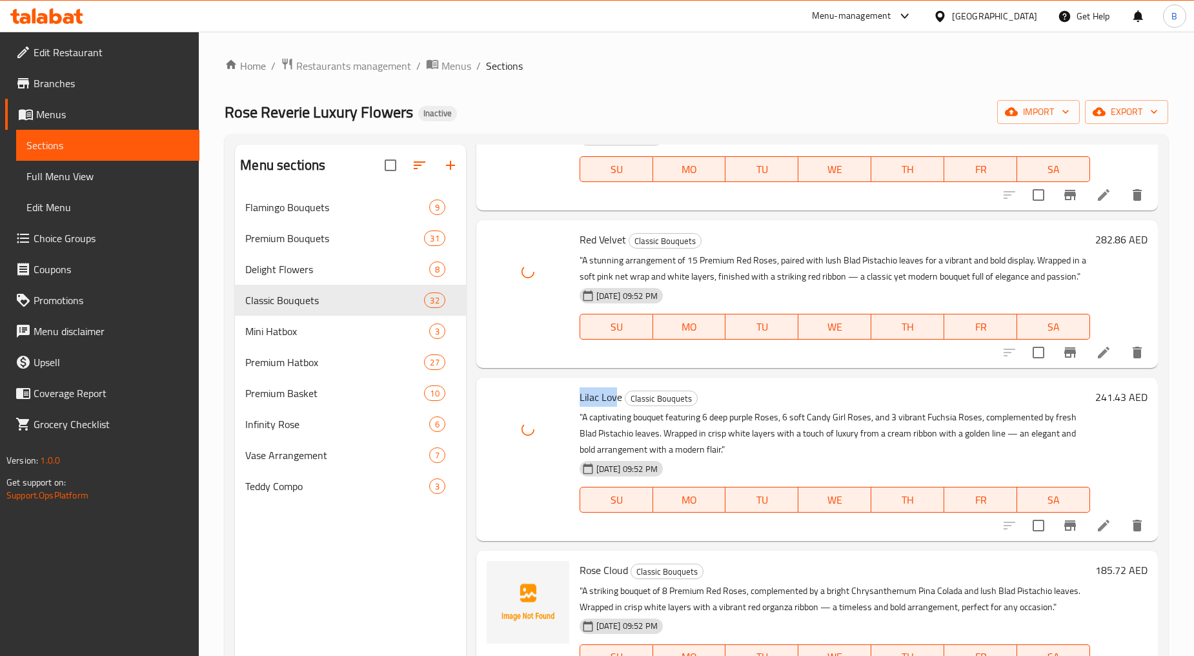
scroll to position [3083, 0]
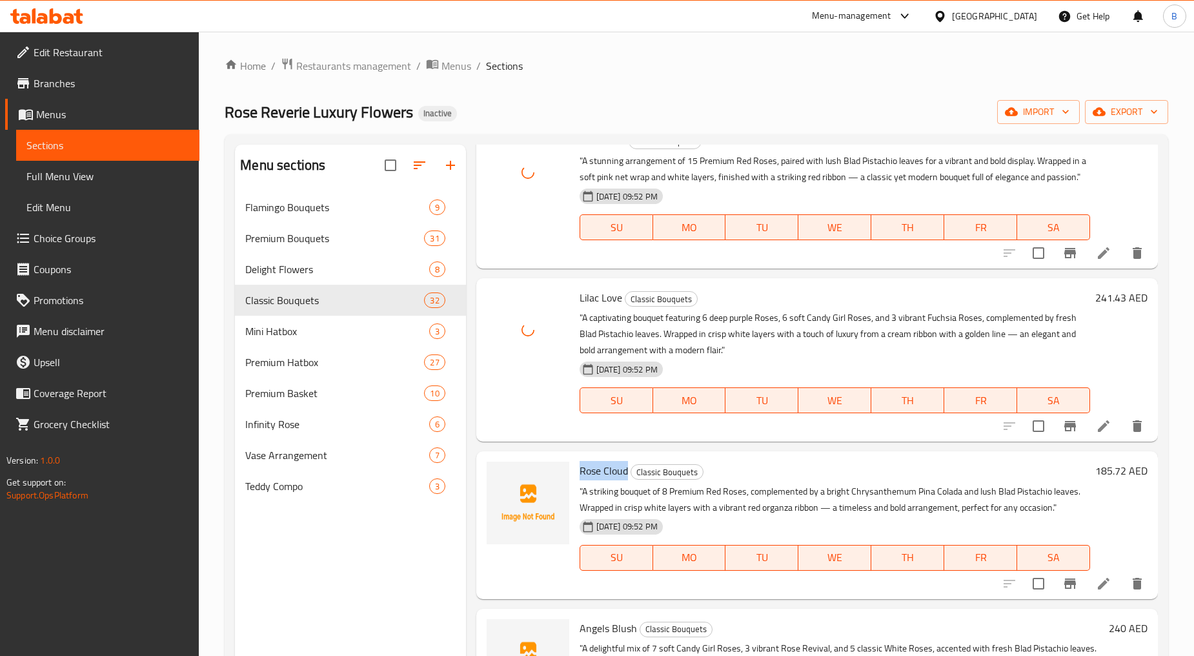
drag, startPoint x: 574, startPoint y: 487, endPoint x: 627, endPoint y: 488, distance: 52.3
click at [627, 488] on div "Rose Cloud Classic Bouquets "A striking bouquet of 8 Premium Red Roses, complem…" at bounding box center [834, 524] width 521 height 137
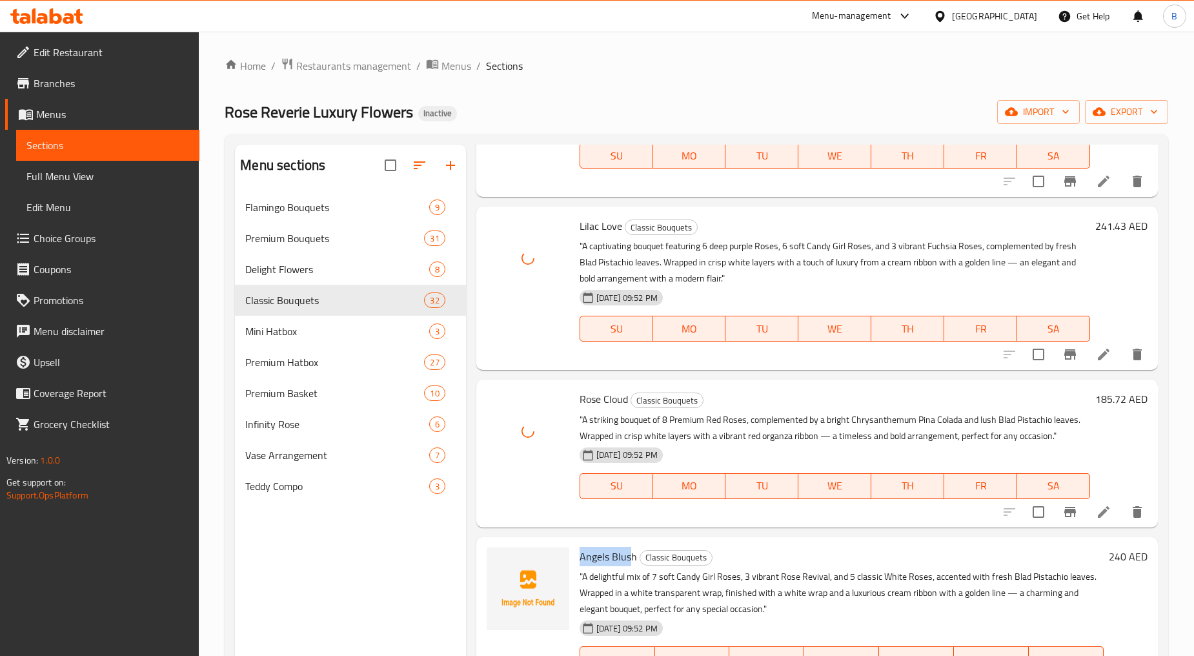
drag, startPoint x: 578, startPoint y: 570, endPoint x: 640, endPoint y: 603, distance: 69.6
click at [629, 566] on span "Angels Blush" at bounding box center [608, 556] width 57 height 19
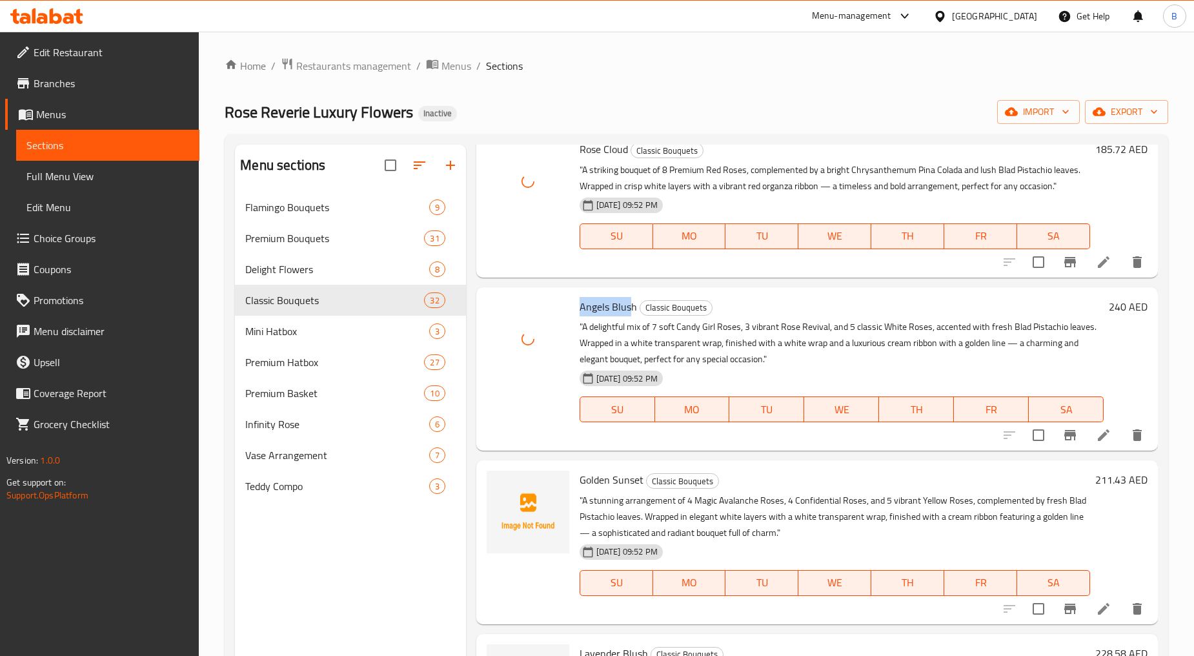
scroll to position [3442, 0]
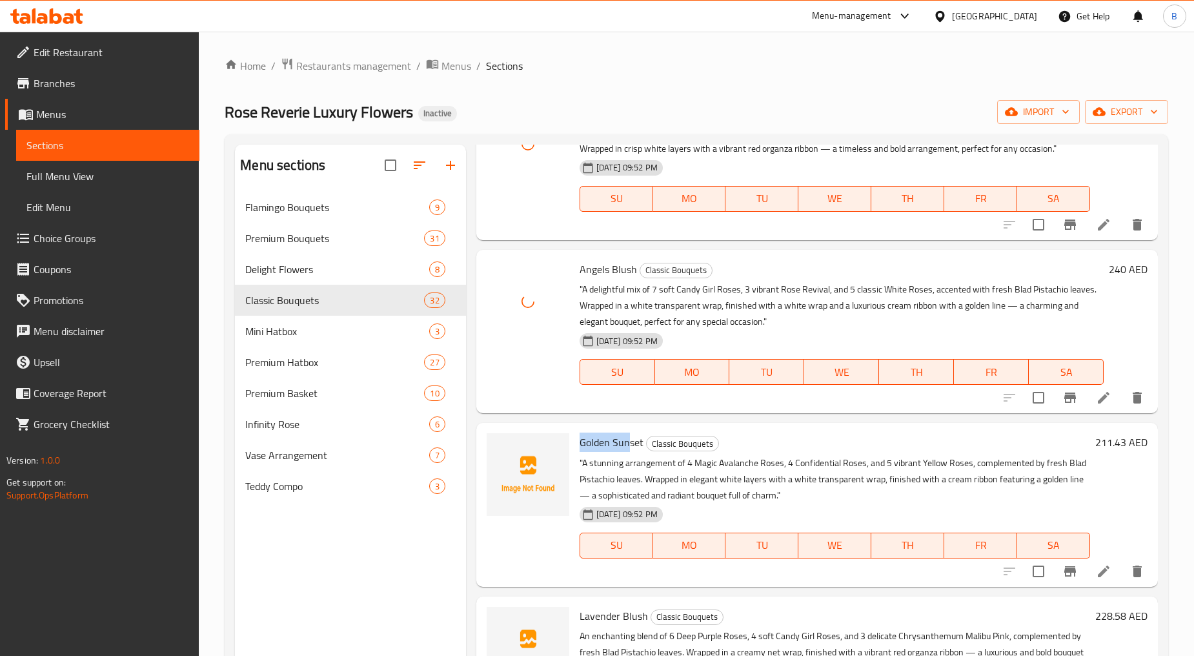
drag, startPoint x: 577, startPoint y: 455, endPoint x: 629, endPoint y: 454, distance: 51.6
click at [629, 454] on div "Golden Sunset Classic Bouquets "A stunning arrangement of 4 Magic Avalanche Ros…" at bounding box center [834, 504] width 521 height 153
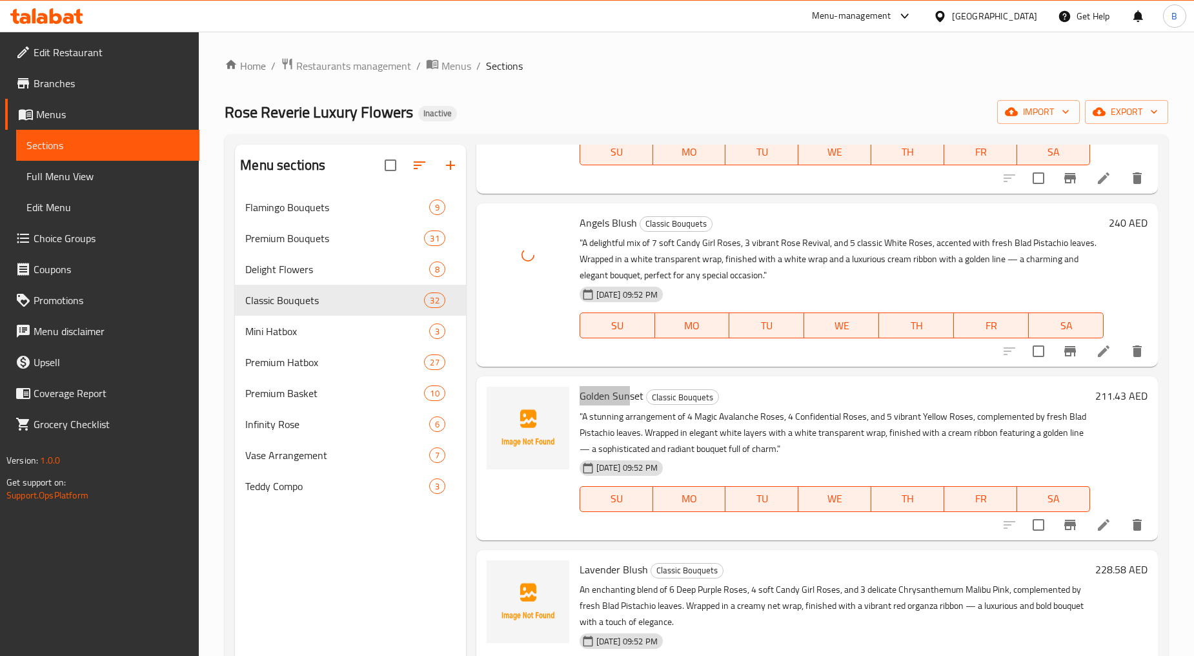
scroll to position [3513, 0]
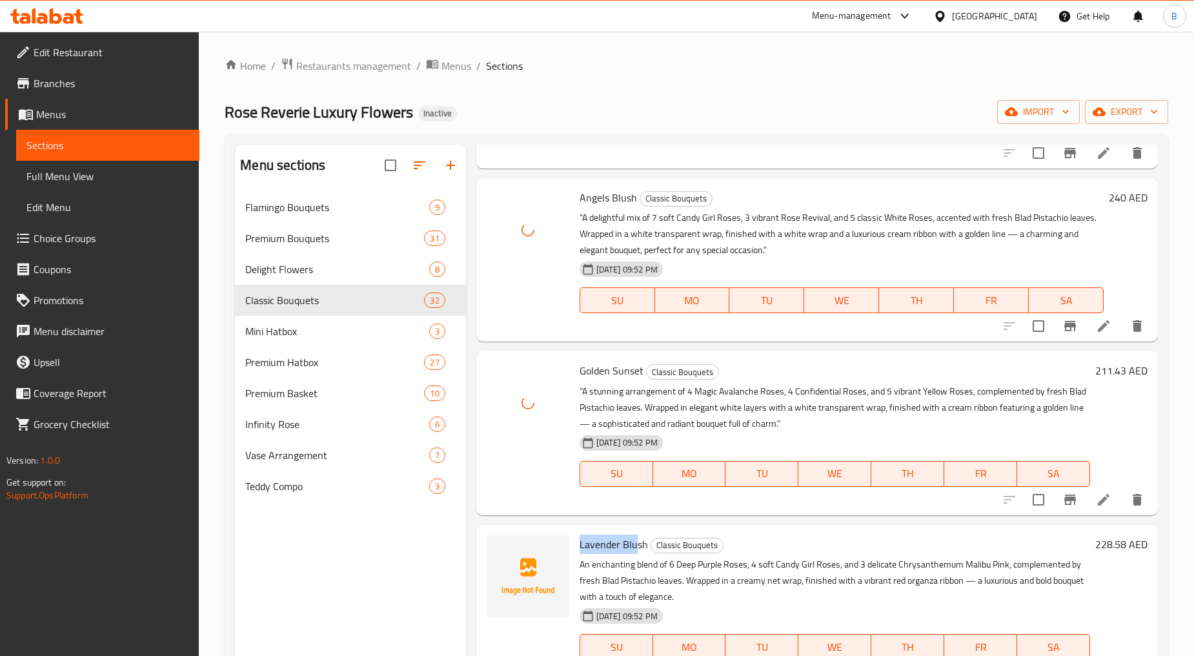
drag, startPoint x: 575, startPoint y: 557, endPoint x: 635, endPoint y: 558, distance: 60.0
click at [635, 558] on div "Lavender Blush Classic Bouquets An enchanting blend of 6 Deep Purple Roses, 4 s…" at bounding box center [834, 606] width 521 height 153
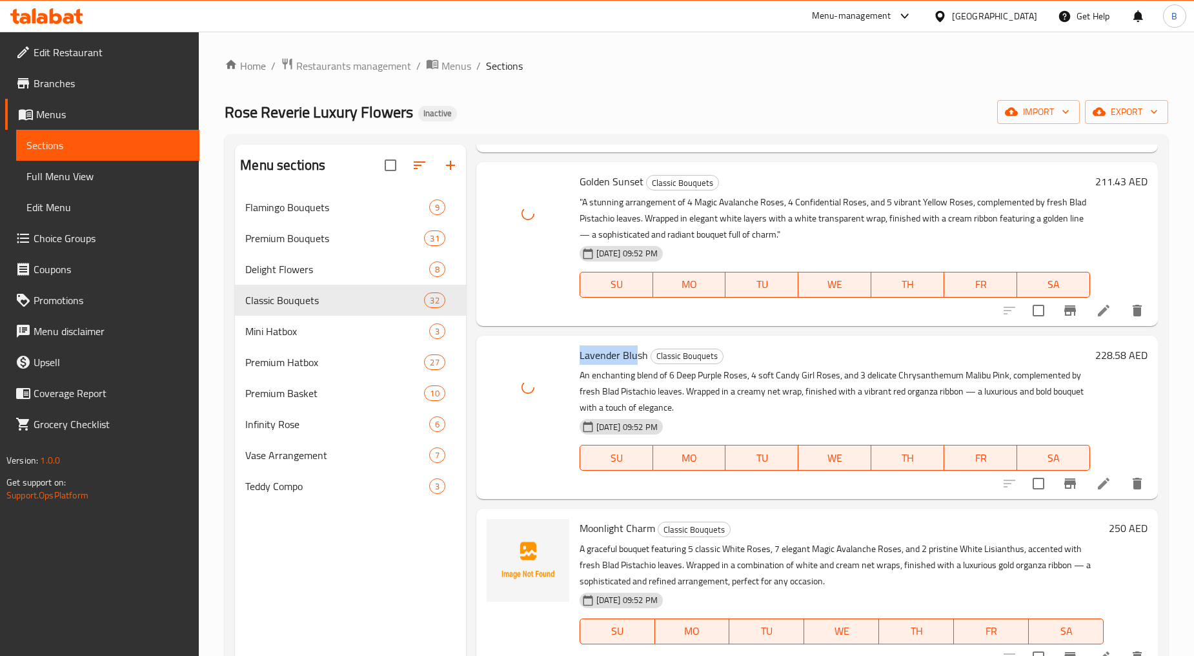
scroll to position [3728, 0]
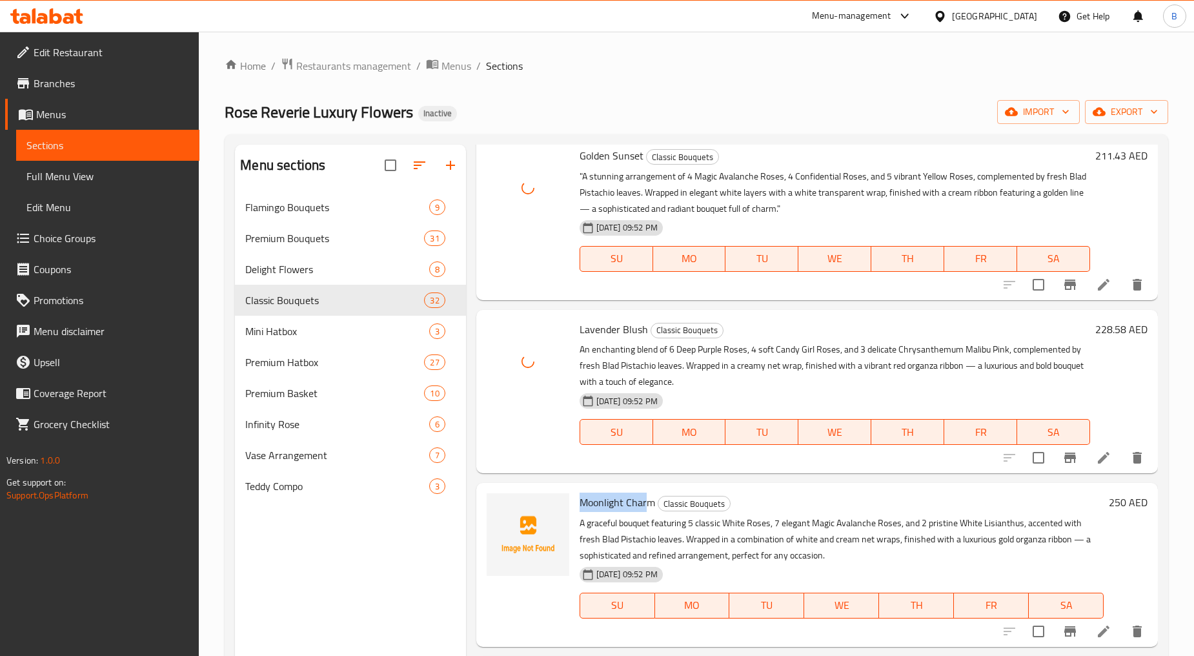
drag, startPoint x: 580, startPoint y: 517, endPoint x: 643, endPoint y: 515, distance: 63.9
click at [643, 512] on span "Moonlight Charm" at bounding box center [618, 501] width 76 height 19
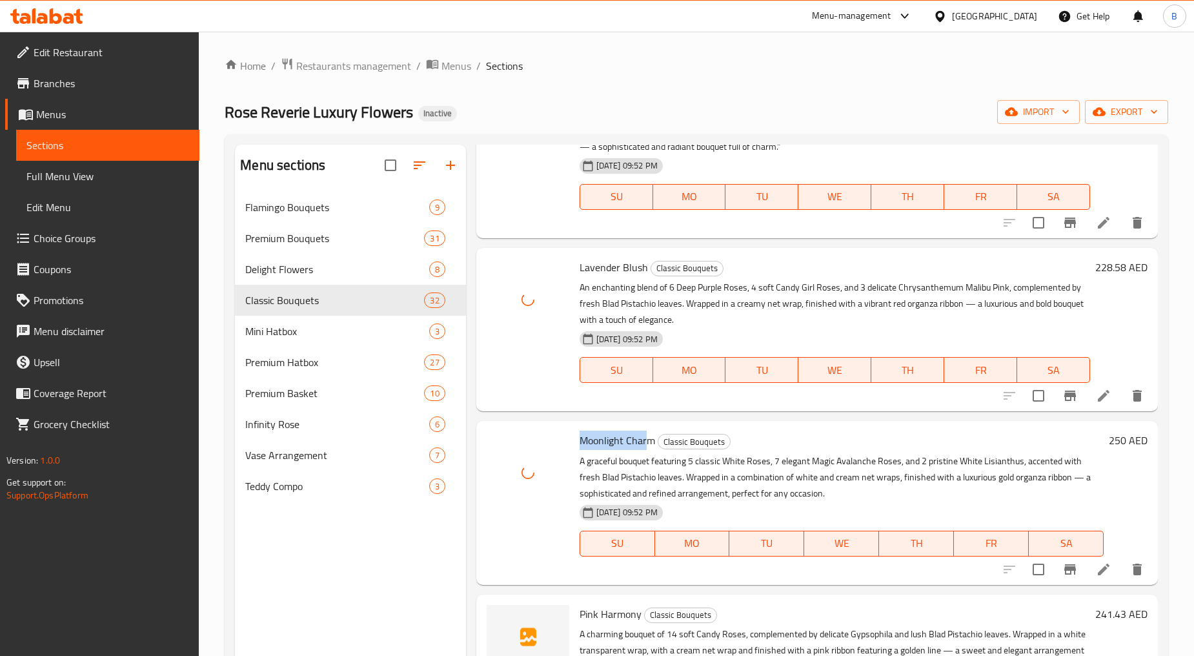
scroll to position [3872, 0]
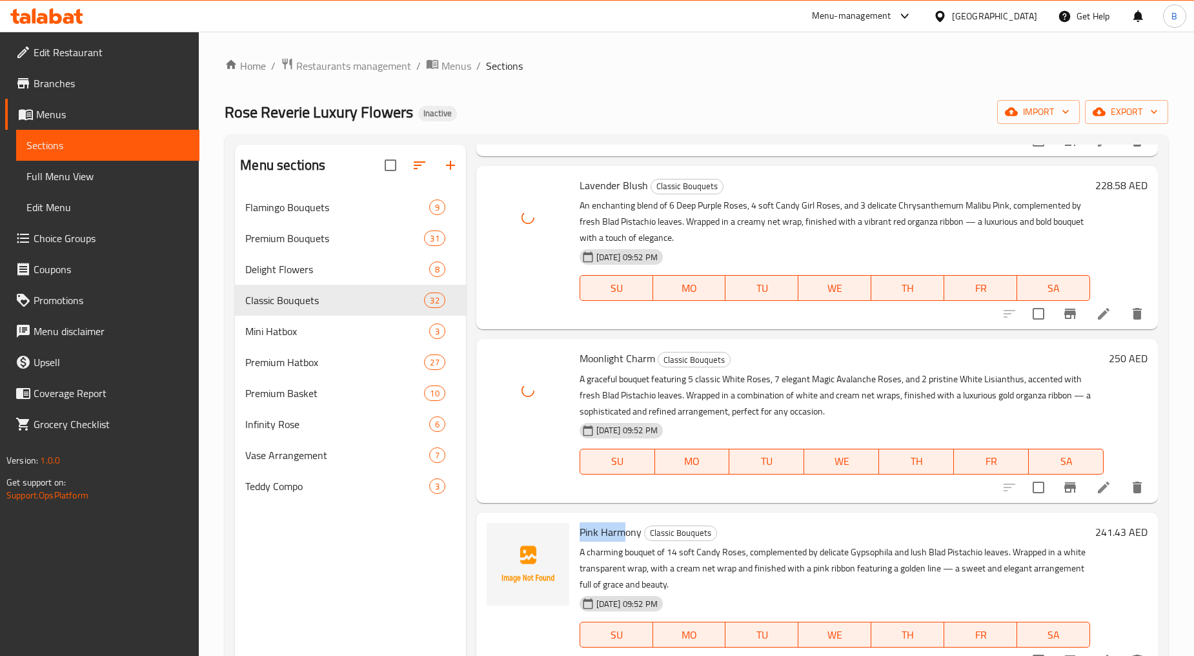
drag, startPoint x: 579, startPoint y: 543, endPoint x: 627, endPoint y: 546, distance: 48.5
click at [627, 541] on span "Pink Harmony" at bounding box center [611, 531] width 62 height 19
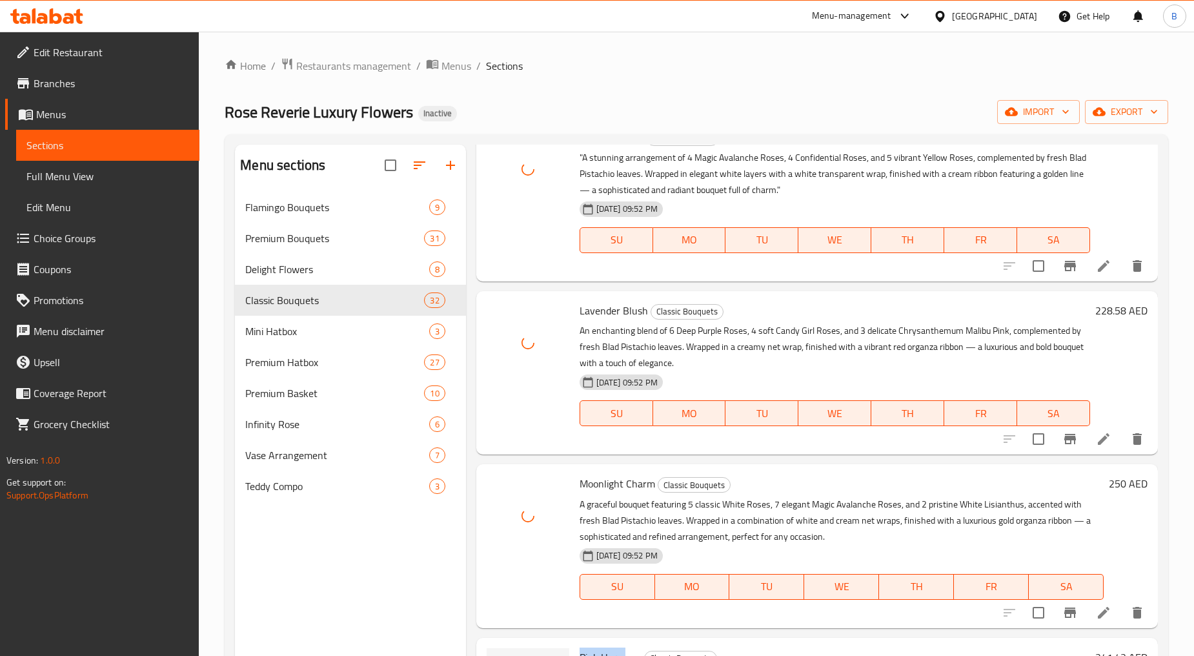
scroll to position [3944, 0]
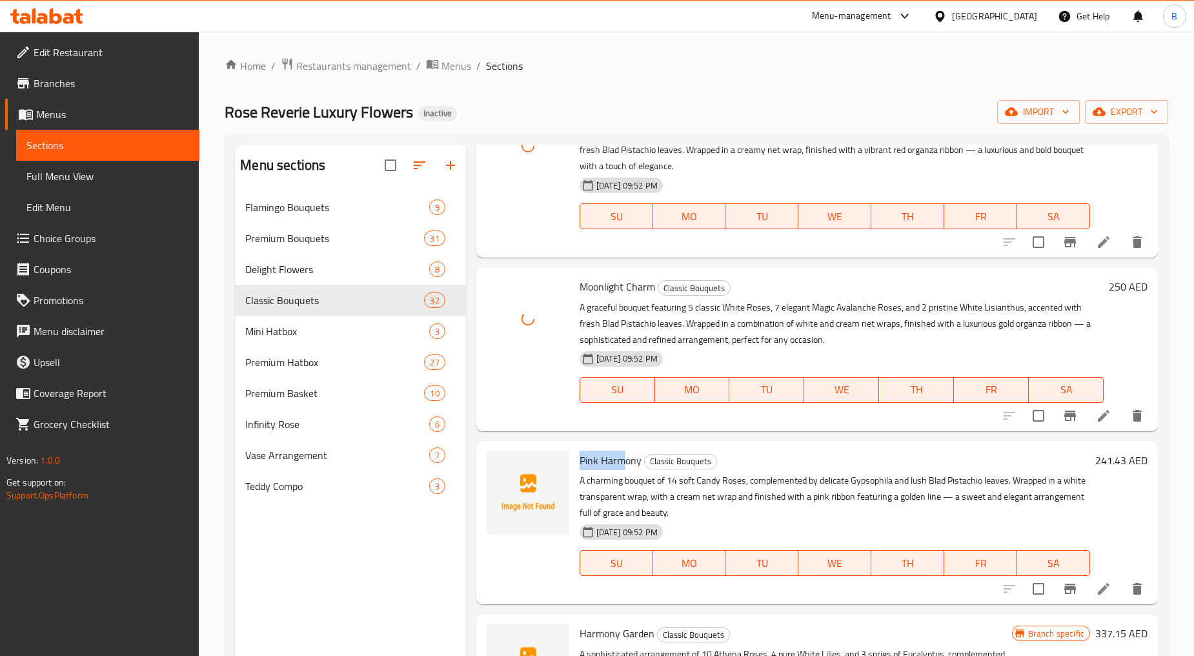
click at [600, 470] on span "Pink Harmony" at bounding box center [611, 459] width 62 height 19
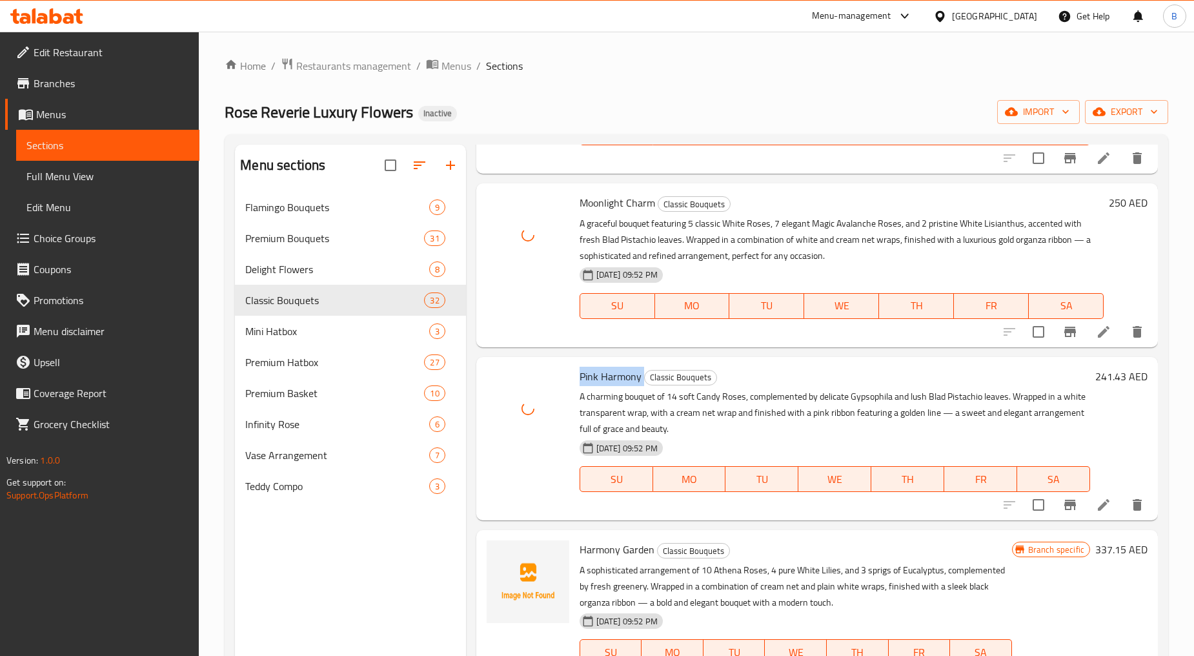
scroll to position [4159, 0]
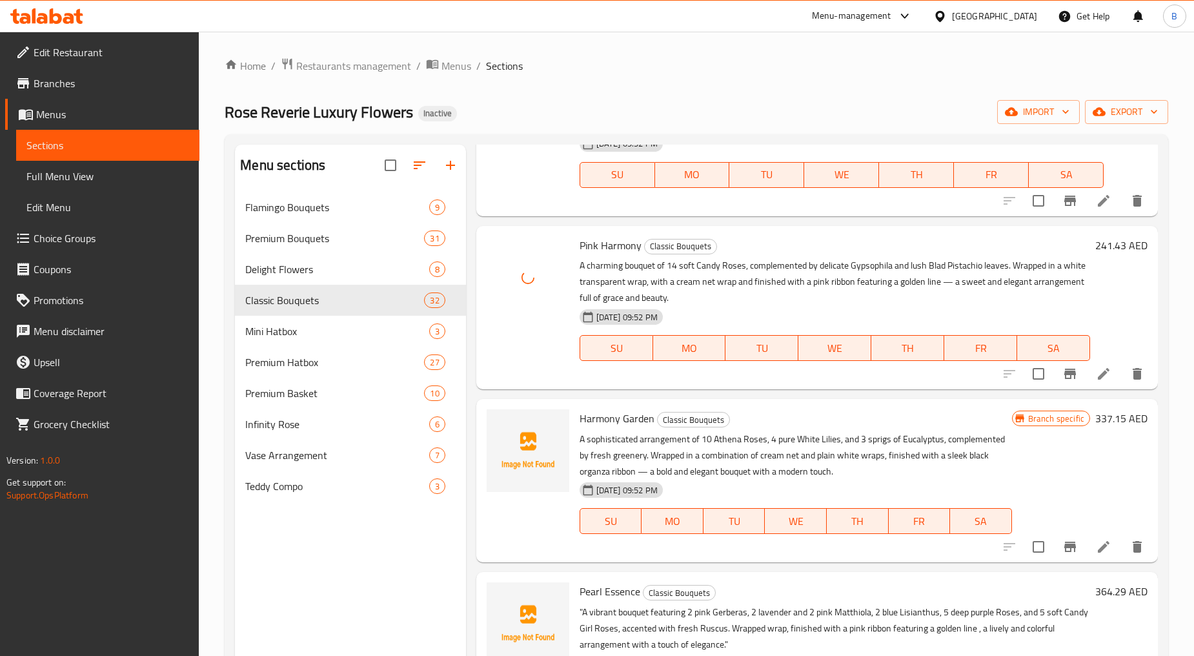
click at [598, 428] on span "Harmony Garden" at bounding box center [617, 417] width 75 height 19
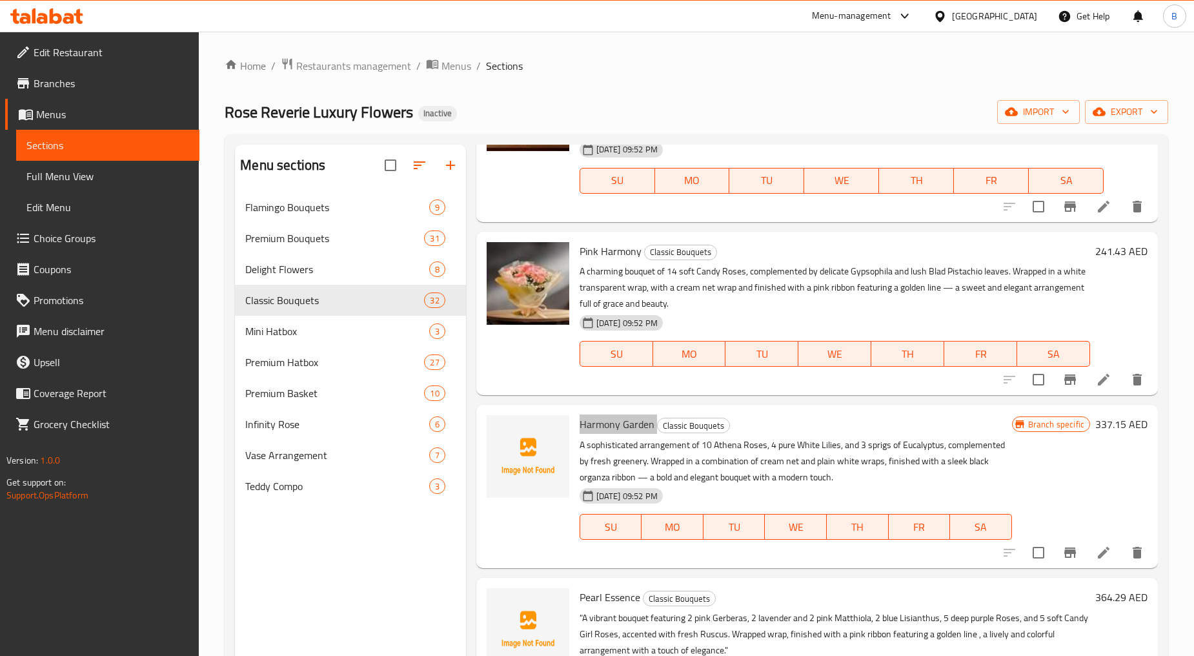
scroll to position [4302, 0]
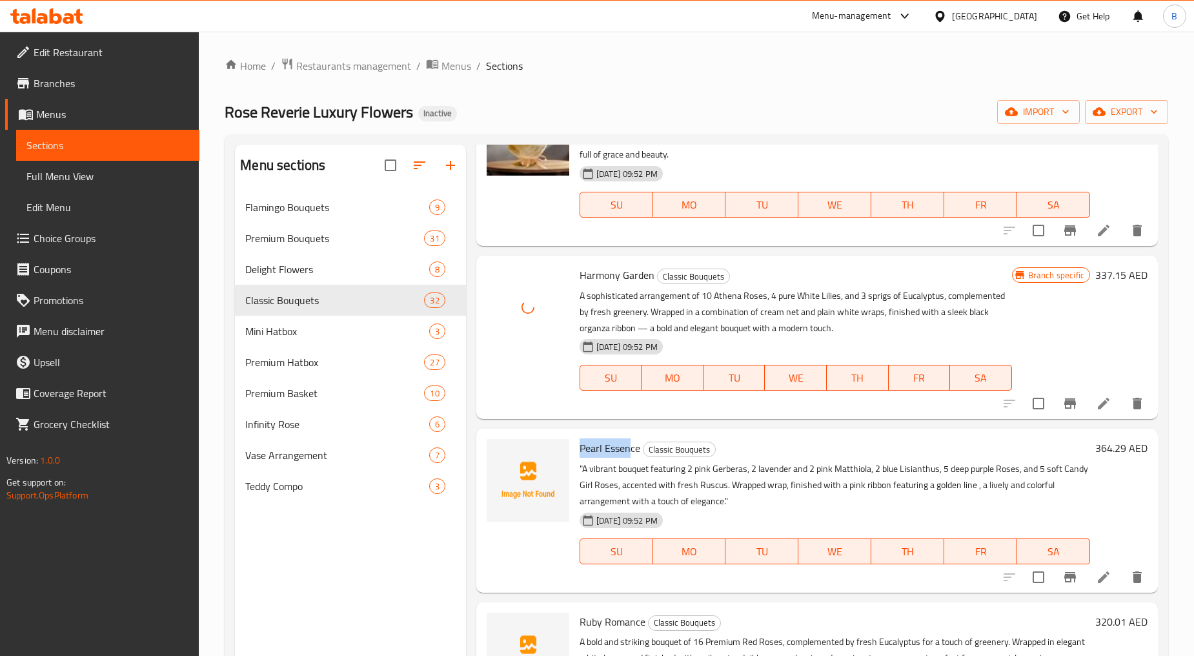
drag, startPoint x: 614, startPoint y: 463, endPoint x: 629, endPoint y: 463, distance: 14.8
click at [629, 458] on span "Pearl Essence" at bounding box center [610, 447] width 61 height 19
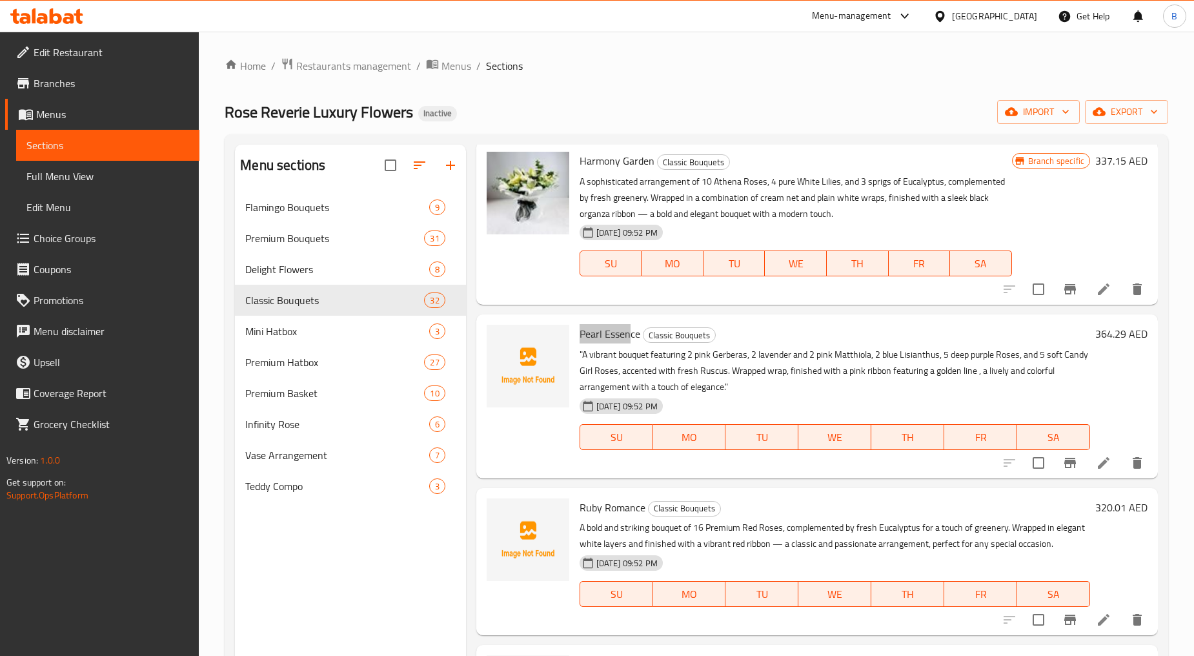
scroll to position [4445, 0]
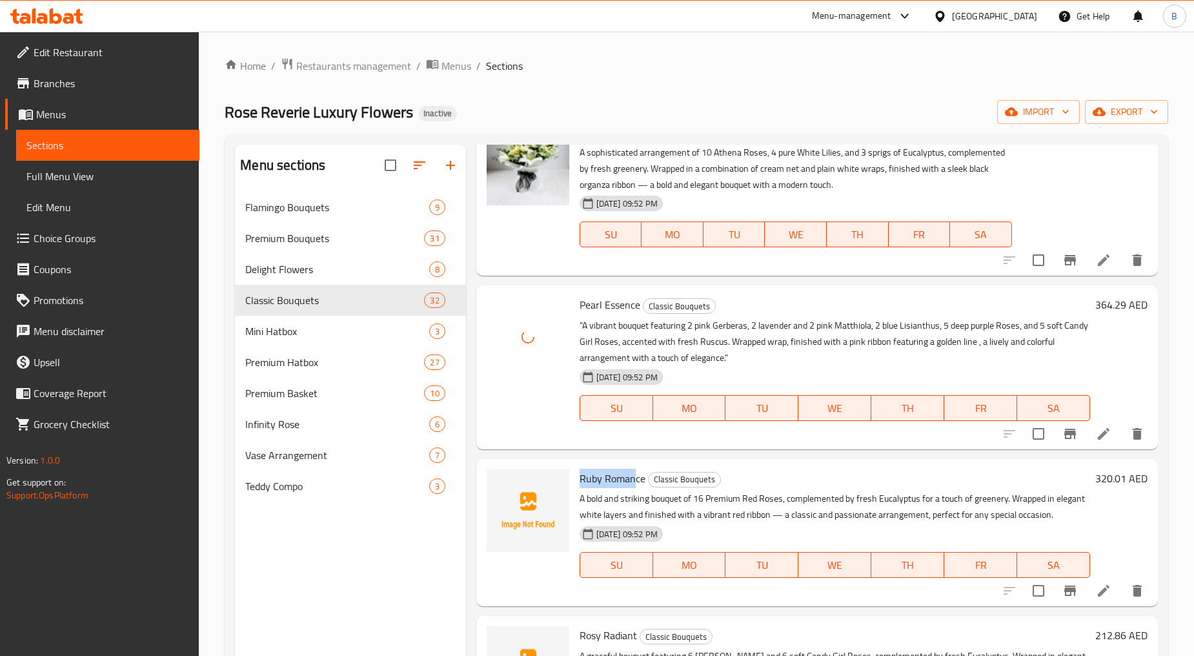
drag, startPoint x: 575, startPoint y: 487, endPoint x: 633, endPoint y: 492, distance: 58.3
click at [633, 492] on div "Ruby Romance Classic Bouquets A bold and striking bouquet of 16 Premium Red Ros…" at bounding box center [834, 532] width 521 height 137
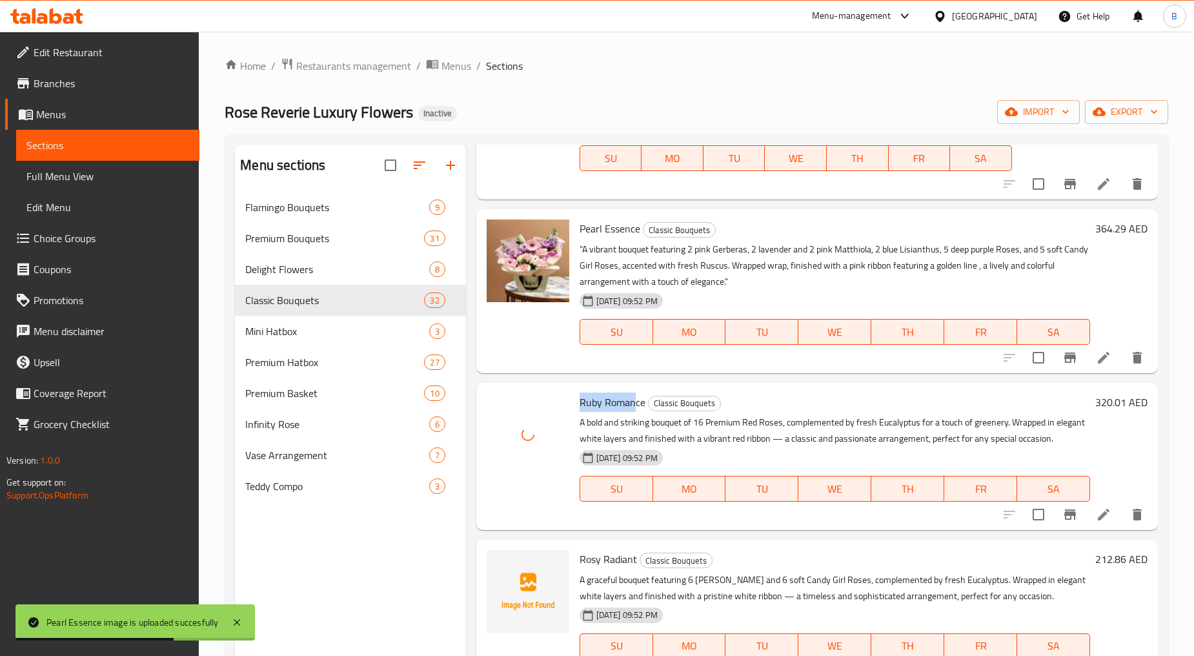
scroll to position [4589, 0]
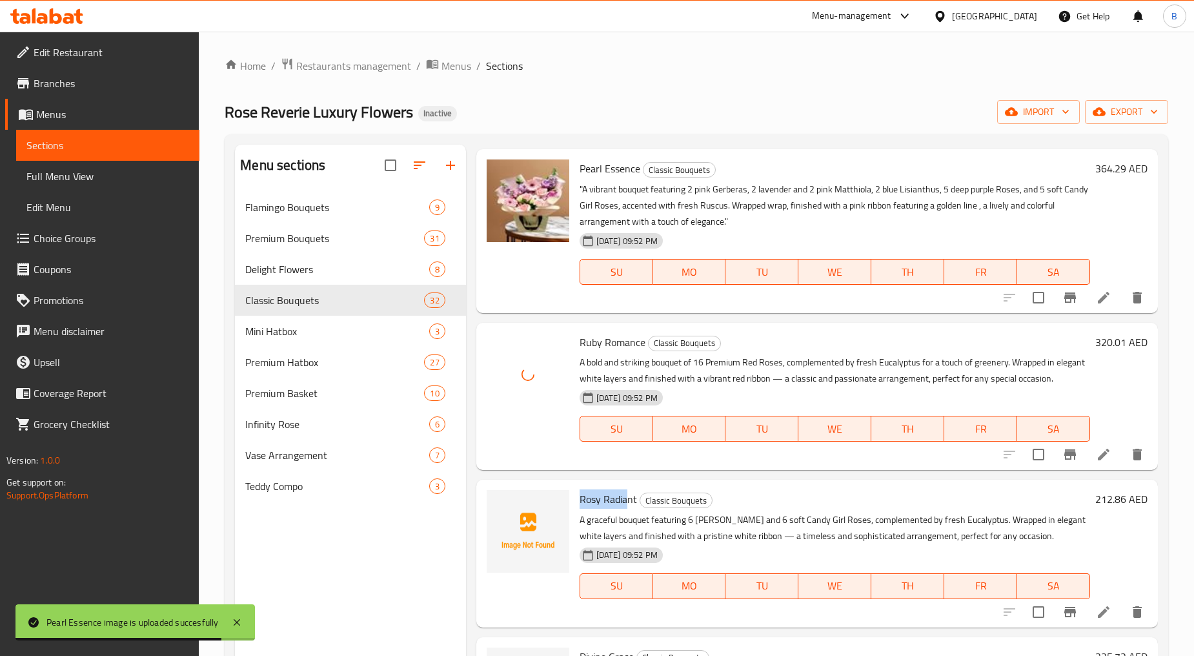
drag, startPoint x: 574, startPoint y: 505, endPoint x: 627, endPoint y: 505, distance: 52.9
click at [627, 505] on div "Rosy Radiant Classic Bouquets A graceful bouquet featuring 6 Athena Roses and 6…" at bounding box center [834, 553] width 521 height 137
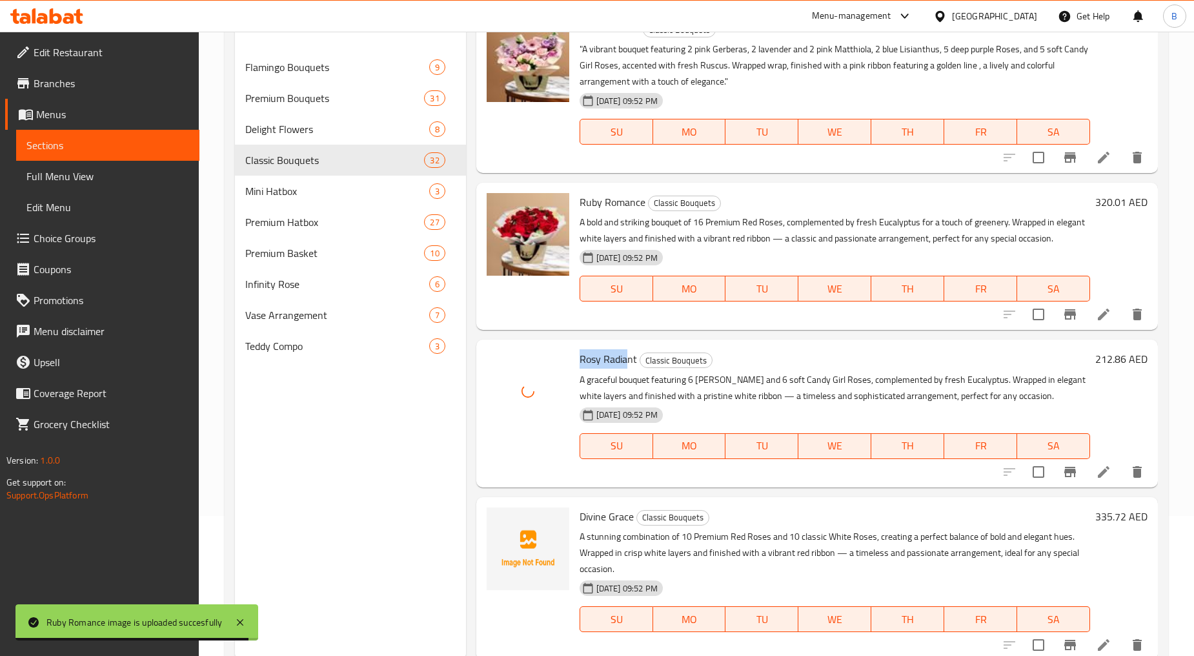
scroll to position [143, 0]
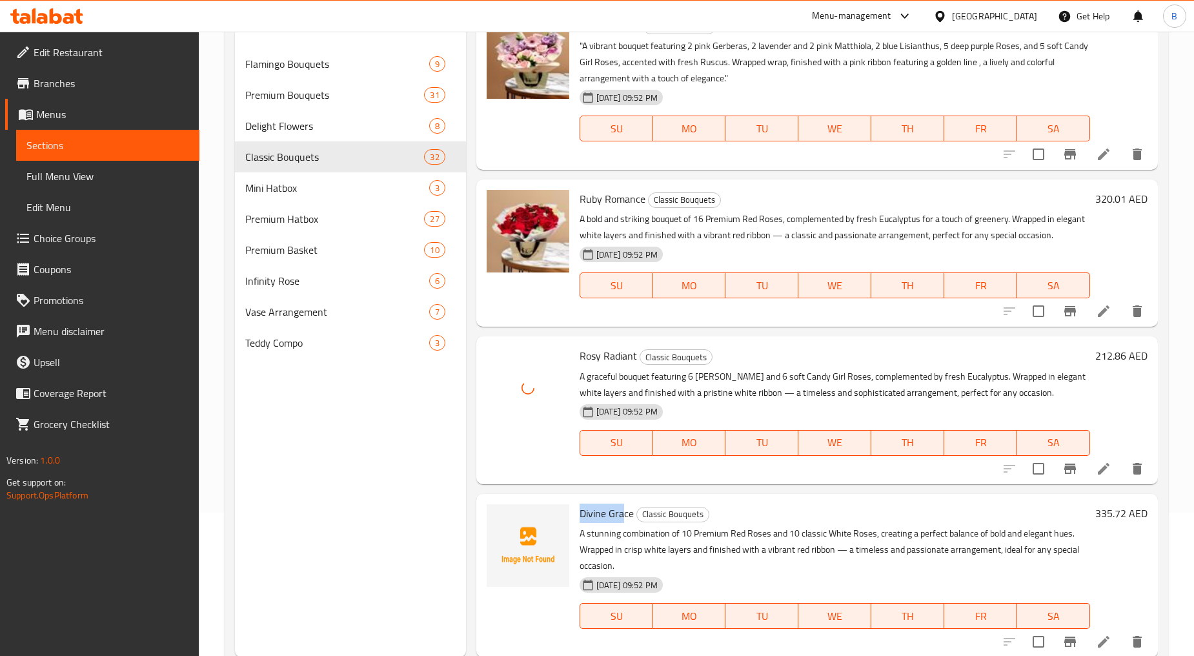
drag, startPoint x: 579, startPoint y: 515, endPoint x: 623, endPoint y: 515, distance: 43.9
click at [623, 515] on span "Divine Grace" at bounding box center [607, 512] width 54 height 19
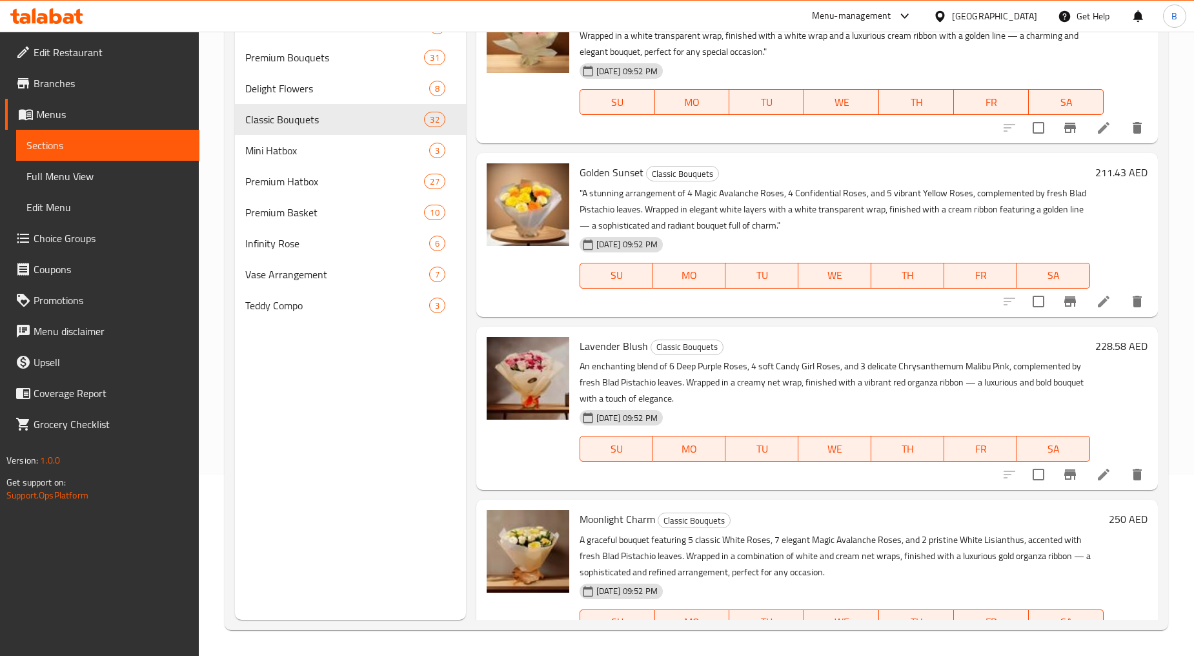
scroll to position [4594, 0]
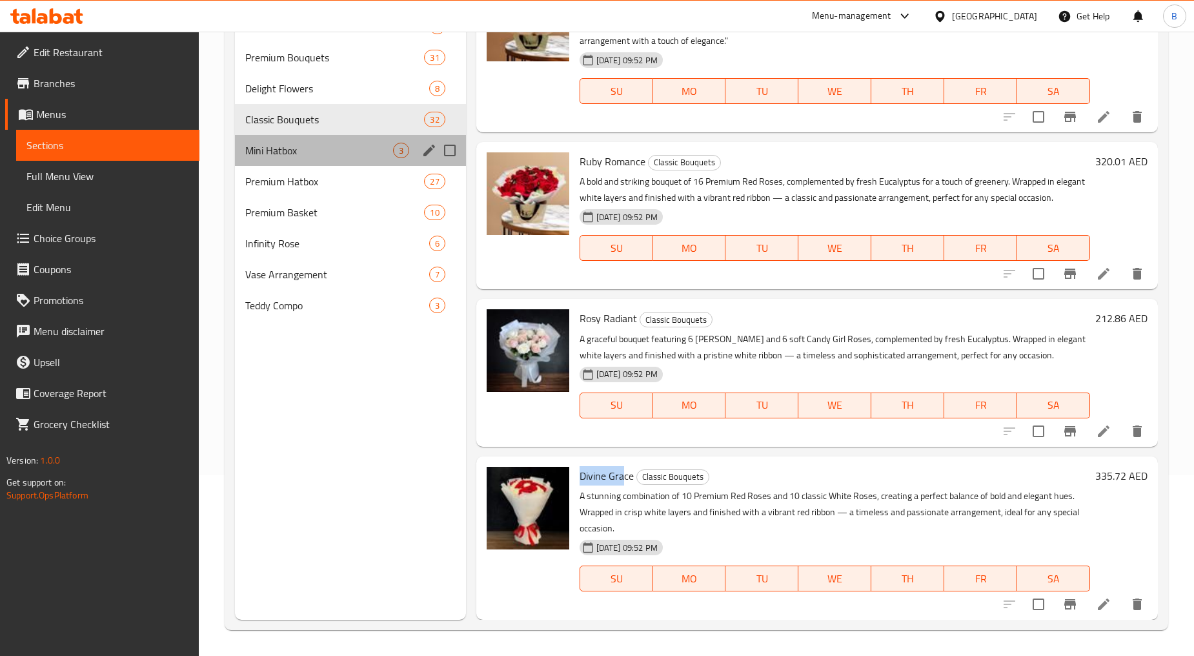
click at [281, 139] on div "Mini Hatbox 3" at bounding box center [350, 150] width 230 height 31
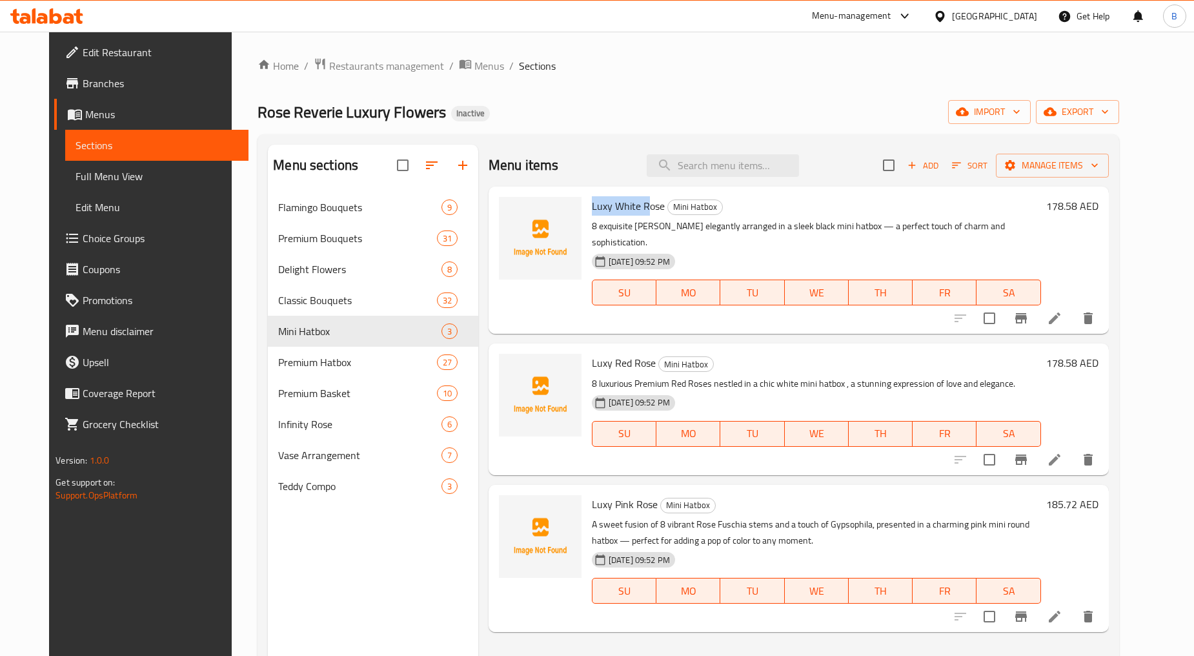
drag, startPoint x: 579, startPoint y: 205, endPoint x: 638, endPoint y: 204, distance: 58.7
click at [638, 204] on span "Luxy White Rose" at bounding box center [628, 205] width 73 height 19
drag, startPoint x: 577, startPoint y: 348, endPoint x: 642, endPoint y: 348, distance: 65.2
click at [642, 348] on div "Luxy Red Rose Mini Hatbox 8 luxurious Premium Red Roses nestled in a chic white…" at bounding box center [816, 408] width 459 height 121
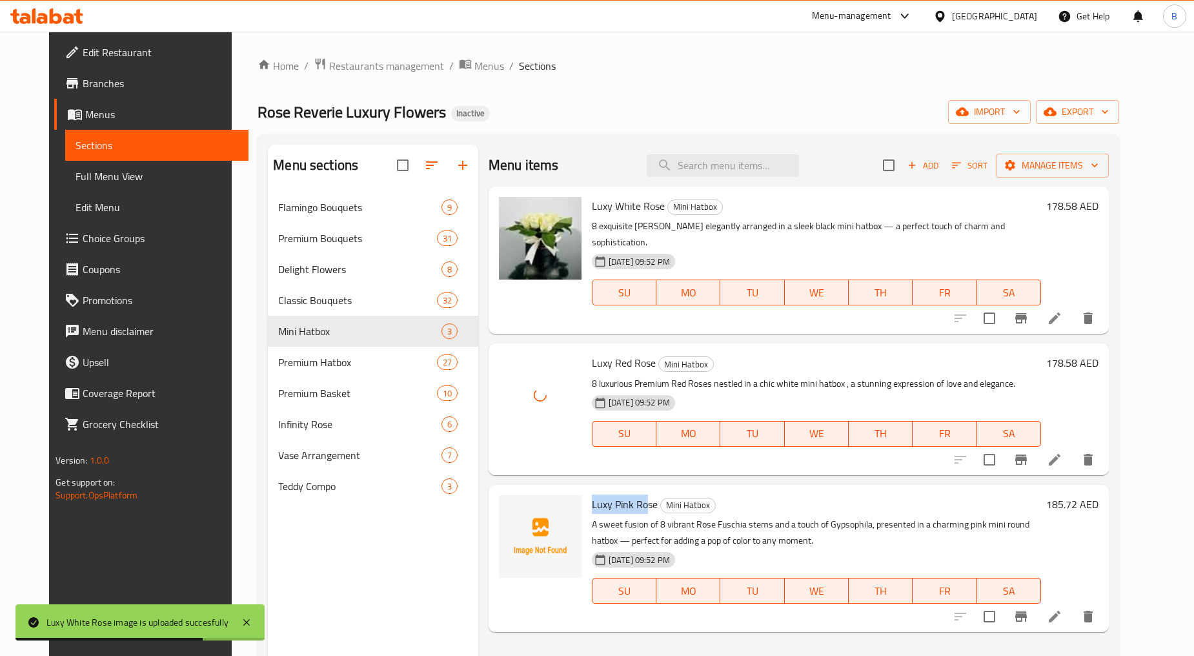
drag, startPoint x: 576, startPoint y: 489, endPoint x: 634, endPoint y: 493, distance: 58.9
click at [634, 493] on div "Luxy Pink Rose Mini Hatbox A sweet fusion of 8 vibrant Rose Fuschia stems and a…" at bounding box center [816, 558] width 459 height 137
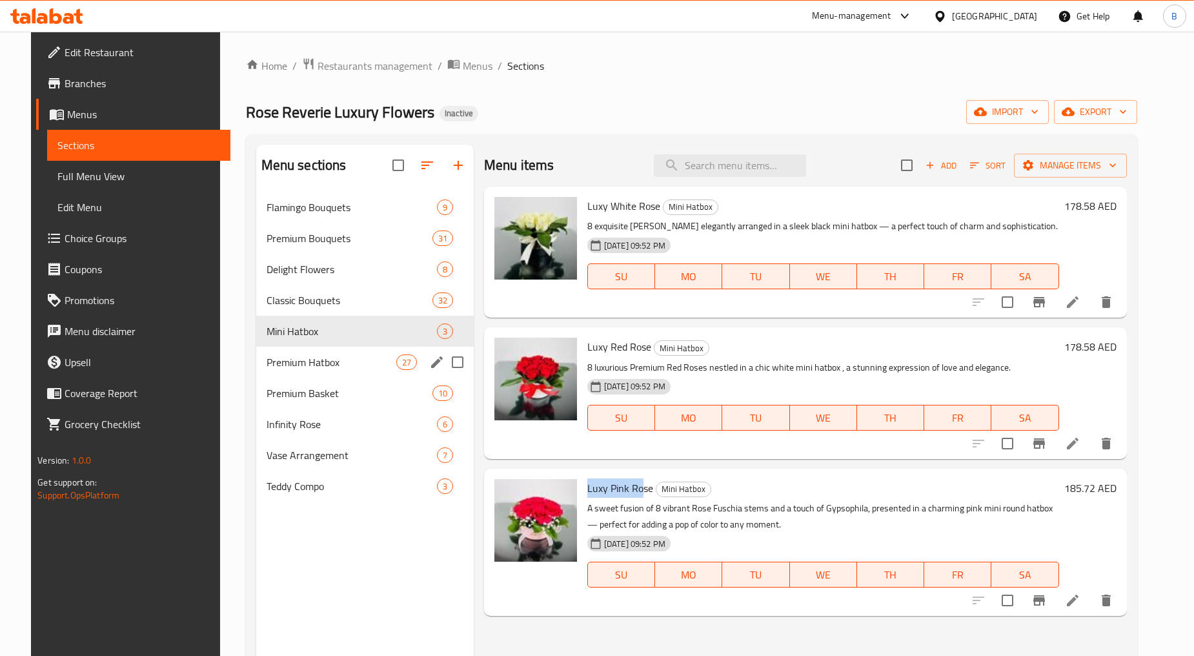
drag, startPoint x: 278, startPoint y: 357, endPoint x: 288, endPoint y: 354, distance: 10.8
click at [279, 357] on span "Premium Hatbox" at bounding box center [332, 361] width 130 height 15
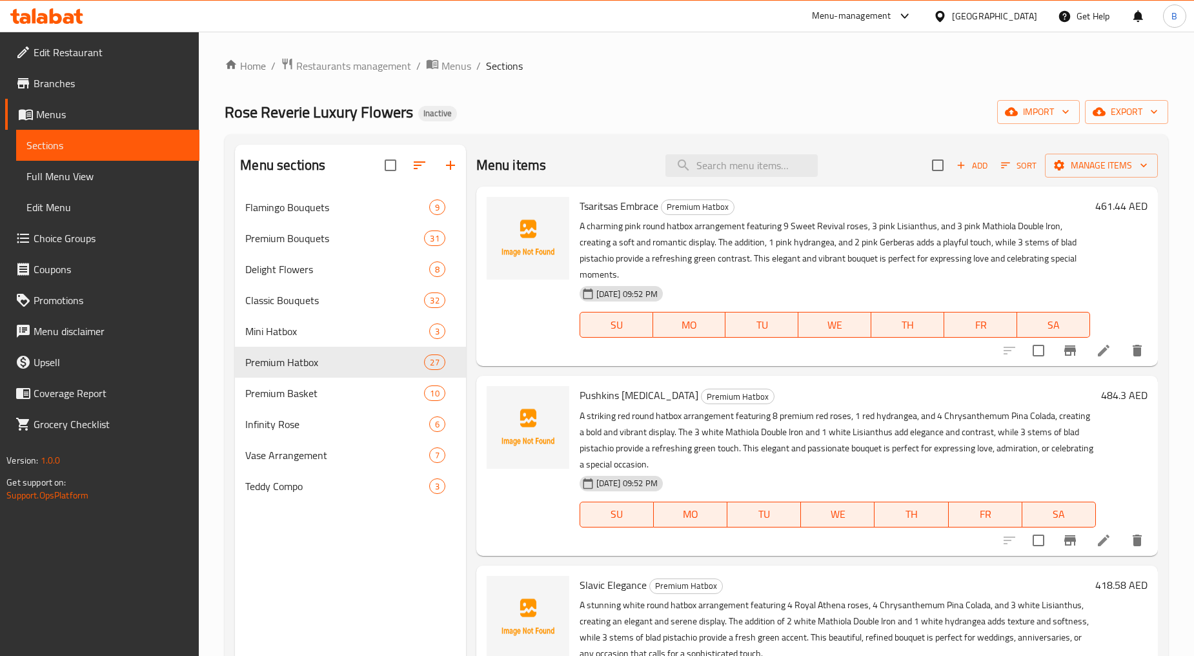
click at [595, 201] on span "Tsaritsas Embrace" at bounding box center [619, 205] width 79 height 19
drag, startPoint x: 576, startPoint y: 391, endPoint x: 636, endPoint y: 397, distance: 60.3
click at [636, 397] on div "Pushkins [MEDICAL_DATA] Premium Hatbox A striking red round hatbox arrangement …" at bounding box center [837, 465] width 527 height 169
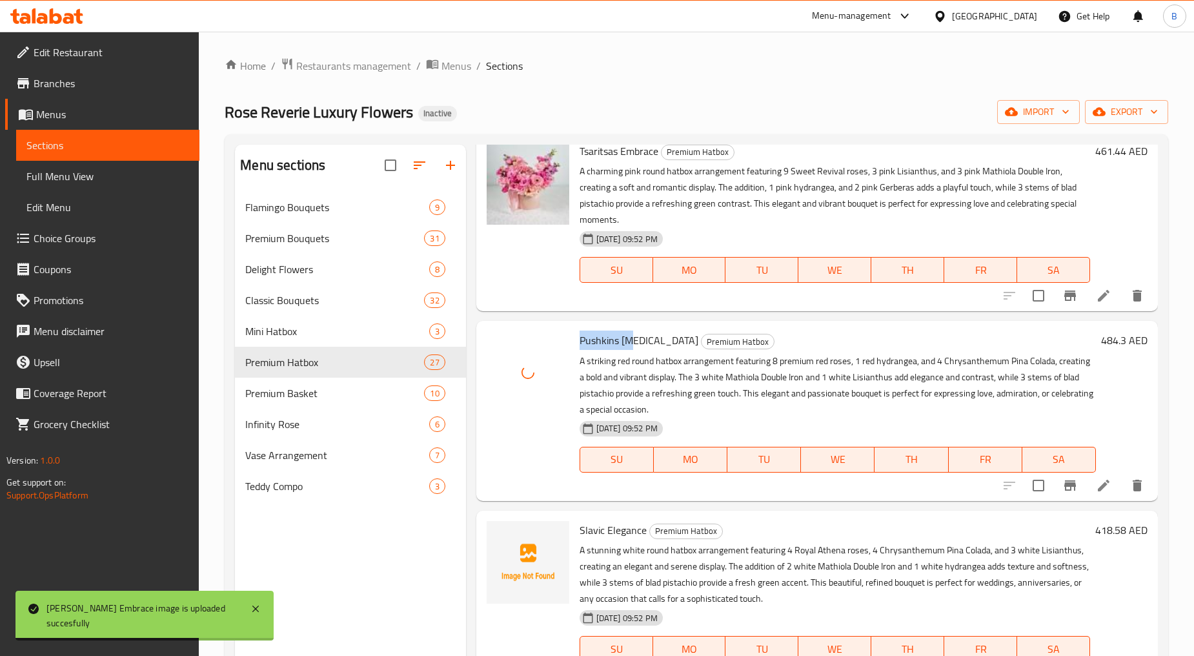
scroll to position [72, 0]
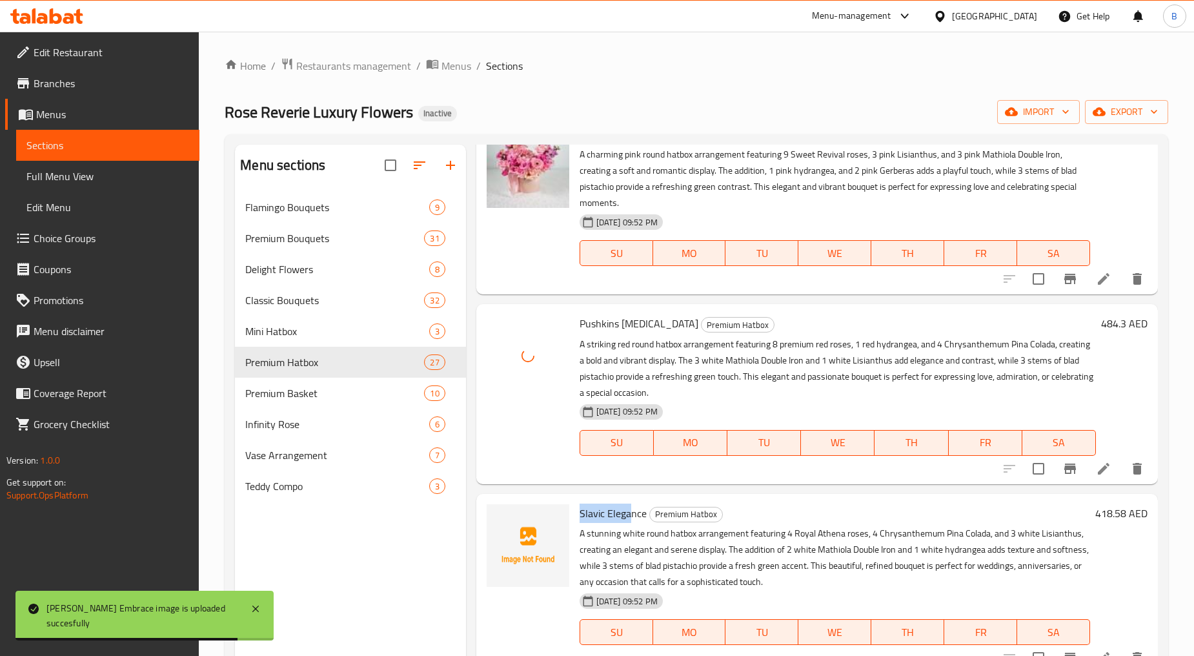
drag, startPoint x: 576, startPoint y: 510, endPoint x: 636, endPoint y: 517, distance: 59.8
click at [636, 517] on div "Slavic Elegance Premium Hatbox A stunning white round hatbox arrangement featur…" at bounding box center [834, 583] width 521 height 169
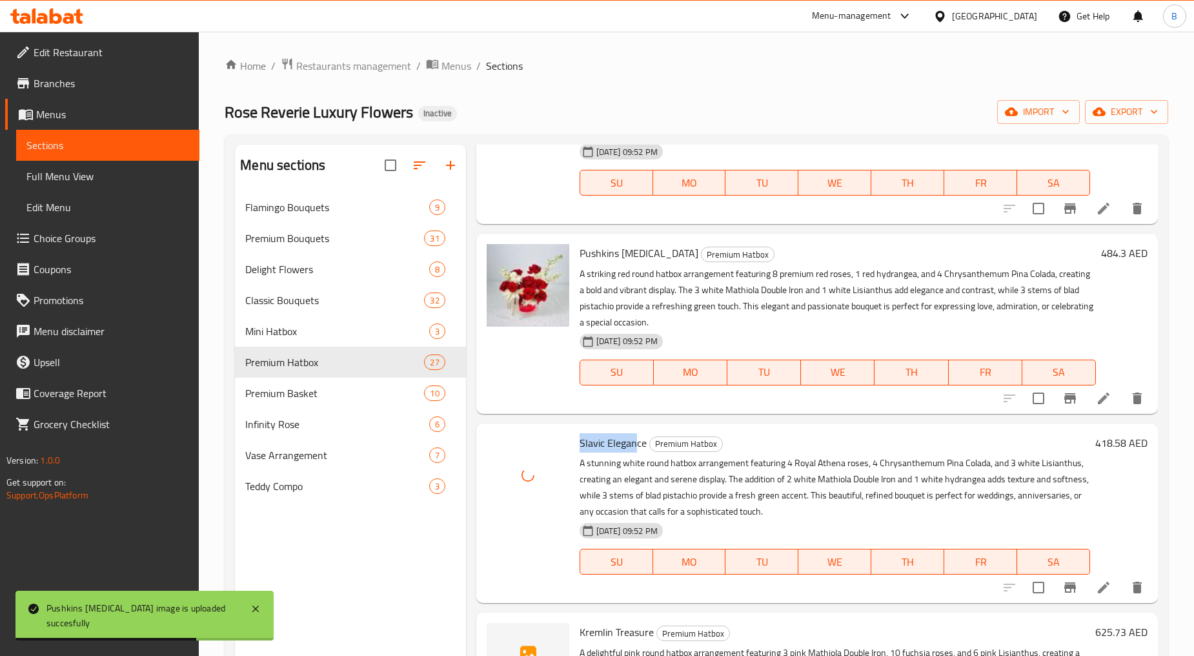
scroll to position [287, 0]
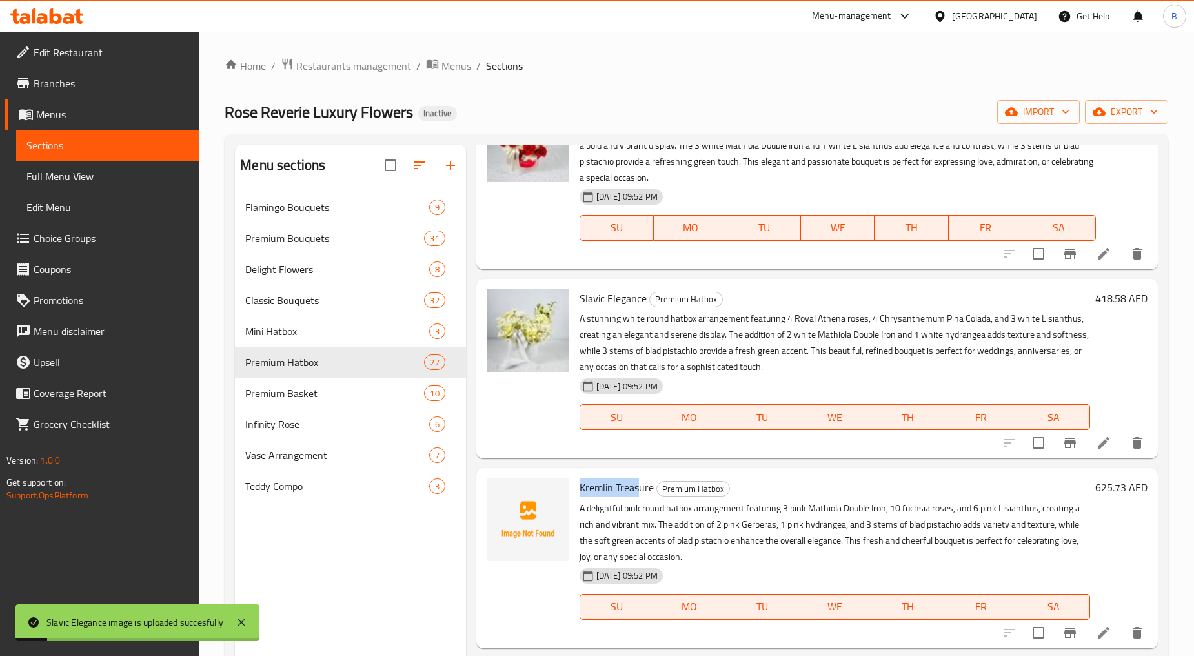
drag, startPoint x: 576, startPoint y: 492, endPoint x: 639, endPoint y: 481, distance: 63.6
click at [639, 481] on div "Kremlin Treasure Premium Hatbox A delightful pink round hatbox arrangement feat…" at bounding box center [834, 557] width 521 height 169
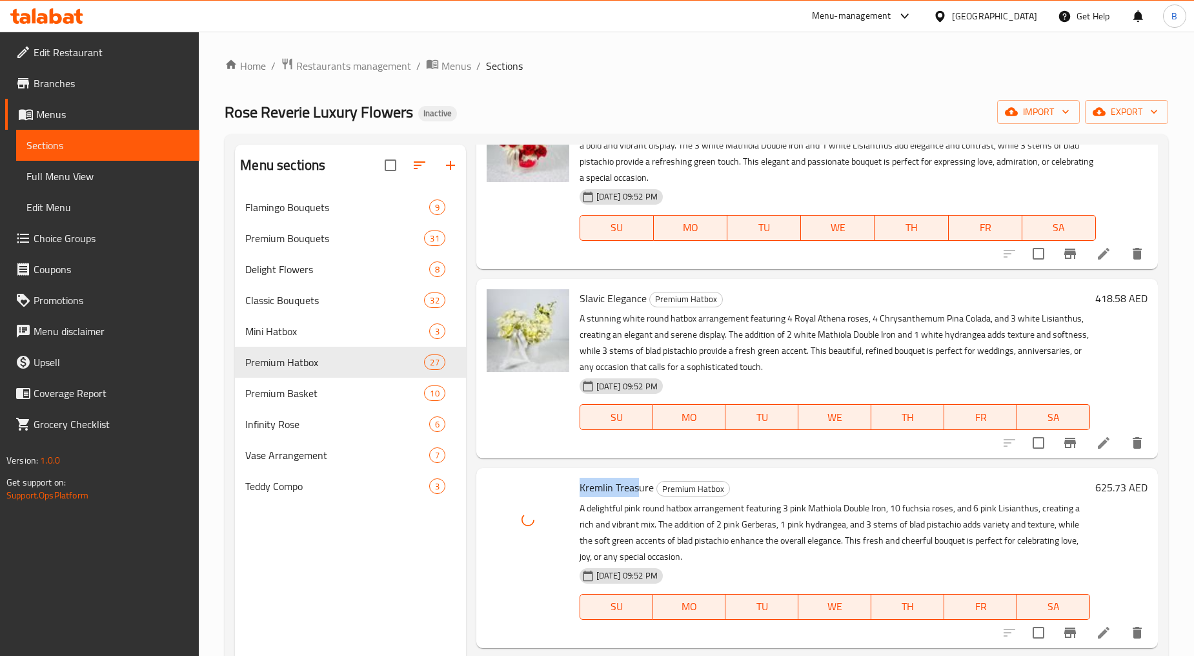
scroll to position [430, 0]
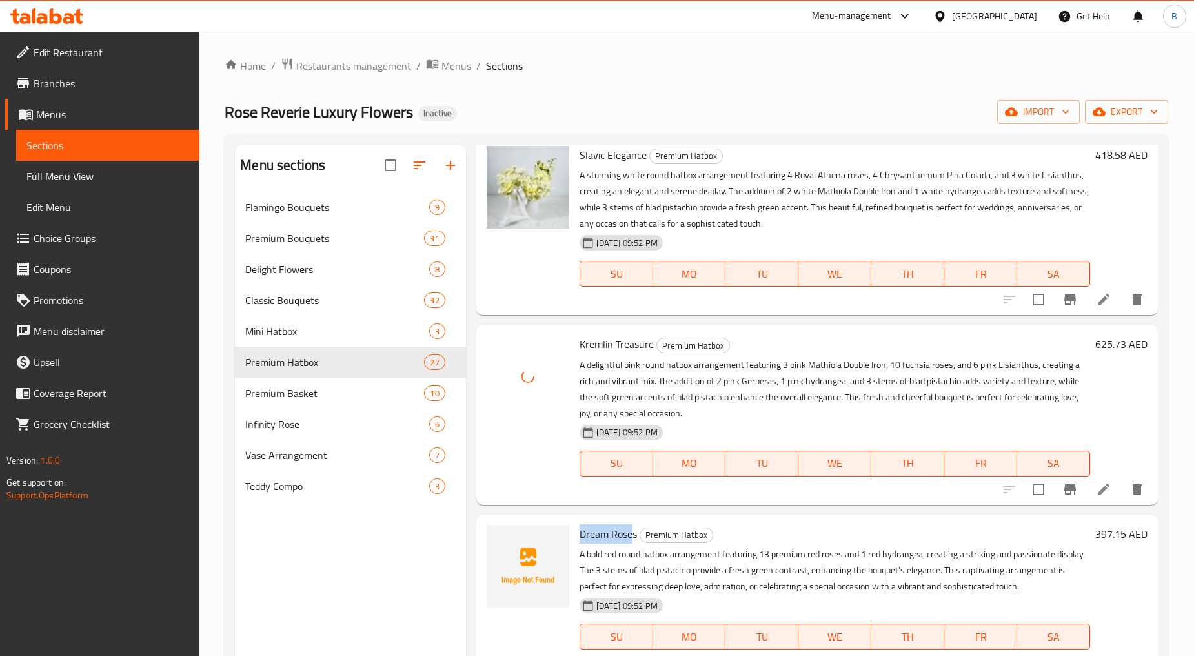
drag, startPoint x: 576, startPoint y: 532, endPoint x: 630, endPoint y: 539, distance: 54.7
click at [630, 539] on div "Dream Roses Premium Hatbox A bold red round hatbox arrangement featuring 13 pre…" at bounding box center [834, 595] width 521 height 153
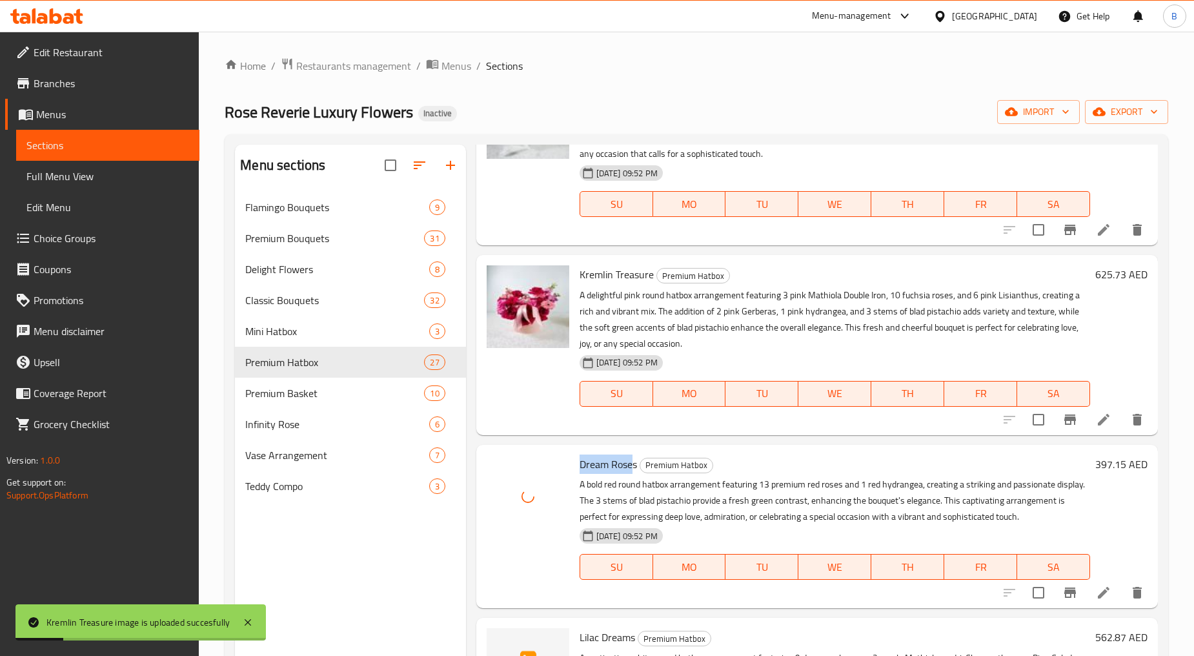
scroll to position [717, 0]
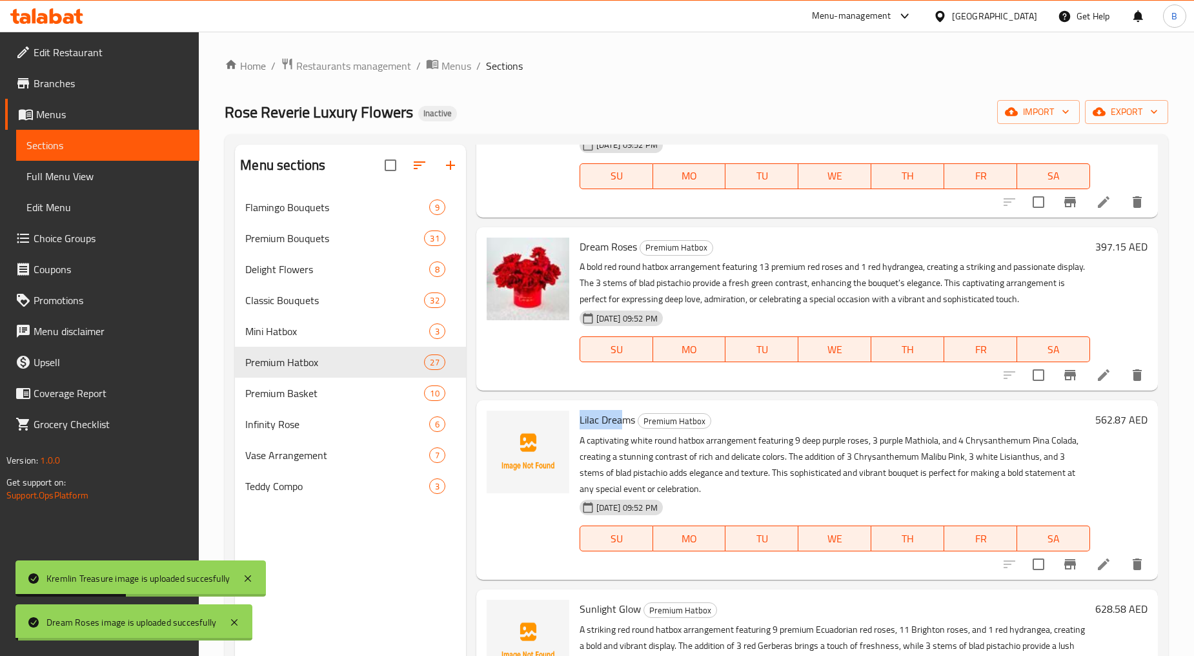
drag, startPoint x: 576, startPoint y: 419, endPoint x: 623, endPoint y: 419, distance: 47.1
click at [623, 419] on div "Lilac Dreams Premium Hatbox A captivating white round hatbox arrangement featur…" at bounding box center [834, 489] width 521 height 169
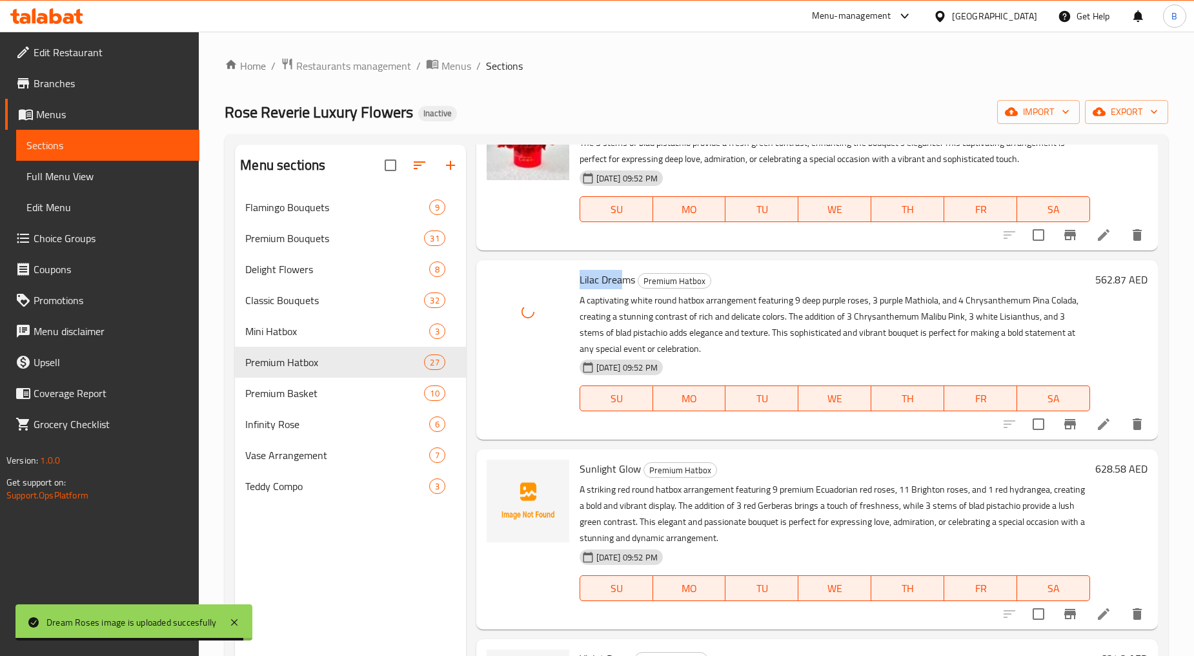
scroll to position [860, 0]
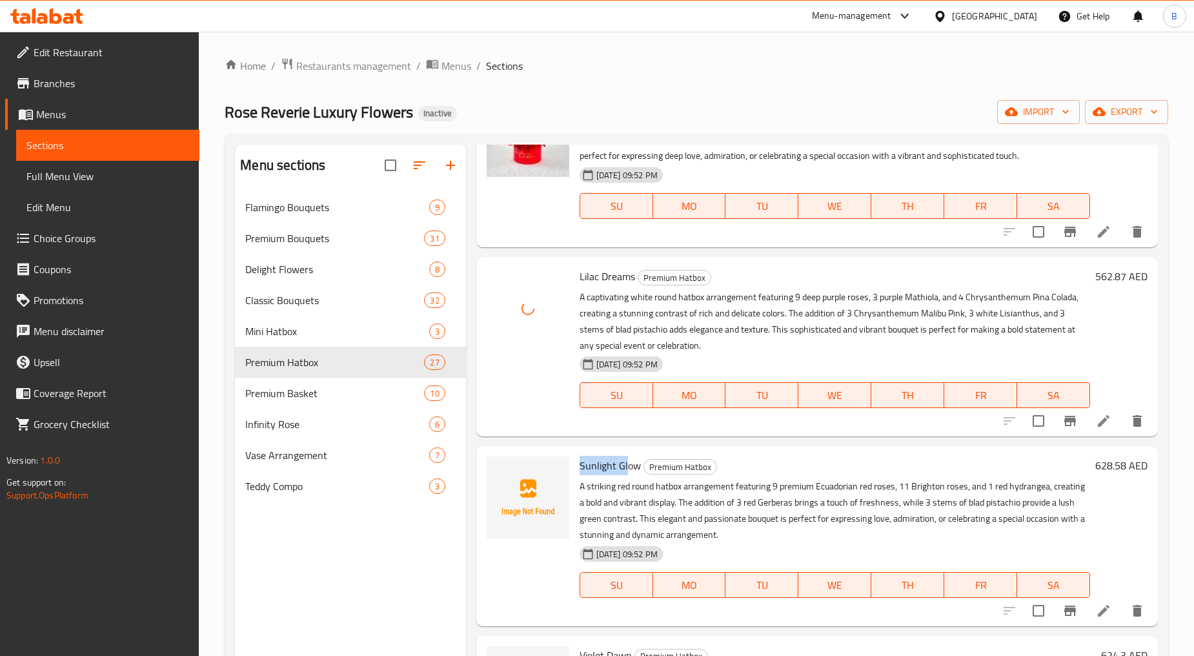
drag, startPoint x: 579, startPoint y: 465, endPoint x: 627, endPoint y: 463, distance: 48.4
click at [627, 463] on span "Sunlight Glow" at bounding box center [610, 465] width 61 height 19
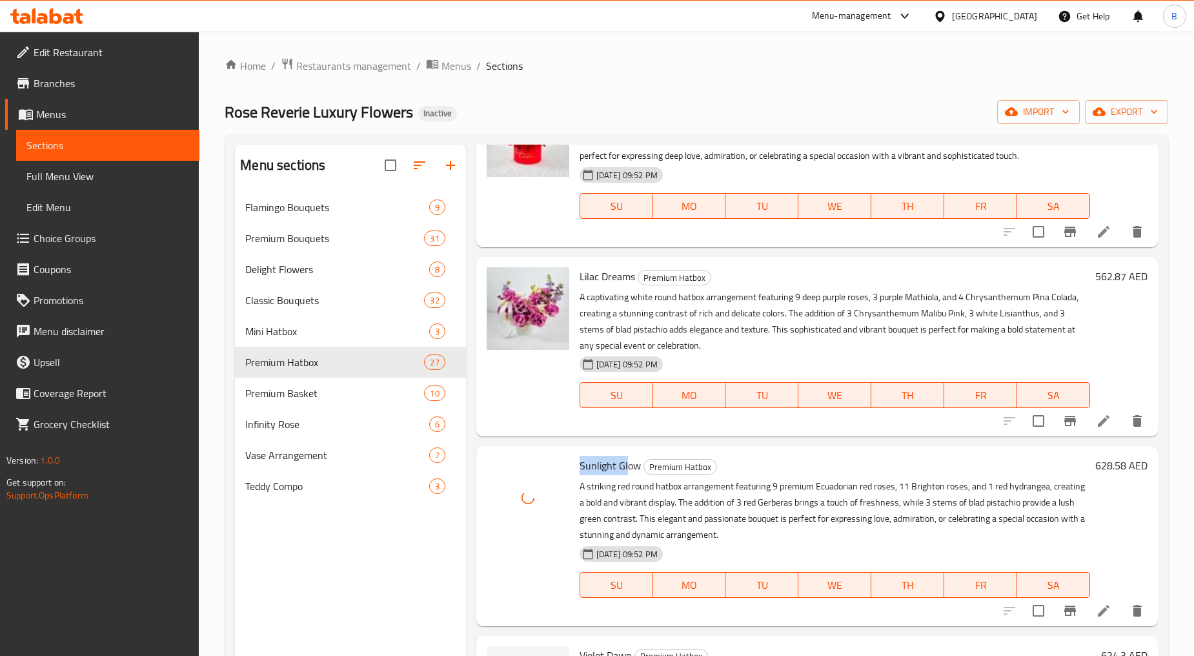
scroll to position [1075, 0]
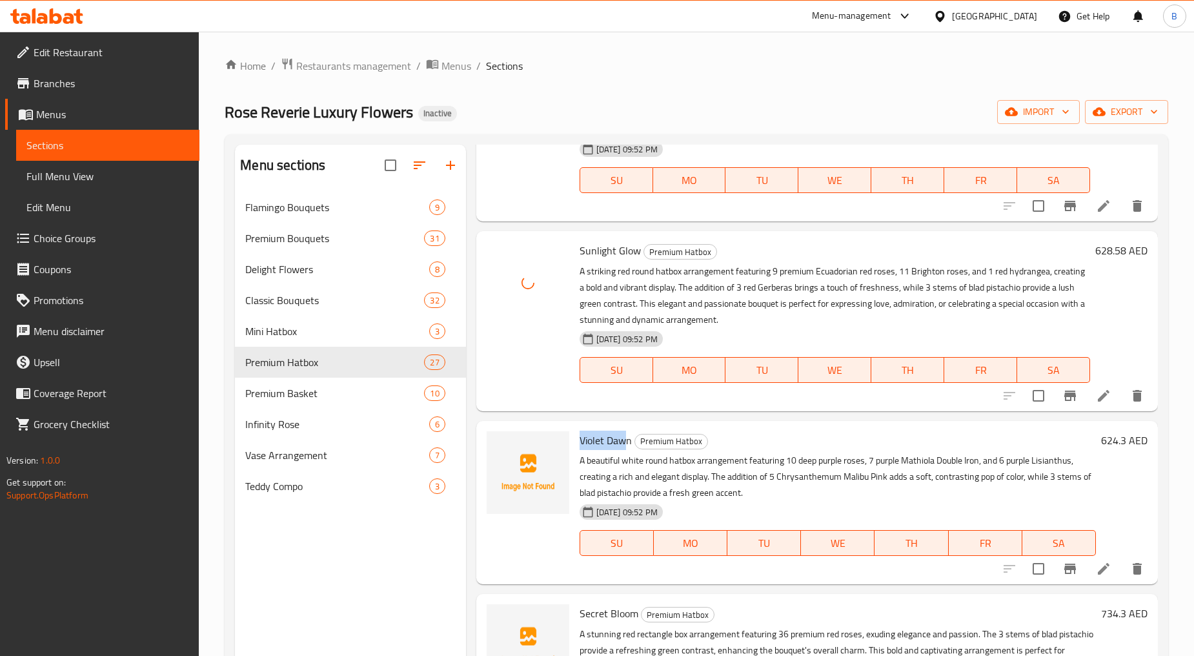
drag, startPoint x: 580, startPoint y: 437, endPoint x: 623, endPoint y: 442, distance: 44.2
click at [623, 442] on span "Violet Dawn" at bounding box center [606, 439] width 52 height 19
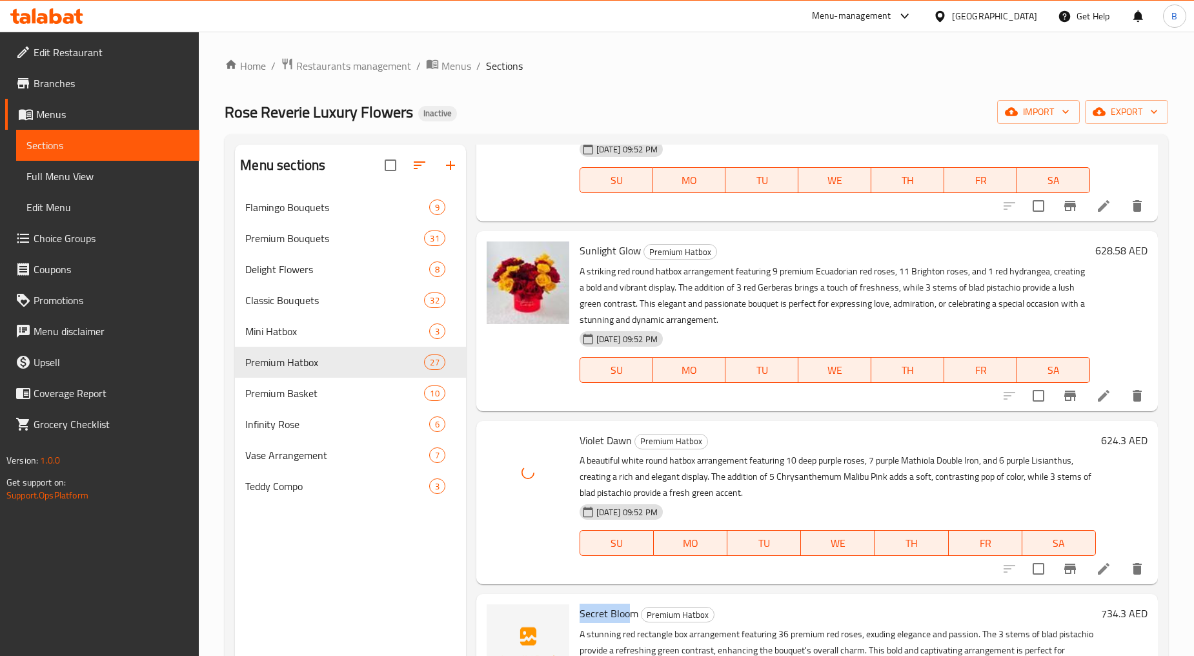
drag, startPoint x: 577, startPoint y: 610, endPoint x: 627, endPoint y: 612, distance: 49.7
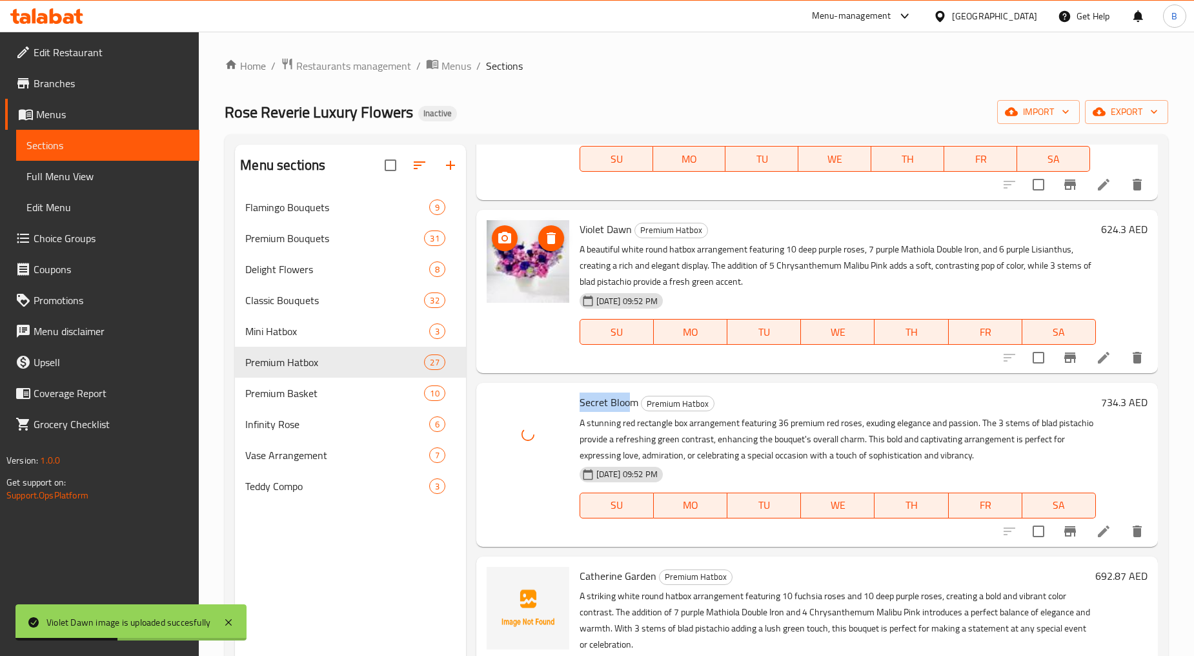
scroll to position [1362, 0]
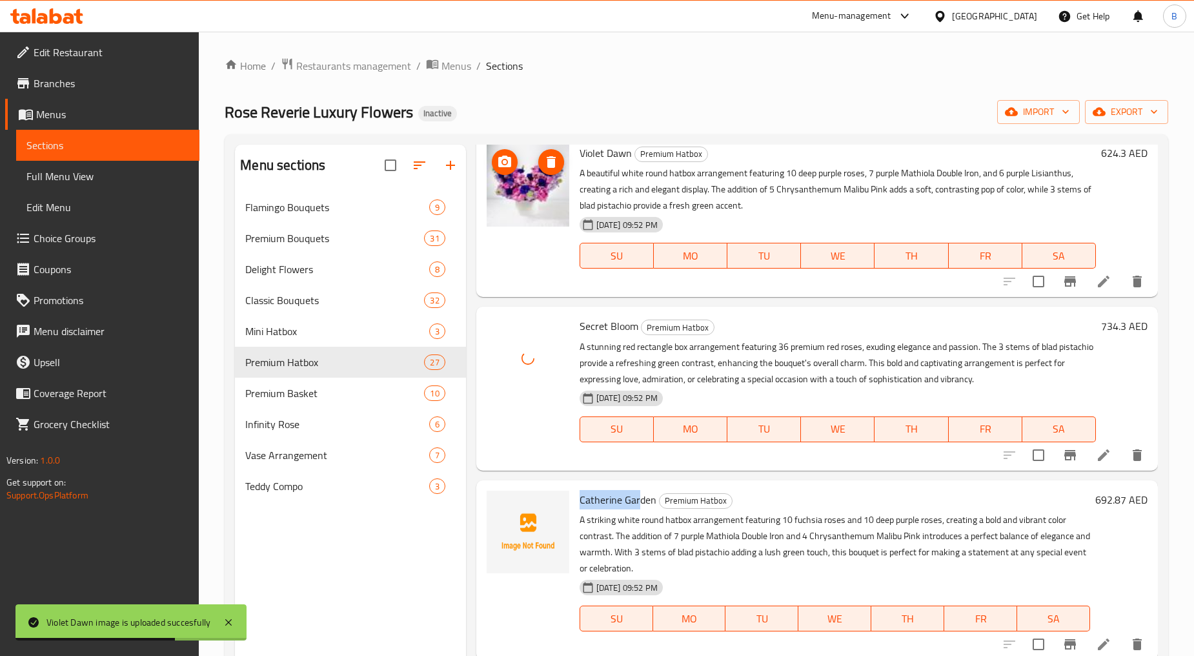
drag, startPoint x: 578, startPoint y: 502, endPoint x: 636, endPoint y: 501, distance: 58.1
click at [636, 501] on span "Catherine Garden" at bounding box center [618, 499] width 77 height 19
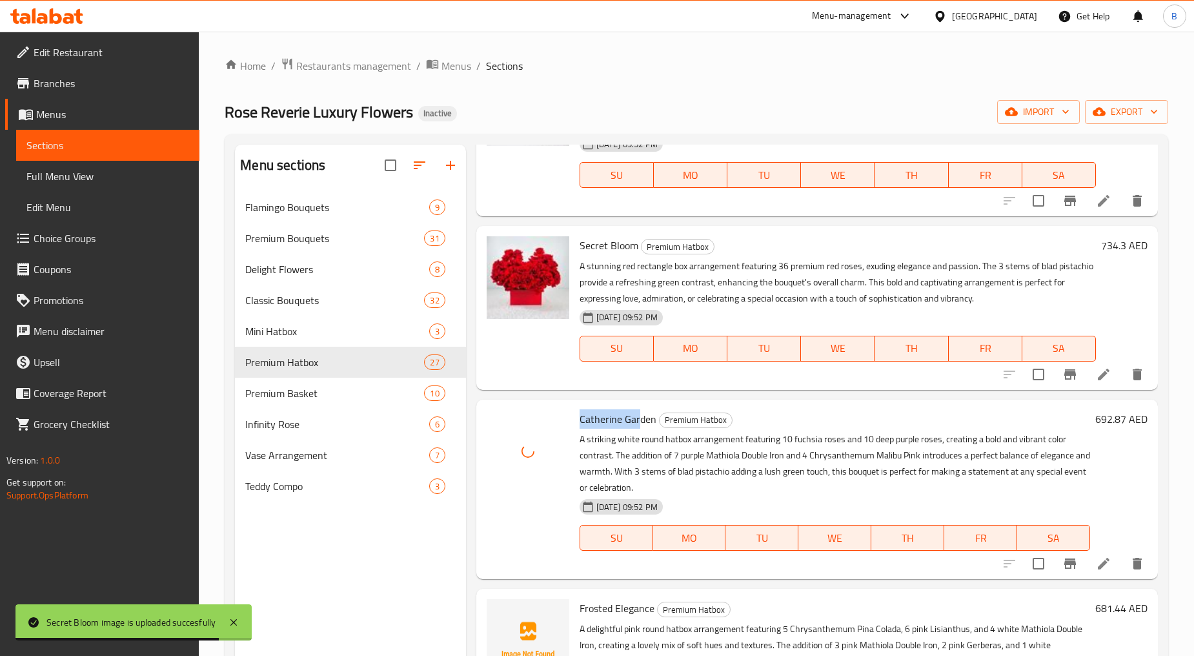
scroll to position [1506, 0]
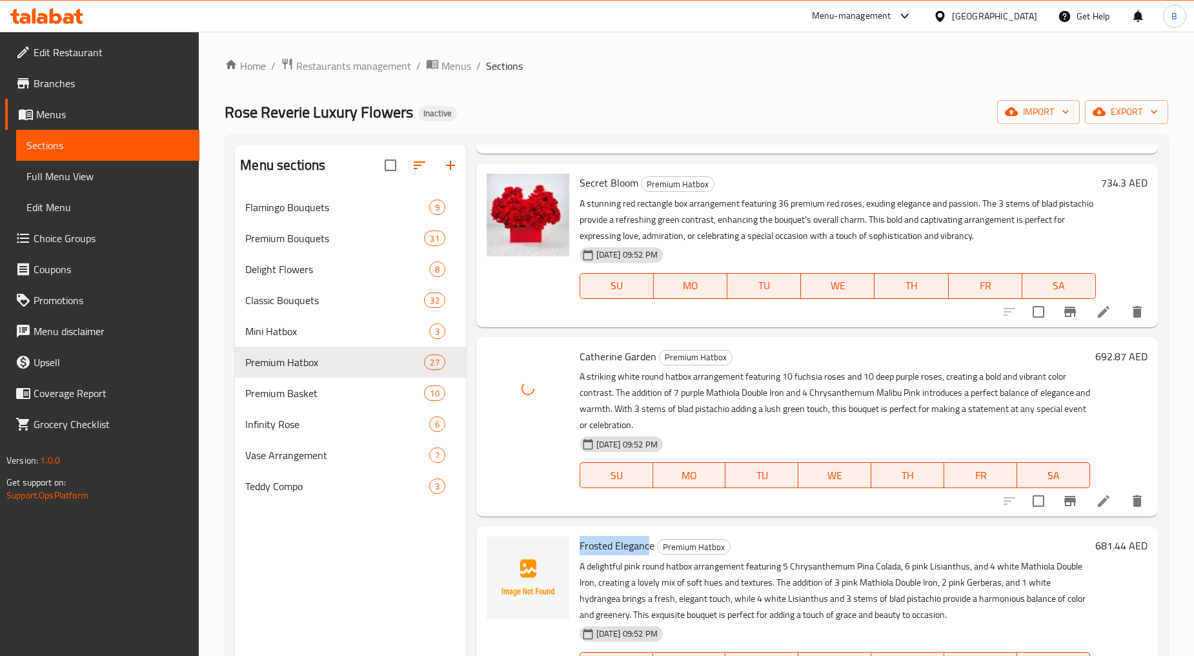
drag, startPoint x: 576, startPoint y: 543, endPoint x: 647, endPoint y: 543, distance: 71.0
click at [647, 543] on div "Frosted Elegance Premium Hatbox A delightful pink round hatbox arrangement feat…" at bounding box center [834, 615] width 521 height 169
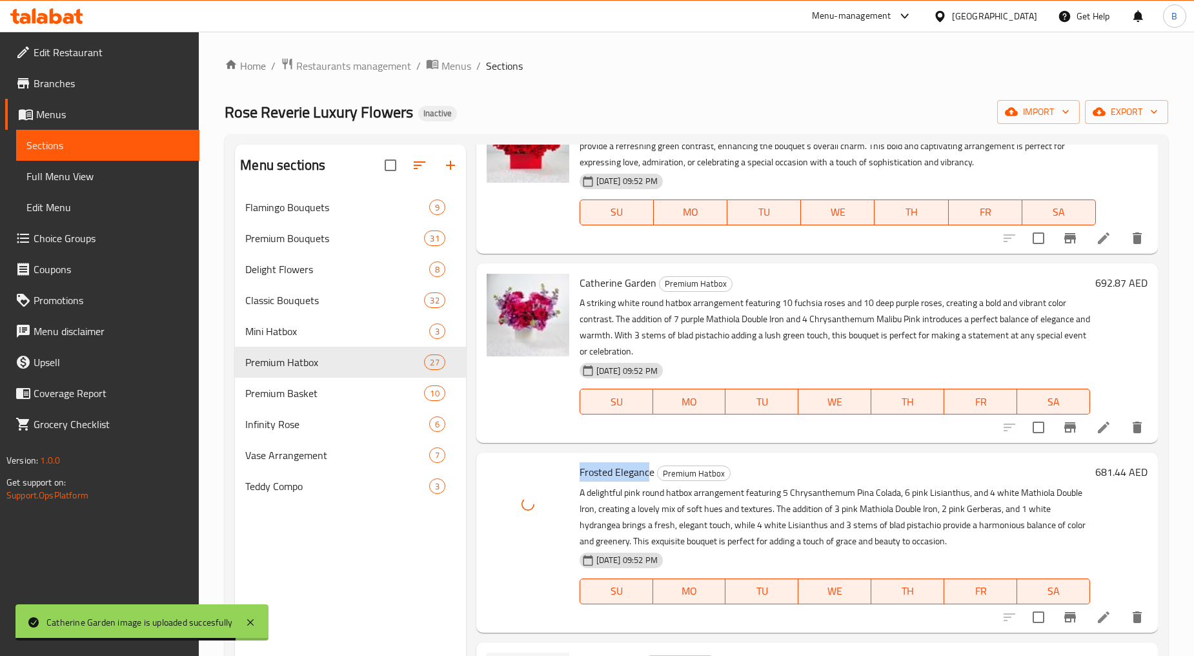
scroll to position [1720, 0]
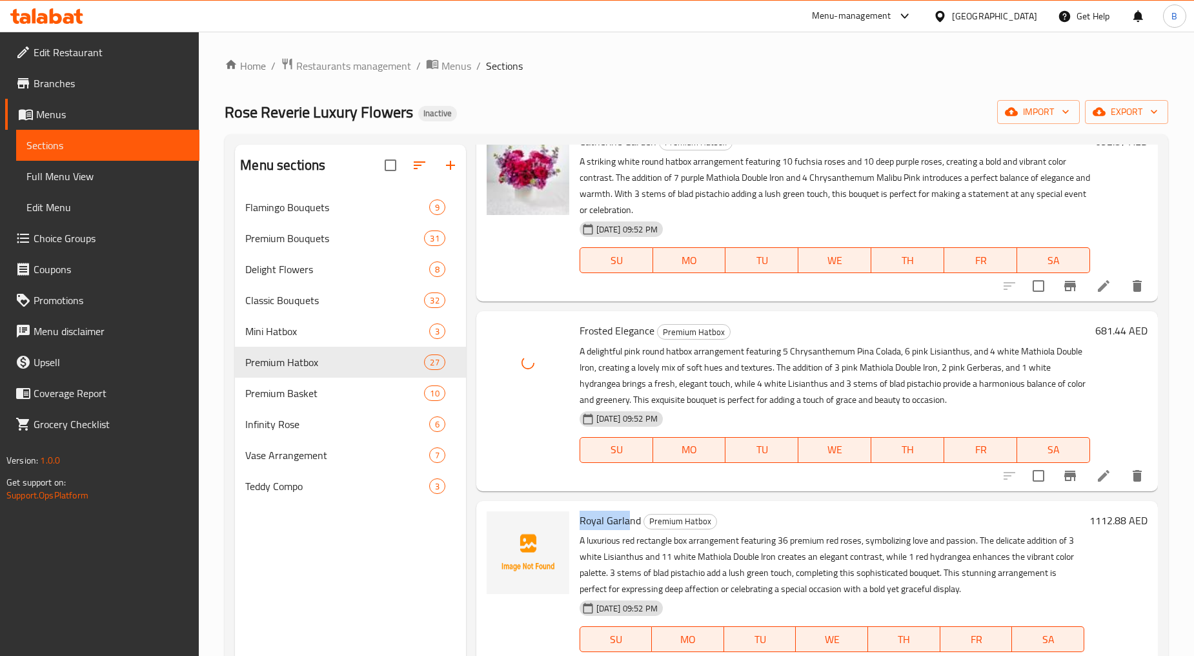
drag, startPoint x: 578, startPoint y: 521, endPoint x: 630, endPoint y: 515, distance: 53.2
click at [630, 515] on div "Royal Garland Premium Hatbox A luxurious red rectangle box arrangement featurin…" at bounding box center [831, 590] width 515 height 169
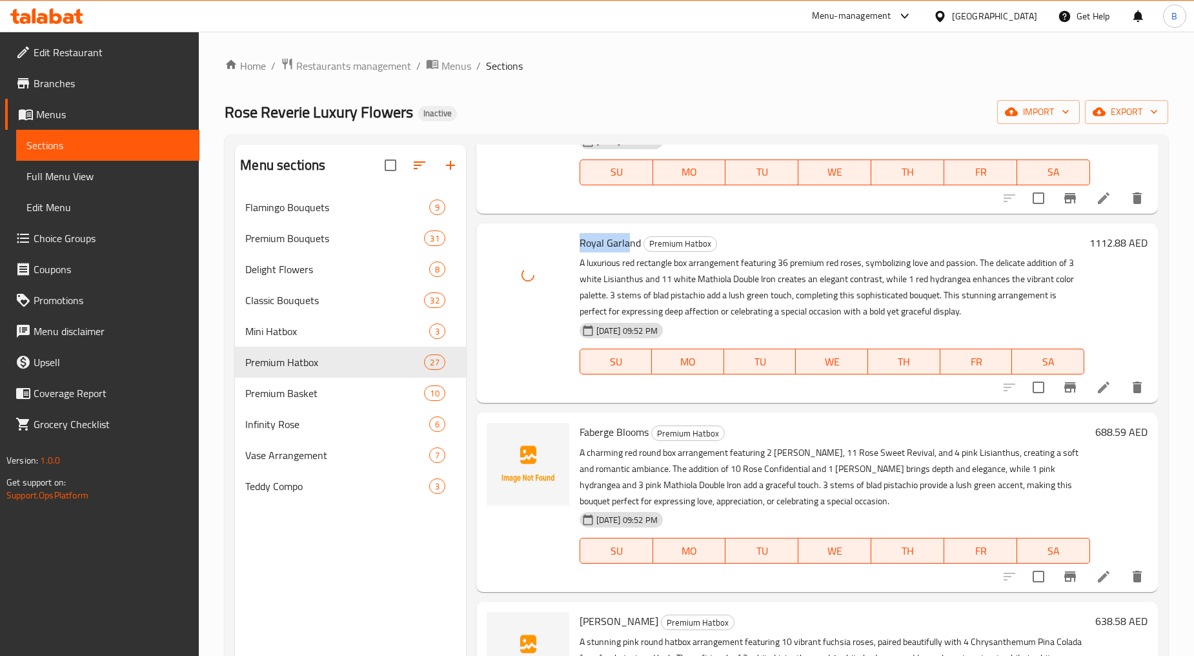
scroll to position [2008, 0]
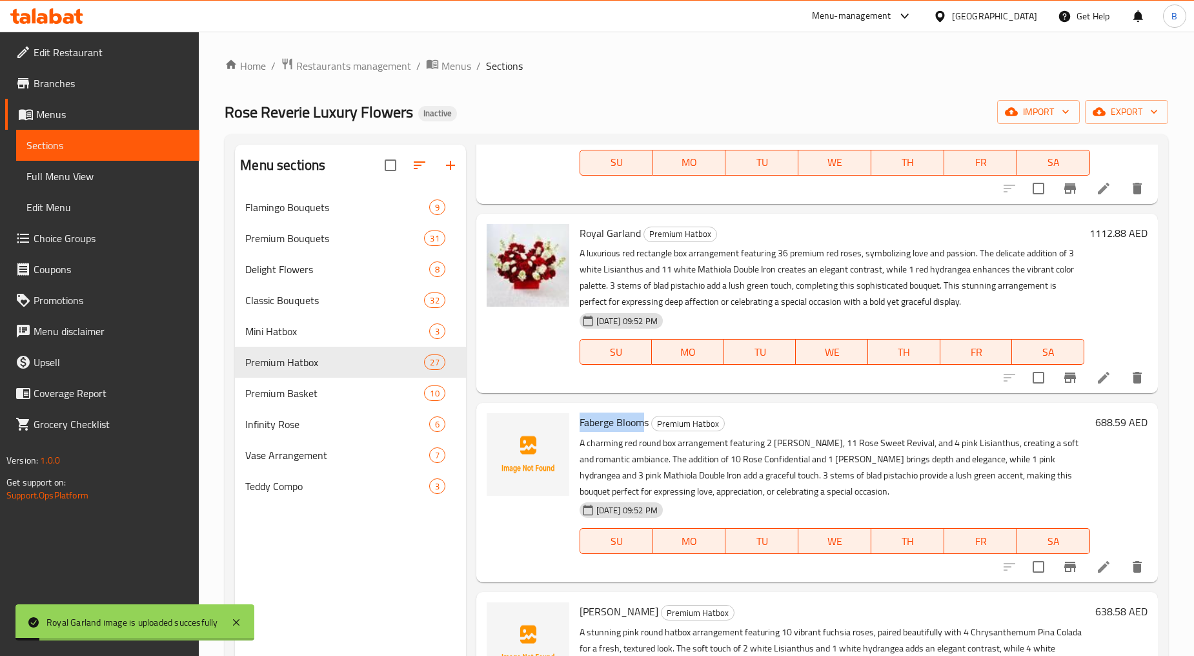
drag, startPoint x: 622, startPoint y: 430, endPoint x: 643, endPoint y: 421, distance: 22.5
click at [643, 421] on span "Faberge Blooms" at bounding box center [614, 421] width 69 height 19
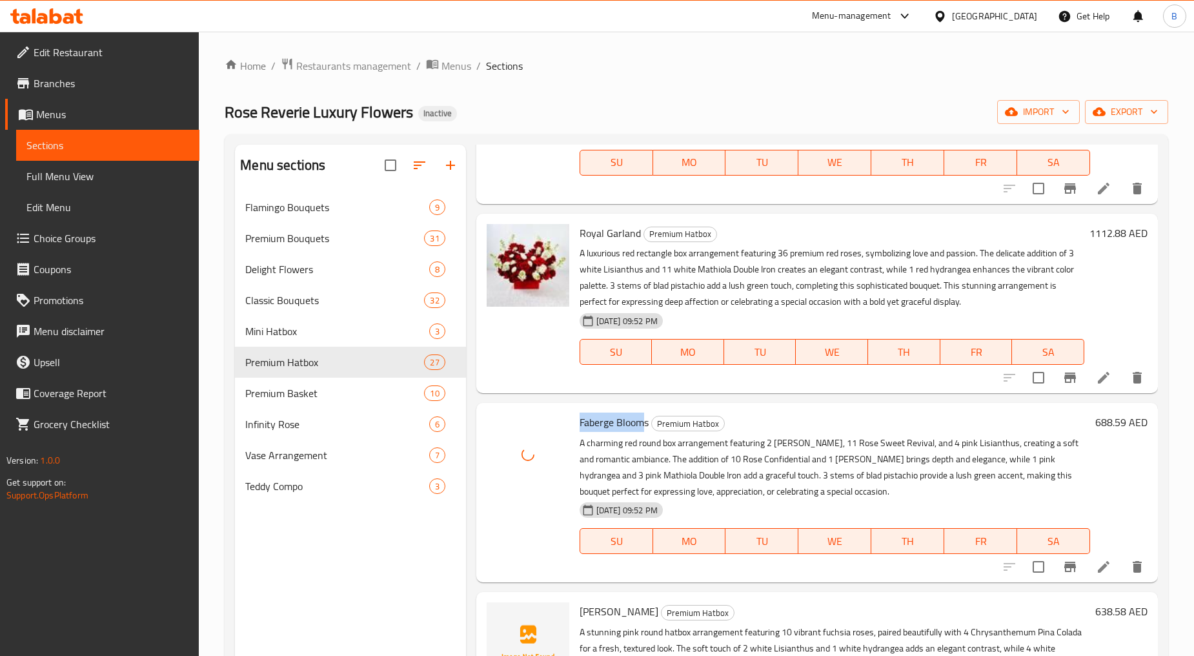
scroll to position [2079, 0]
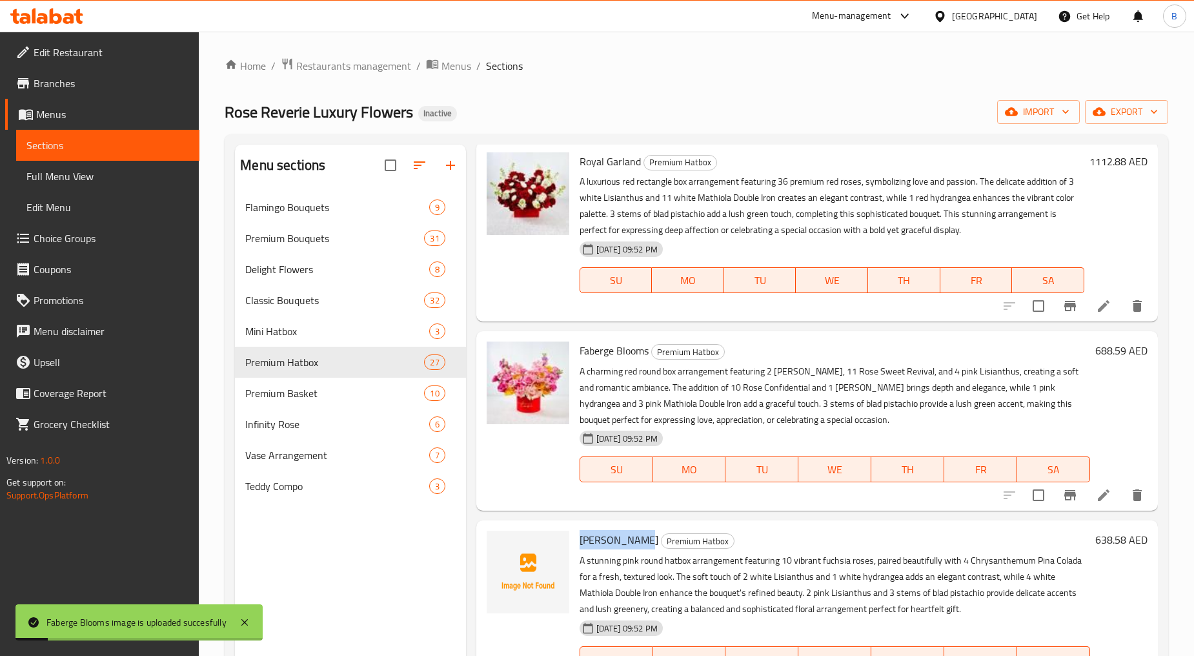
drag, startPoint x: 575, startPoint y: 540, endPoint x: 629, endPoint y: 539, distance: 54.2
click at [629, 539] on div "Scarlet Troika Premium Hatbox A stunning pink round hatbox arrangement featurin…" at bounding box center [834, 609] width 521 height 169
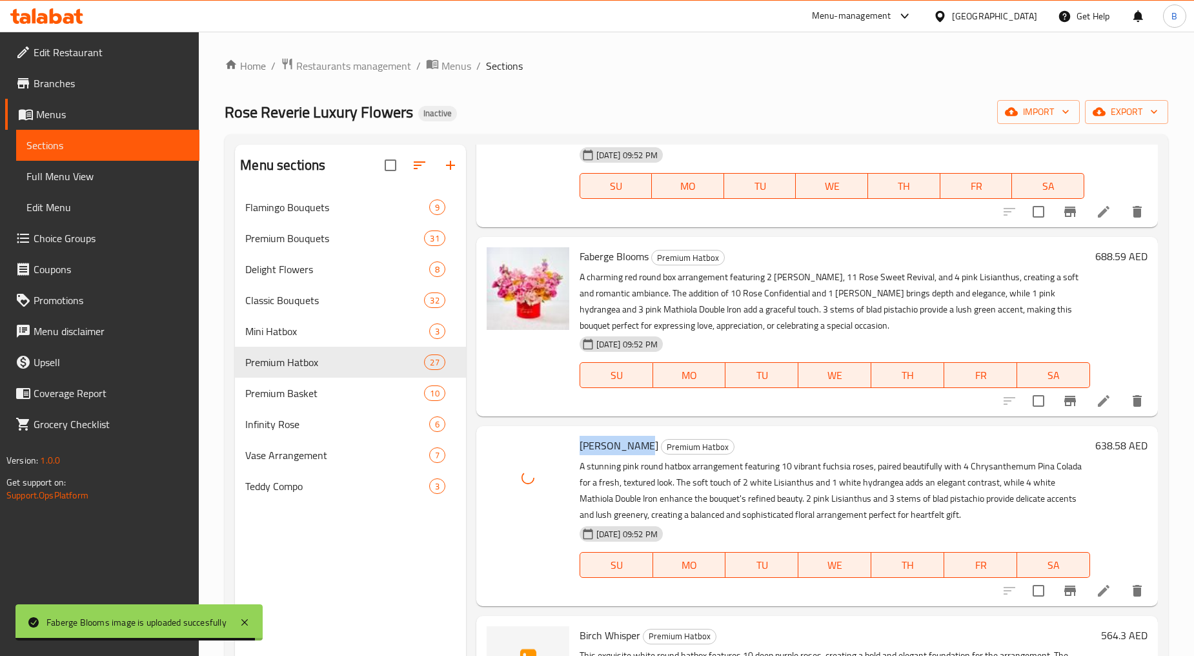
scroll to position [2294, 0]
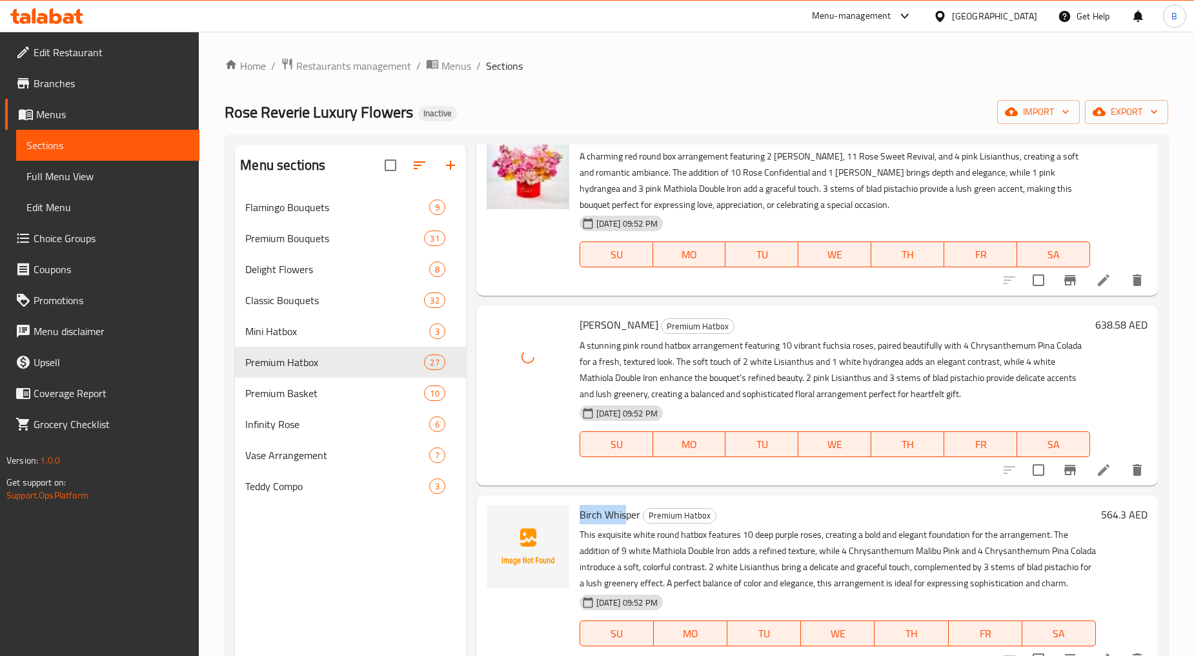
drag, startPoint x: 578, startPoint y: 515, endPoint x: 652, endPoint y: 654, distance: 157.3
click at [628, 515] on span "Birch Whisper" at bounding box center [610, 514] width 61 height 19
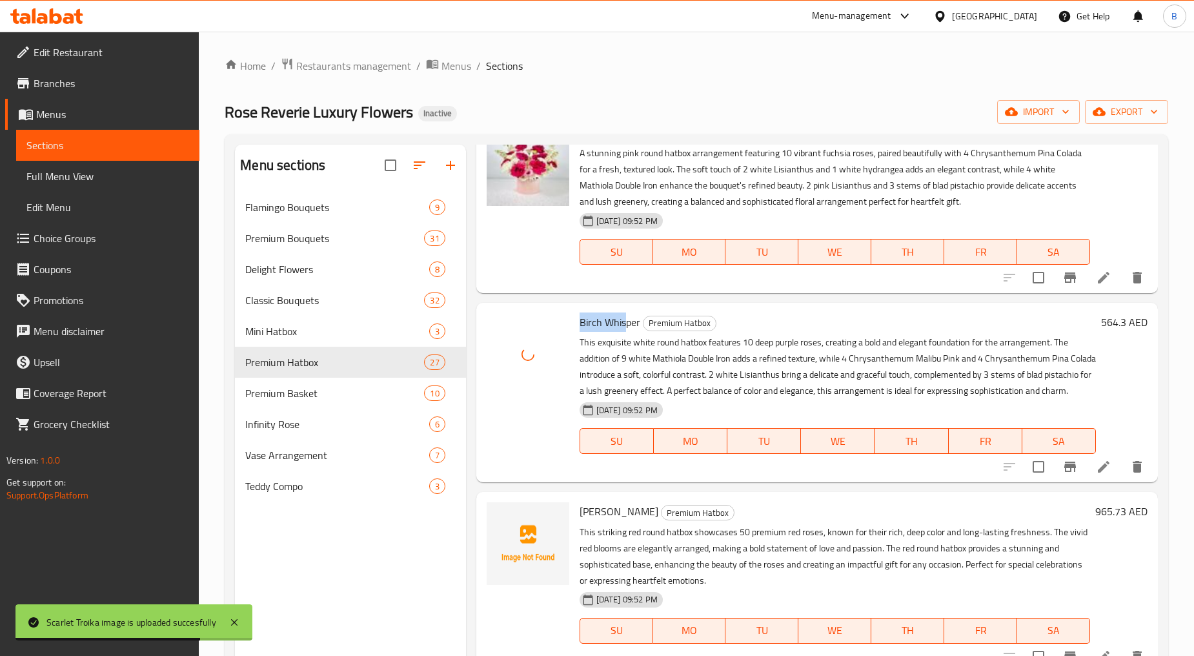
scroll to position [2509, 0]
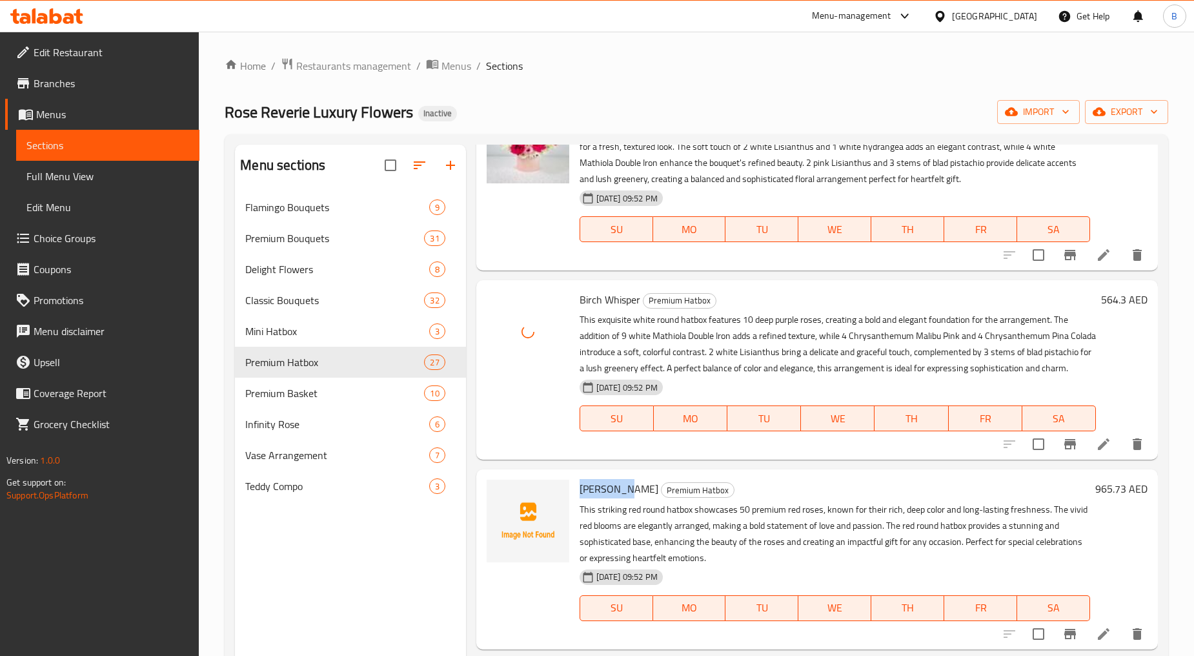
drag, startPoint x: 577, startPoint y: 504, endPoint x: 621, endPoint y: 507, distance: 44.0
click at [621, 507] on div "Rosy Bloom Premium Hatbox This striking red round hatbox showcases 50 premium r…" at bounding box center [834, 558] width 521 height 169
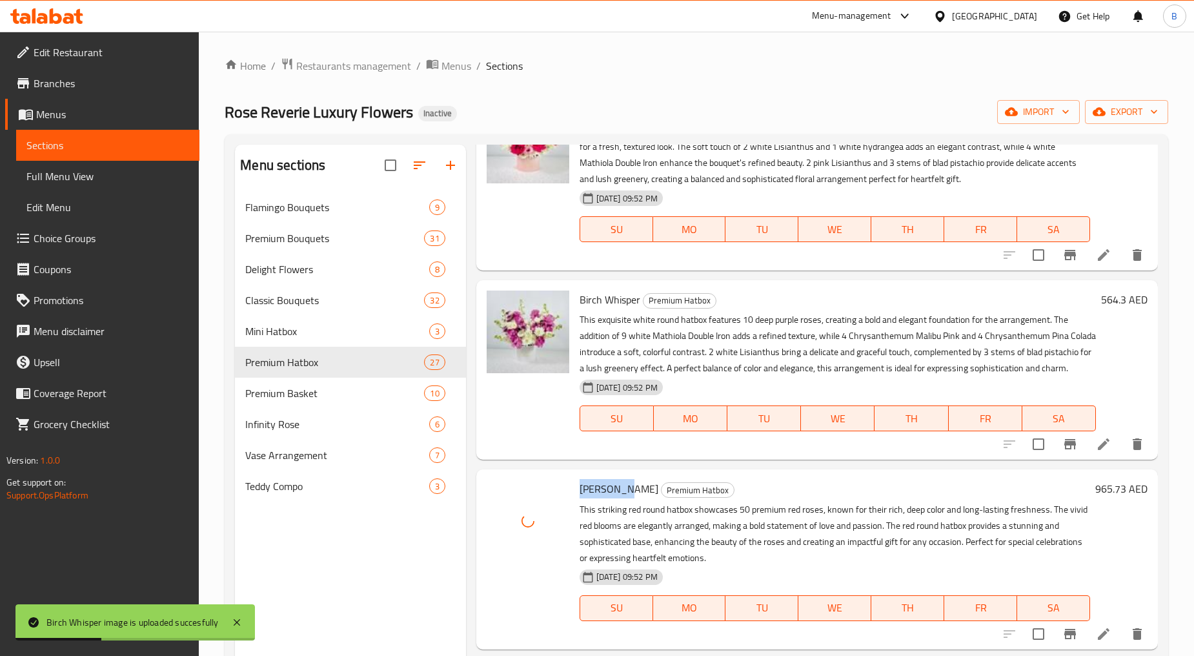
scroll to position [2653, 0]
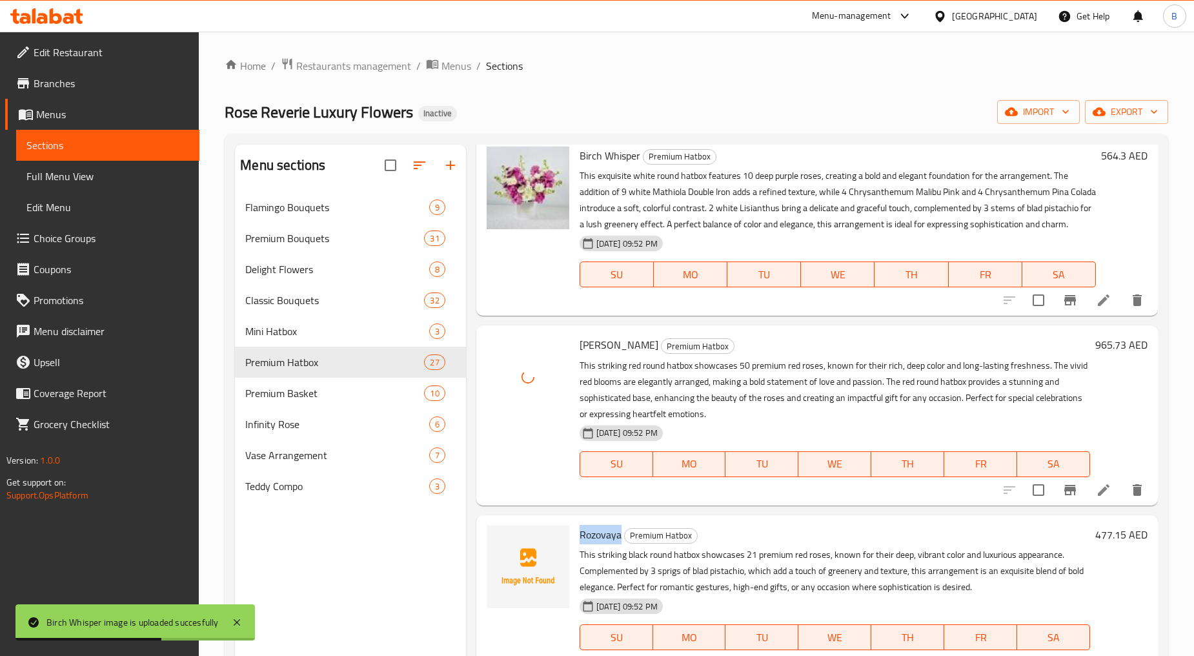
drag, startPoint x: 579, startPoint y: 549, endPoint x: 621, endPoint y: 558, distance: 42.9
click at [621, 543] on h6 "Rozovaya Premium Hatbox" at bounding box center [835, 534] width 510 height 18
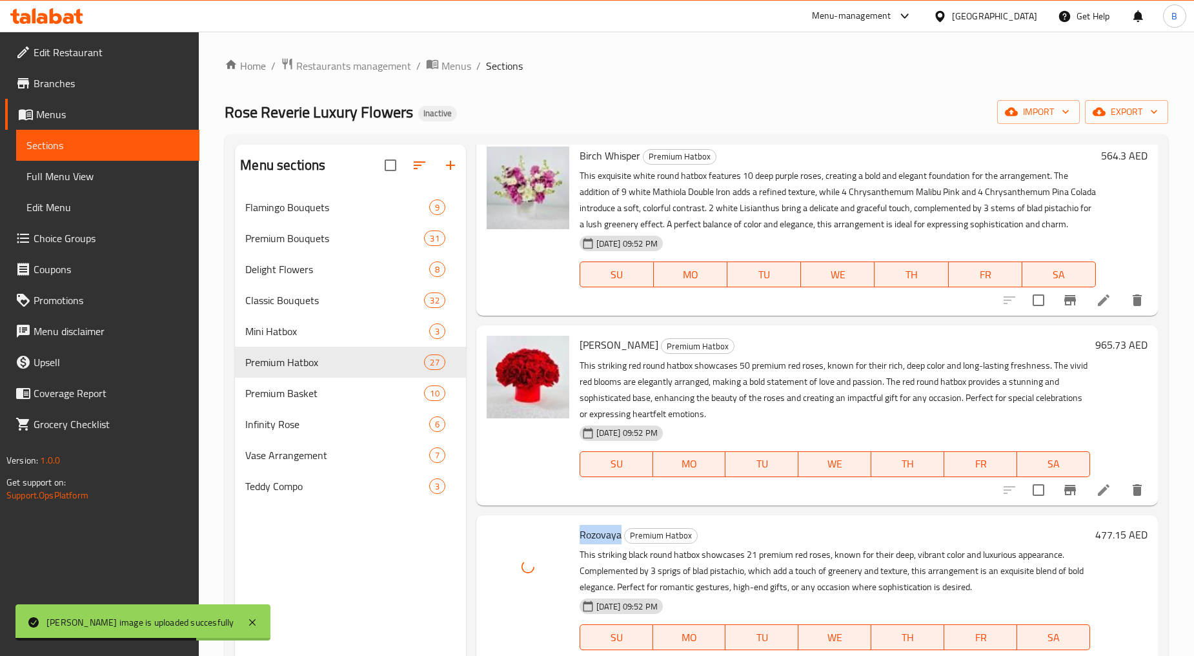
scroll to position [2868, 0]
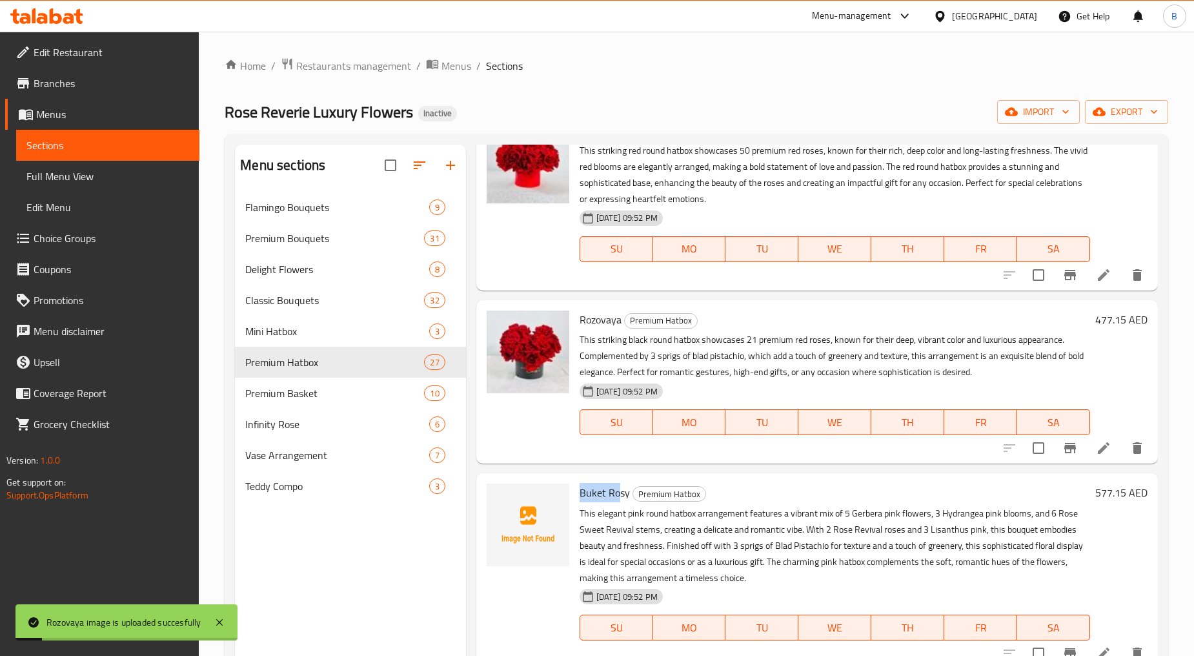
drag, startPoint x: 576, startPoint y: 505, endPoint x: 621, endPoint y: 514, distance: 45.4
click at [621, 514] on div "Buket Rosy Premium Hatbox This elegant pink round hatbox arrangement features a…" at bounding box center [834, 570] width 521 height 185
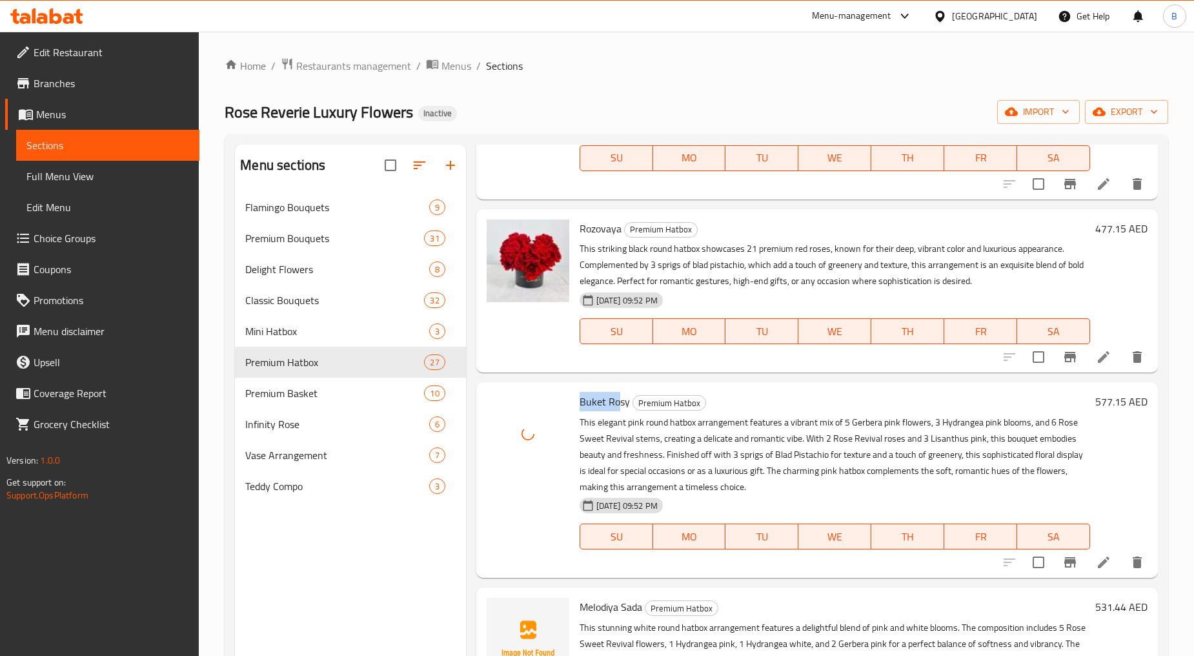
scroll to position [3083, 0]
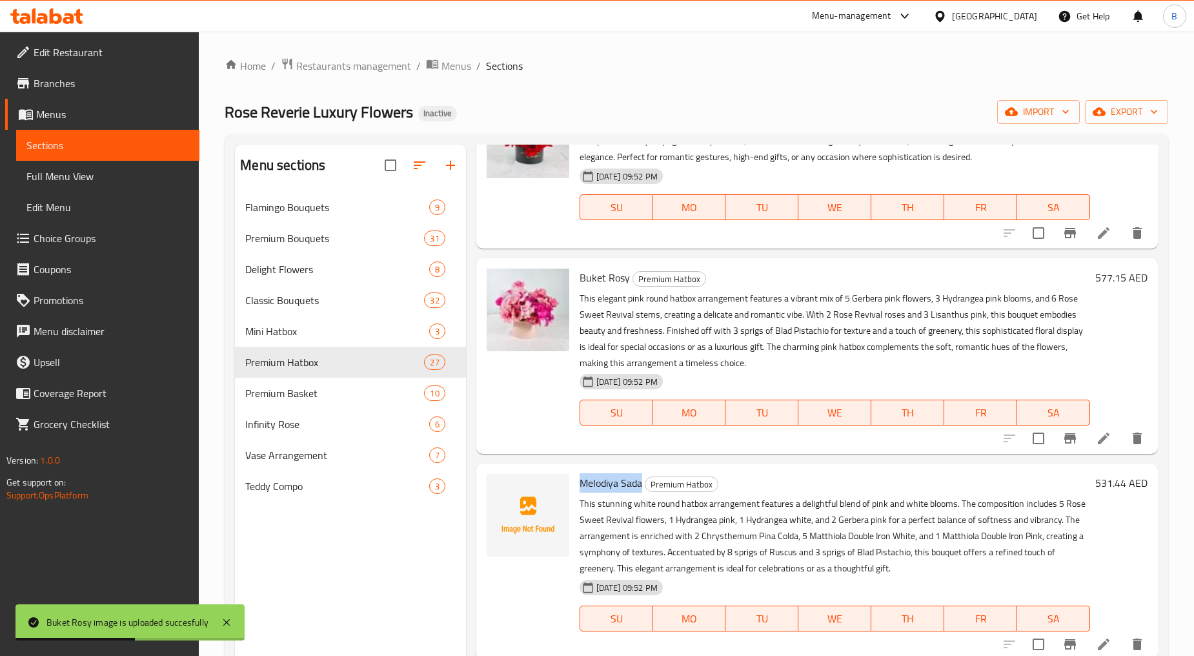
drag, startPoint x: 578, startPoint y: 498, endPoint x: 640, endPoint y: 504, distance: 62.2
click at [640, 492] on span "Melodiya Sada" at bounding box center [611, 482] width 63 height 19
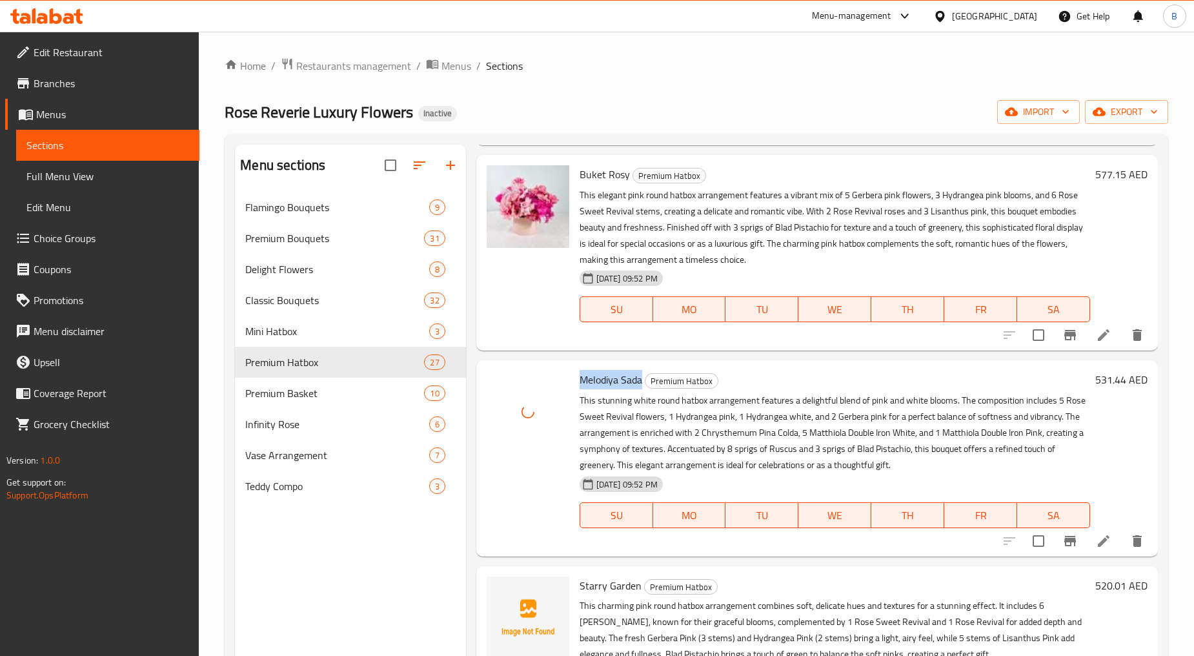
scroll to position [3298, 0]
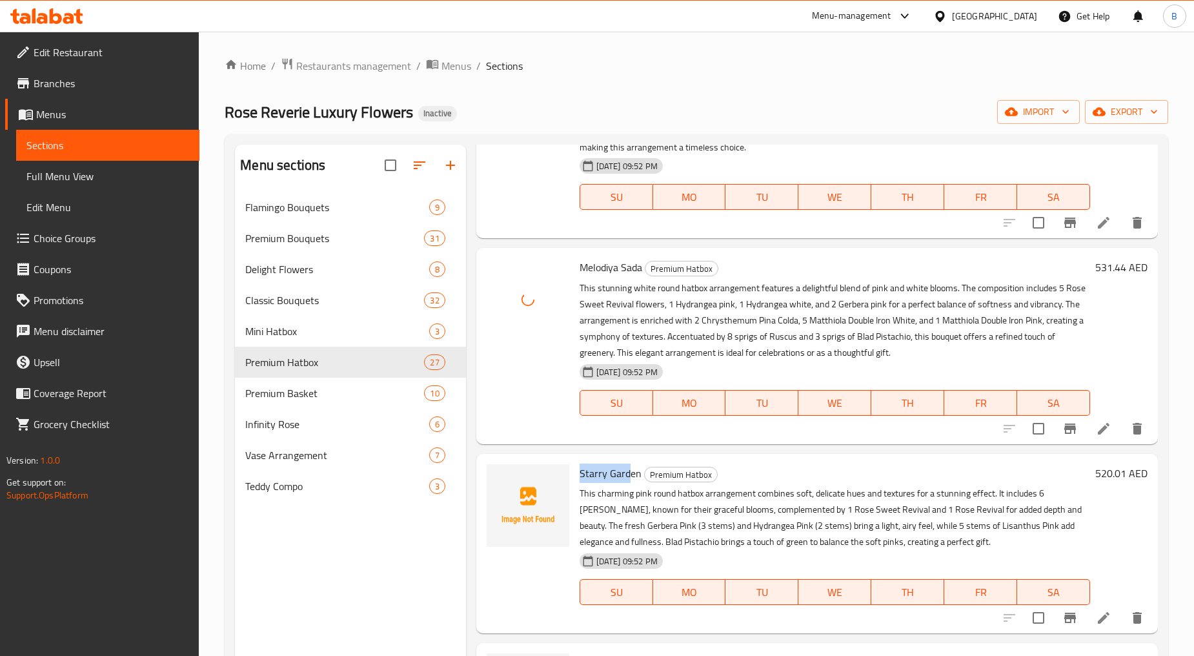
drag, startPoint x: 577, startPoint y: 488, endPoint x: 630, endPoint y: 488, distance: 52.9
click at [630, 488] on div "Starry Garden Premium Hatbox This charming pink round hatbox arrangement combin…" at bounding box center [834, 543] width 521 height 169
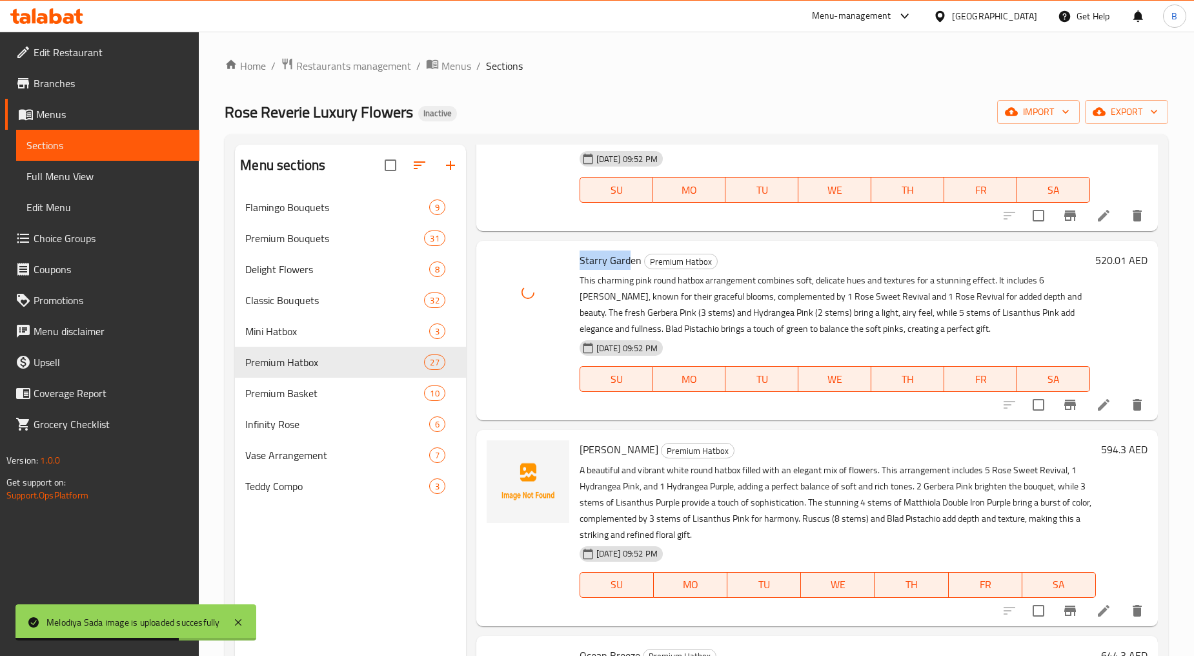
scroll to position [3513, 0]
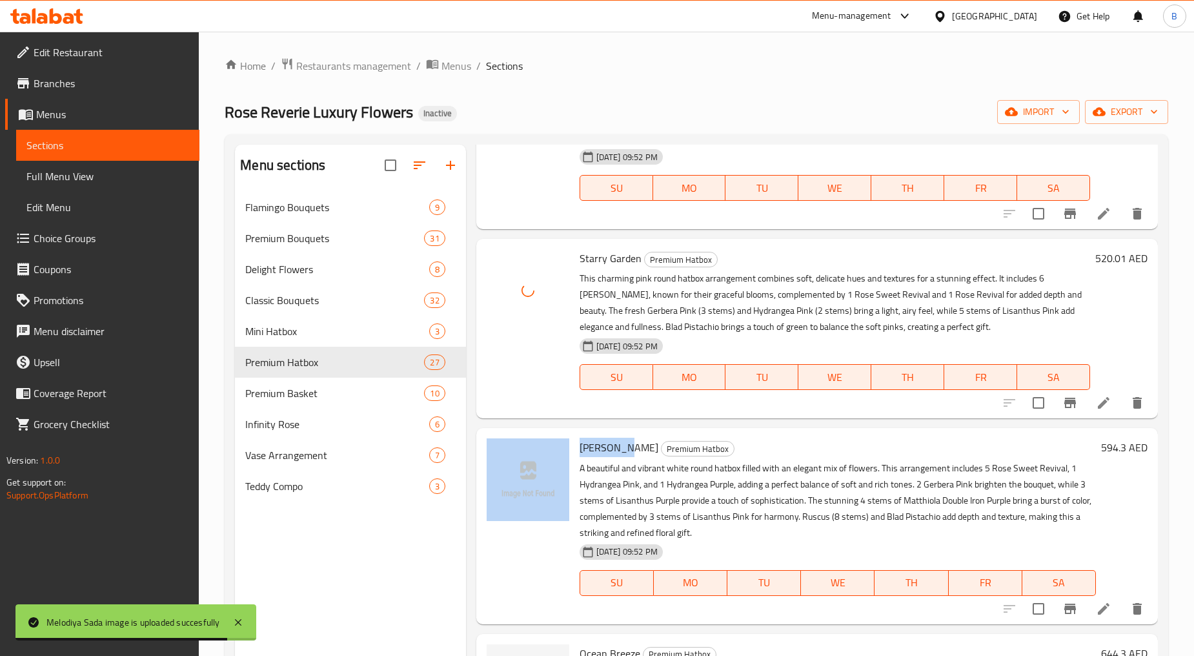
drag, startPoint x: 573, startPoint y: 461, endPoint x: 615, endPoint y: 467, distance: 42.4
click at [615, 467] on div "Violet Glow Premium Hatbox A beautiful and vibrant white round hatbox filled wi…" at bounding box center [816, 525] width 671 height 185
click at [598, 457] on span "[PERSON_NAME]" at bounding box center [619, 447] width 79 height 19
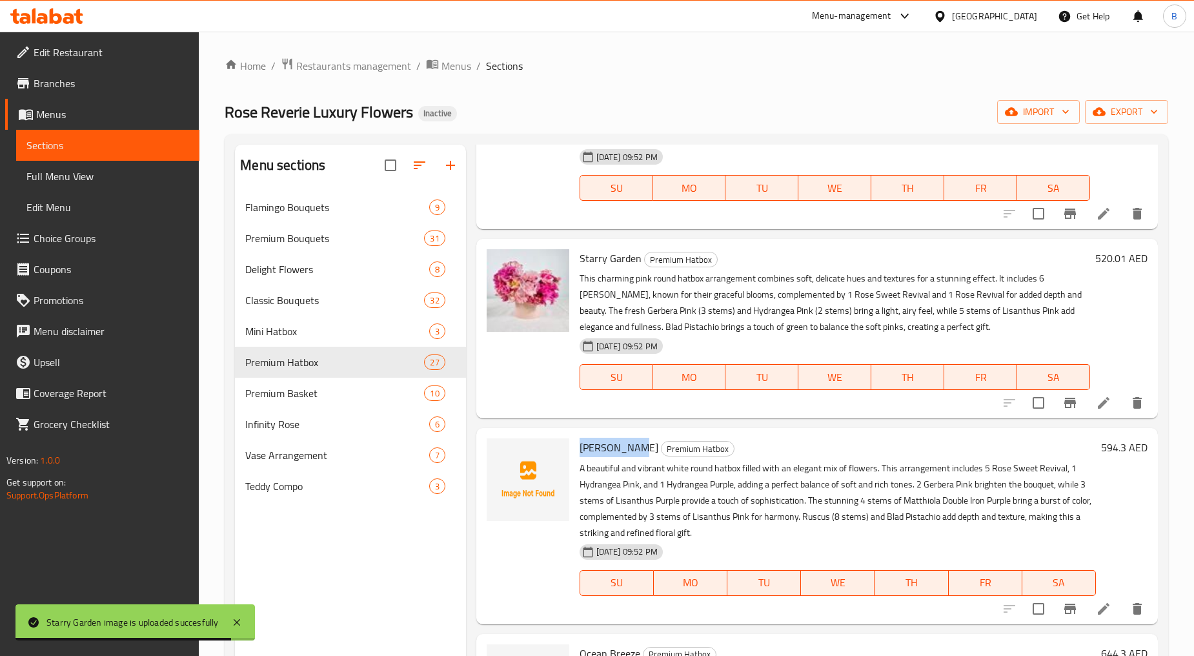
drag, startPoint x: 579, startPoint y: 462, endPoint x: 629, endPoint y: 467, distance: 49.9
click at [627, 457] on span "[PERSON_NAME]" at bounding box center [619, 447] width 79 height 19
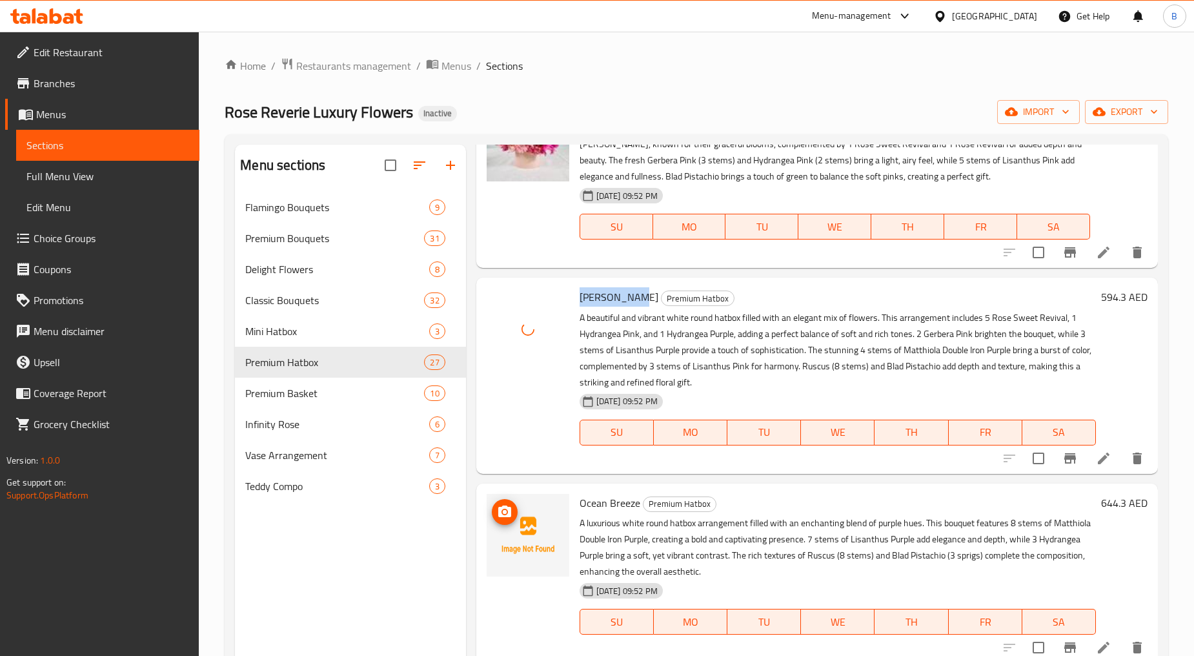
scroll to position [3728, 0]
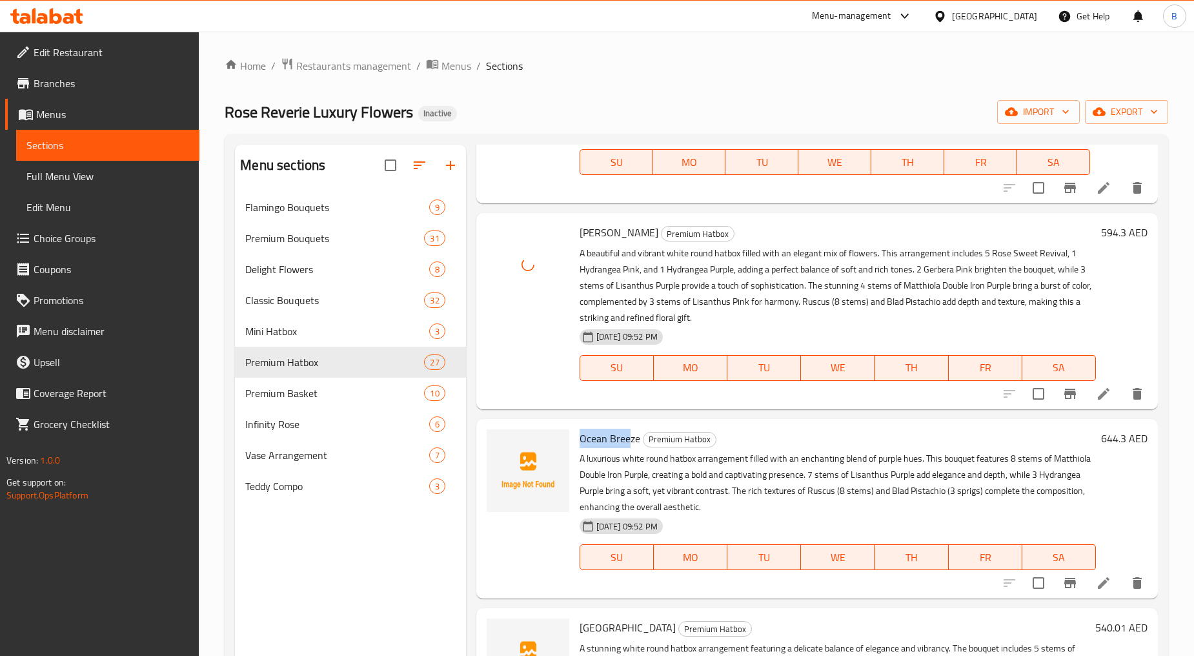
drag, startPoint x: 578, startPoint y: 450, endPoint x: 629, endPoint y: 449, distance: 50.4
click at [629, 448] on span "Ocean Breeze" at bounding box center [610, 438] width 61 height 19
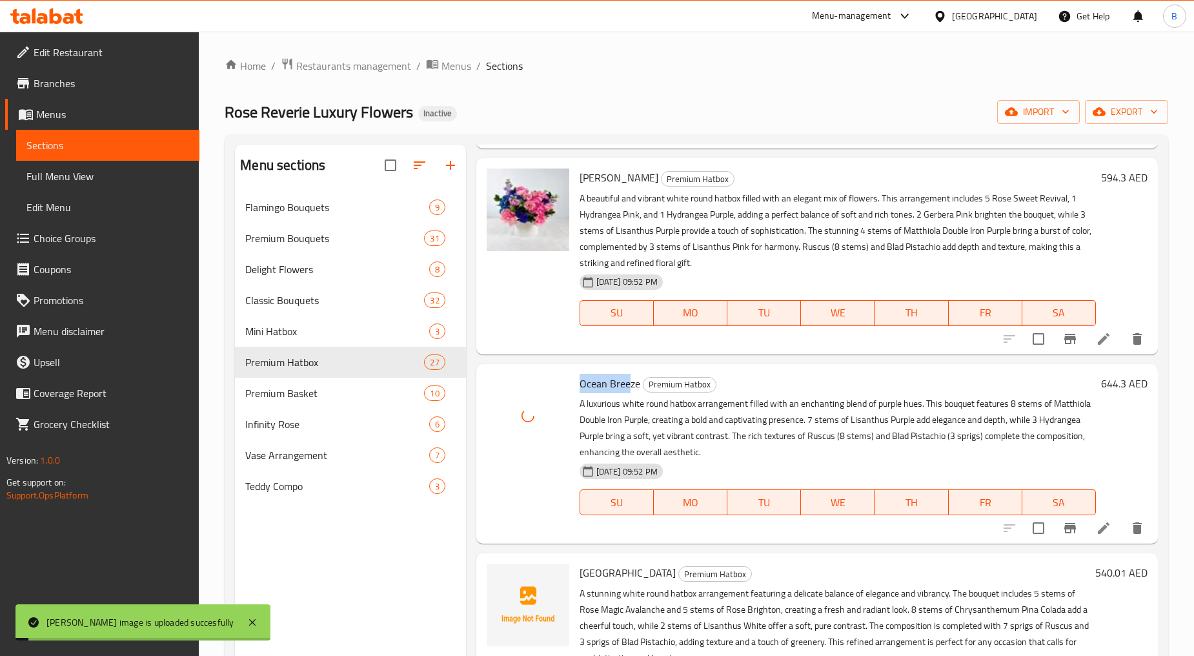
scroll to position [3872, 0]
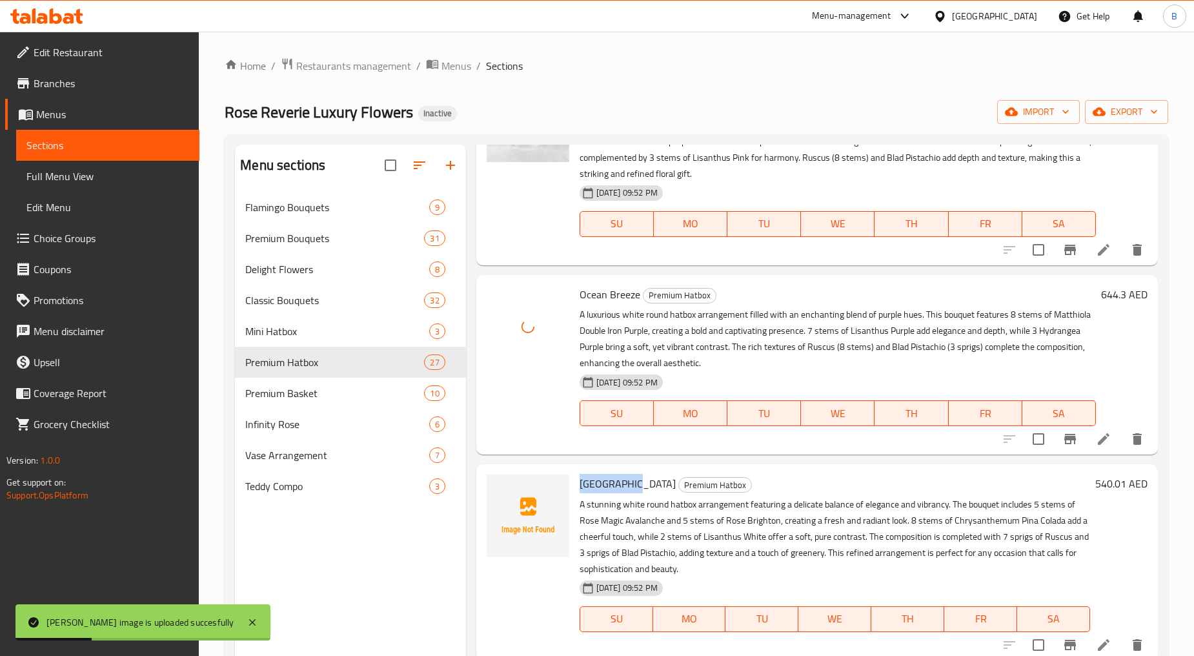
drag, startPoint x: 577, startPoint y: 501, endPoint x: 630, endPoint y: 501, distance: 52.9
click at [630, 501] on div "Sunny Valley Premium Hatbox A stunning white round hatbox arrangement featuring…" at bounding box center [834, 561] width 521 height 185
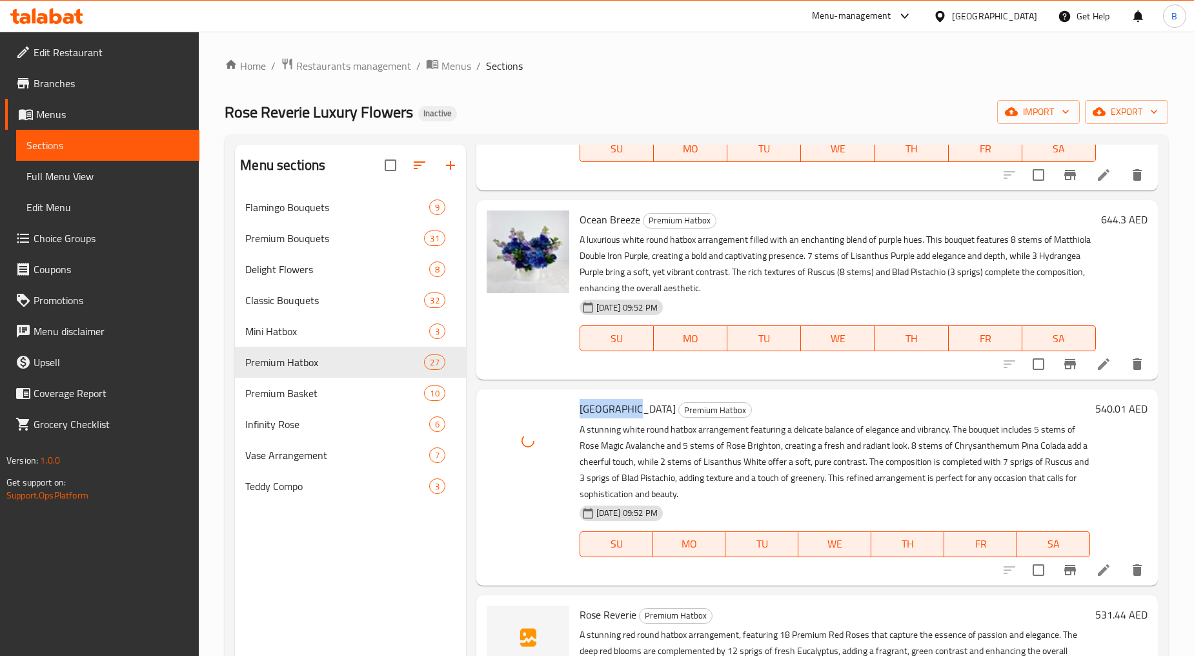
scroll to position [4087, 0]
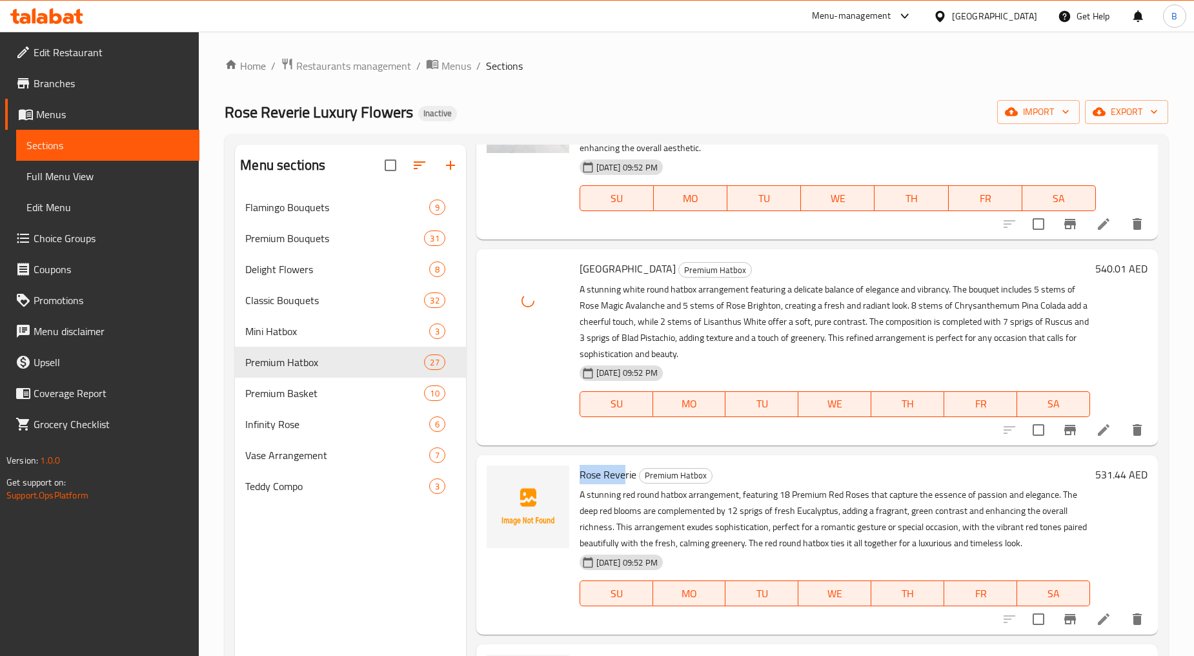
drag, startPoint x: 574, startPoint y: 484, endPoint x: 626, endPoint y: 487, distance: 51.7
click at [626, 487] on div "Rose Reverie Premium Hatbox A stunning red round hatbox arrangement, featuring …" at bounding box center [834, 544] width 521 height 169
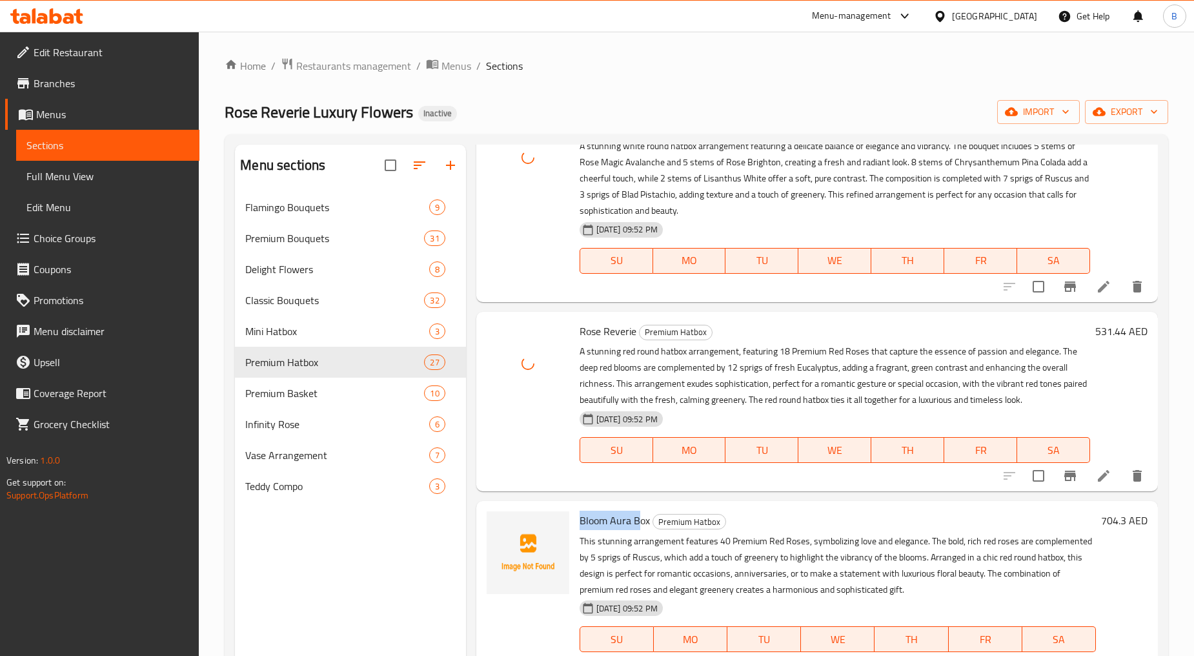
drag, startPoint x: 579, startPoint y: 537, endPoint x: 637, endPoint y: 538, distance: 58.1
click at [637, 530] on span "Bloom Aura Box" at bounding box center [615, 519] width 70 height 19
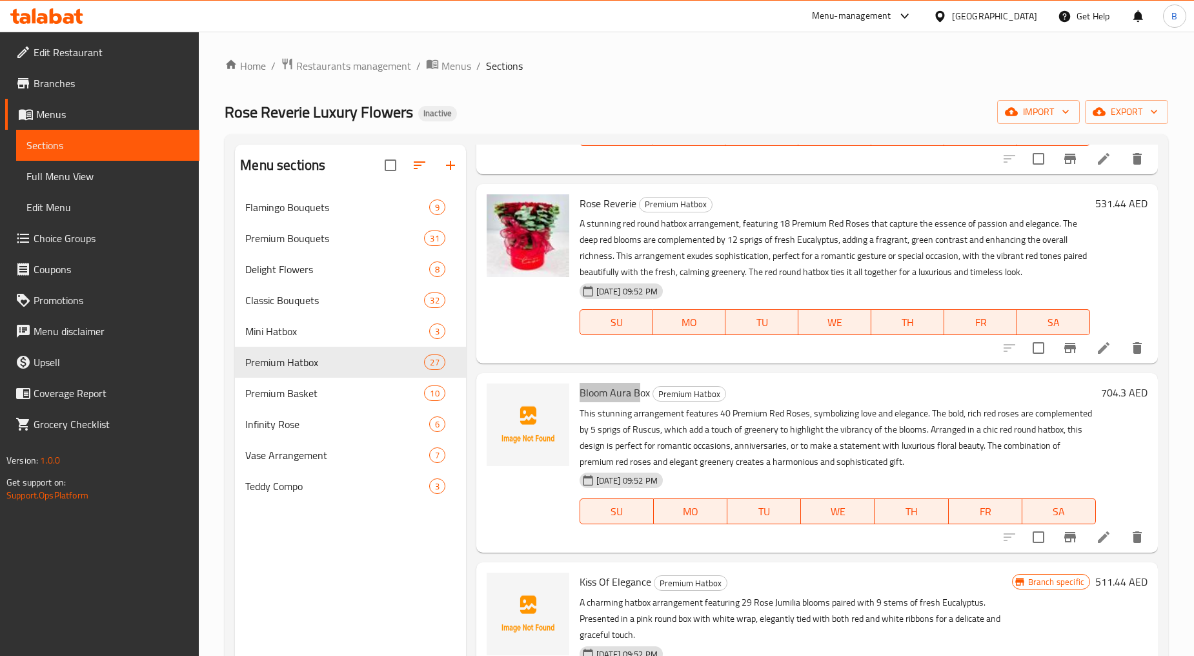
scroll to position [4373, 0]
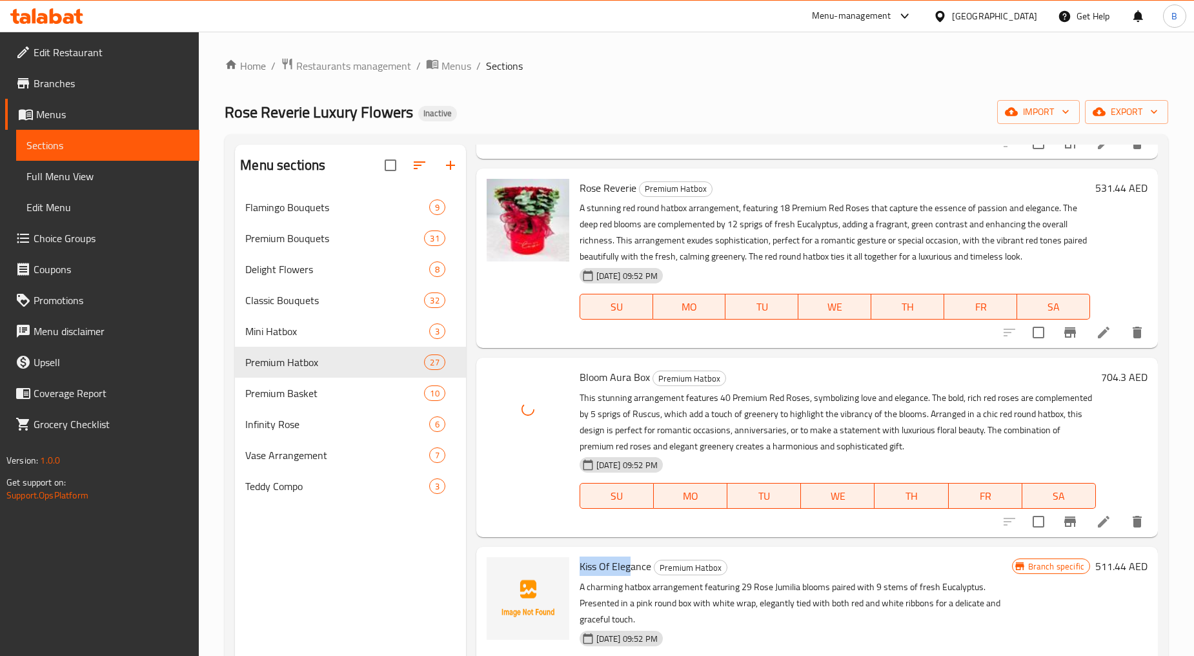
drag, startPoint x: 577, startPoint y: 581, endPoint x: 631, endPoint y: 581, distance: 54.2
click at [631, 581] on div "Kiss Of Elegance Premium Hatbox A charming hatbox arrangement featuring 29 Rose…" at bounding box center [795, 628] width 443 height 153
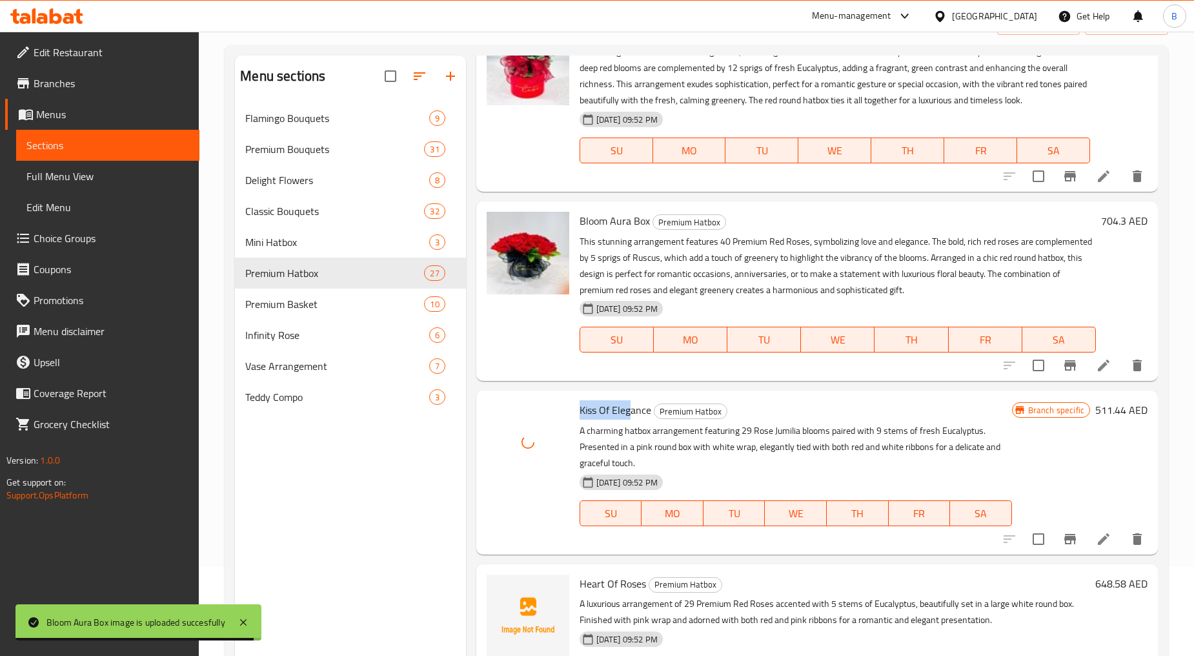
scroll to position [181, 0]
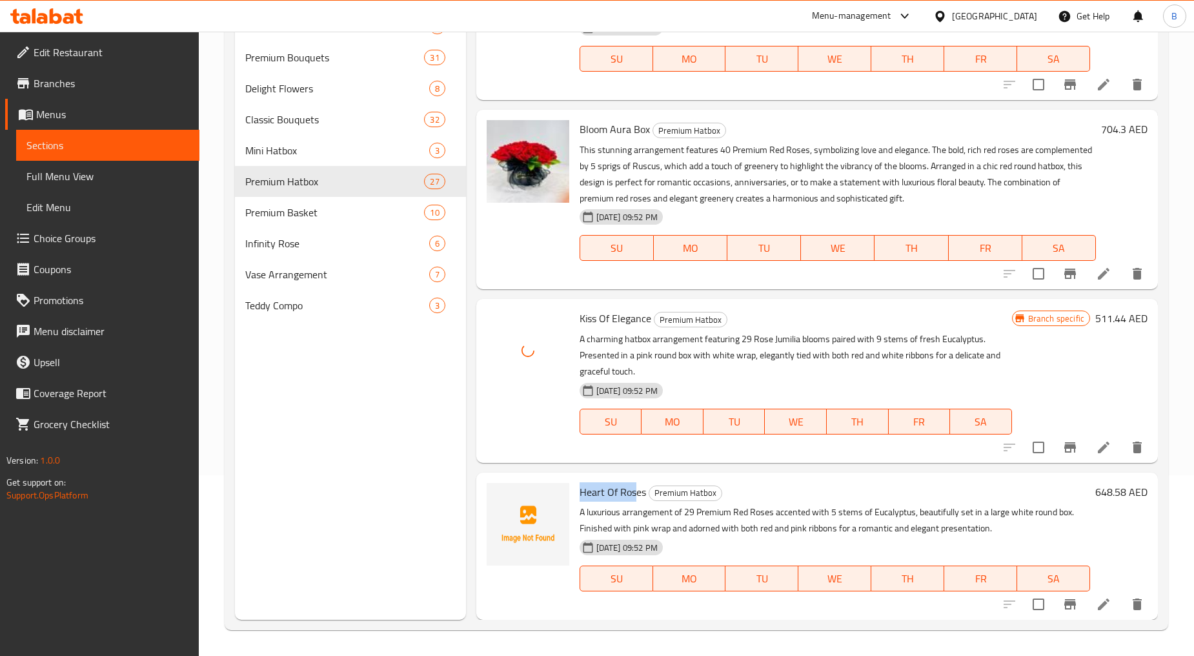
drag, startPoint x: 576, startPoint y: 494, endPoint x: 634, endPoint y: 487, distance: 58.0
click at [634, 487] on div "Heart Of Roses Premium Hatbox A luxurious arrangement of 29 Premium Red Roses a…" at bounding box center [834, 546] width 521 height 137
click at [626, 489] on span "Heart Of Roses" at bounding box center [613, 491] width 66 height 19
drag, startPoint x: 607, startPoint y: 496, endPoint x: 616, endPoint y: 495, distance: 8.4
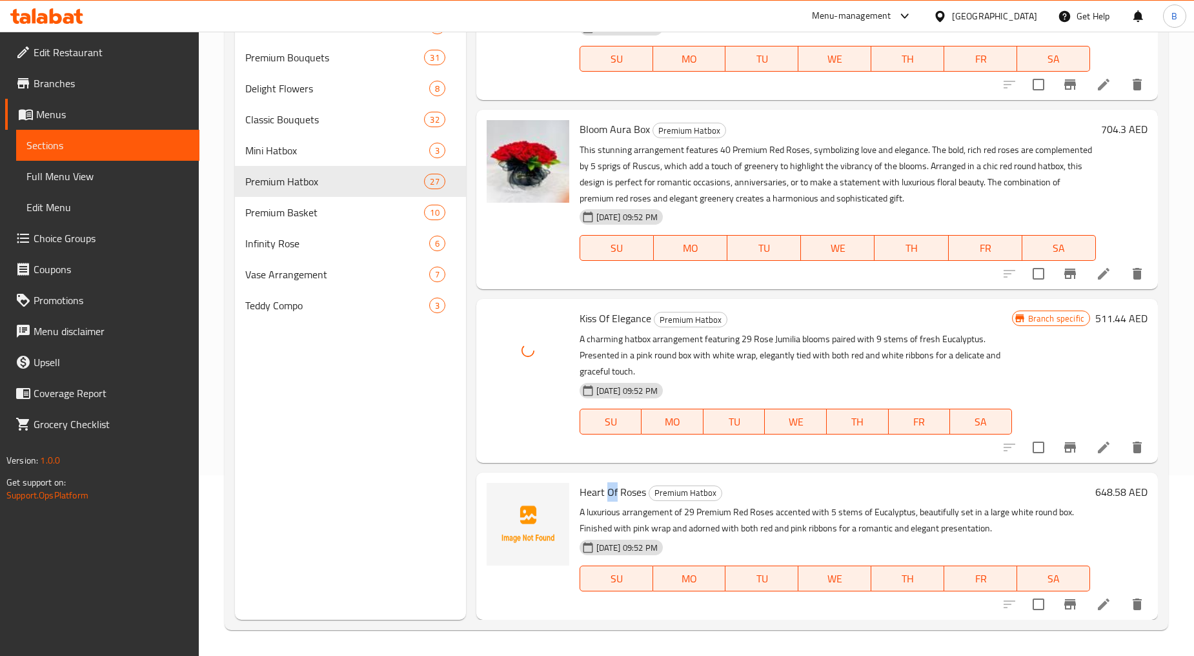
click at [616, 495] on span "Heart Of Roses" at bounding box center [613, 491] width 66 height 19
click at [670, 476] on div "Heart Of Roses Premium Hatbox A luxurious arrangement of 29 Premium Red Roses a…" at bounding box center [816, 545] width 681 height 147
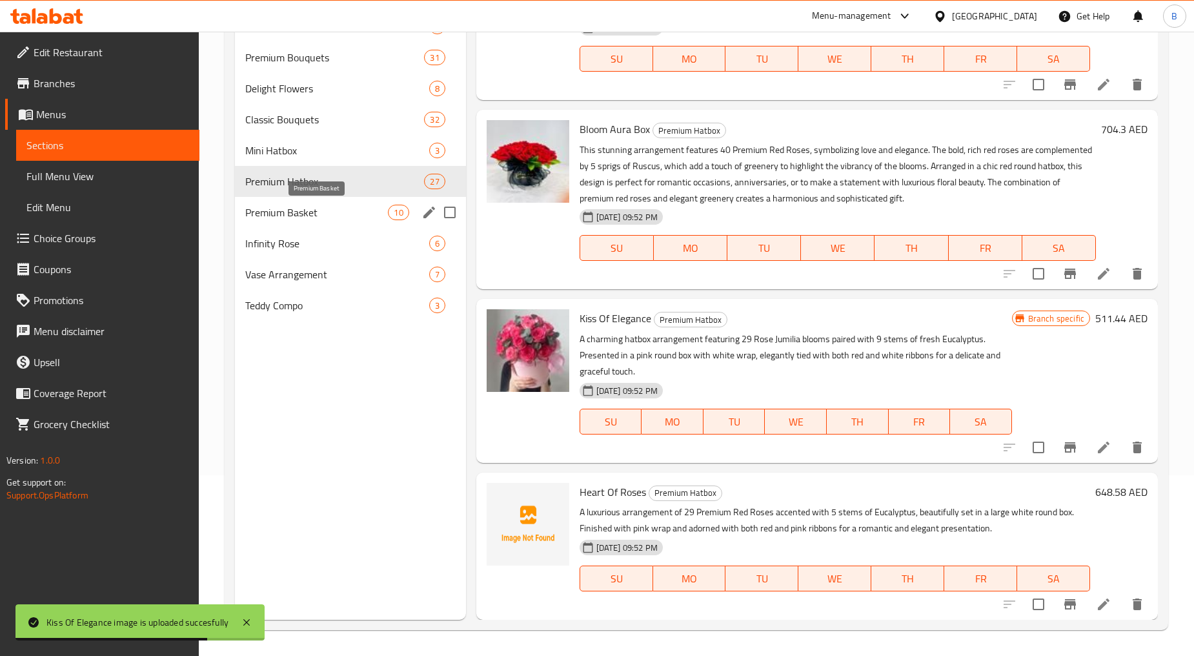
click at [288, 214] on span "Premium Basket" at bounding box center [316, 212] width 143 height 15
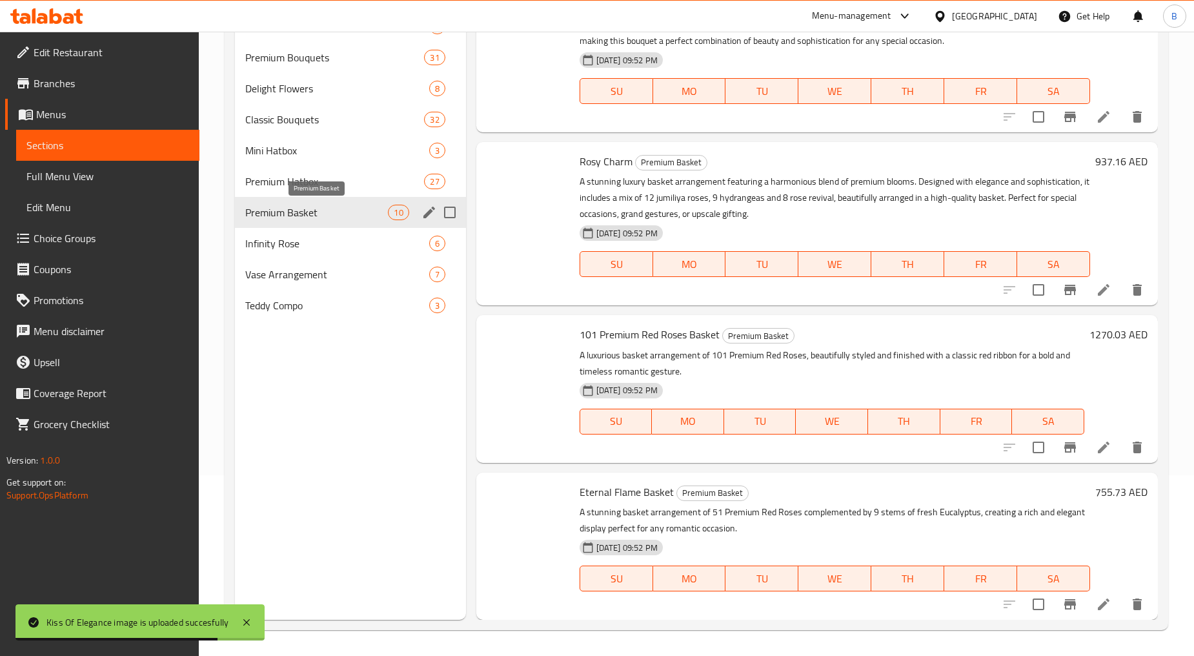
scroll to position [1171, 0]
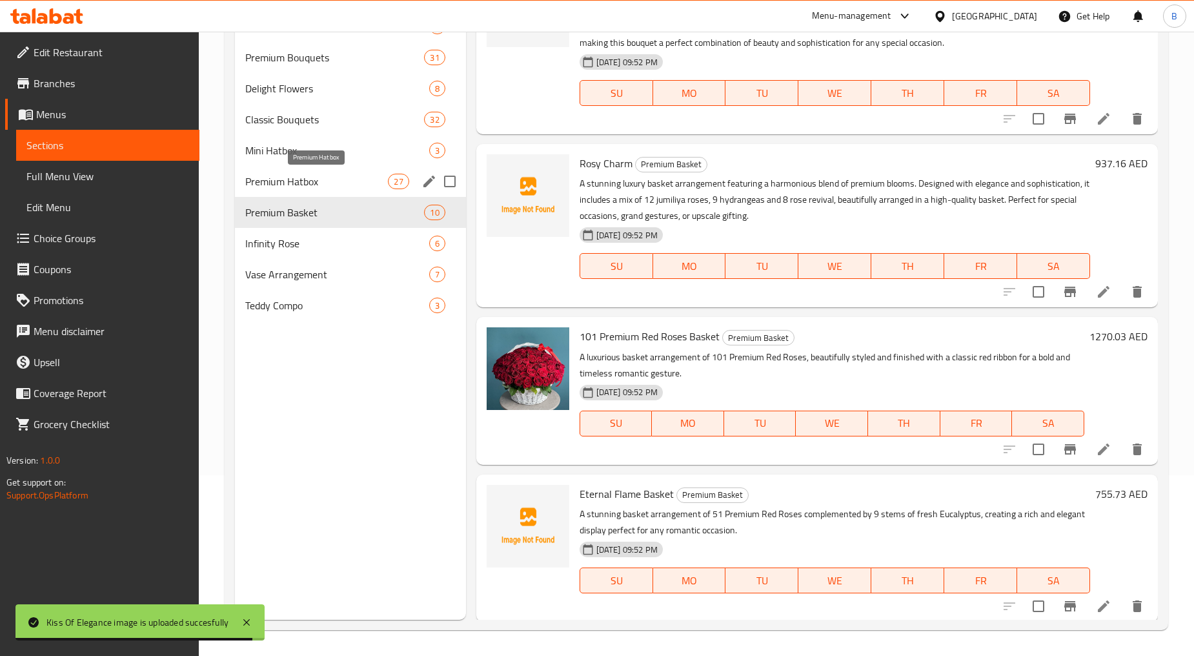
click at [292, 187] on span "Premium Hatbox" at bounding box center [316, 181] width 143 height 15
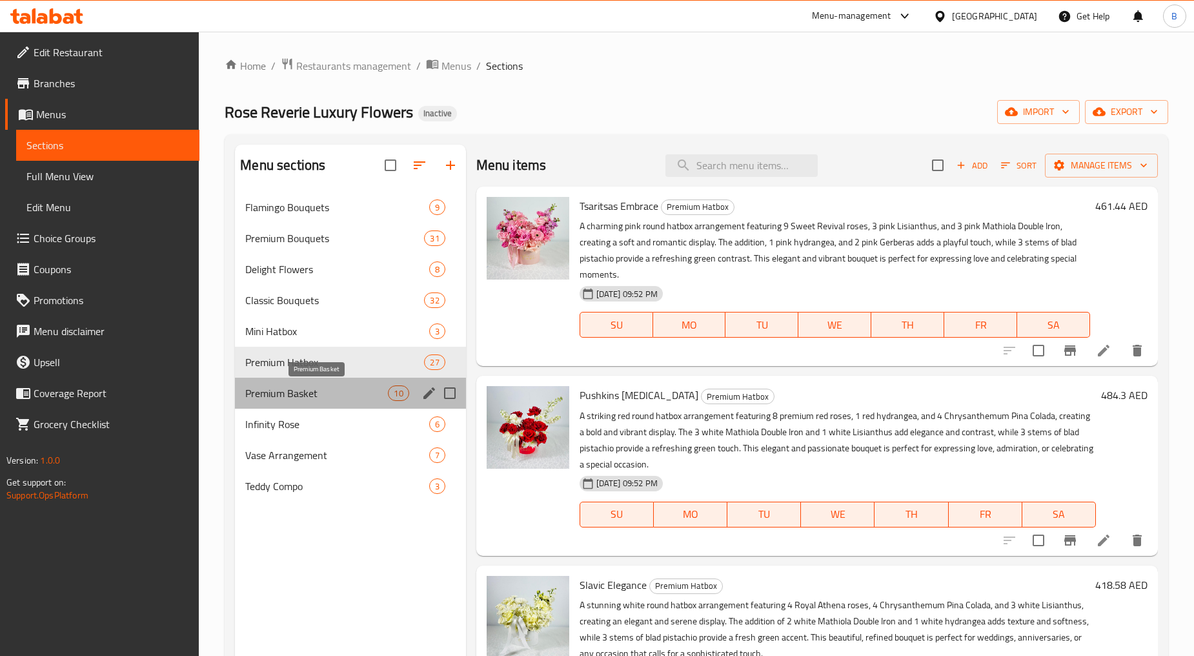
click at [312, 395] on span "Premium Basket" at bounding box center [316, 392] width 143 height 15
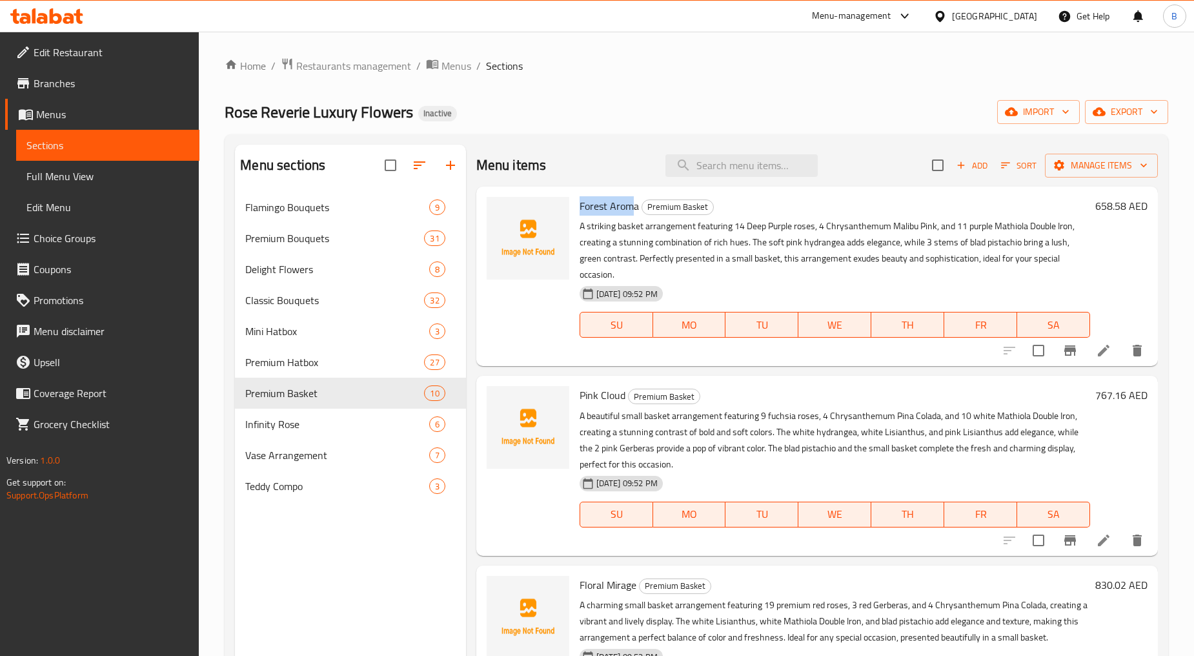
drag, startPoint x: 576, startPoint y: 203, endPoint x: 633, endPoint y: 205, distance: 56.8
click at [633, 205] on div "Forest Aroma Premium Basket A striking basket arrangement featuring 14 Deep Pur…" at bounding box center [834, 276] width 521 height 169
drag, startPoint x: 577, startPoint y: 396, endPoint x: 620, endPoint y: 396, distance: 42.6
click at [620, 396] on div "Pink Cloud Premium Basket A beautiful small basket arrangement featuring 9 fuch…" at bounding box center [834, 465] width 521 height 169
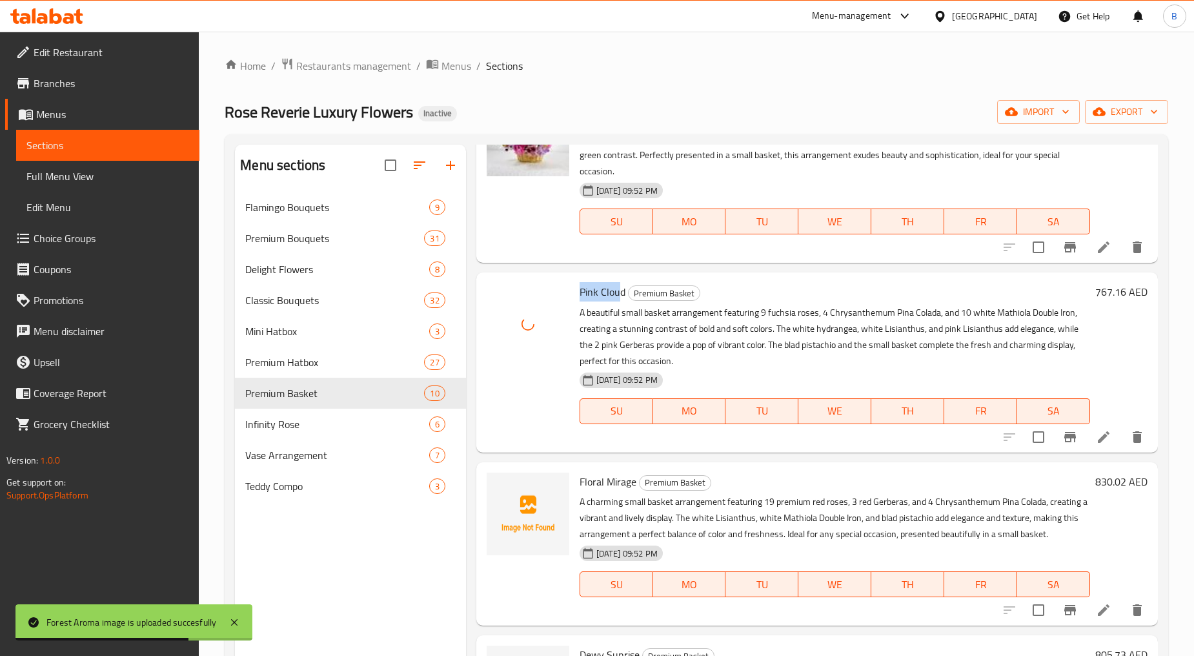
scroll to position [215, 0]
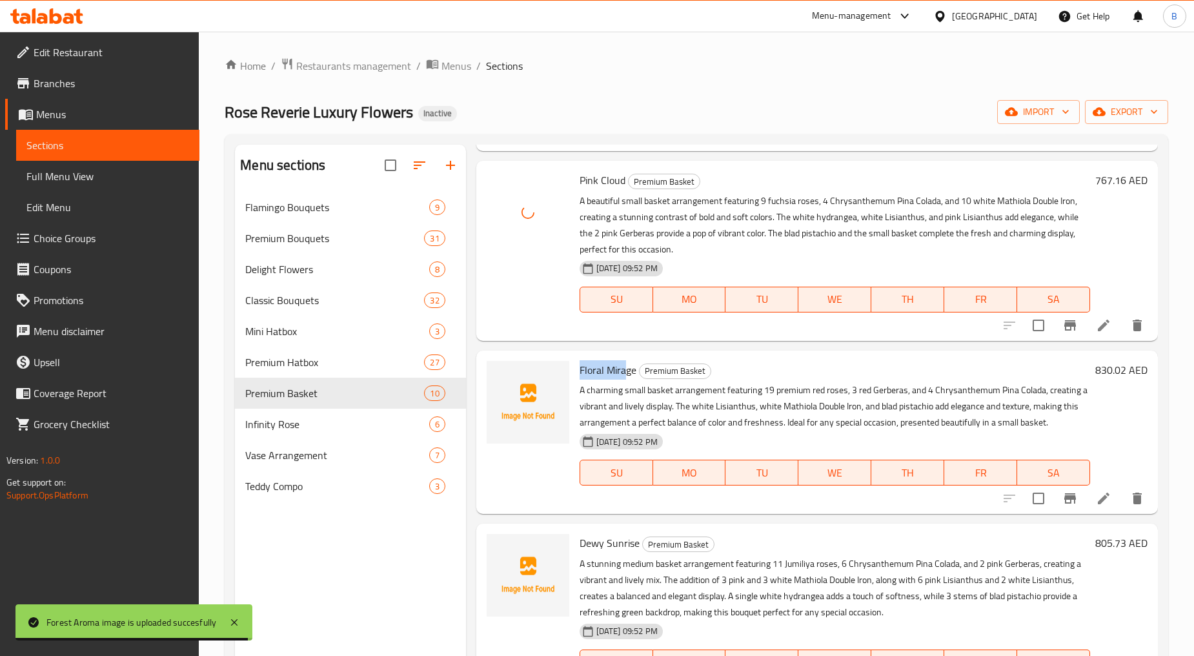
drag, startPoint x: 581, startPoint y: 368, endPoint x: 624, endPoint y: 369, distance: 42.6
click at [624, 369] on span "Floral Mirage" at bounding box center [608, 369] width 57 height 19
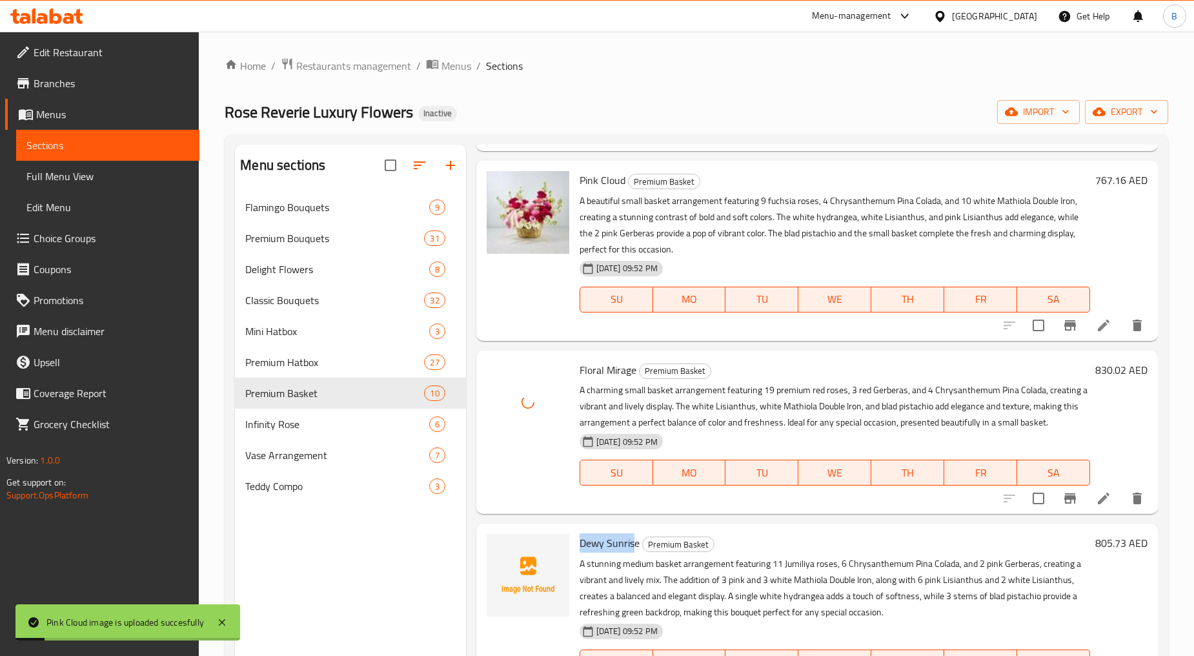
drag, startPoint x: 578, startPoint y: 543, endPoint x: 633, endPoint y: 545, distance: 54.9
click at [633, 545] on span "Dewy Sunrise" at bounding box center [610, 542] width 60 height 19
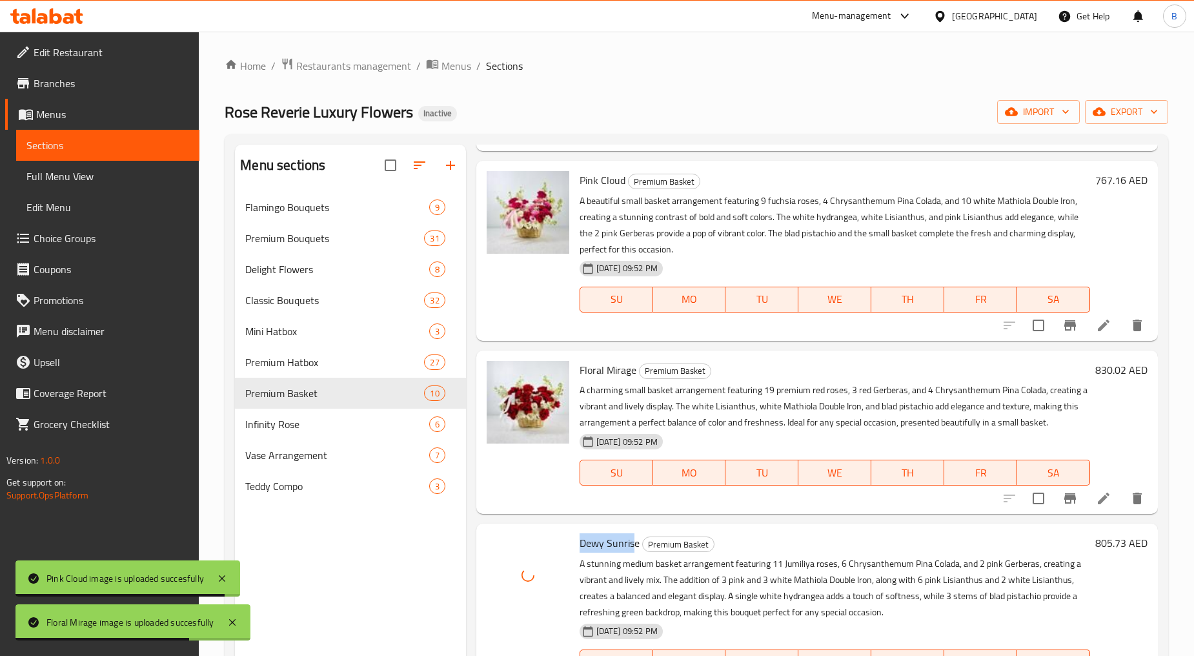
scroll to position [430, 0]
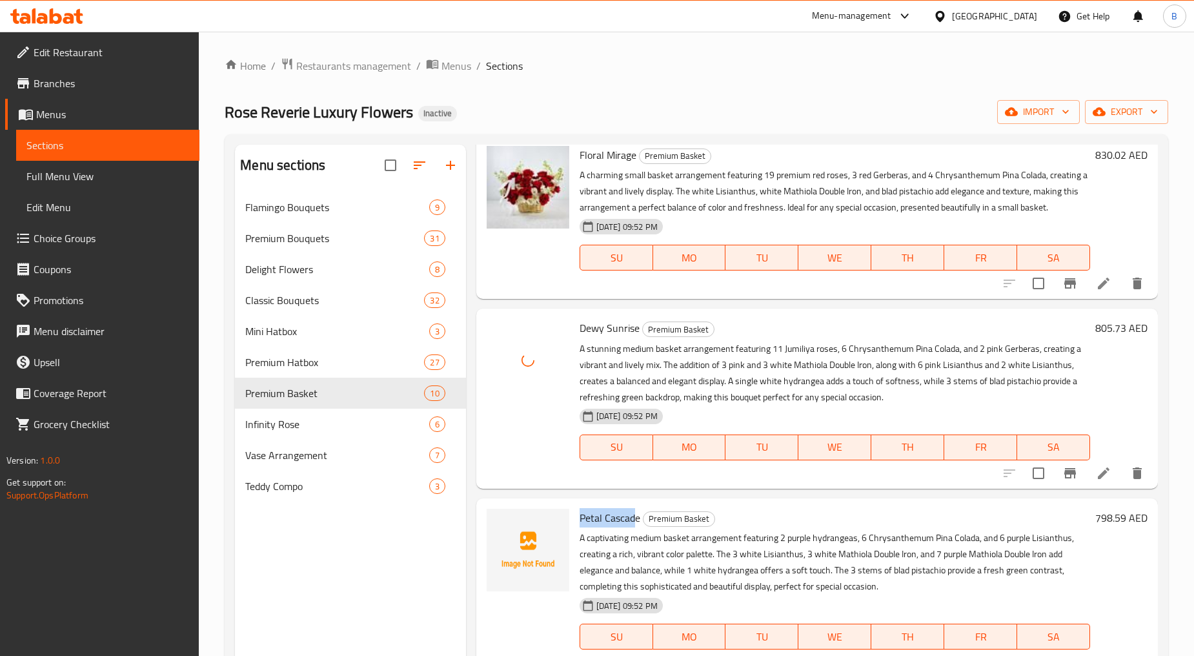
drag, startPoint x: 578, startPoint y: 514, endPoint x: 632, endPoint y: 518, distance: 55.0
click at [632, 518] on div "Petal Cascade Premium Basket A captivating medium basket arrangement featuring …" at bounding box center [834, 587] width 521 height 169
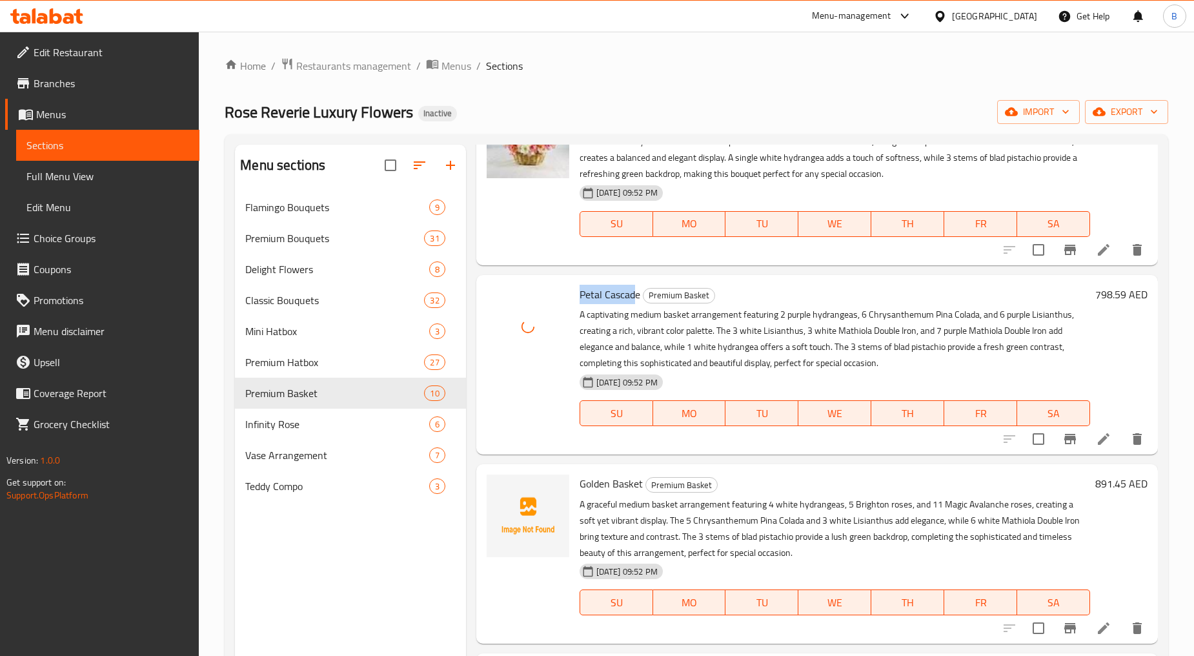
scroll to position [717, 0]
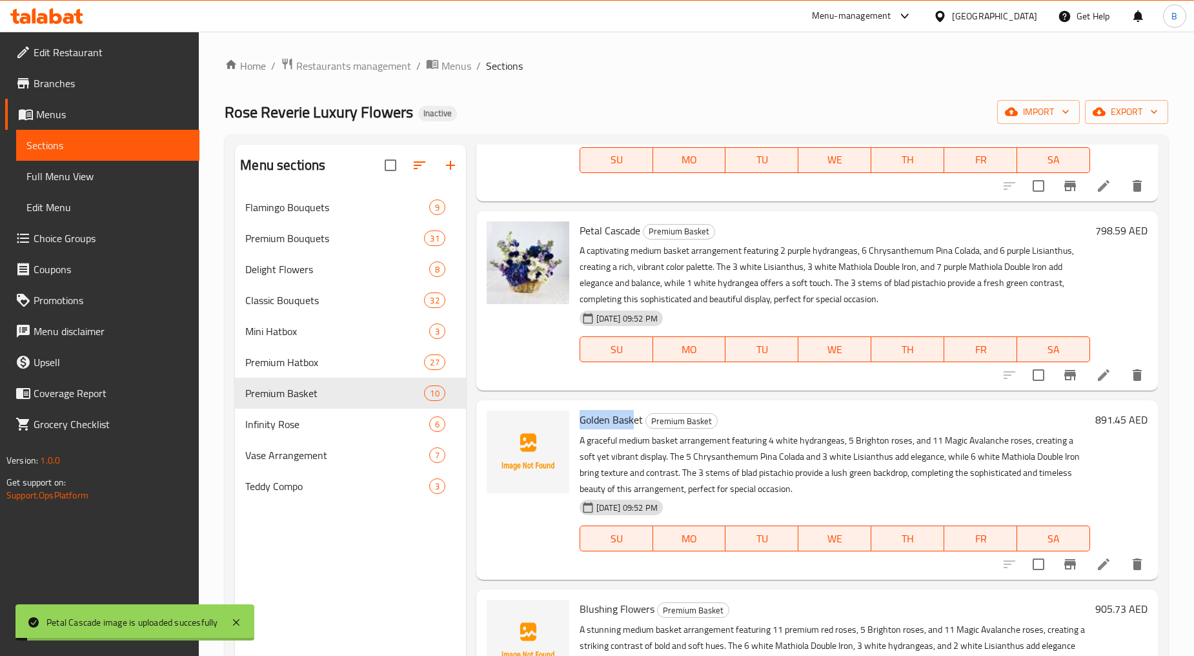
drag, startPoint x: 585, startPoint y: 418, endPoint x: 631, endPoint y: 420, distance: 45.9
click at [631, 420] on span "Golden Basket" at bounding box center [611, 419] width 63 height 19
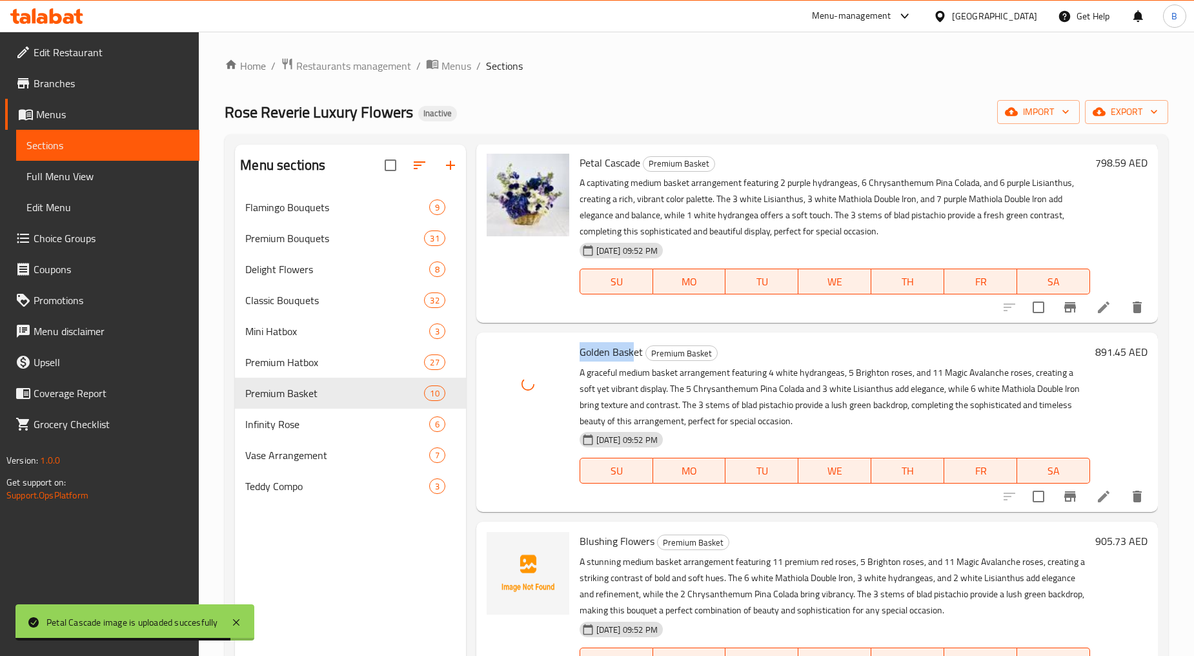
scroll to position [932, 0]
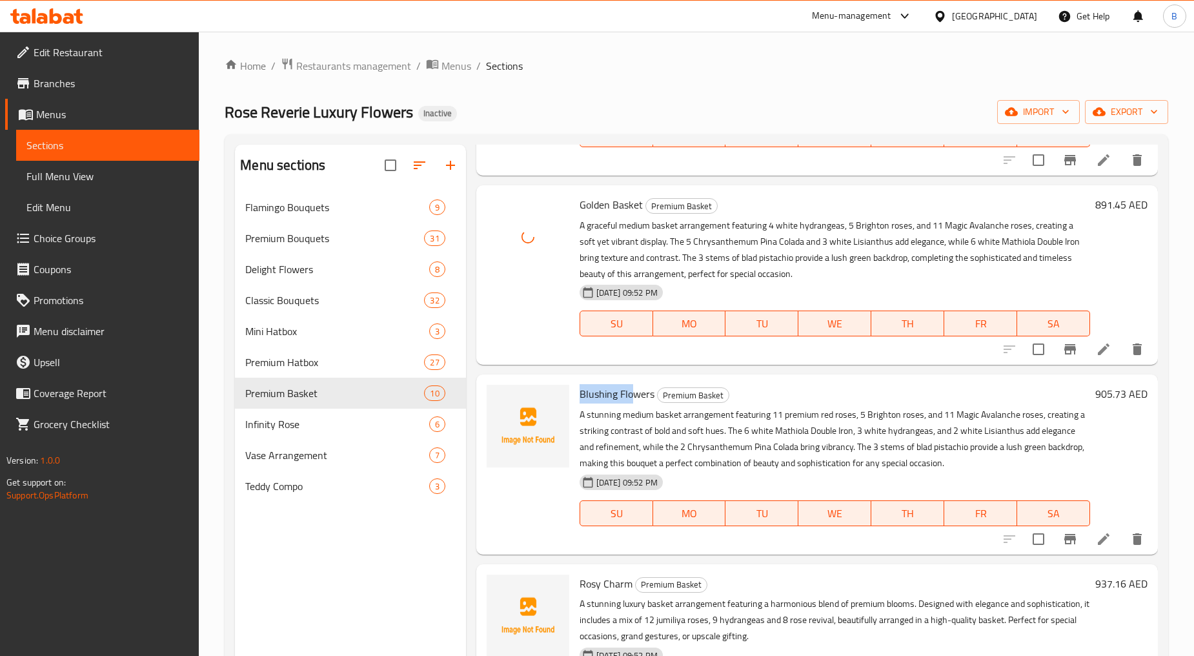
drag, startPoint x: 579, startPoint y: 395, endPoint x: 636, endPoint y: 397, distance: 56.8
click at [636, 397] on span "Blushing Flowers" at bounding box center [617, 393] width 75 height 19
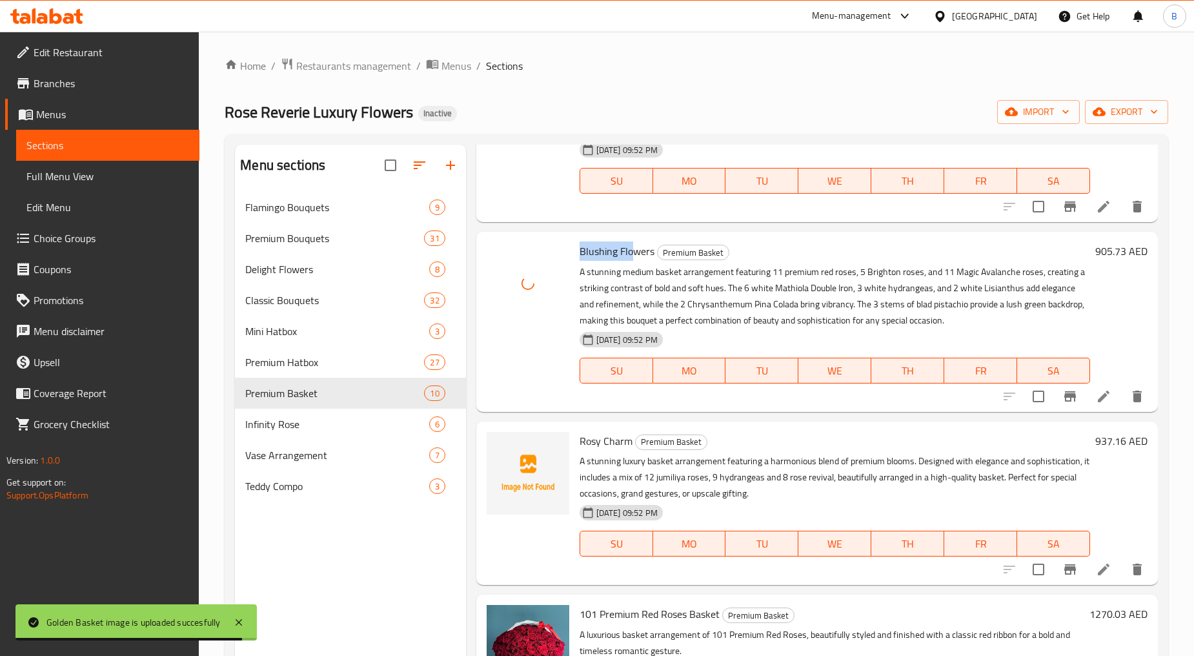
scroll to position [1075, 0]
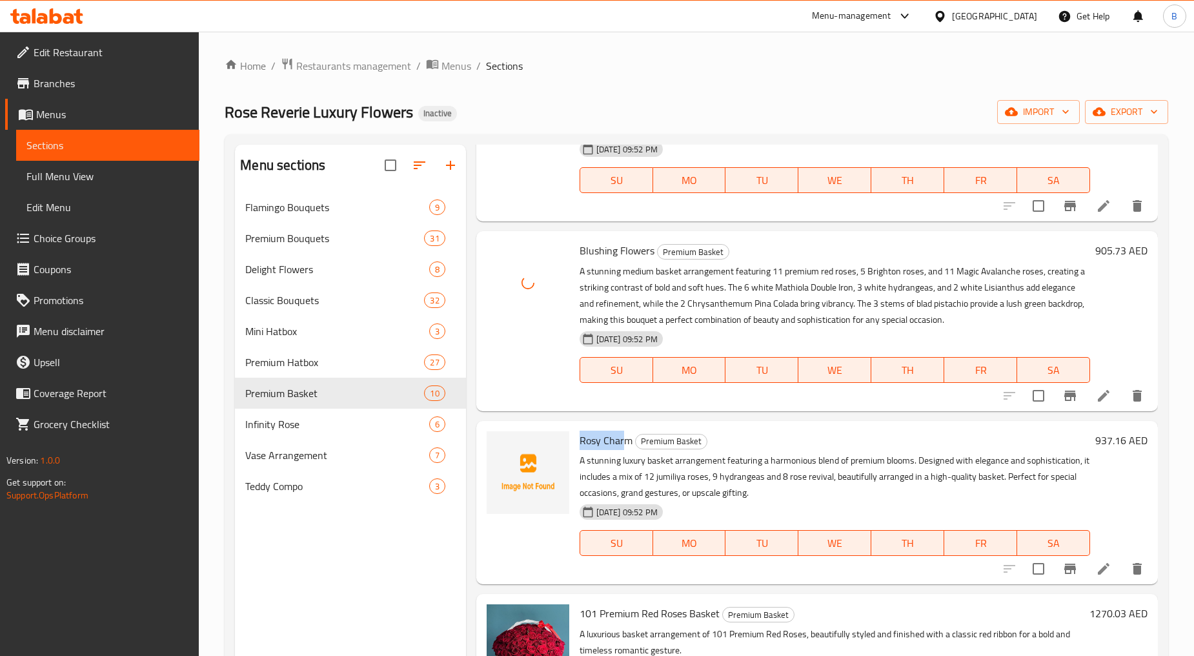
drag, startPoint x: 576, startPoint y: 435, endPoint x: 623, endPoint y: 441, distance: 48.2
click at [623, 441] on div "Rosy Charm Premium Basket A stunning luxury basket arrangement featuring a harm…" at bounding box center [834, 502] width 521 height 153
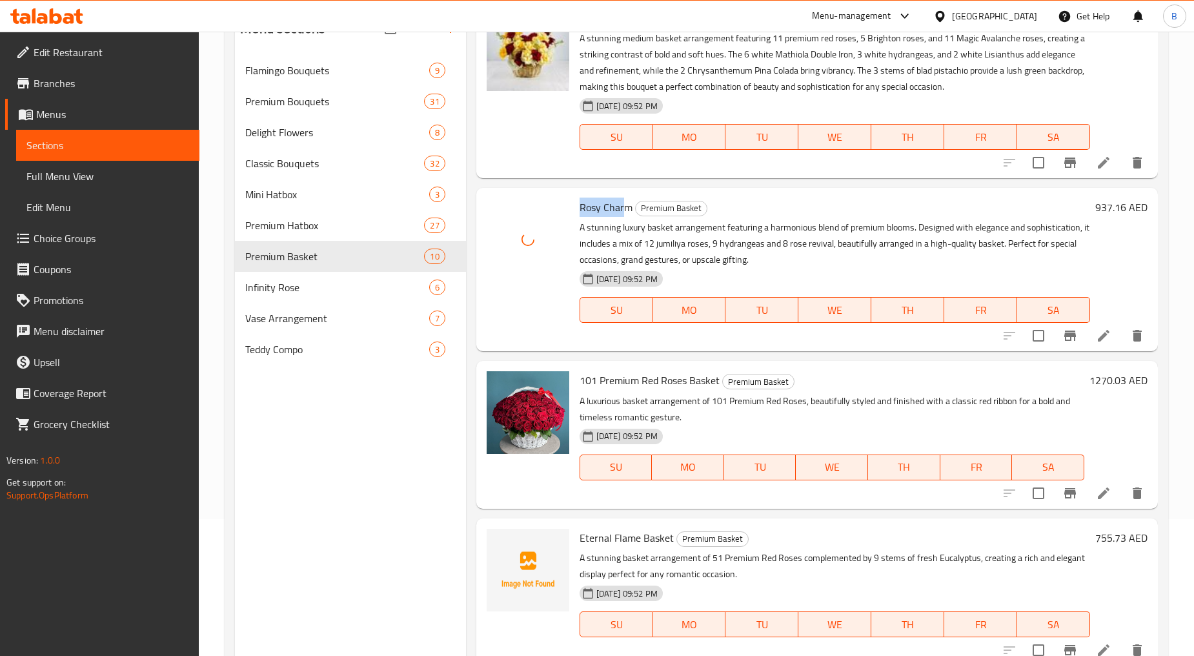
scroll to position [143, 0]
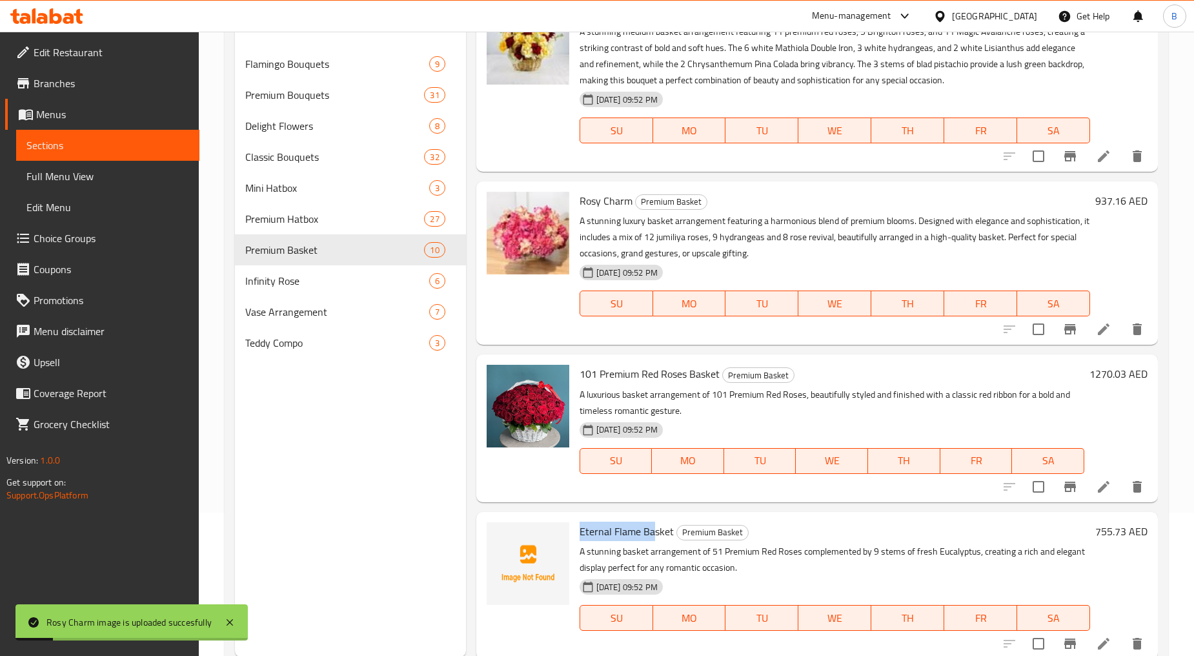
drag, startPoint x: 575, startPoint y: 532, endPoint x: 654, endPoint y: 532, distance: 79.4
click at [654, 532] on div "Eternal Flame Basket Premium Basket A stunning basket arrangement of 51 Premium…" at bounding box center [834, 585] width 521 height 137
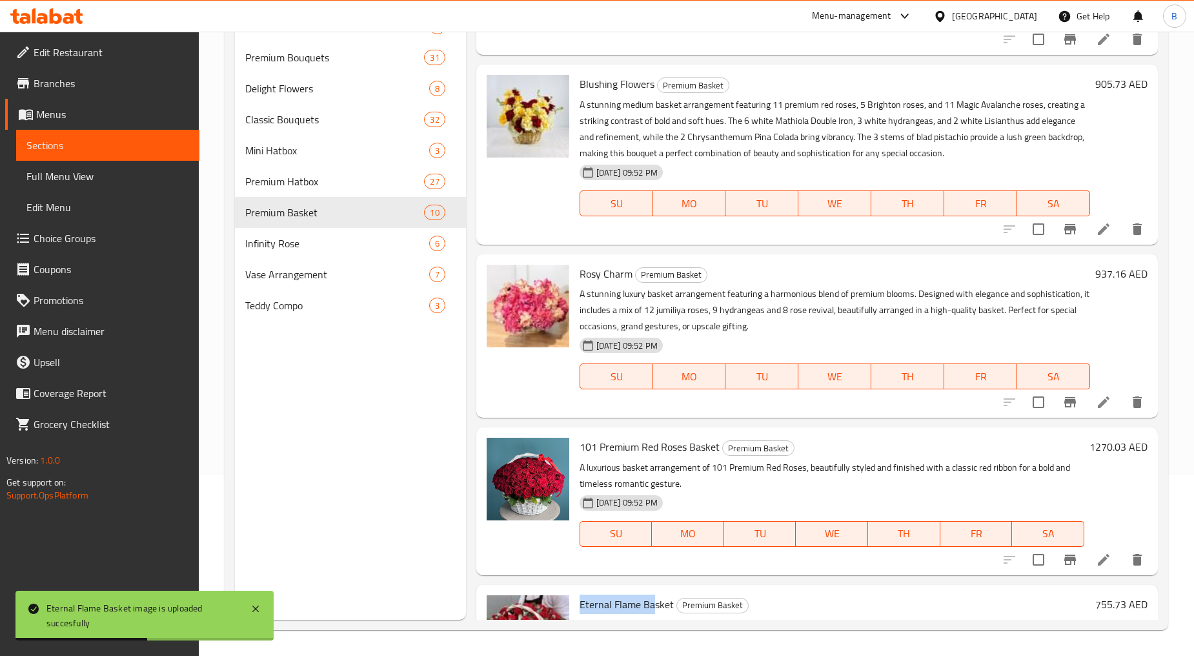
scroll to position [1171, 0]
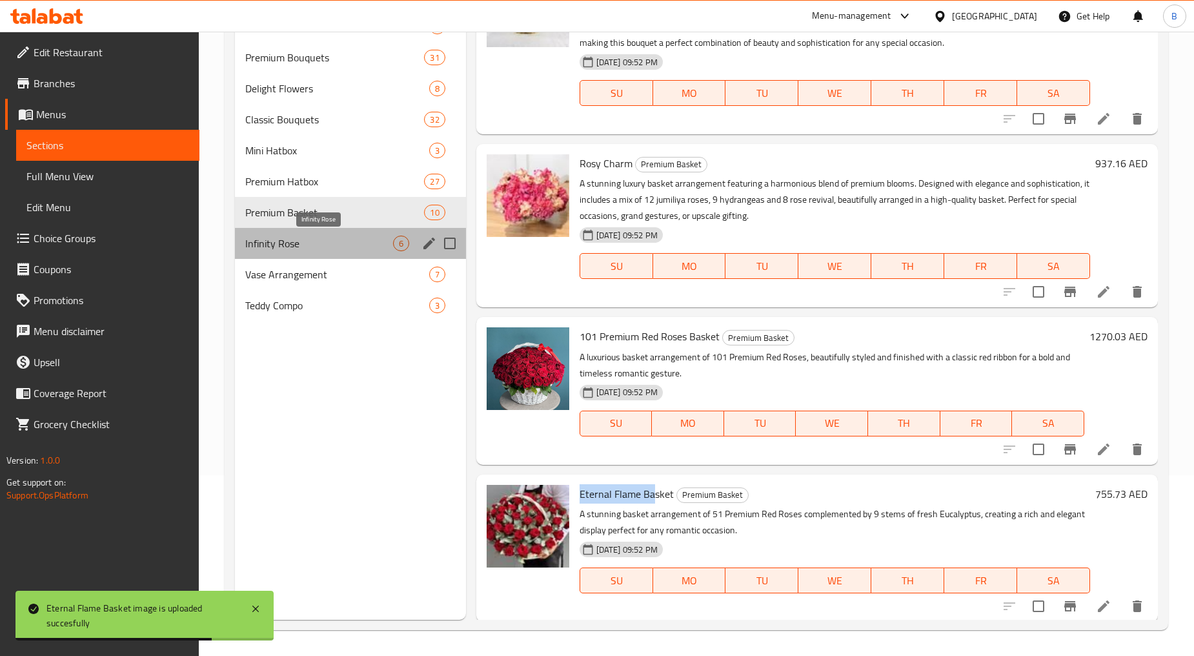
click at [308, 245] on span "Infinity Rose" at bounding box center [318, 243] width 147 height 15
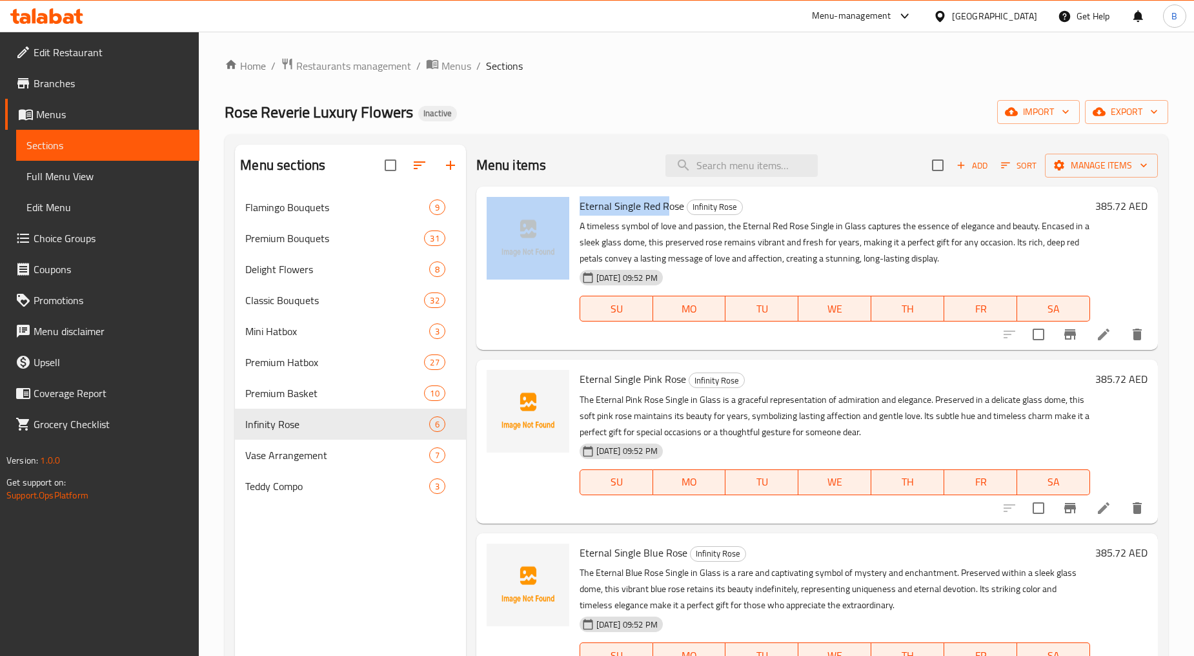
drag, startPoint x: 572, startPoint y: 207, endPoint x: 666, endPoint y: 205, distance: 93.6
click at [666, 205] on div "Eternal Single Red Rose Infinity Rose A timeless symbol of love and passion, th…" at bounding box center [816, 268] width 671 height 153
click at [620, 208] on span "Eternal Single Red Rose" at bounding box center [632, 205] width 105 height 19
drag, startPoint x: 580, startPoint y: 208, endPoint x: 639, endPoint y: 208, distance: 59.4
click at [639, 208] on span "Eternal Single Red Rose" at bounding box center [632, 205] width 105 height 19
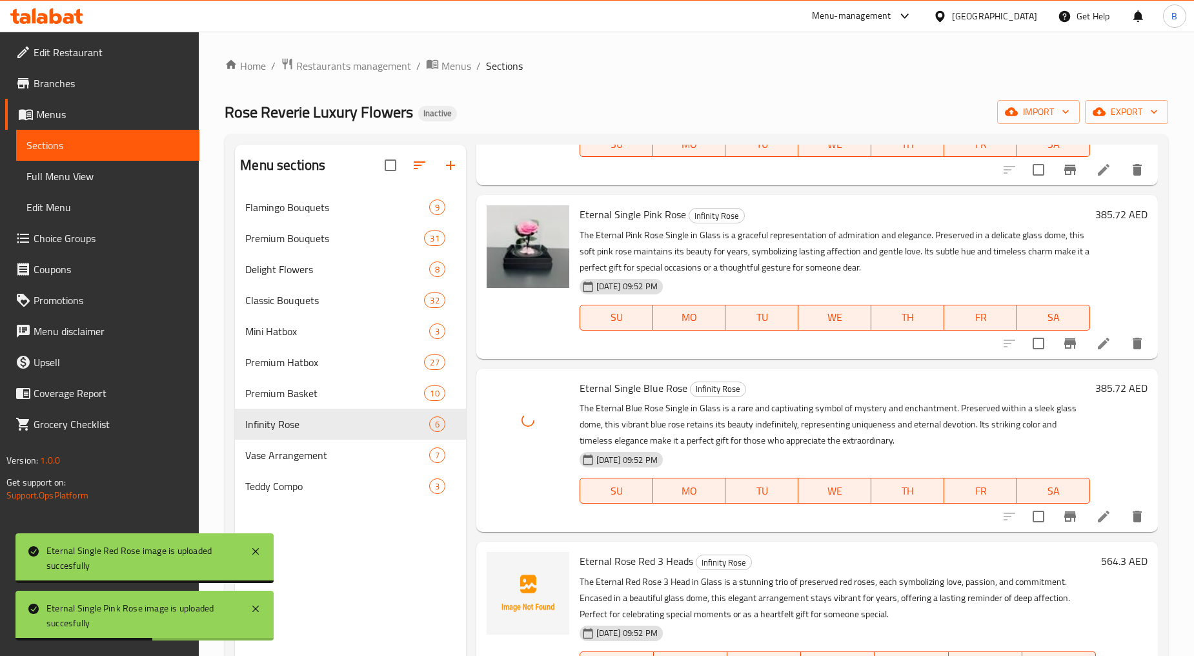
scroll to position [287, 0]
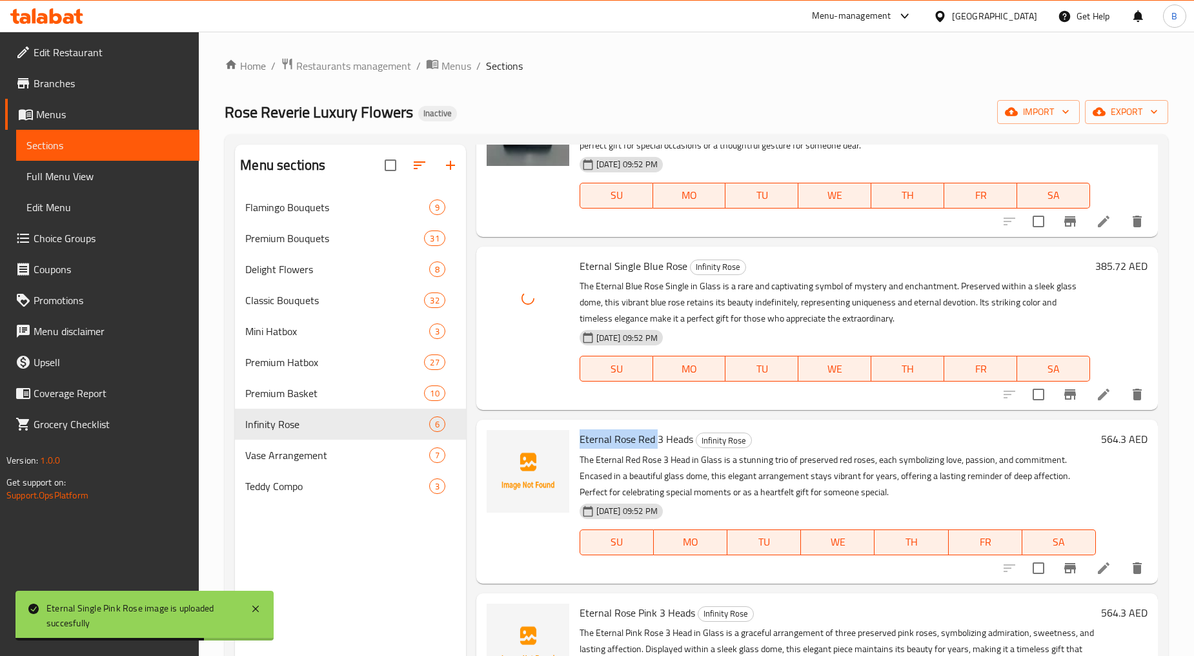
drag, startPoint x: 580, startPoint y: 439, endPoint x: 657, endPoint y: 446, distance: 77.8
click at [657, 446] on span "Eternal Rose Red 3 Heads" at bounding box center [637, 438] width 114 height 19
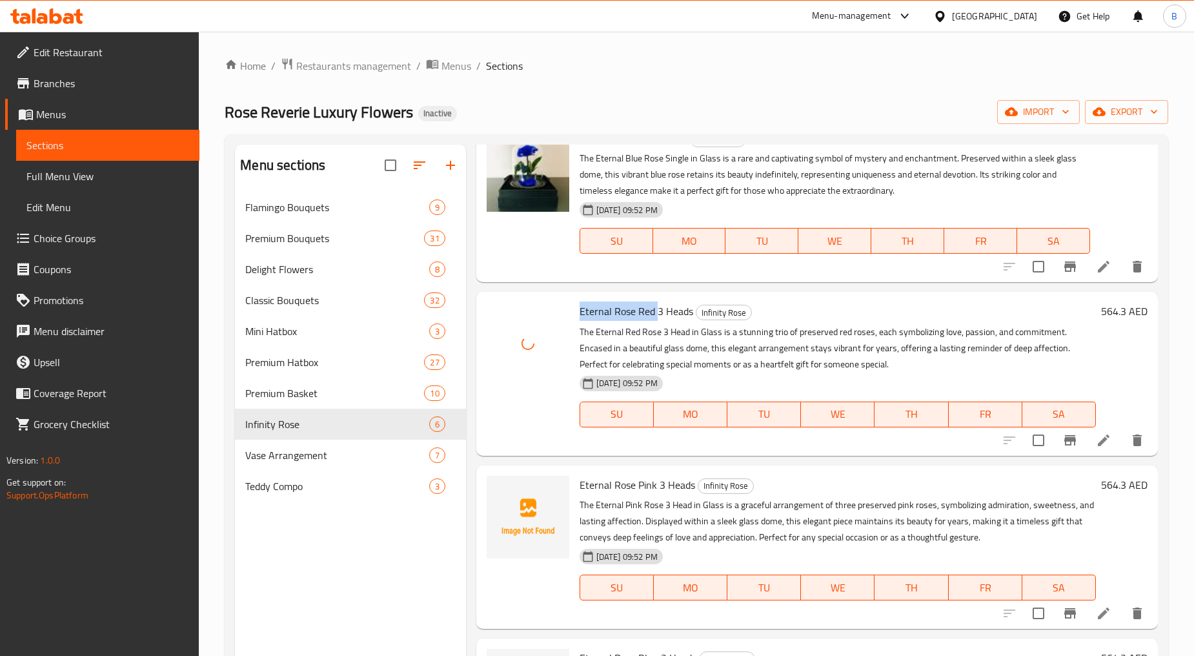
scroll to position [415, 0]
drag, startPoint x: 577, startPoint y: 481, endPoint x: 679, endPoint y: 487, distance: 102.2
click at [679, 487] on div "Eternal Rose Pink 3 Heads Infinity Rose The Eternal Pink Rose 3 Head in Glass i…" at bounding box center [837, 546] width 527 height 153
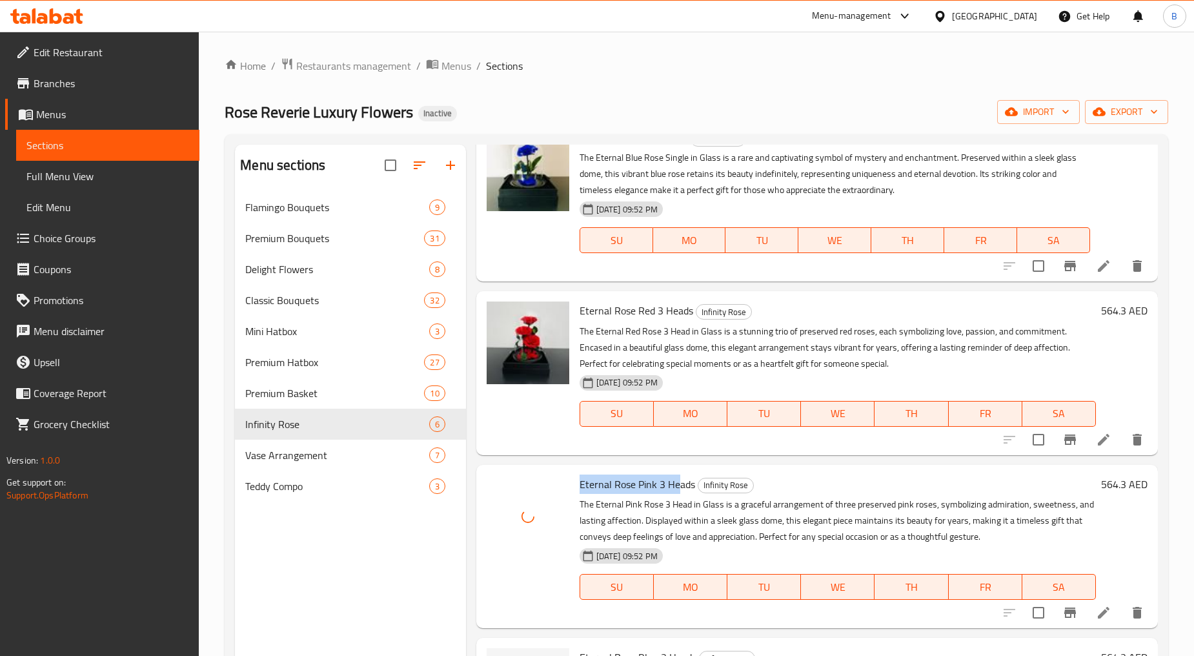
scroll to position [181, 0]
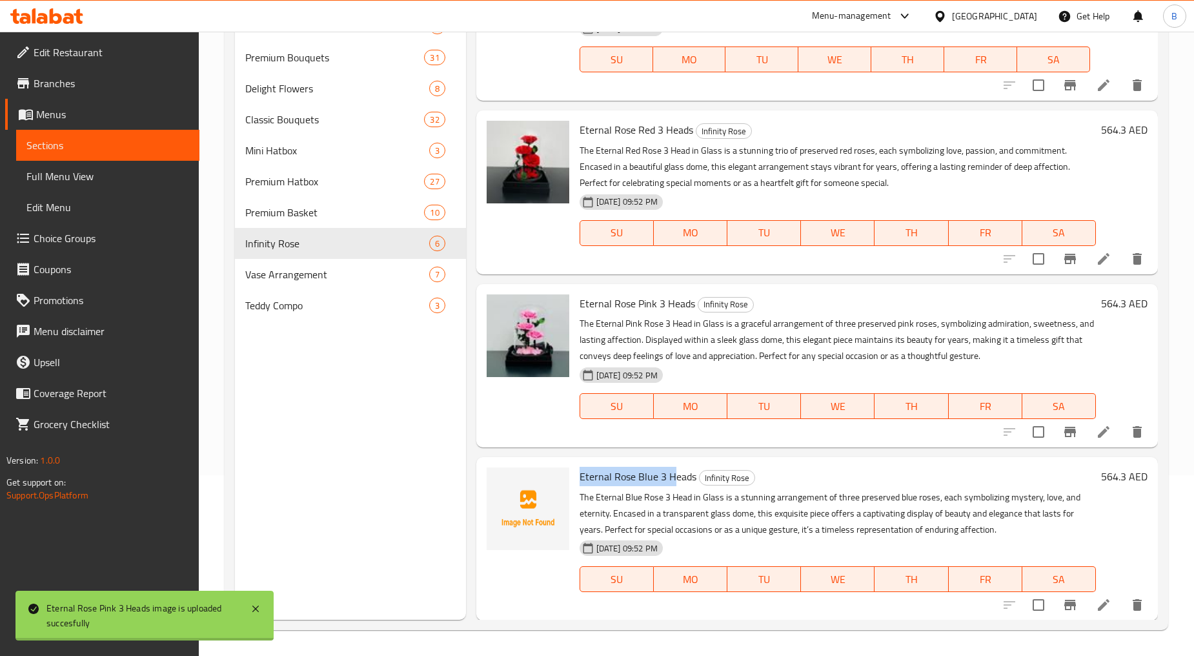
drag, startPoint x: 579, startPoint y: 474, endPoint x: 673, endPoint y: 481, distance: 94.5
click at [673, 481] on span "Eternal Rose Blue 3 Heads" at bounding box center [638, 476] width 117 height 19
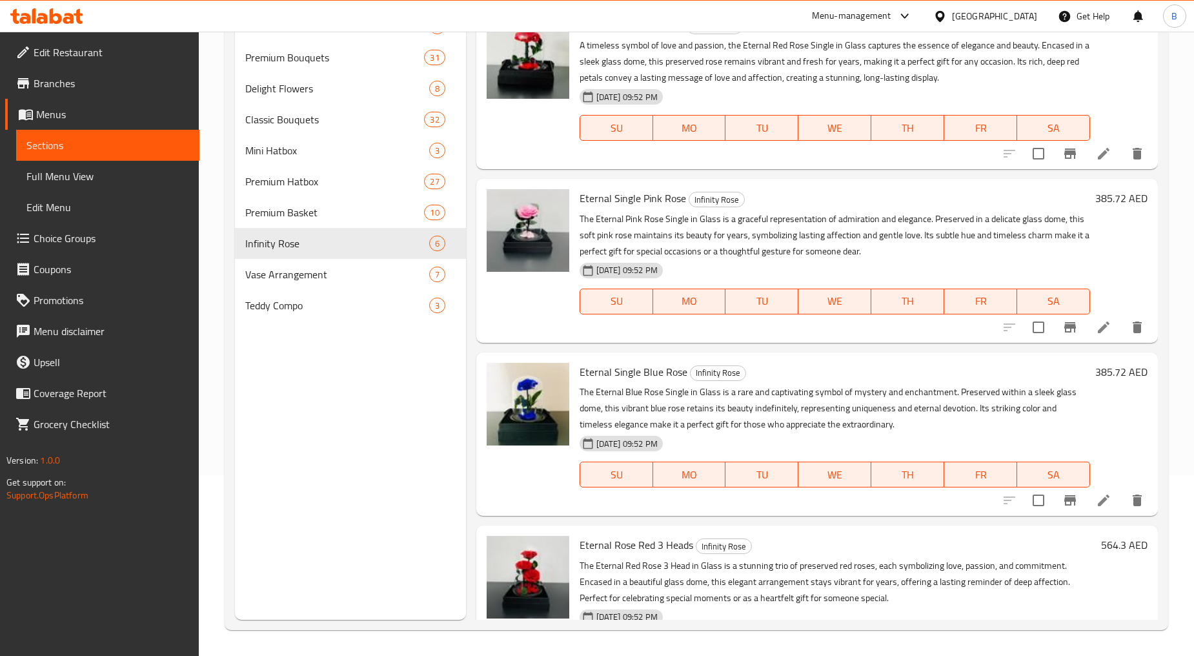
scroll to position [0, 0]
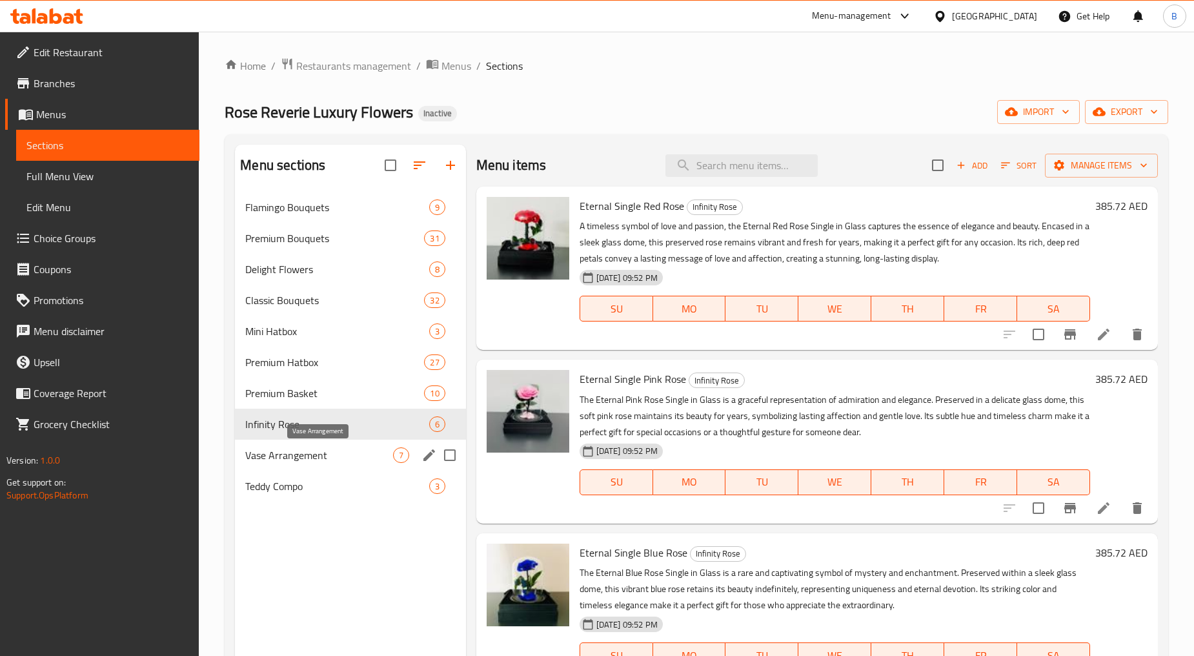
click at [329, 448] on span "Vase Arrangement" at bounding box center [318, 454] width 147 height 15
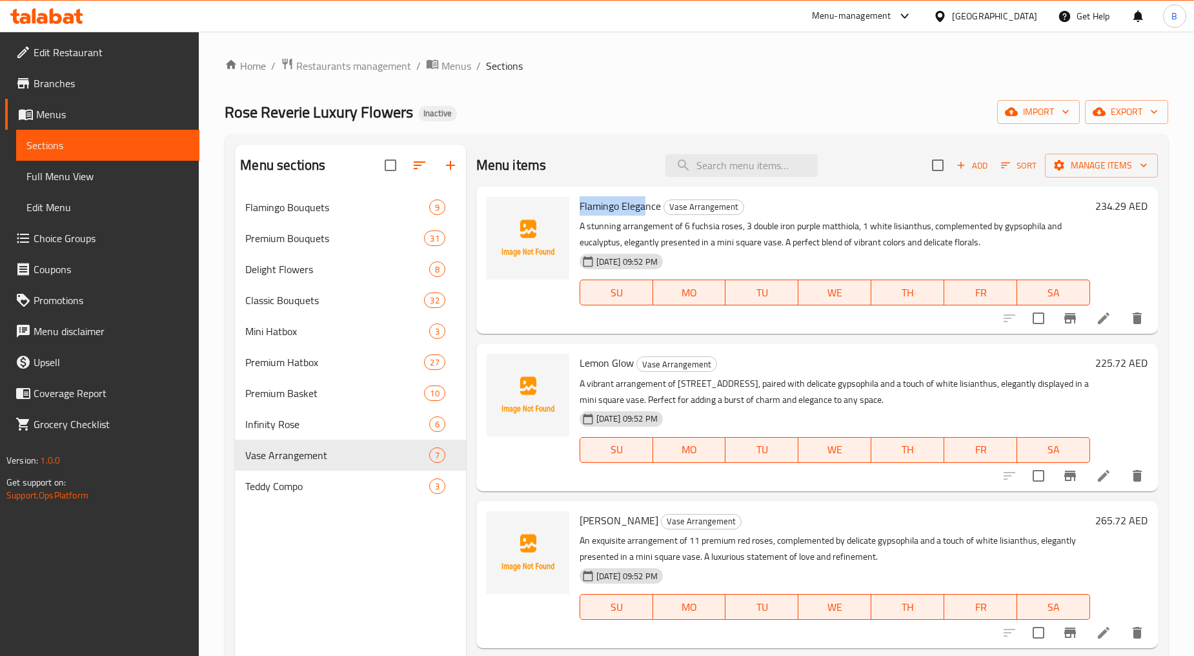
drag, startPoint x: 579, startPoint y: 207, endPoint x: 643, endPoint y: 204, distance: 64.6
click at [643, 204] on span "Flamingo Elegance" at bounding box center [620, 205] width 81 height 19
drag, startPoint x: 612, startPoint y: 363, endPoint x: 623, endPoint y: 361, distance: 11.8
click at [623, 361] on div "Lemon Glow Vase Arrangement A vibrant arrangement of 10 Rose Brighton, paired w…" at bounding box center [834, 416] width 521 height 137
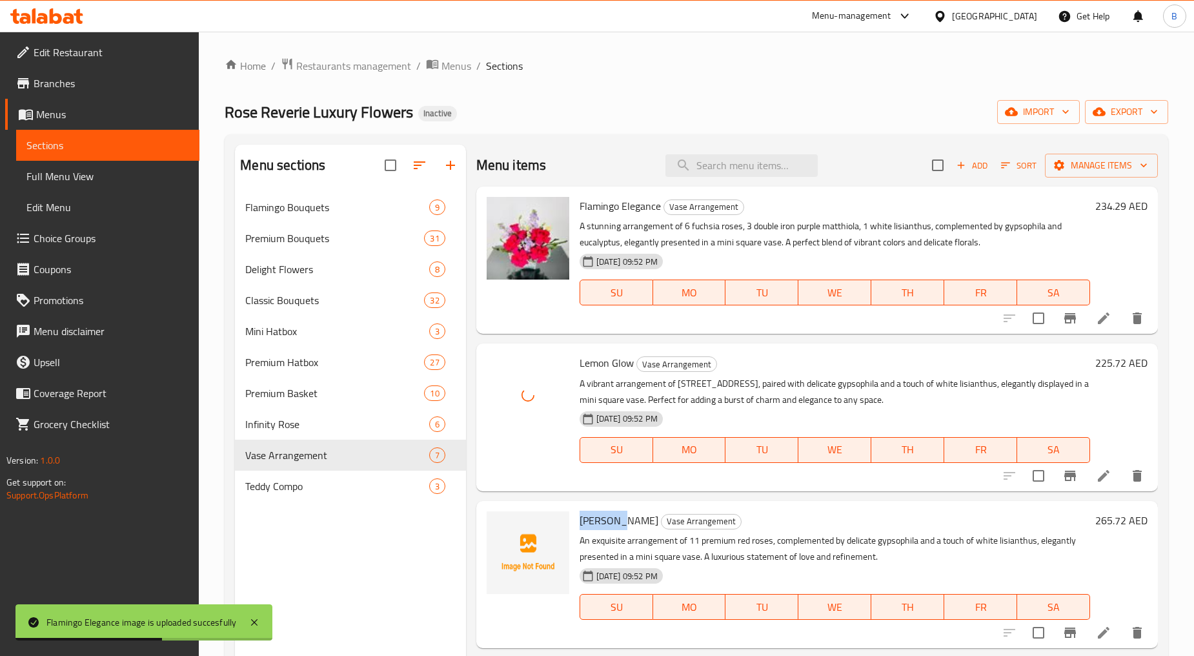
drag, startPoint x: 576, startPoint y: 519, endPoint x: 620, endPoint y: 519, distance: 44.5
click at [620, 519] on div "Ruby Glow Vase Arrangement An exquisite arrangement of 11 premium red roses, co…" at bounding box center [834, 574] width 521 height 137
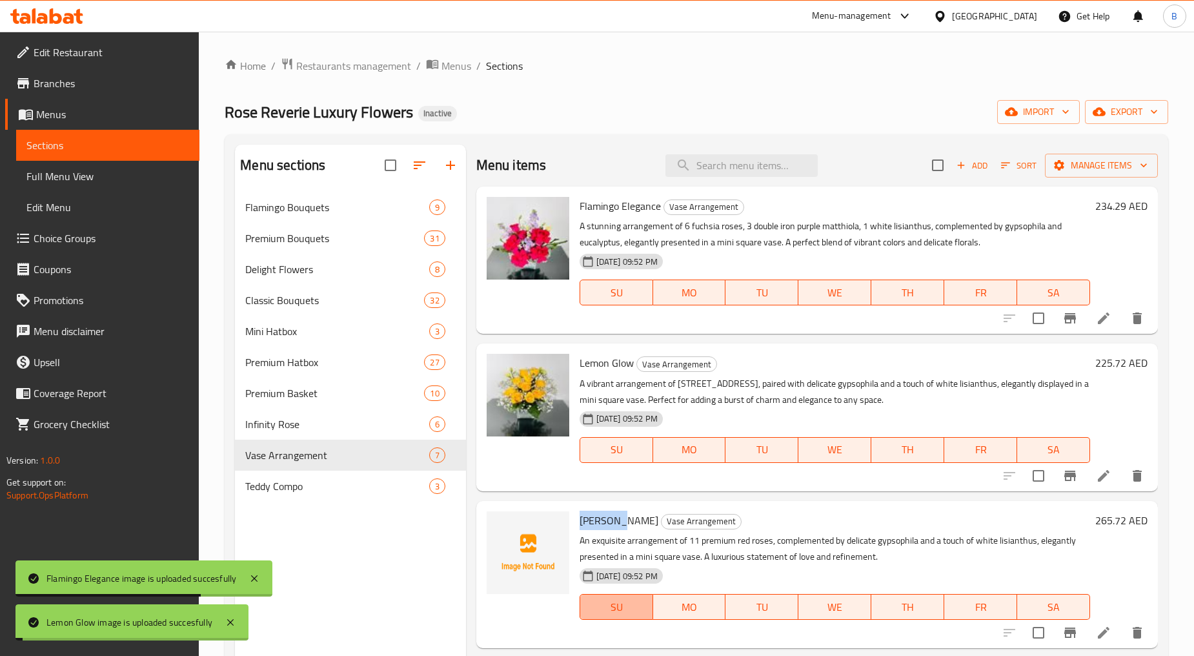
click at [647, 595] on button "SU" at bounding box center [617, 607] width 74 height 26
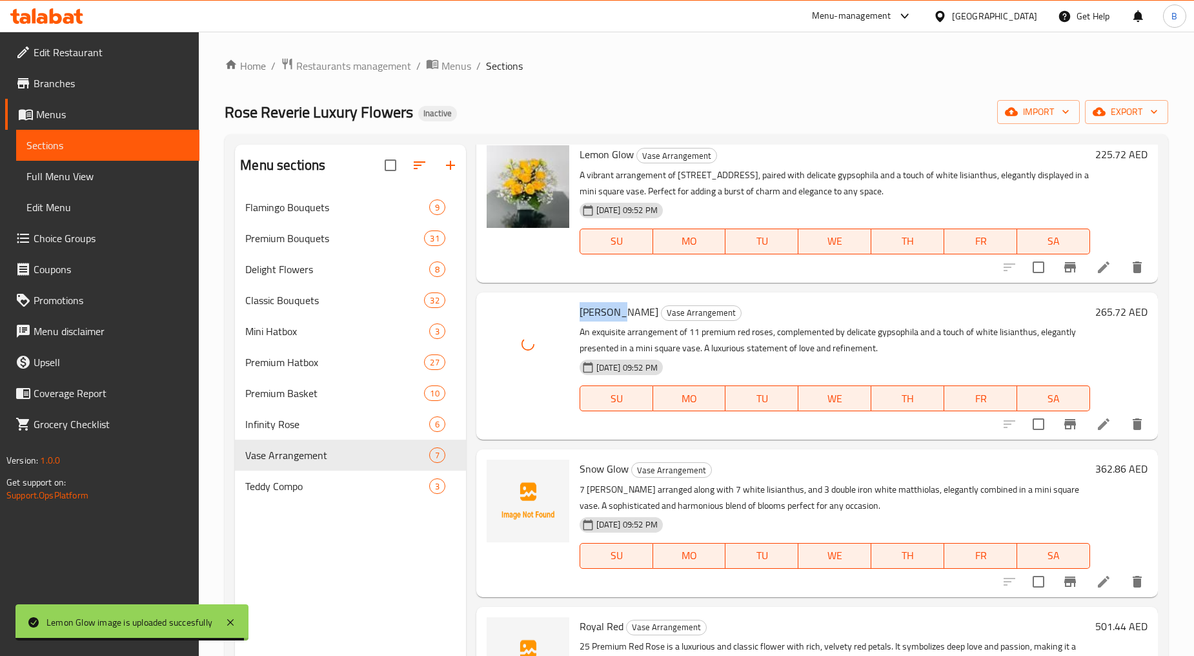
scroll to position [215, 0]
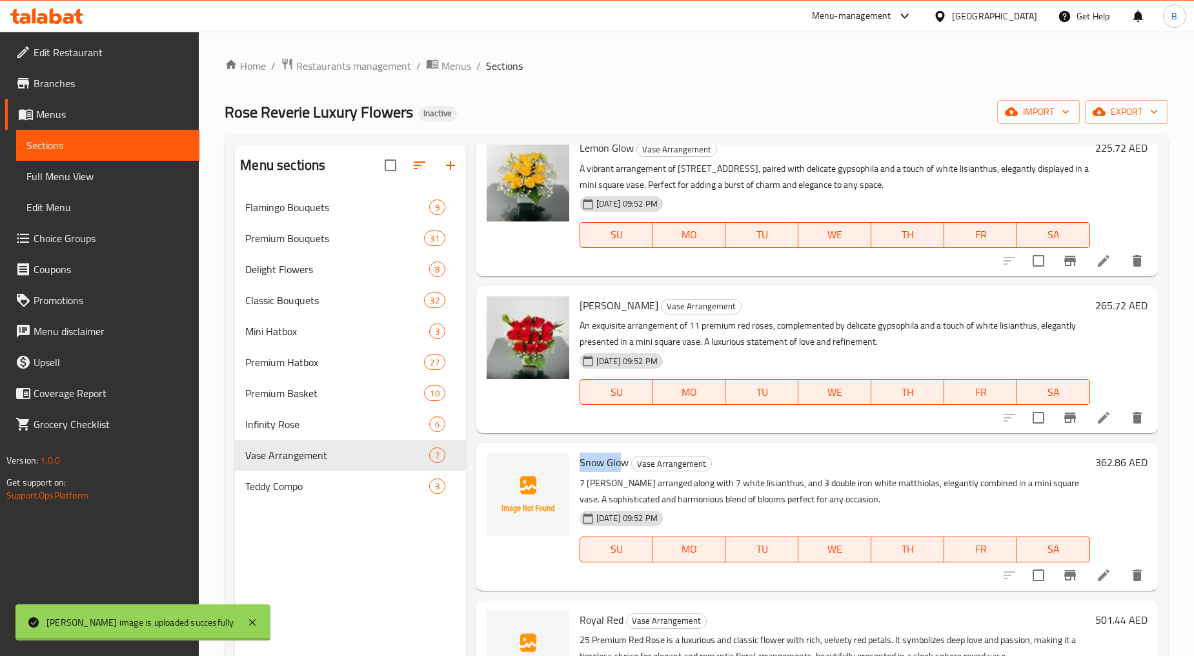
drag, startPoint x: 575, startPoint y: 461, endPoint x: 620, endPoint y: 467, distance: 44.9
click at [620, 467] on div "Snow Glow Vase Arrangement 7 [PERSON_NAME] arranged along with 7 white lisianth…" at bounding box center [834, 516] width 521 height 137
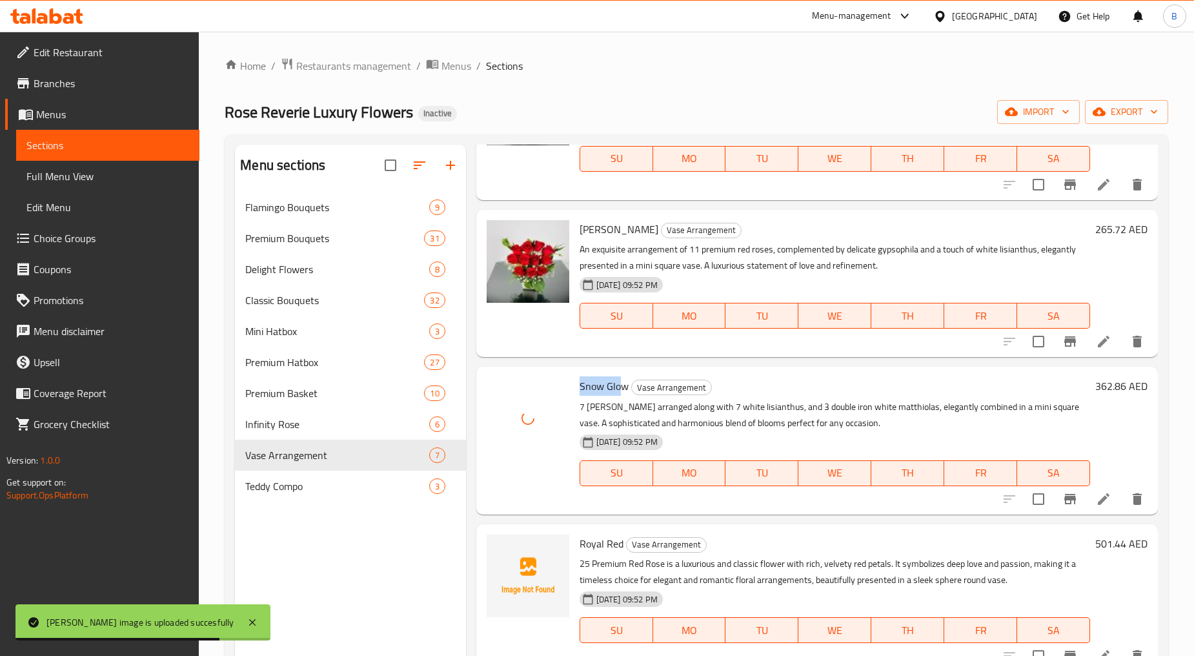
scroll to position [358, 0]
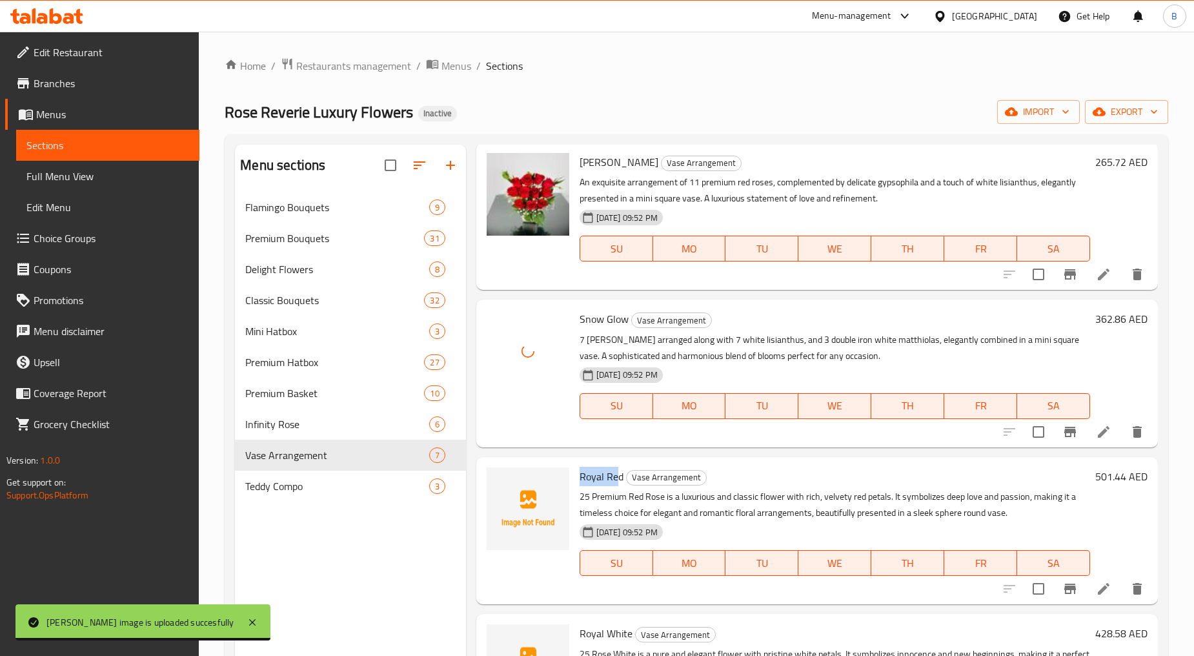
drag, startPoint x: 576, startPoint y: 474, endPoint x: 616, endPoint y: 475, distance: 40.0
click at [616, 475] on div "Royal Red Vase Arrangement 25 Premium Red Rose is a luxurious and classic flowe…" at bounding box center [834, 530] width 521 height 137
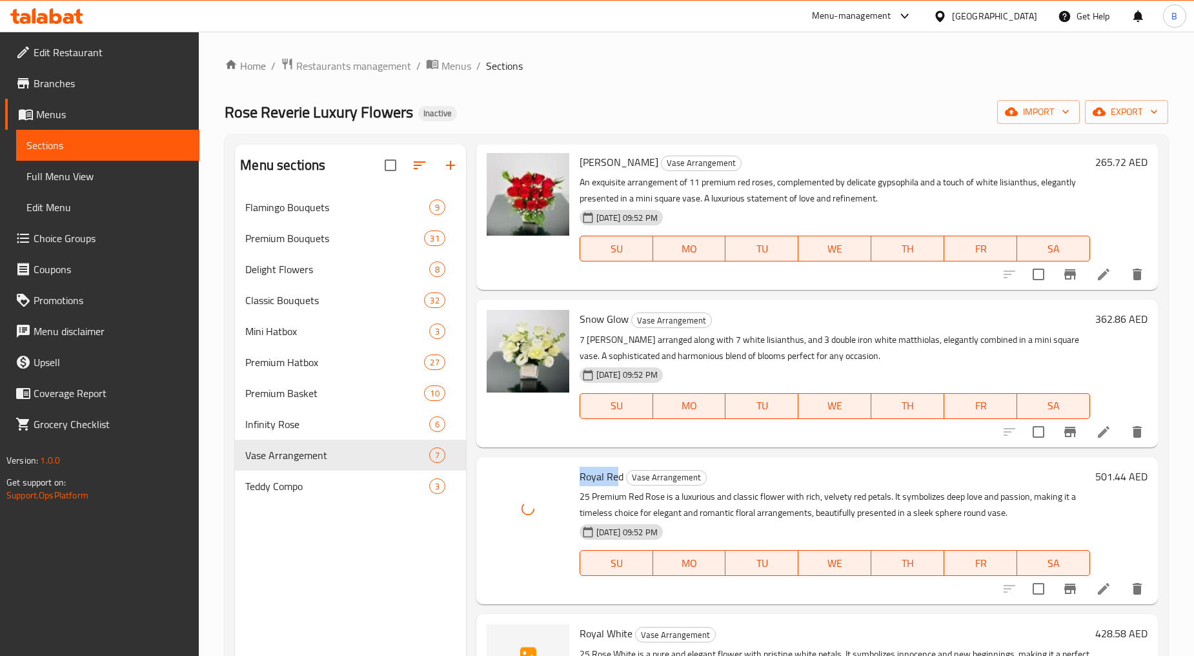
scroll to position [475, 0]
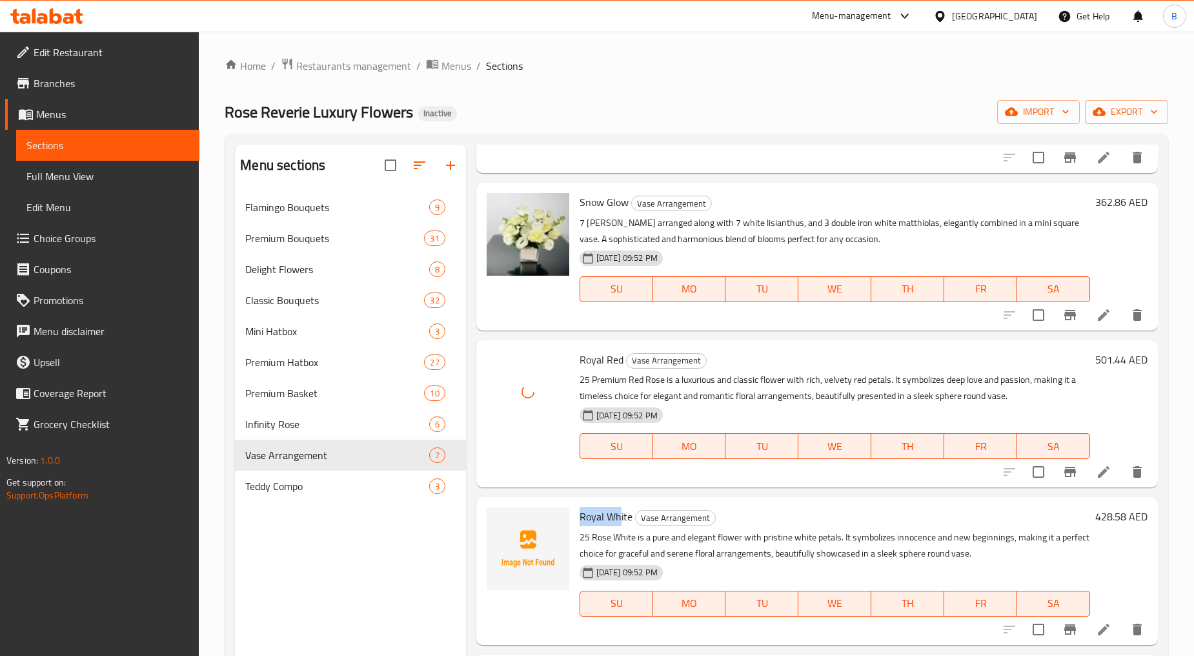
drag, startPoint x: 579, startPoint y: 512, endPoint x: 621, endPoint y: 514, distance: 42.0
click at [621, 514] on span "Royal White" at bounding box center [606, 516] width 53 height 19
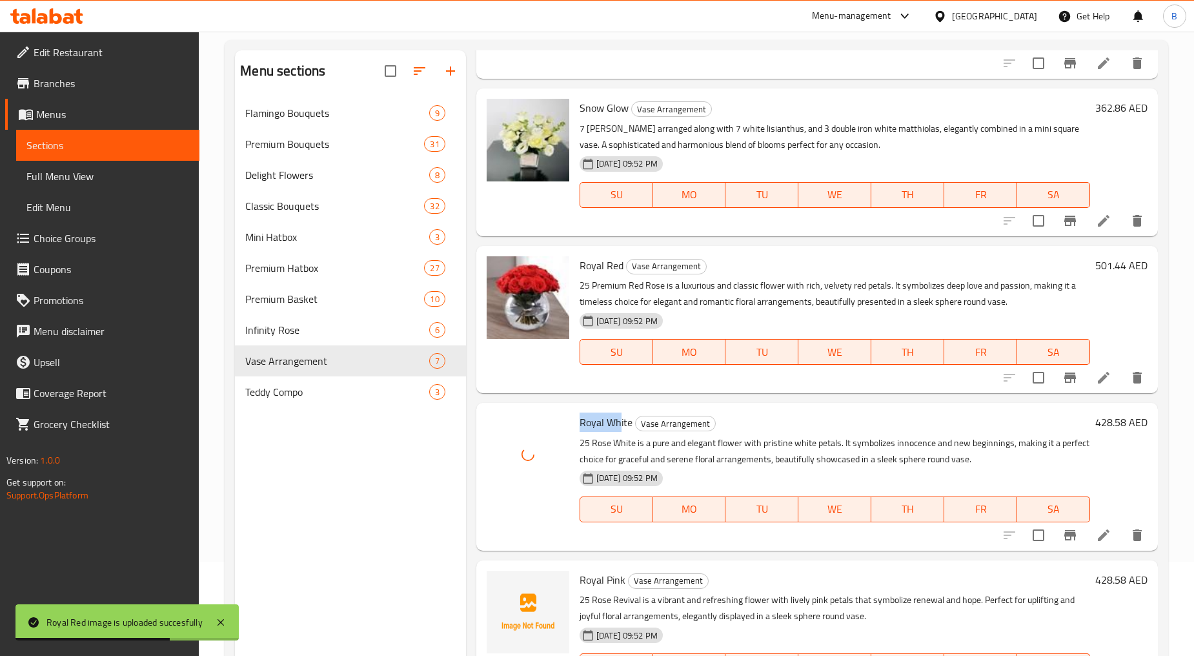
scroll to position [181, 0]
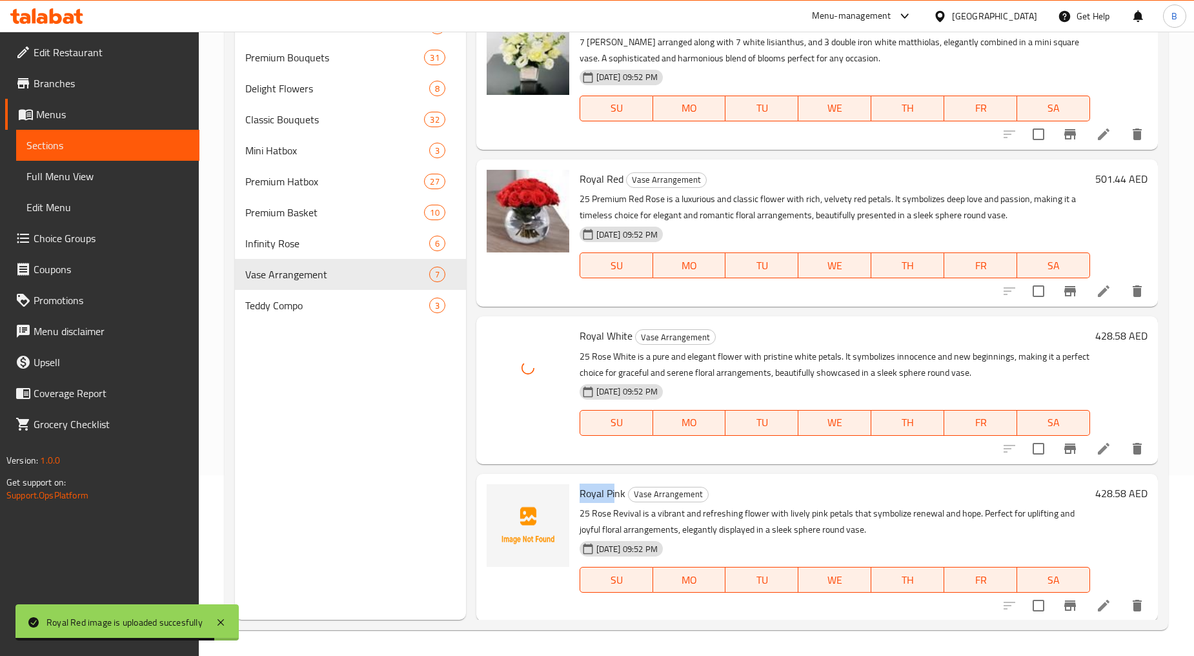
drag, startPoint x: 577, startPoint y: 493, endPoint x: 614, endPoint y: 491, distance: 37.5
click at [614, 491] on div "Royal Pink Vase Arrangement 25 Rose Revival is a vibrant and refreshing flower …" at bounding box center [834, 547] width 521 height 137
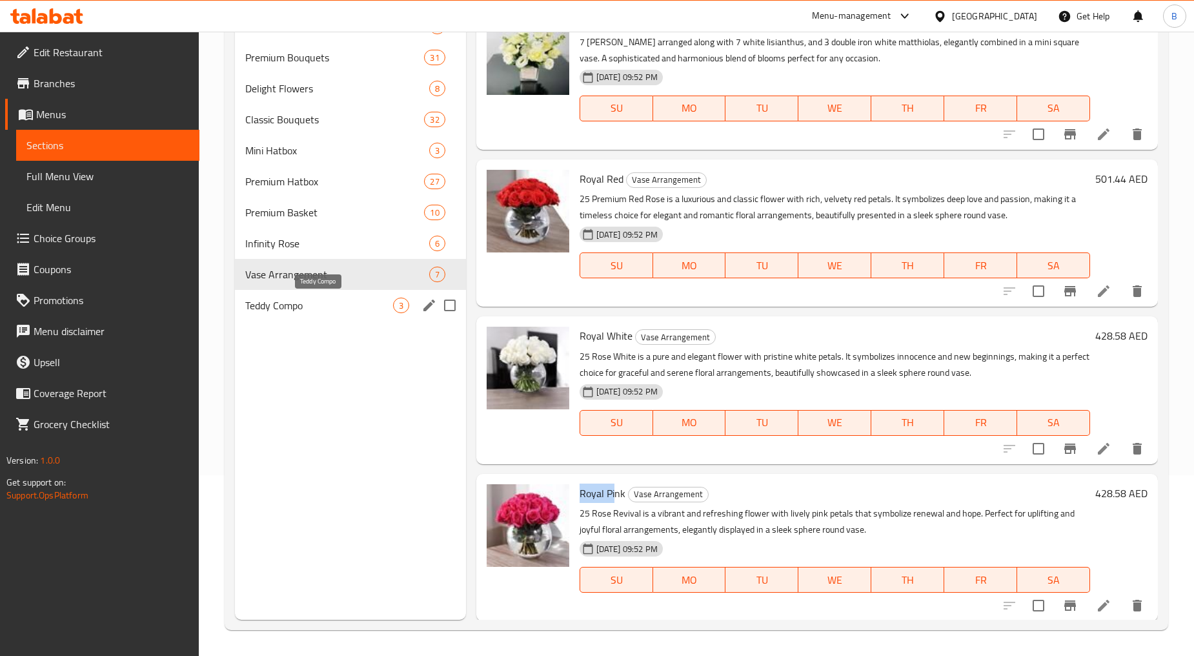
click at [343, 301] on span "Teddy Compo" at bounding box center [318, 305] width 147 height 15
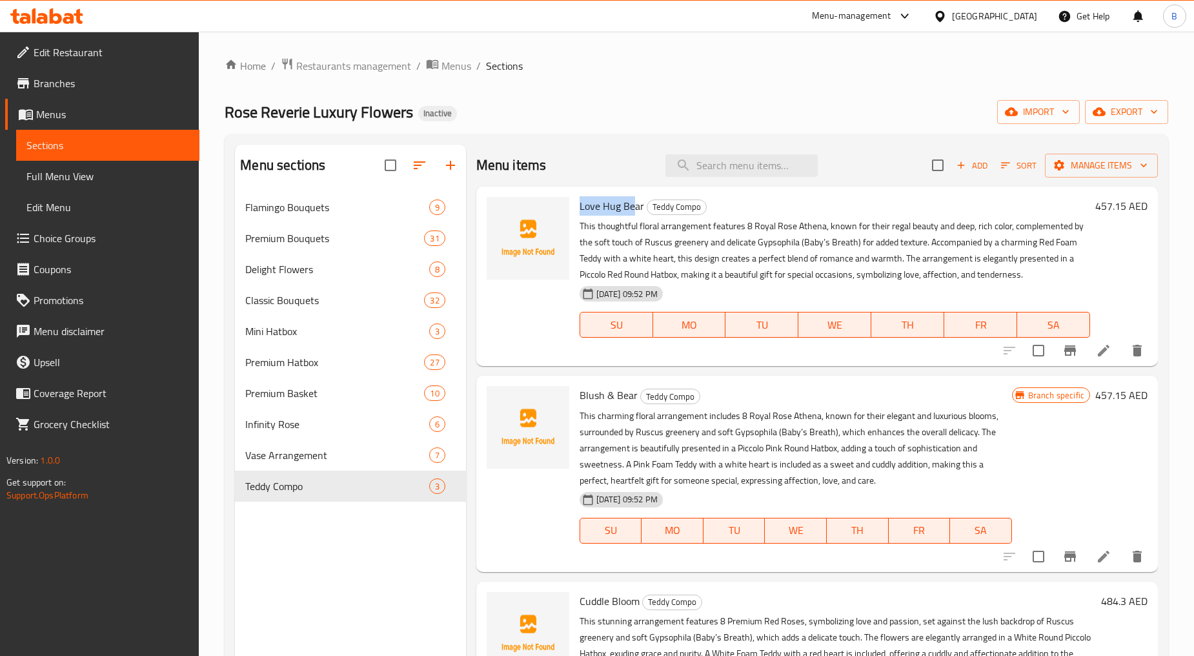
drag, startPoint x: 596, startPoint y: 207, endPoint x: 631, endPoint y: 207, distance: 34.8
click at [631, 207] on div "Love Hug Bear Teddy Compo This thoughtful floral arrangement features 8 Royal R…" at bounding box center [834, 276] width 521 height 169
drag, startPoint x: 575, startPoint y: 390, endPoint x: 629, endPoint y: 398, distance: 54.1
click at [627, 394] on div "Blush & Bear Teddy Compo This charming floral arrangement includes 8 Royal Rose…" at bounding box center [795, 473] width 443 height 185
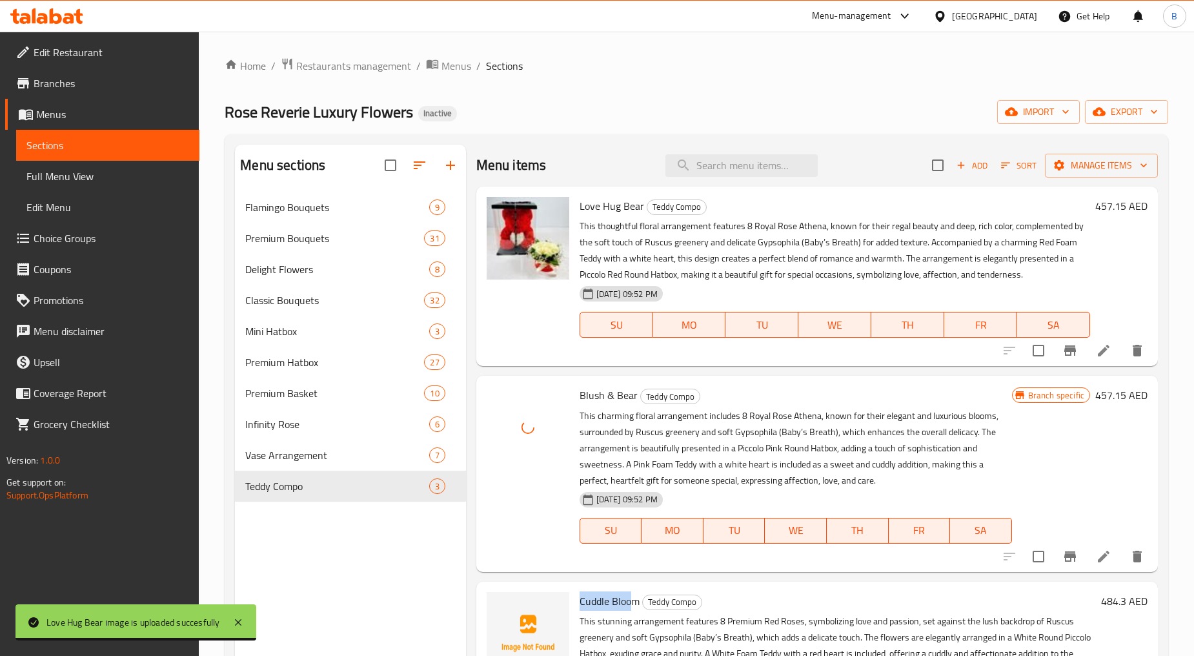
drag, startPoint x: 577, startPoint y: 600, endPoint x: 628, endPoint y: 600, distance: 51.0
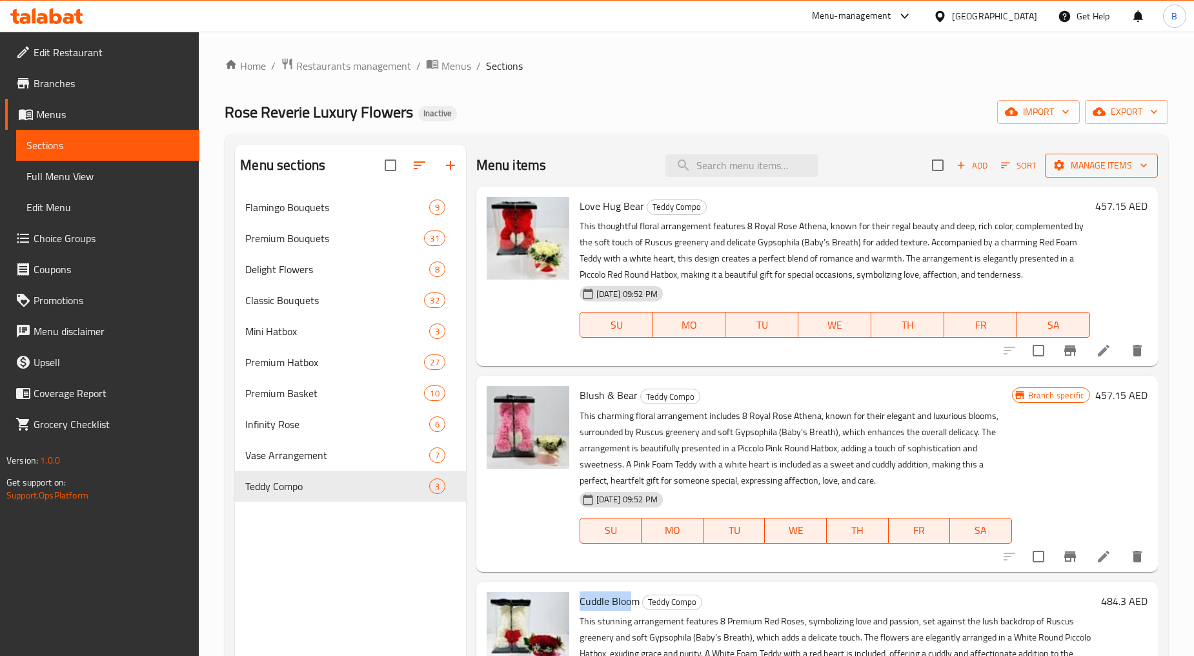
click at [1109, 163] on span "Manage items" at bounding box center [1101, 165] width 92 height 16
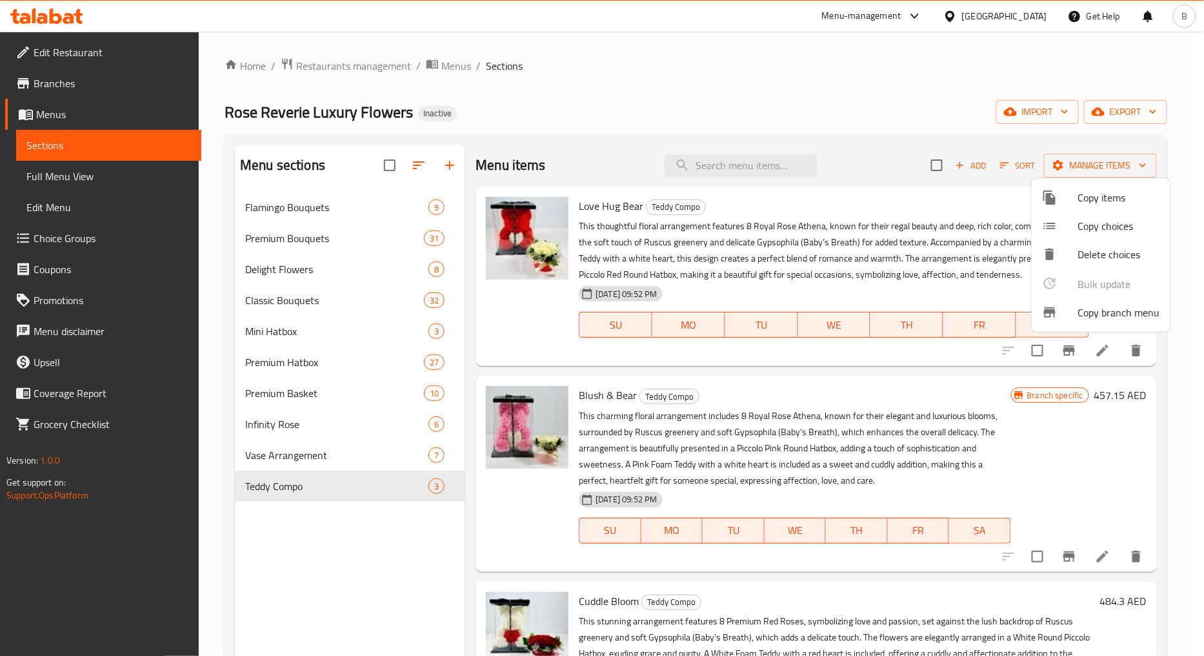
click at [1104, 111] on div at bounding box center [602, 328] width 1204 height 656
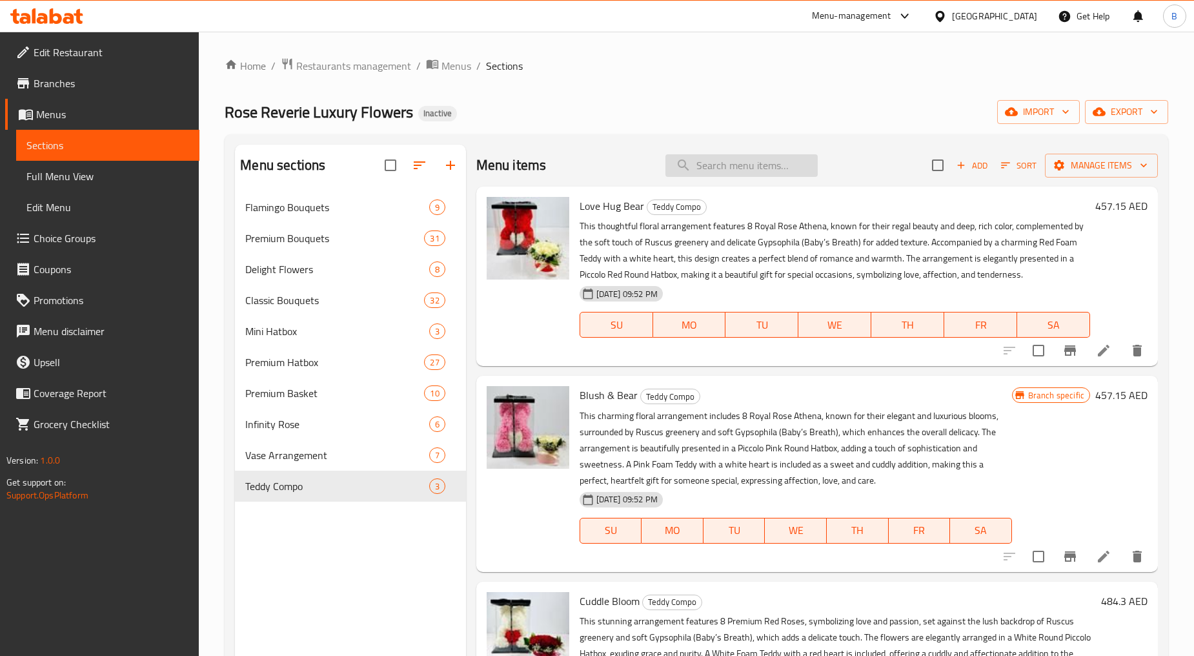
click at [759, 166] on input "search" at bounding box center [741, 165] width 152 height 23
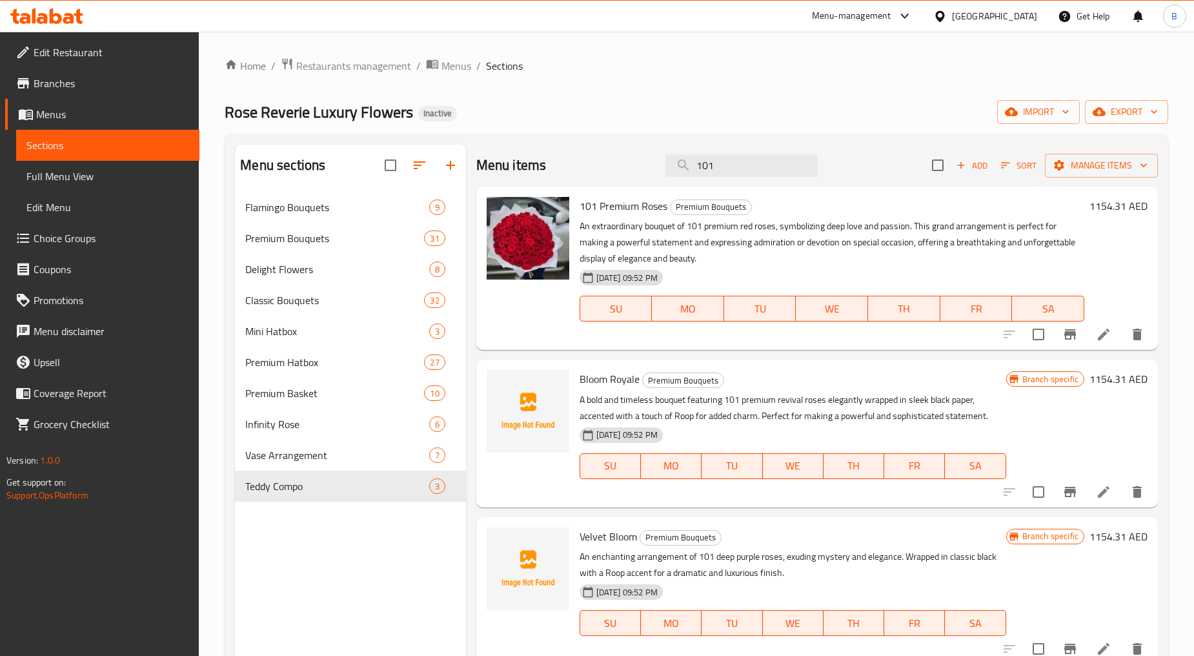
click at [588, 207] on span "101 Premium Roses" at bounding box center [624, 205] width 88 height 19
drag, startPoint x: 588, startPoint y: 207, endPoint x: 588, endPoint y: 236, distance: 29.0
click at [589, 207] on span "101 Premium Roses" at bounding box center [624, 205] width 88 height 19
click at [743, 165] on input "101" at bounding box center [741, 165] width 152 height 23
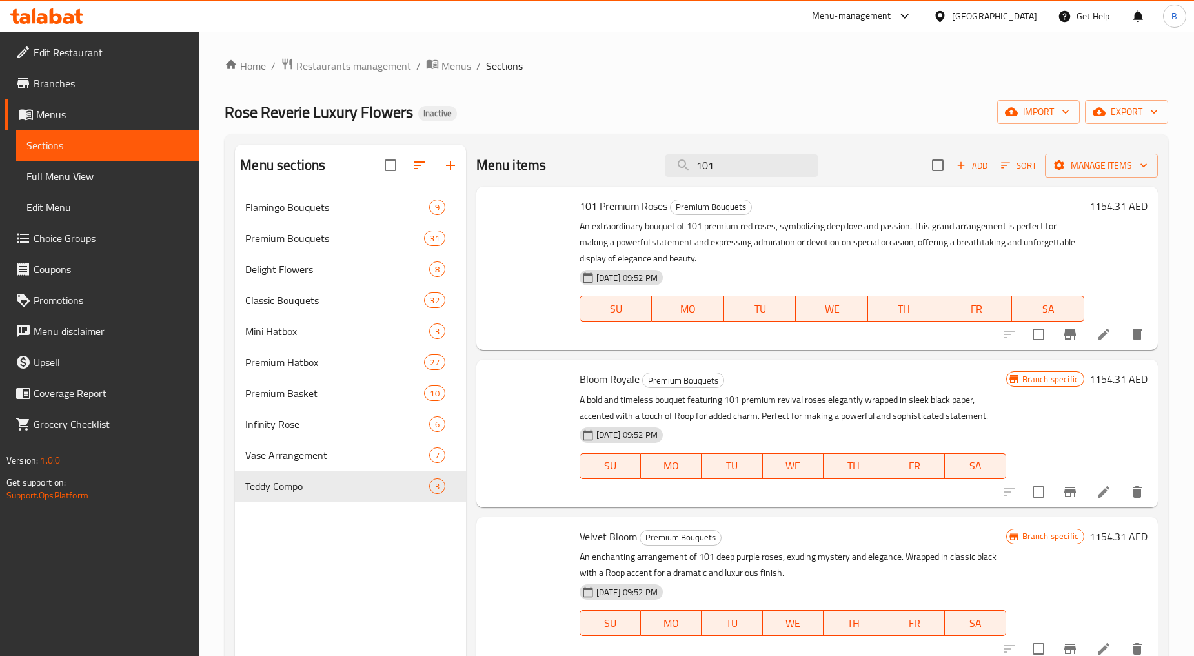
type input "101"
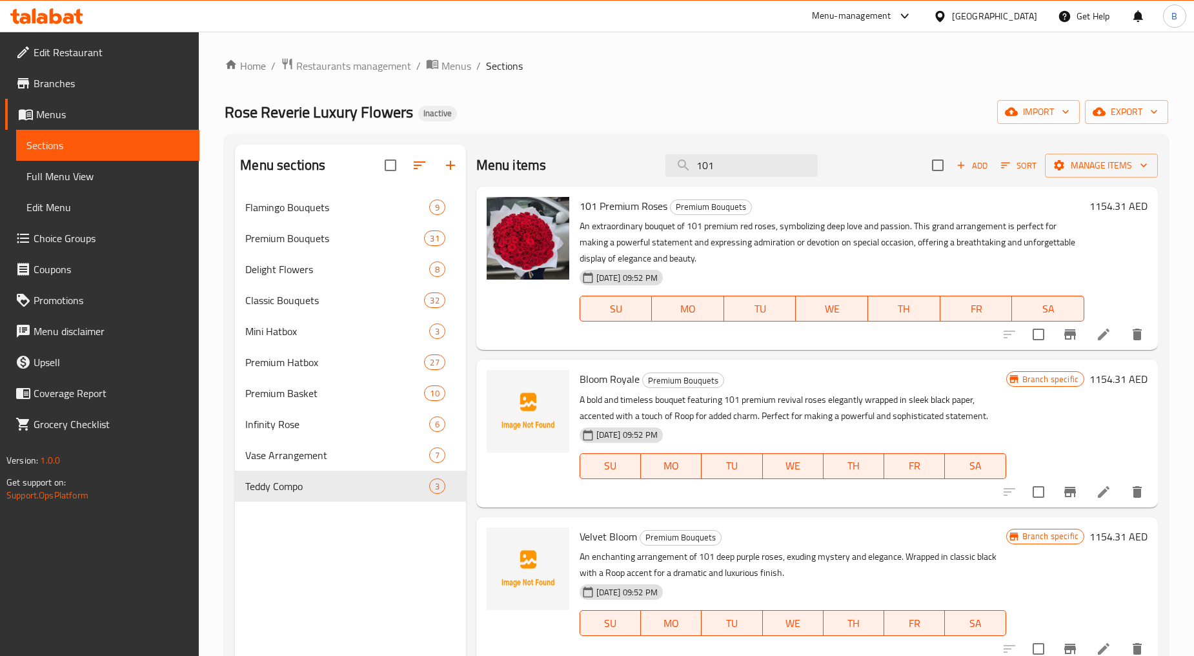
click at [616, 201] on span "101 Premium Roses" at bounding box center [624, 205] width 88 height 19
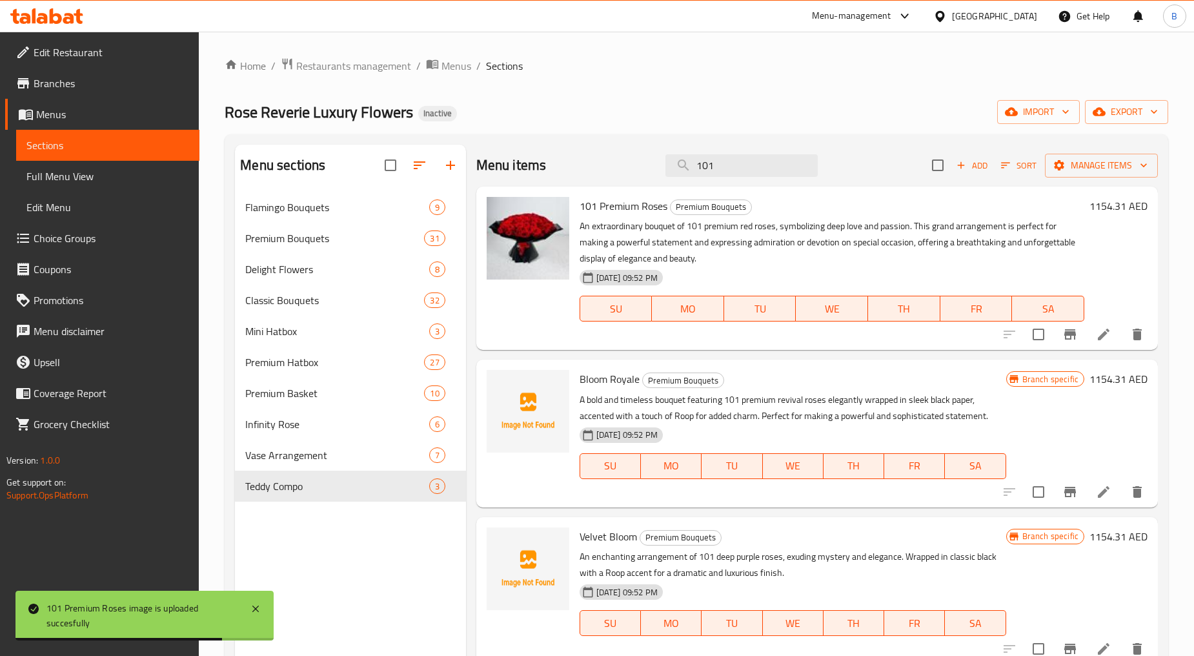
click at [598, 106] on div "Rose Reverie Luxury Flowers Inactive import export" at bounding box center [696, 112] width 943 height 24
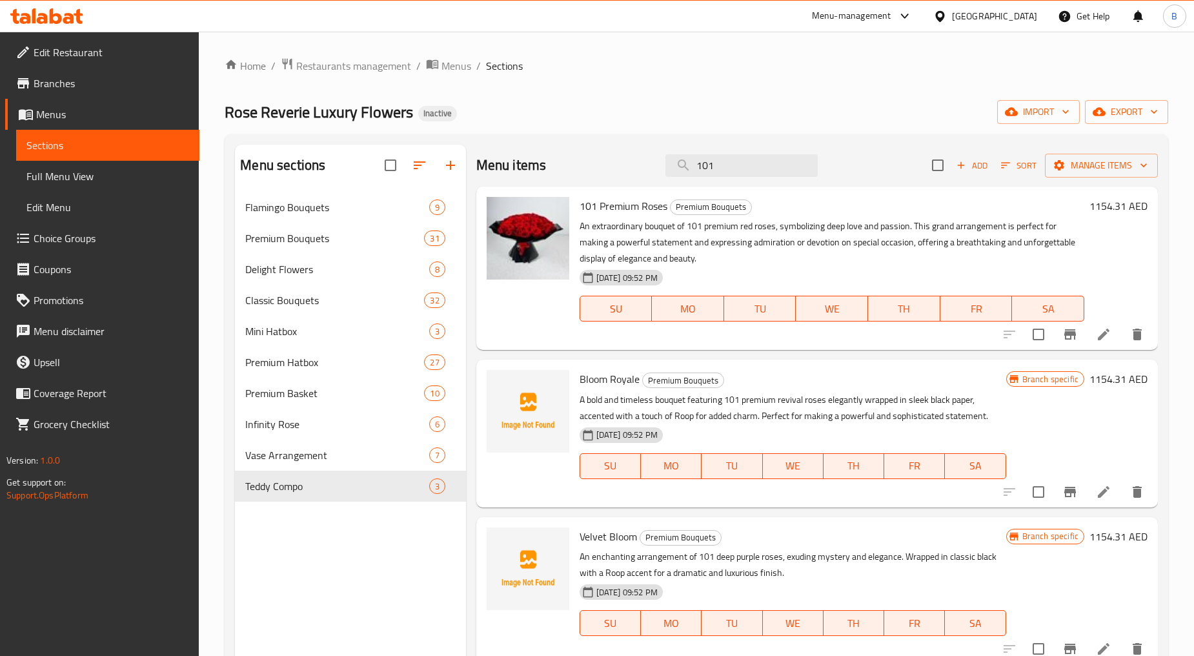
click at [85, 184] on span "Full Menu View" at bounding box center [107, 175] width 163 height 15
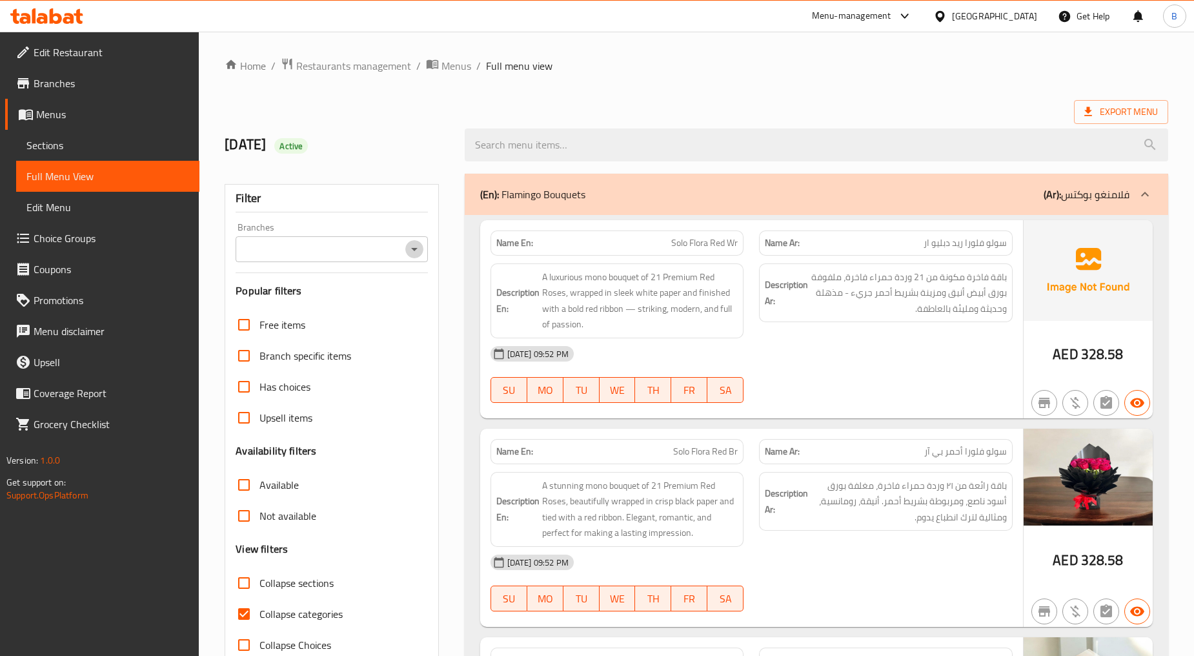
click at [411, 245] on icon "Open" at bounding box center [414, 248] width 15 height 15
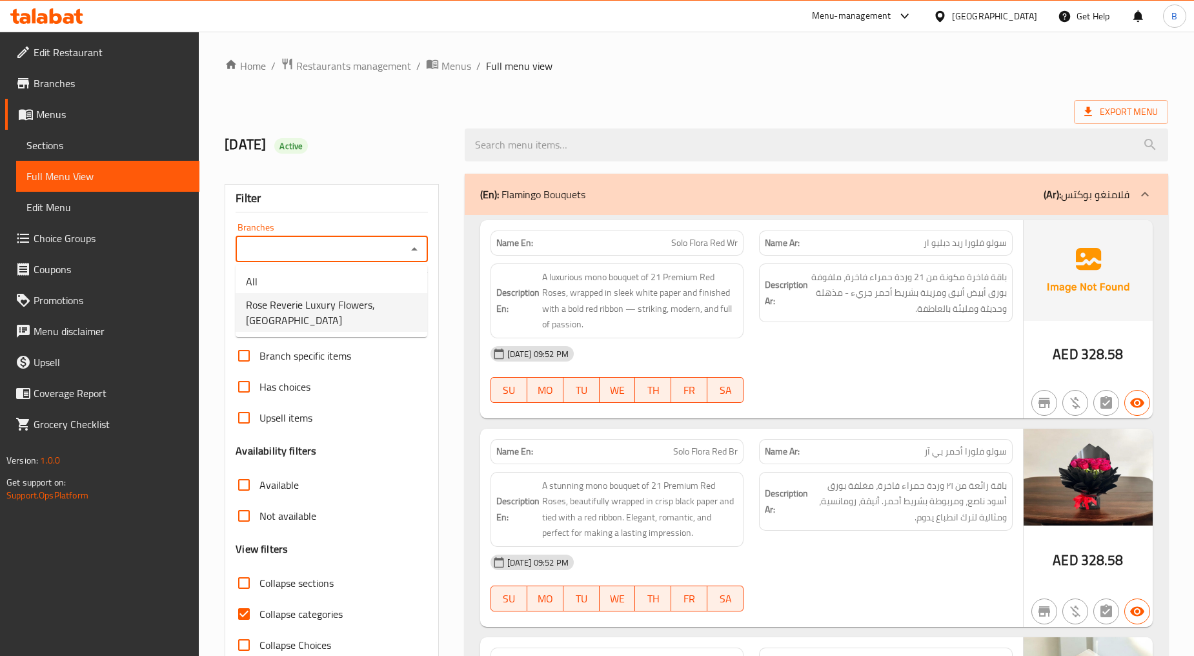
click at [392, 310] on span "Rose Reverie Luxury Flowers, [GEOGRAPHIC_DATA]" at bounding box center [331, 312] width 171 height 31
type input "Rose Reverie Luxury Flowers, [GEOGRAPHIC_DATA]"
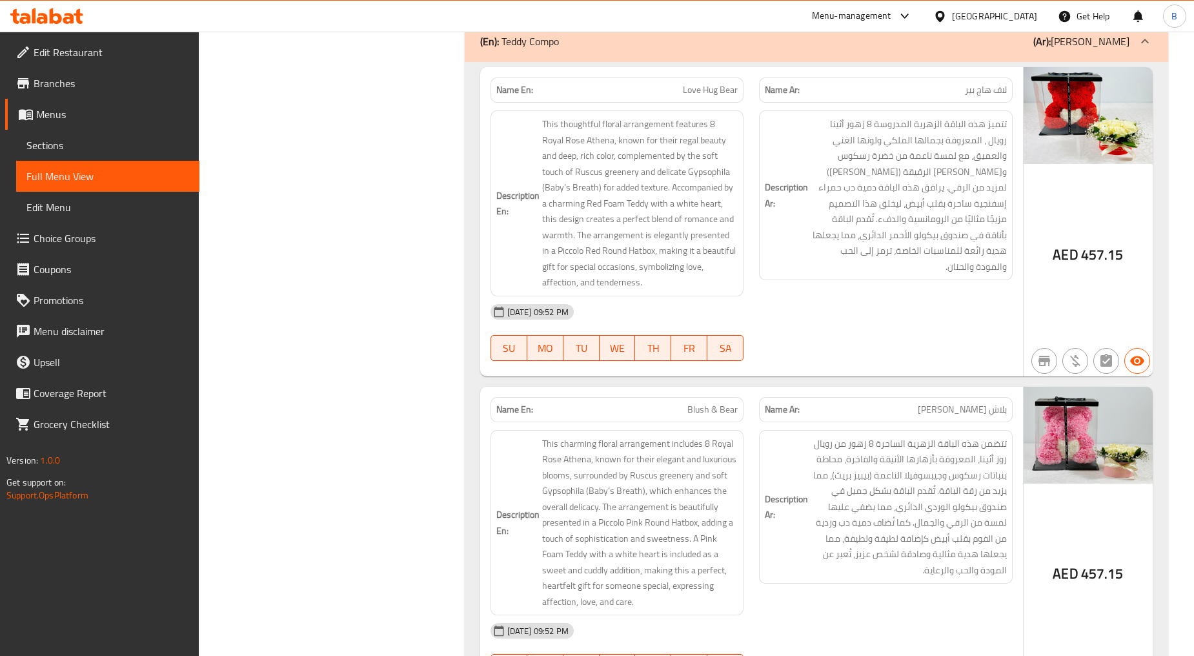
scroll to position [33329, 0]
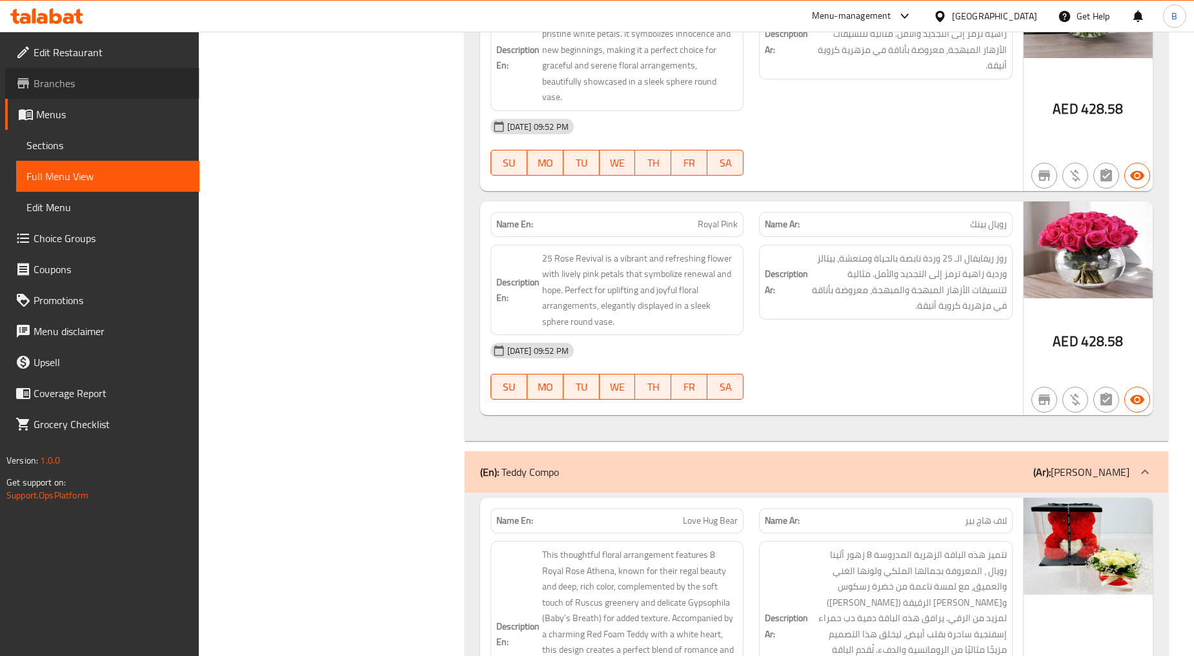
click at [42, 80] on span "Branches" at bounding box center [112, 83] width 156 height 15
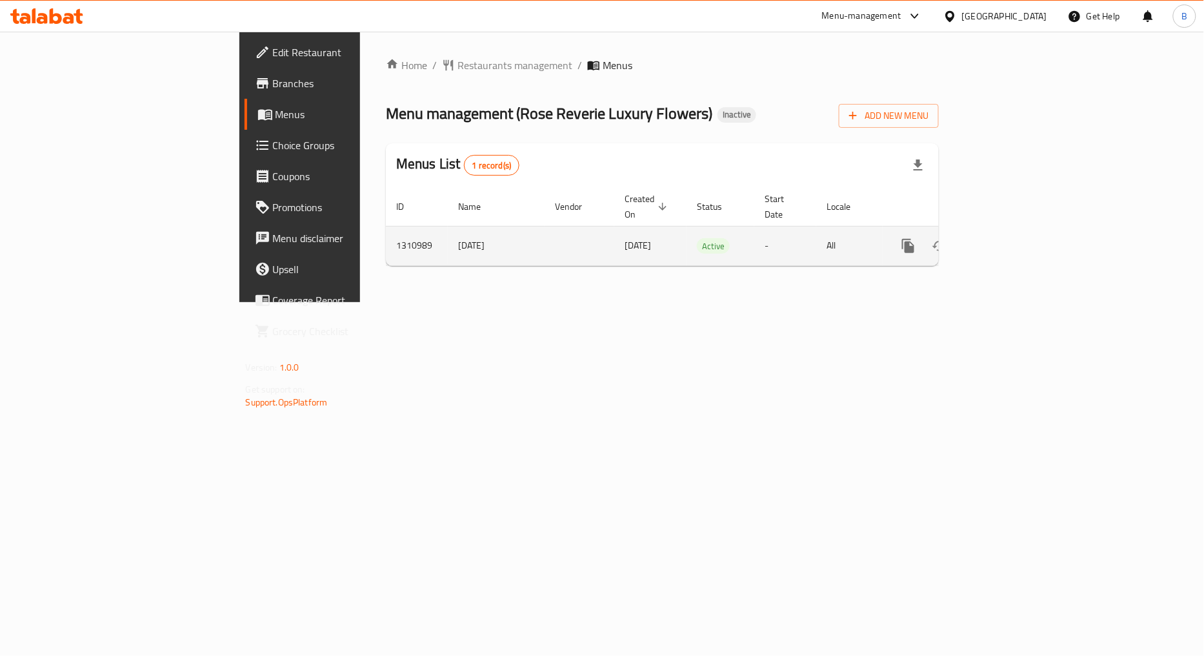
click at [1007, 240] on icon "enhanced table" at bounding box center [1002, 246] width 12 height 12
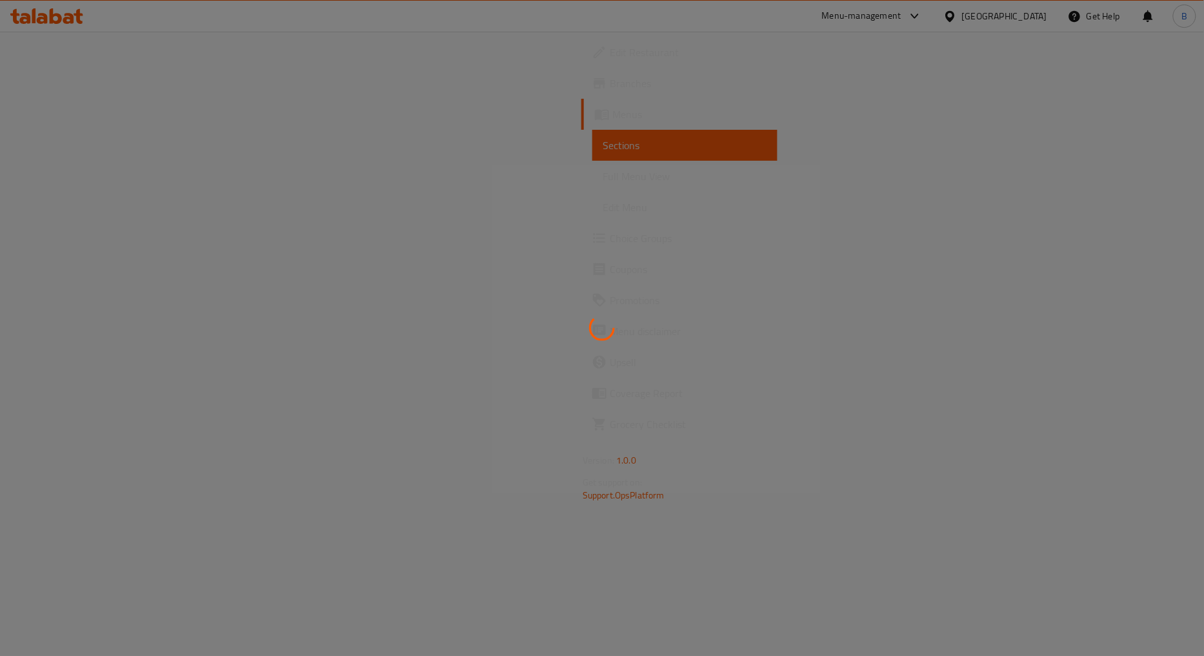
click at [368, 65] on div at bounding box center [602, 328] width 1204 height 656
drag, startPoint x: 358, startPoint y: 81, endPoint x: 307, endPoint y: 7, distance: 90.0
click at [358, 81] on div at bounding box center [602, 328] width 1204 height 656
